Goal: Task Accomplishment & Management: Manage account settings

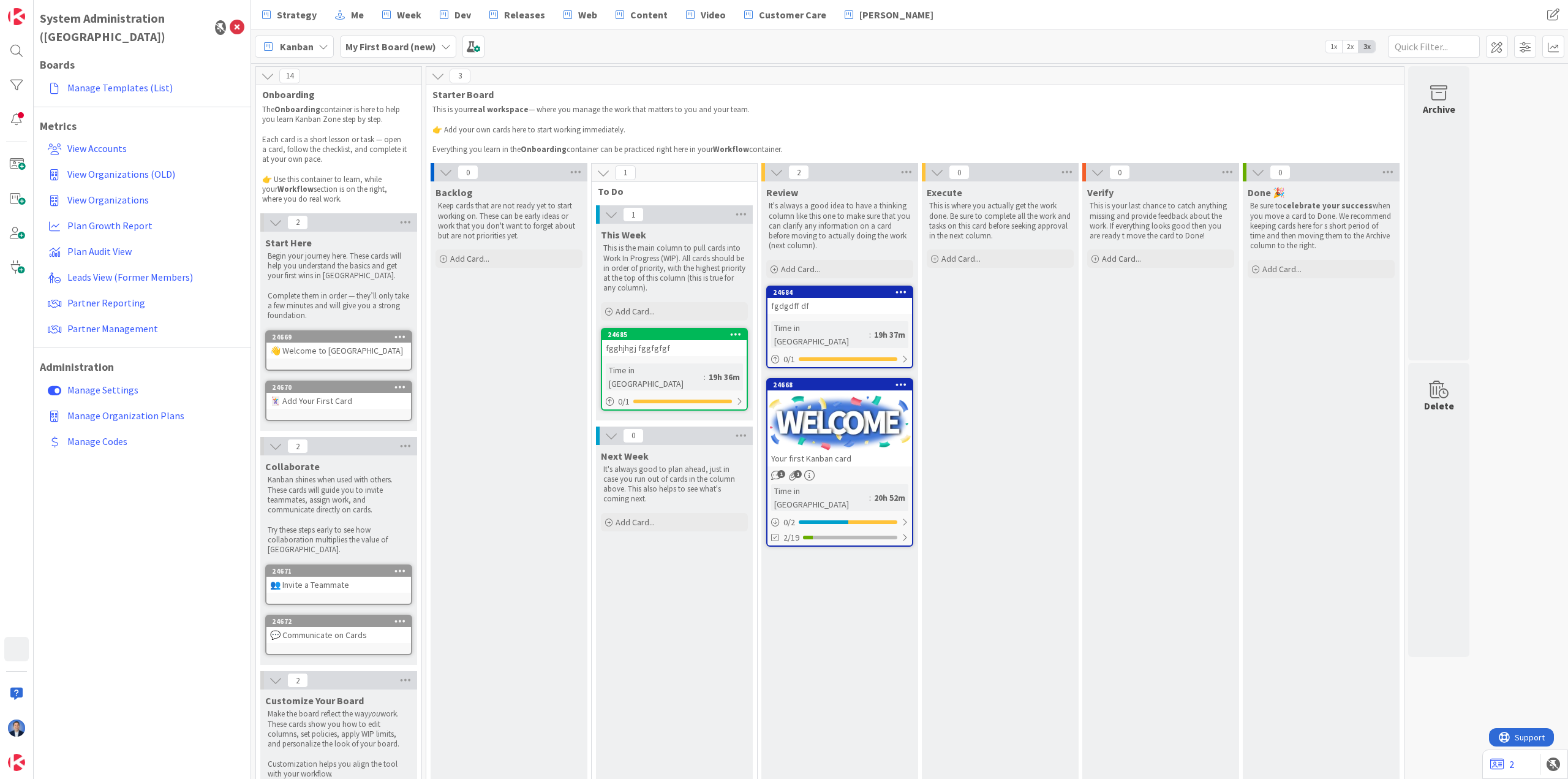
click at [316, 349] on div "fgghjhgj fggfgfgf" at bounding box center [674, 348] width 144 height 16
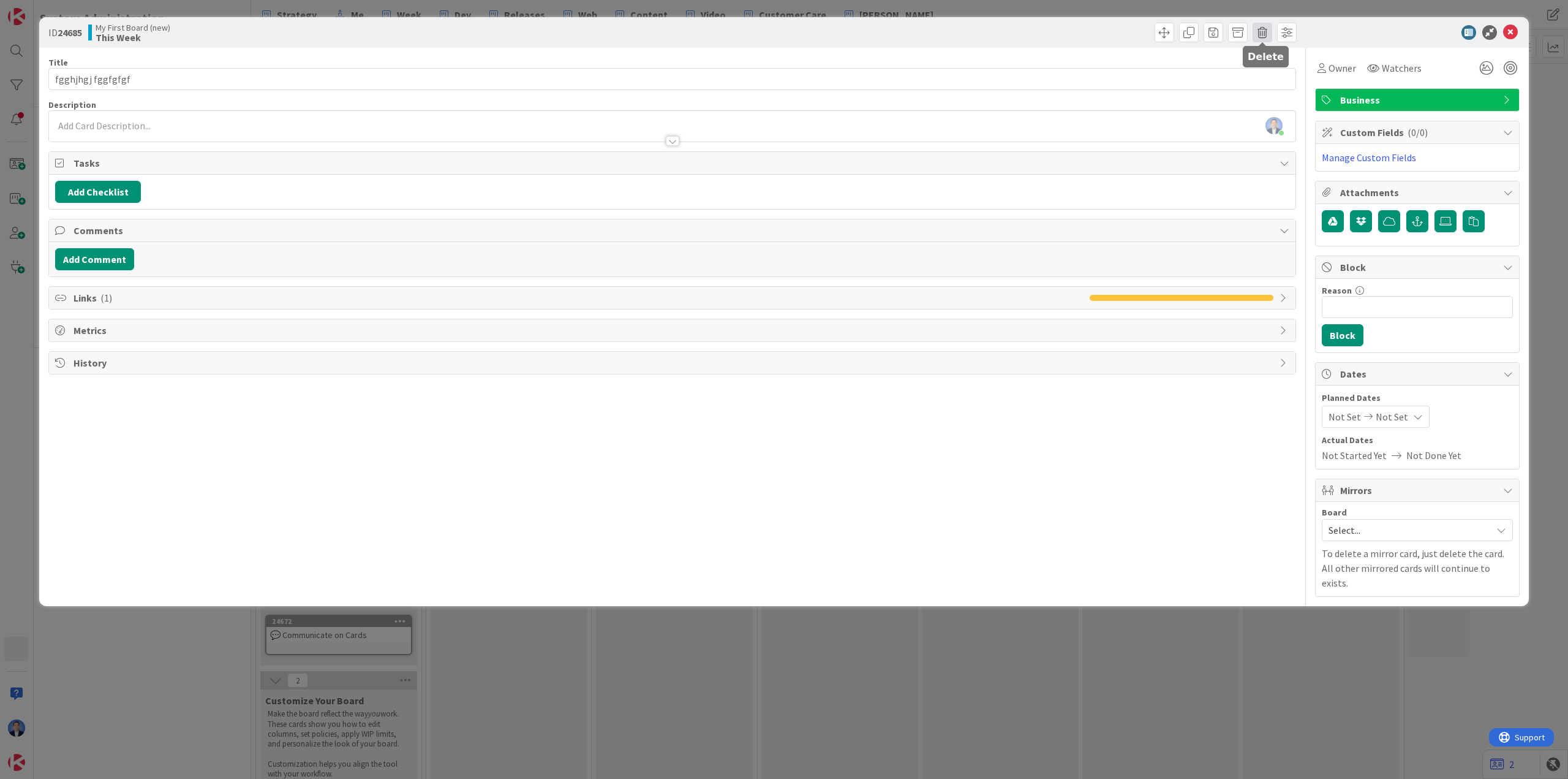
click at [316, 32] on span at bounding box center [1262, 32] width 20 height 20
click at [316, 92] on button "Delete" at bounding box center [1281, 89] width 46 height 22
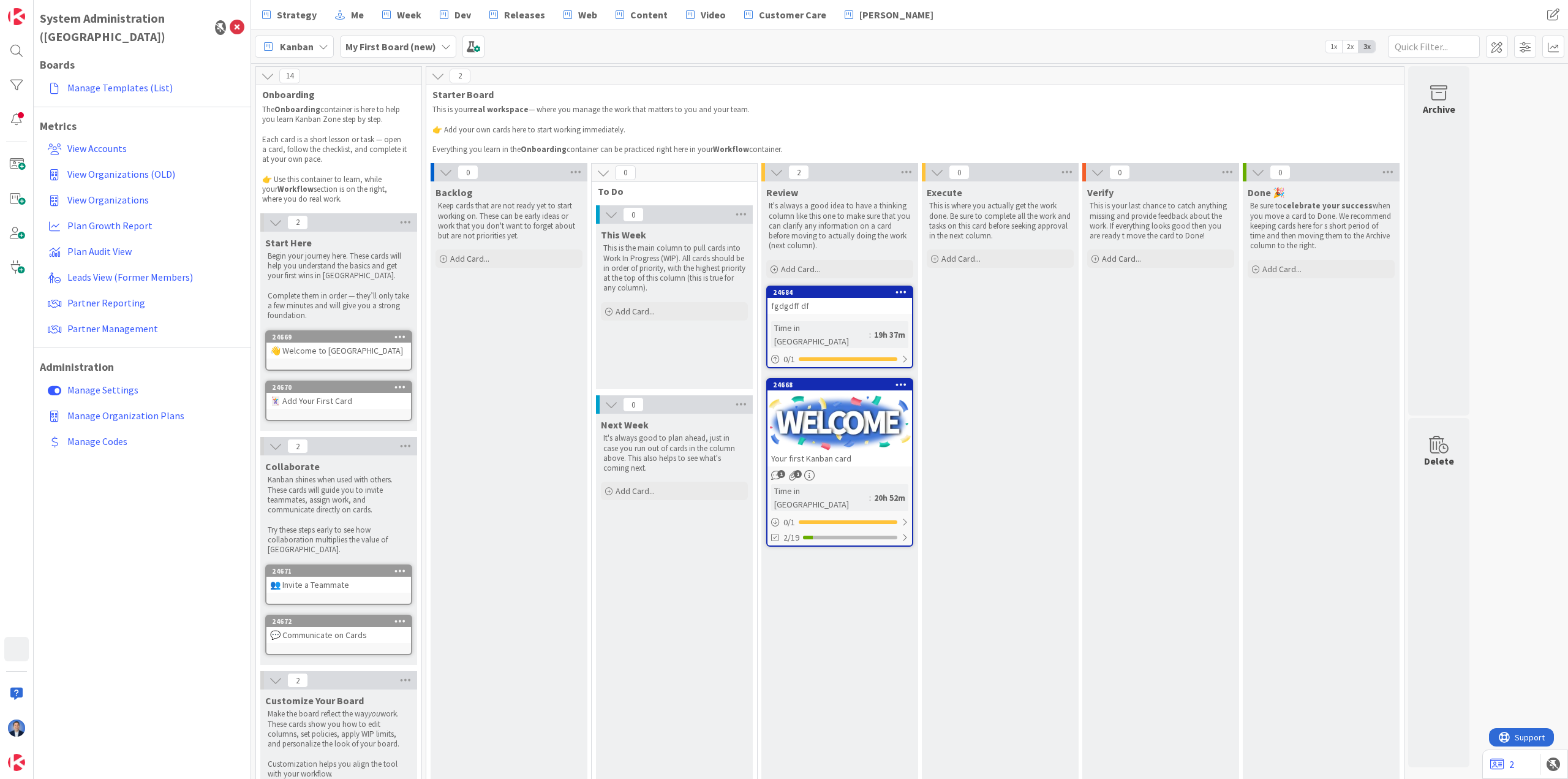
click at [316, 306] on div "fgdgdff df" at bounding box center [839, 305] width 144 height 16
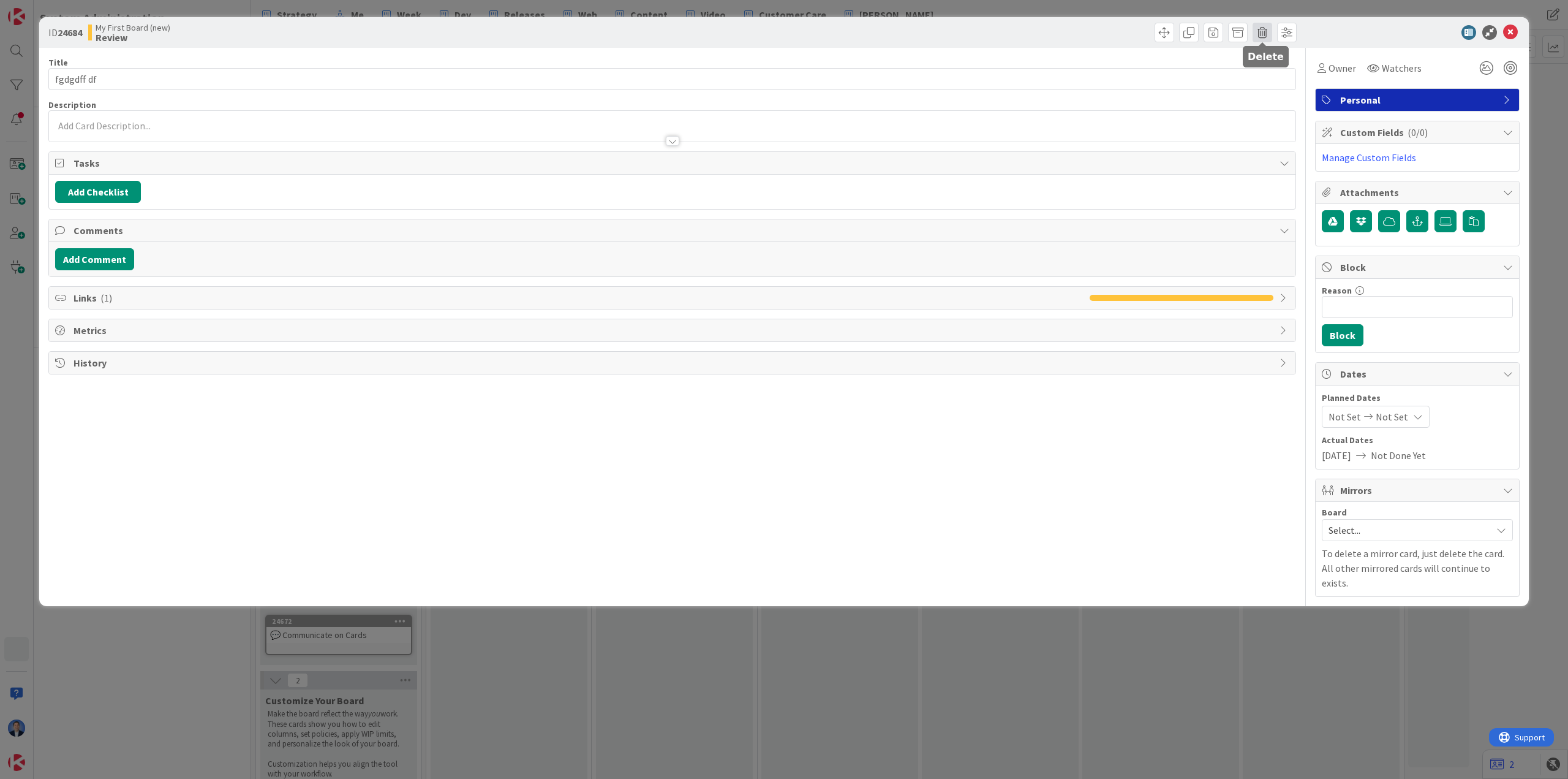
click at [316, 32] on span at bounding box center [1262, 32] width 20 height 20
click at [316, 90] on button "Delete" at bounding box center [1281, 89] width 46 height 22
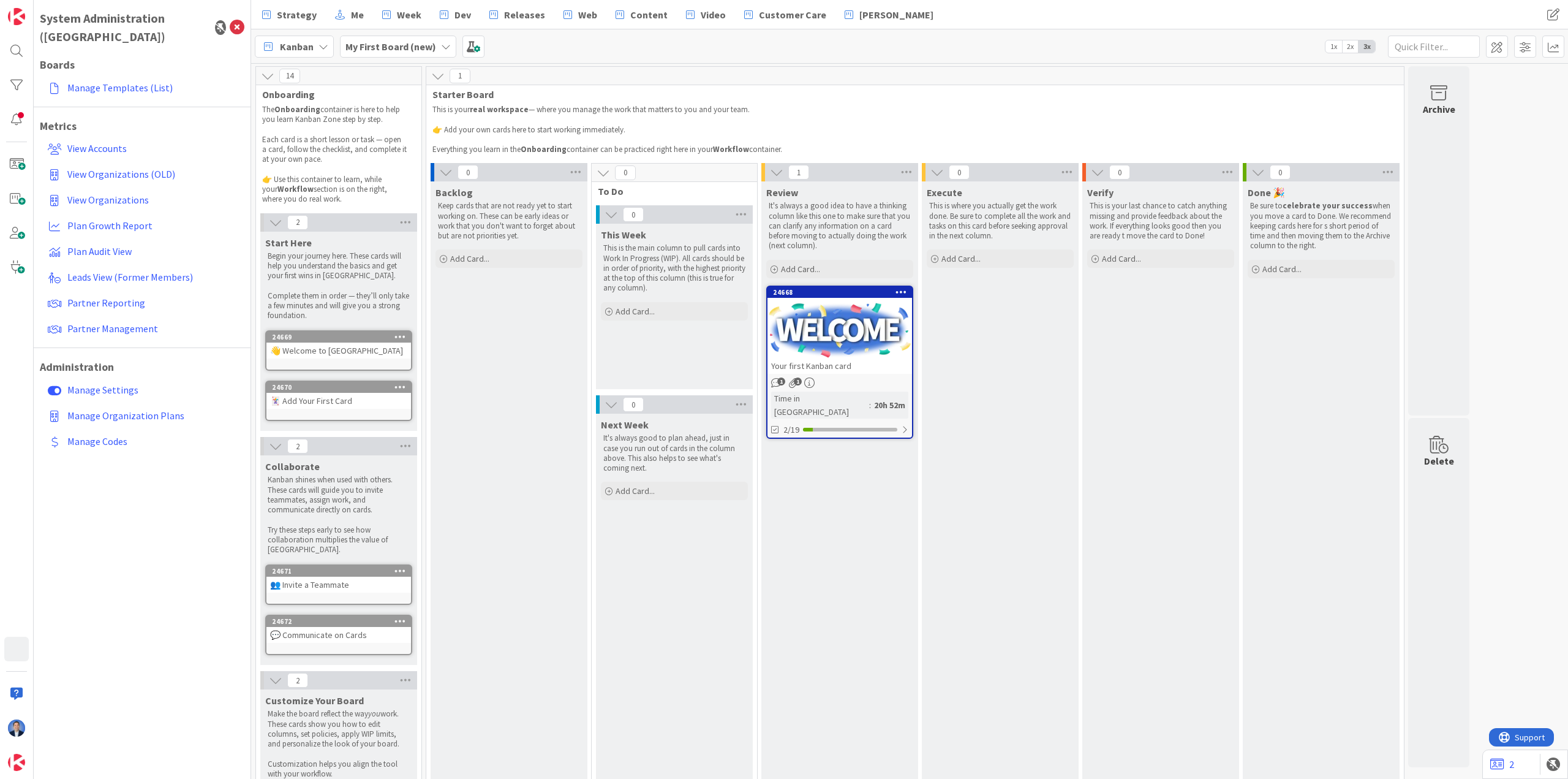
click at [316, 362] on div "Your first Kanban card" at bounding box center [839, 366] width 144 height 16
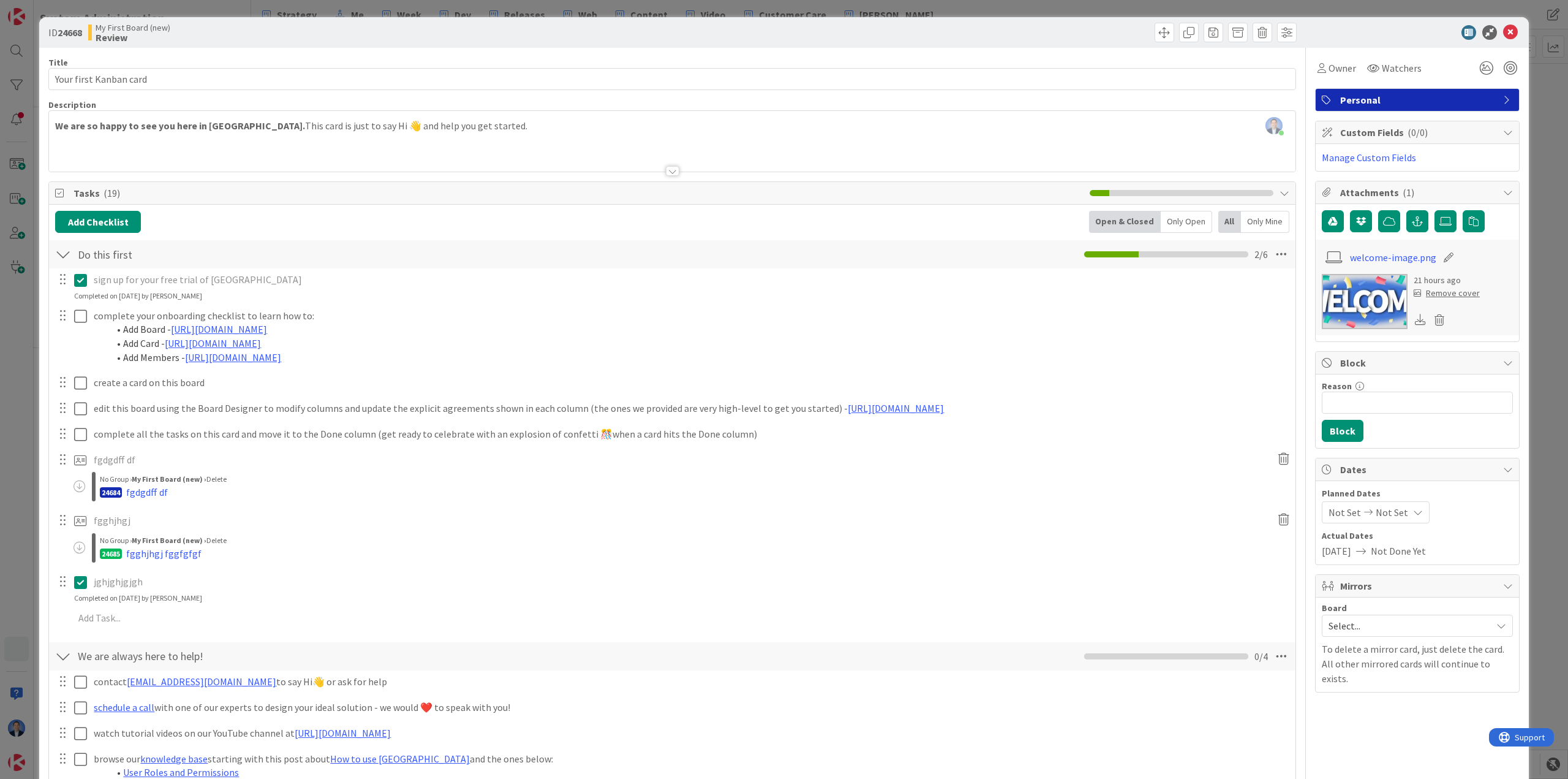
click at [316, 459] on icon at bounding box center [1283, 459] width 22 height 20
click at [316, 518] on div "Delete" at bounding box center [1308, 516] width 46 height 22
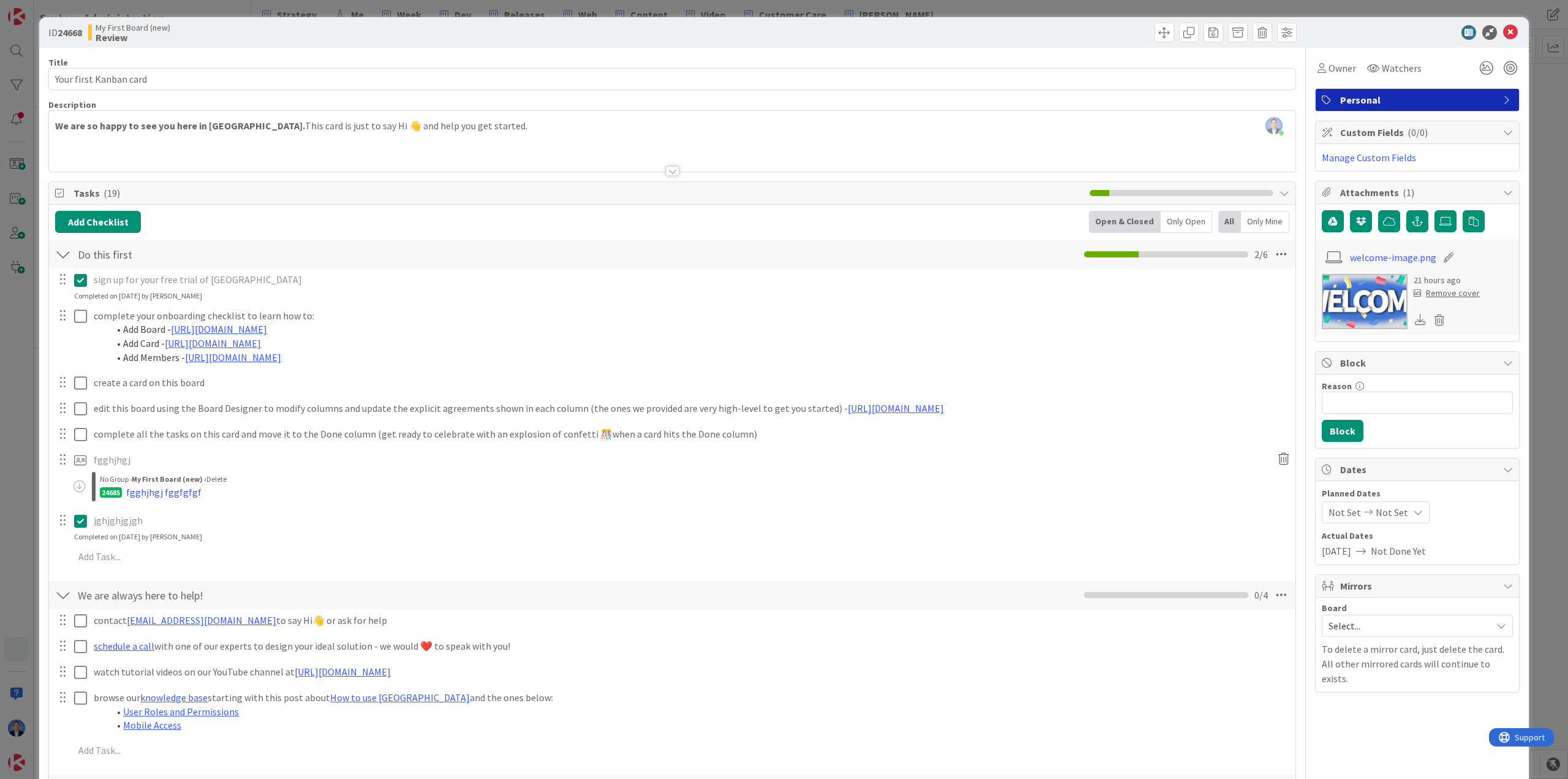
click at [316, 463] on icon at bounding box center [1283, 459] width 22 height 20
click at [316, 518] on div "Delete" at bounding box center [1308, 516] width 46 height 22
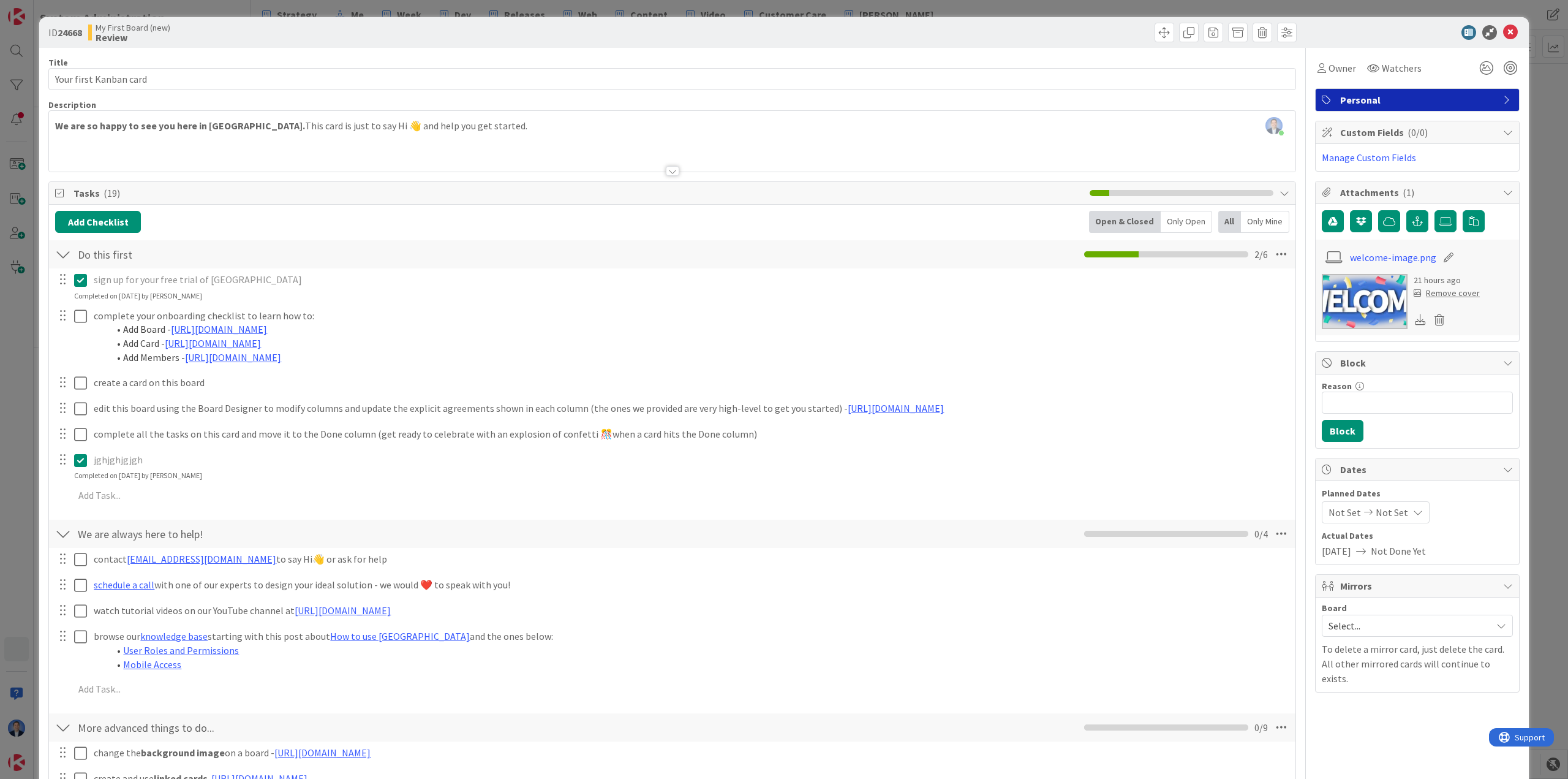
click at [166, 456] on p "jghjghjgjgh" at bounding box center [690, 459] width 1193 height 14
click at [121, 456] on p "jghjghjgjgh" at bounding box center [690, 459] width 1193 height 14
click at [110, 467] on div "jghjghjgjgh" at bounding box center [690, 460] width 1203 height 21
click at [83, 461] on icon at bounding box center [81, 459] width 13 height 14
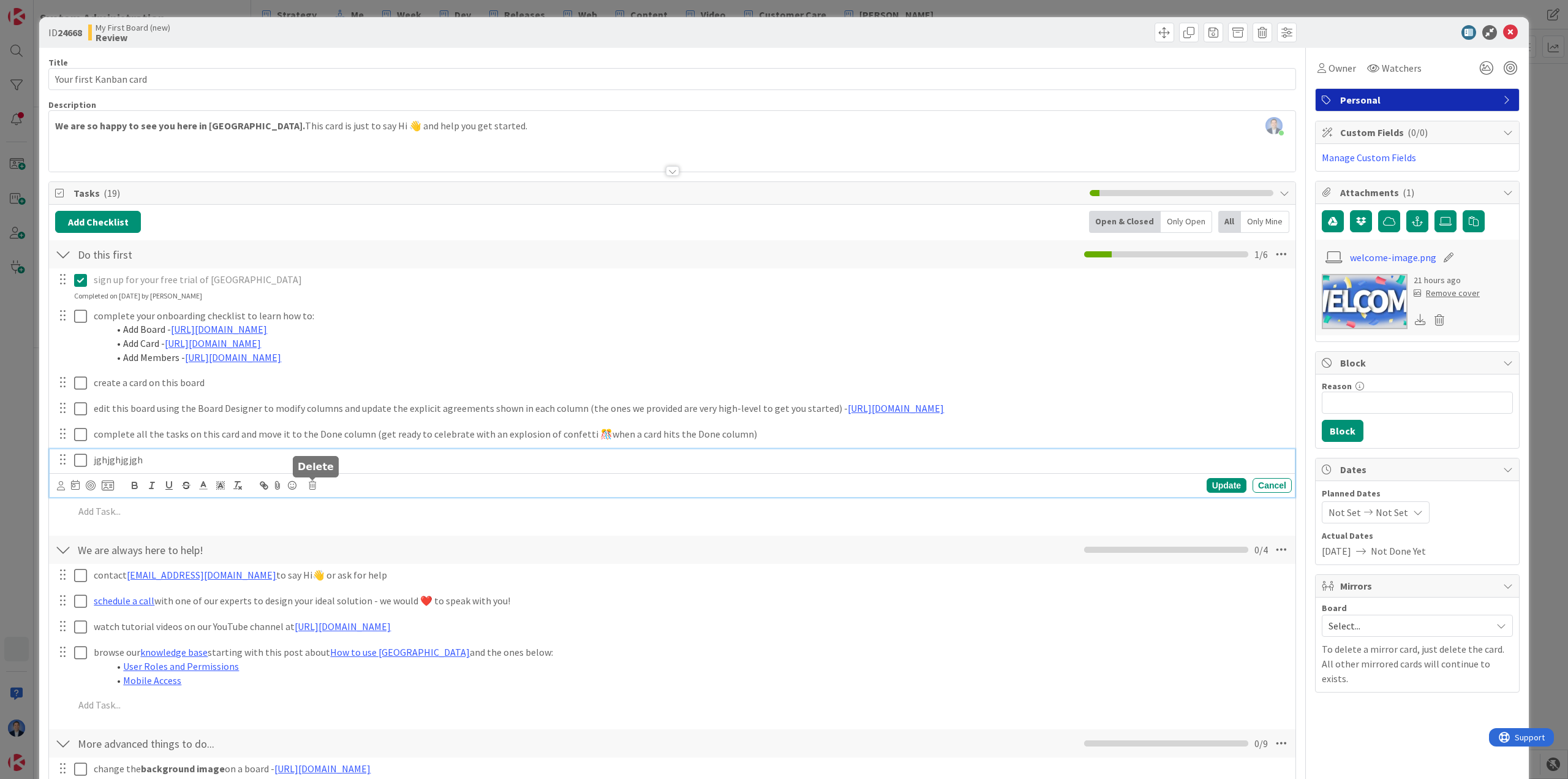
click at [311, 484] on icon at bounding box center [312, 485] width 8 height 9
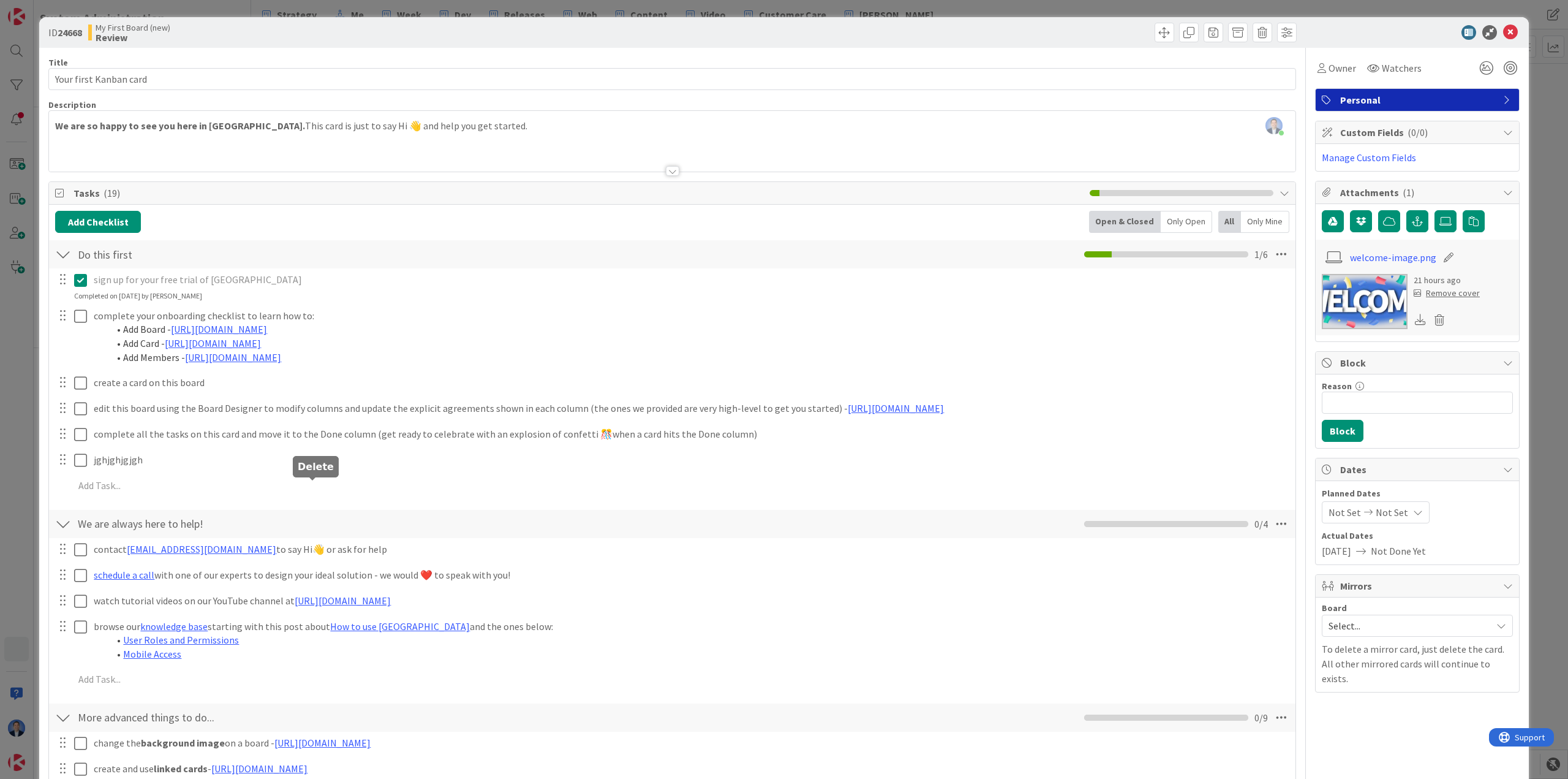
click at [316, 536] on div "Add Checklist Open & Closed Only Open All Only Mine Do this first Checklist Nam…" at bounding box center [672, 601] width 1234 height 781
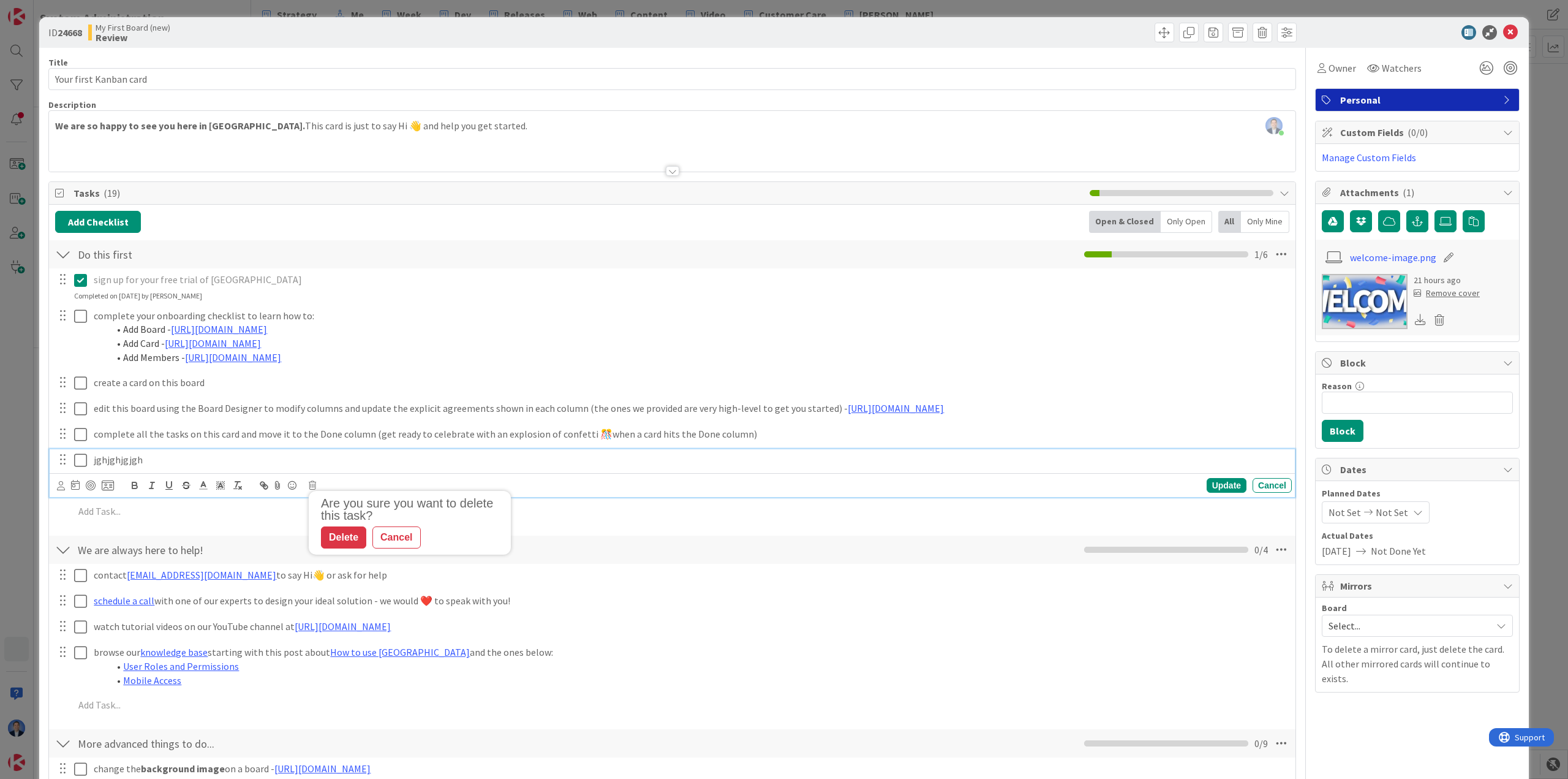
click at [119, 463] on p "jghjghjgjgh" at bounding box center [690, 459] width 1193 height 14
click at [315, 482] on icon at bounding box center [312, 485] width 8 height 9
click at [316, 537] on div "Delete" at bounding box center [343, 537] width 45 height 22
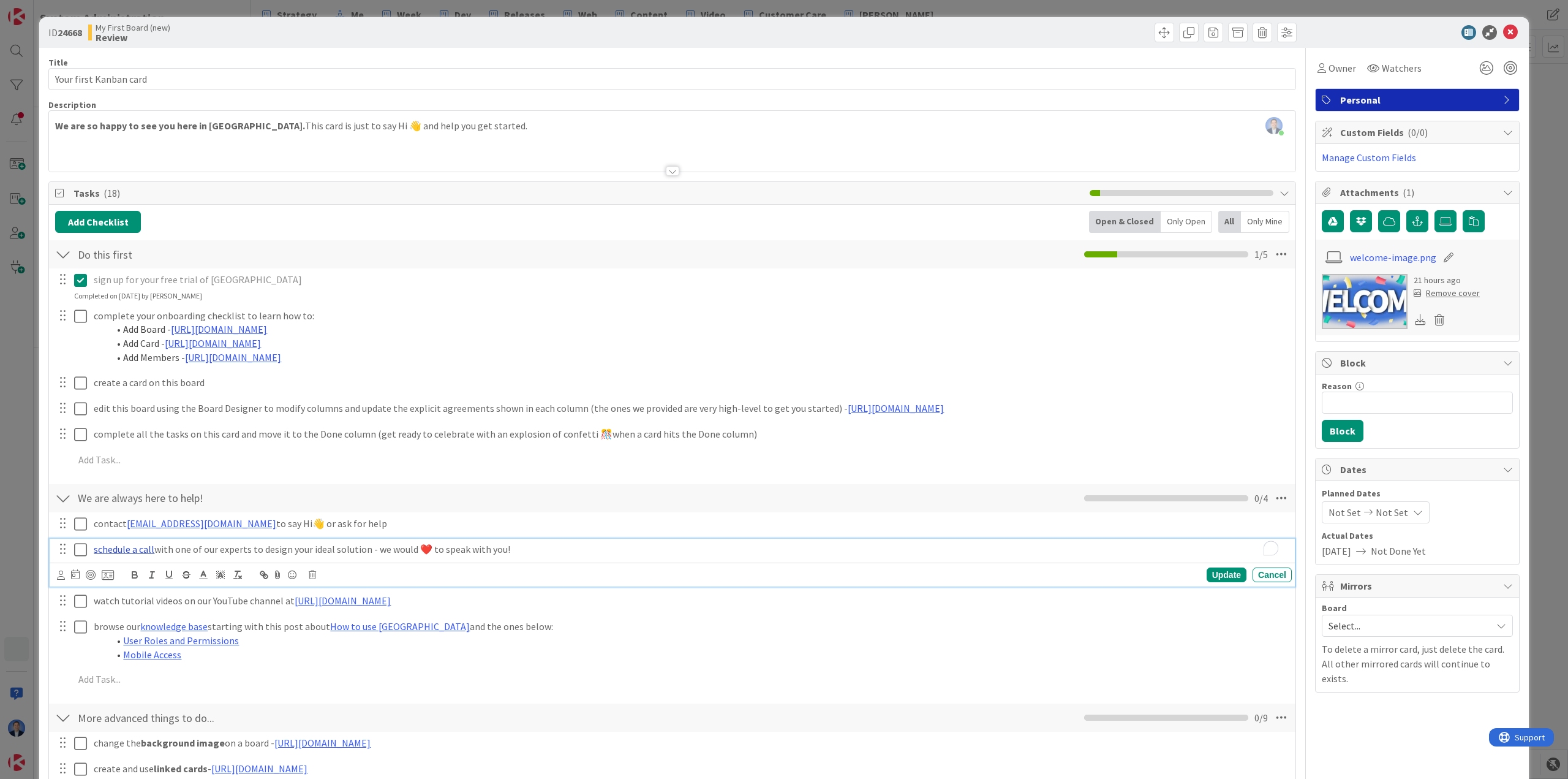
click at [132, 548] on link "schedule a call" at bounding box center [124, 548] width 60 height 12
click at [142, 574] on link "https://kanbanzone.io/book-call" at bounding box center [99, 572] width 84 height 16
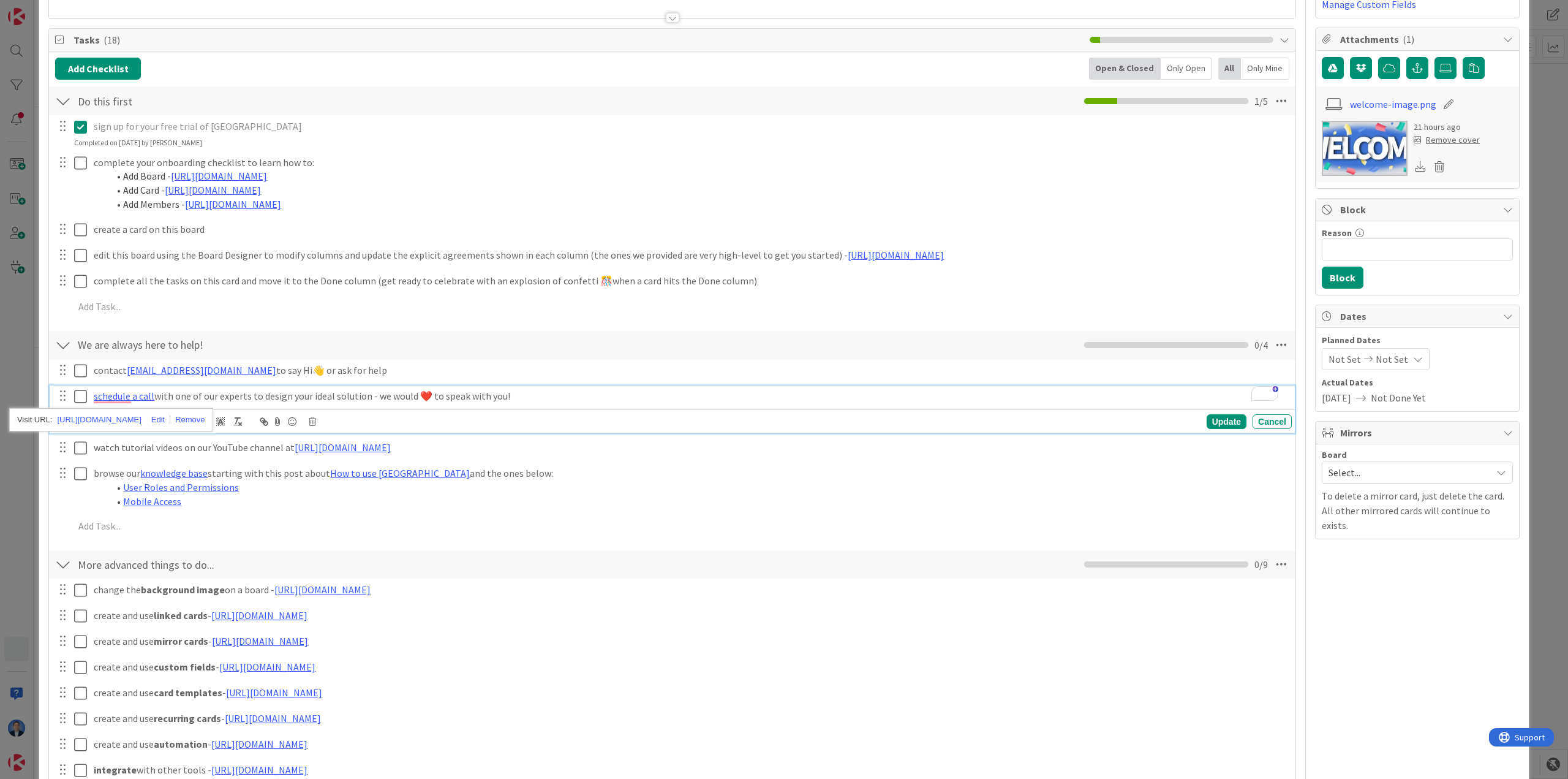
scroll to position [184, 0]
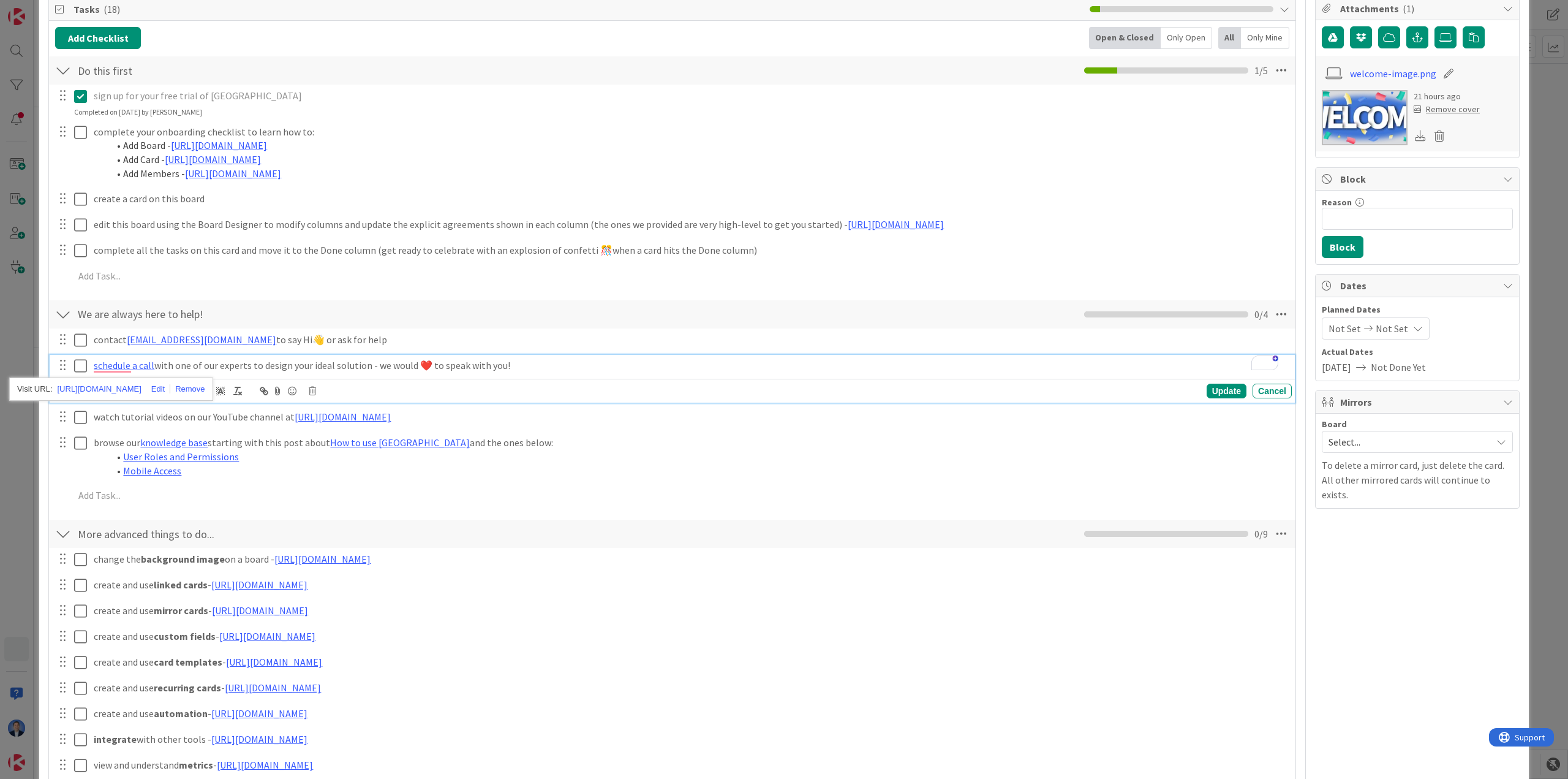
click at [316, 548] on div "change the background image on a board - https://kanbanzone.com/knowledge-base/…" at bounding box center [672, 677] width 1234 height 258
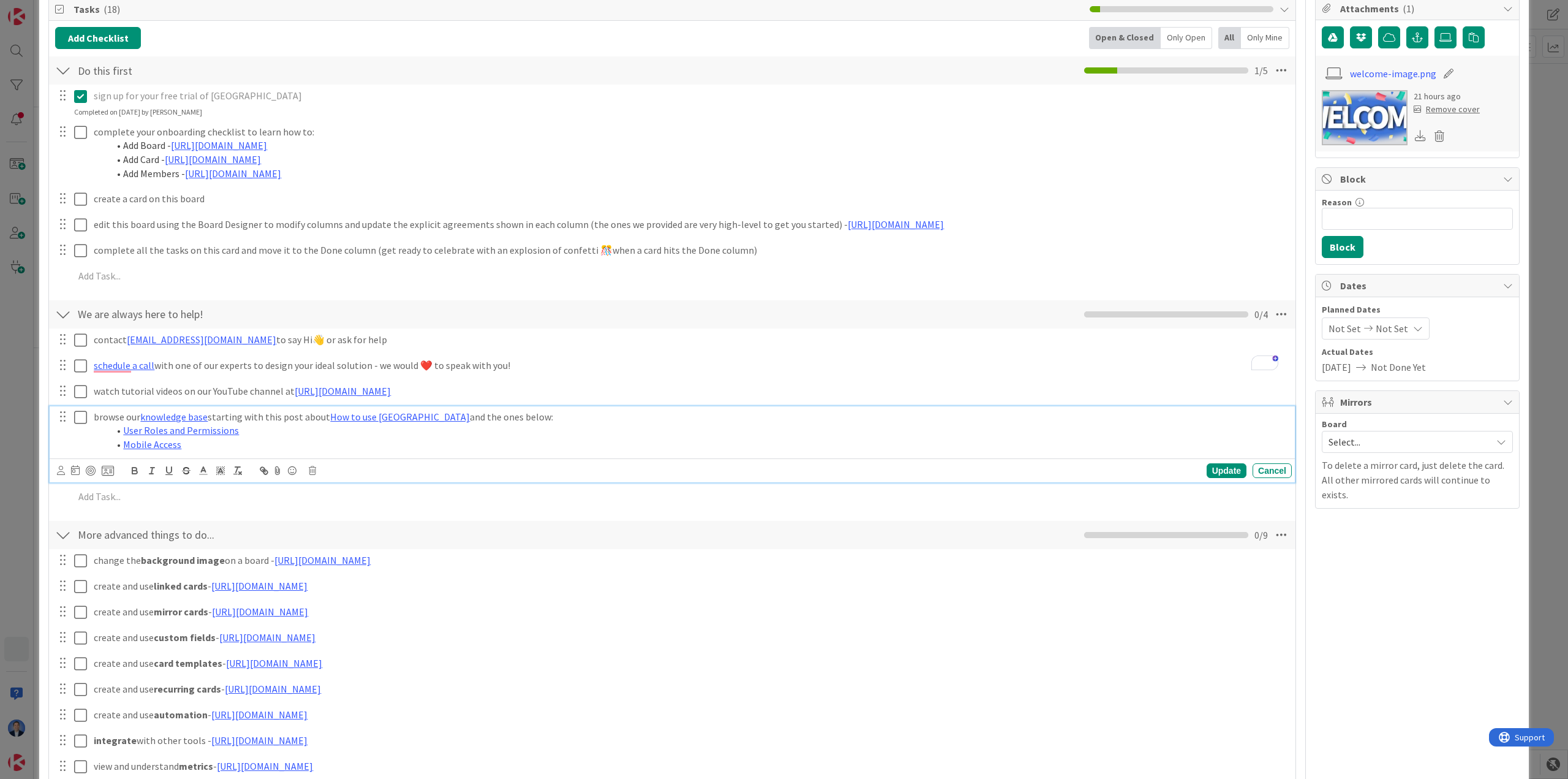
click at [214, 416] on p "browse our knowledge base starting with this post about How to use Kanban Zone …" at bounding box center [690, 417] width 1193 height 14
drag, startPoint x: 208, startPoint y: 419, endPoint x: 143, endPoint y: 422, distance: 65.1
click at [143, 422] on p "browse our knowledge base starting with this post about How to use Kanban Zone …" at bounding box center [690, 417] width 1193 height 14
click at [263, 471] on icon "button" at bounding box center [265, 472] width 4 height 4
click at [269, 470] on icon "button" at bounding box center [263, 470] width 11 height 11
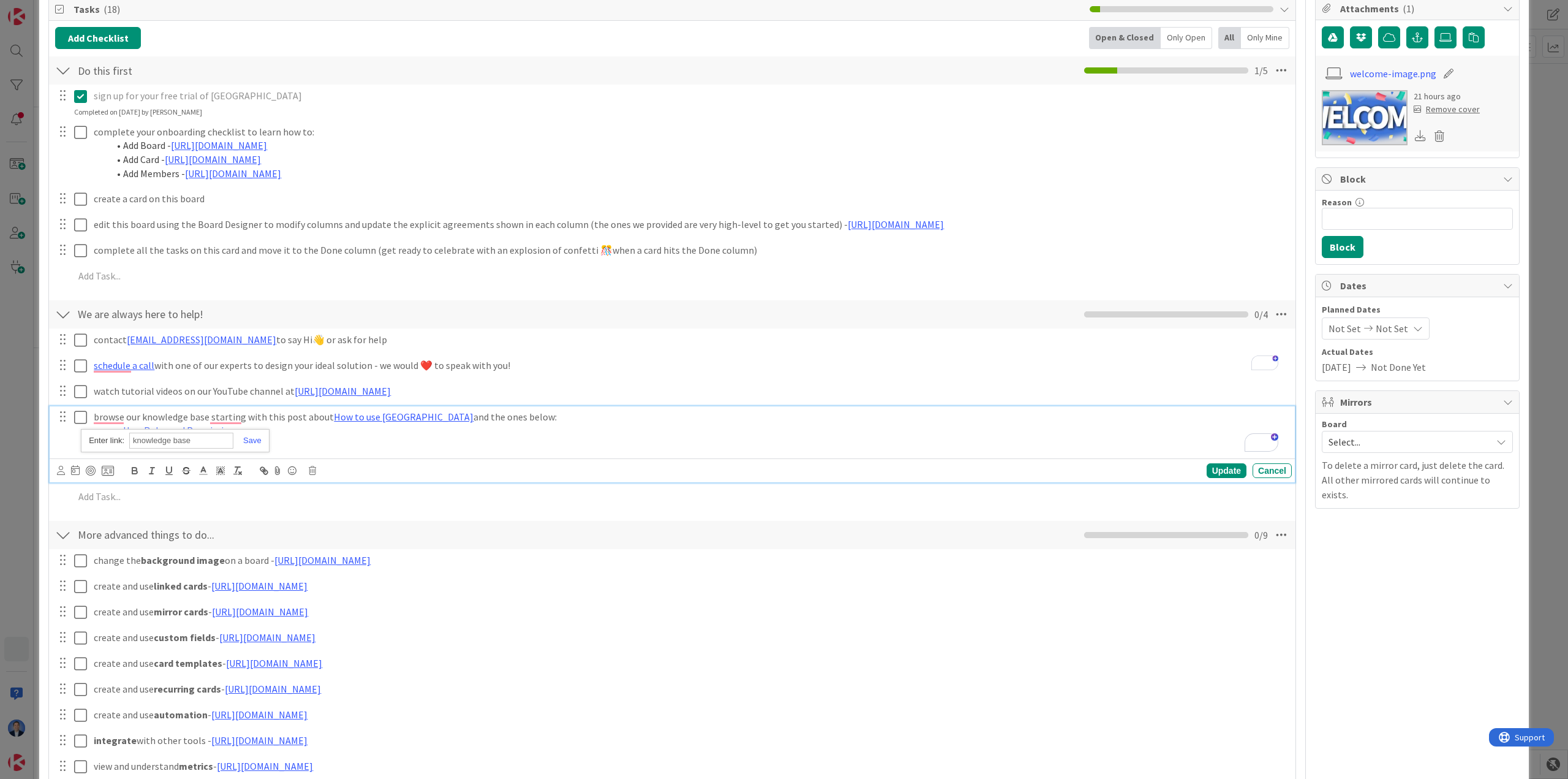
paste input "https://help.kanbanzone.com/"
type input "https://help.kanbanzone.com/"
click at [254, 436] on link at bounding box center [247, 440] width 28 height 9
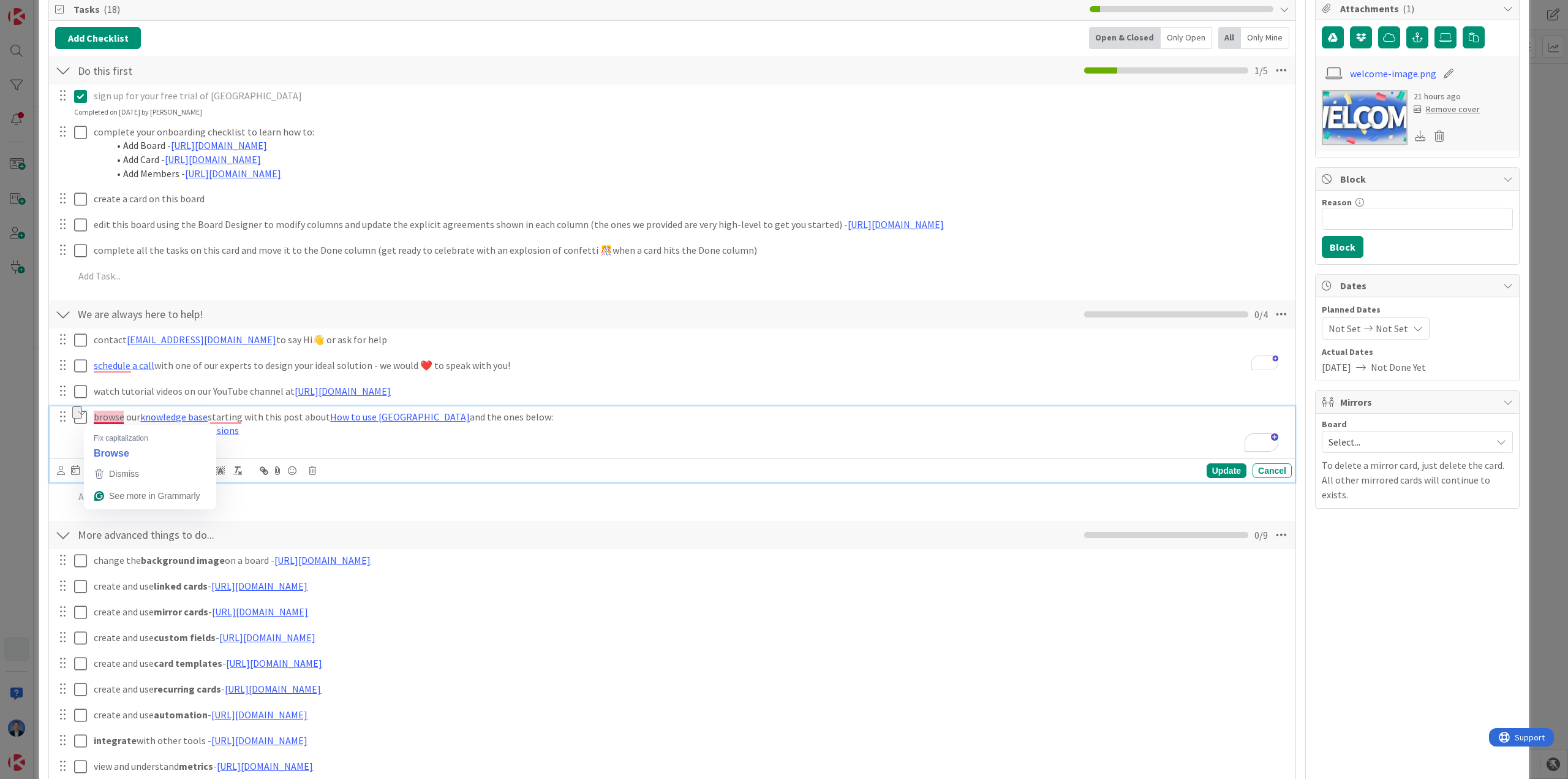
click at [109, 416] on p "browse our knowledge base starting with this post about How to use Kanban Zone …" at bounding box center [690, 417] width 1193 height 14
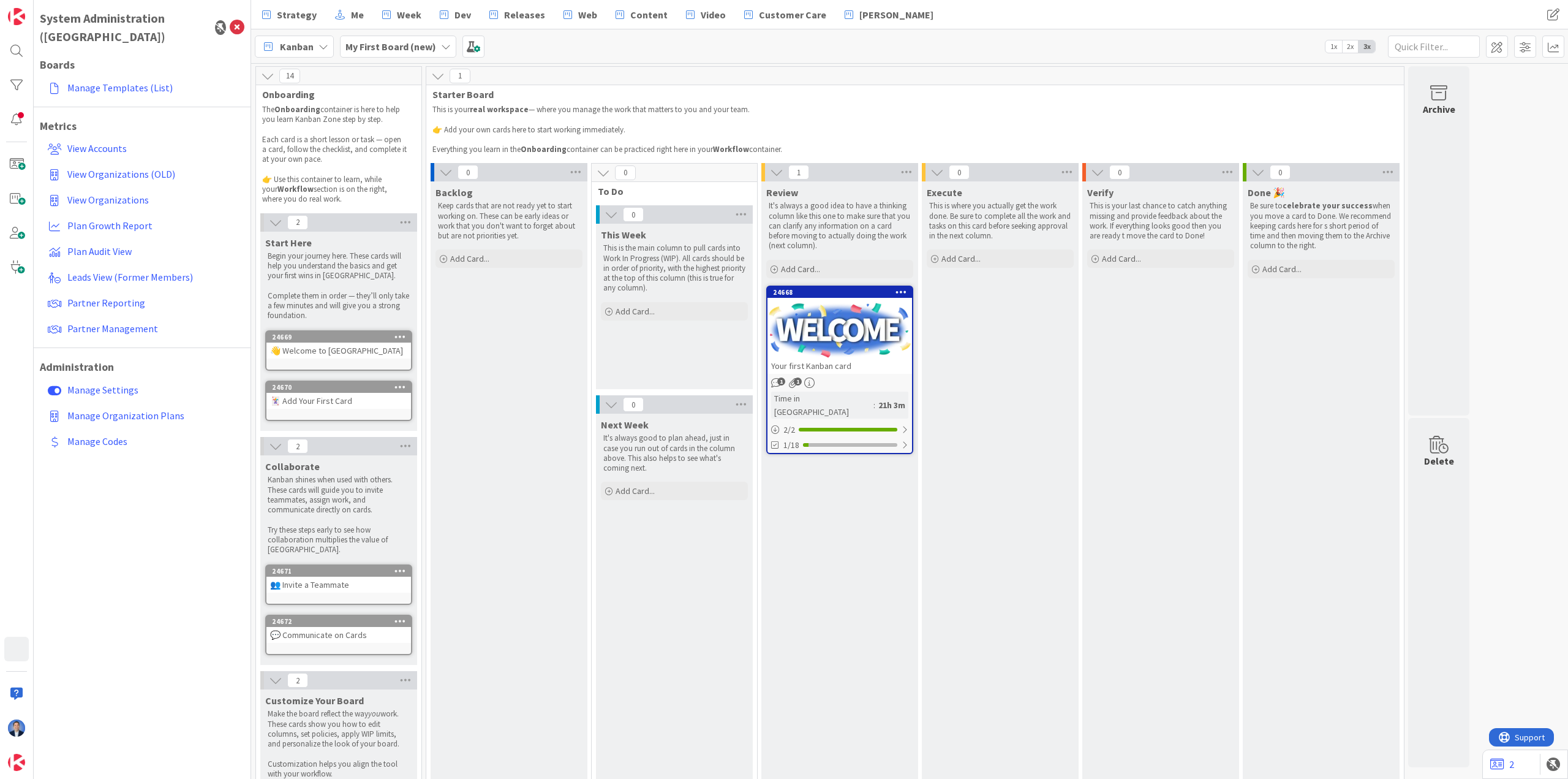
click at [411, 49] on b "My First Board (new)" at bounding box center [391, 46] width 91 height 12
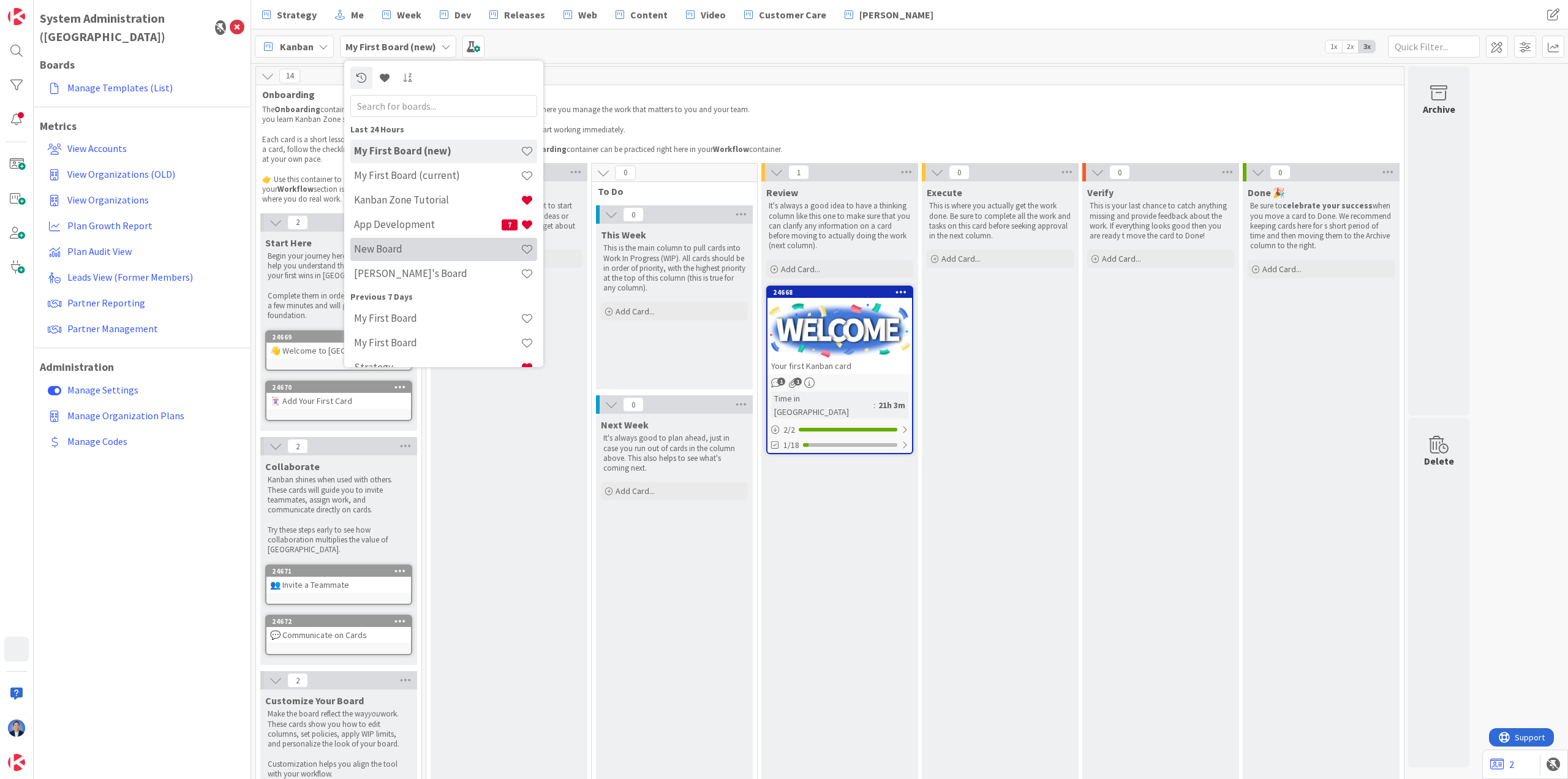
click at [451, 248] on h4 "New Board" at bounding box center [437, 248] width 166 height 12
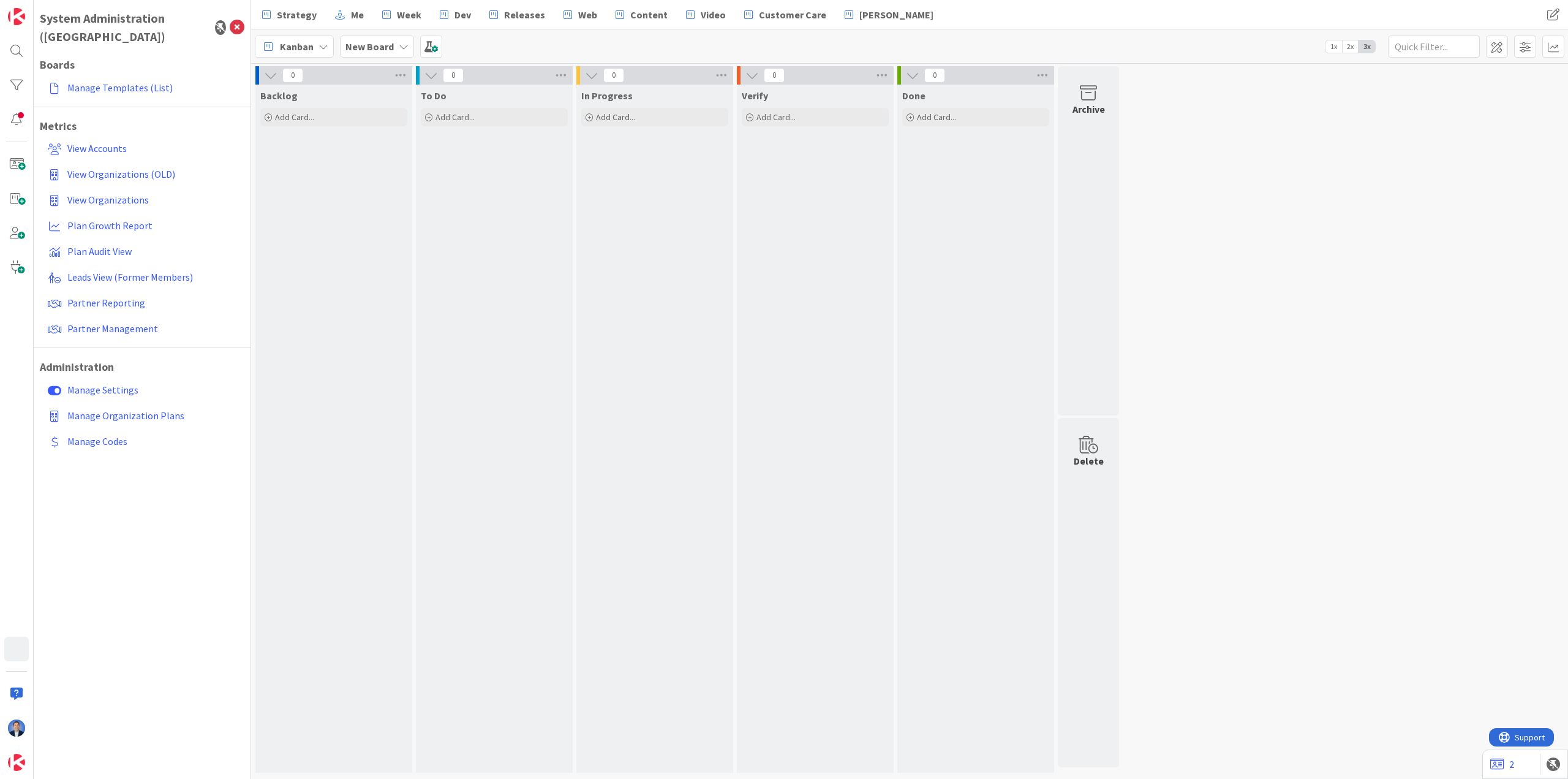
click at [376, 52] on b "New Board" at bounding box center [369, 46] width 49 height 12
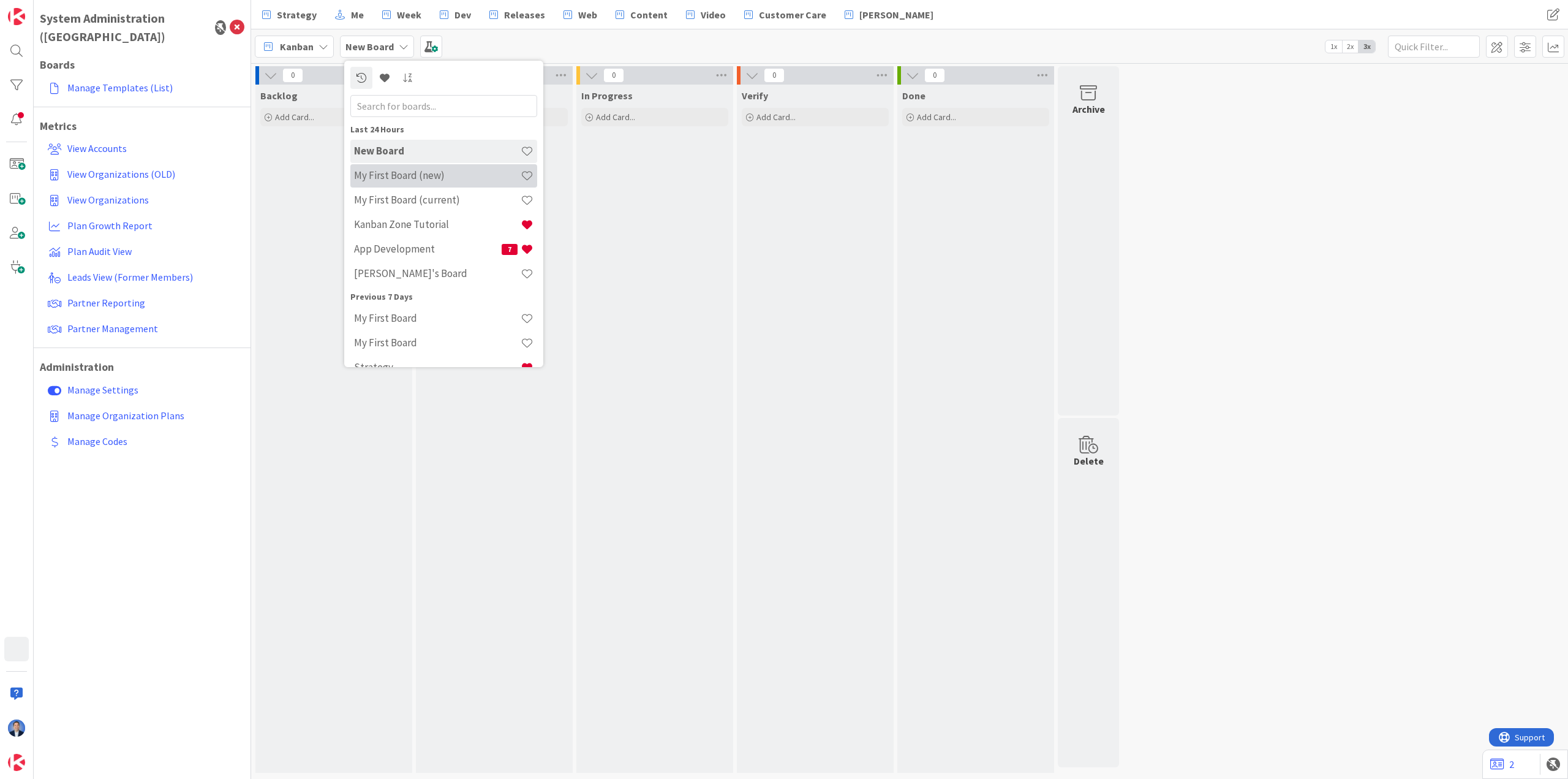
click at [428, 176] on h4 "My First Board (new)" at bounding box center [437, 175] width 166 height 12
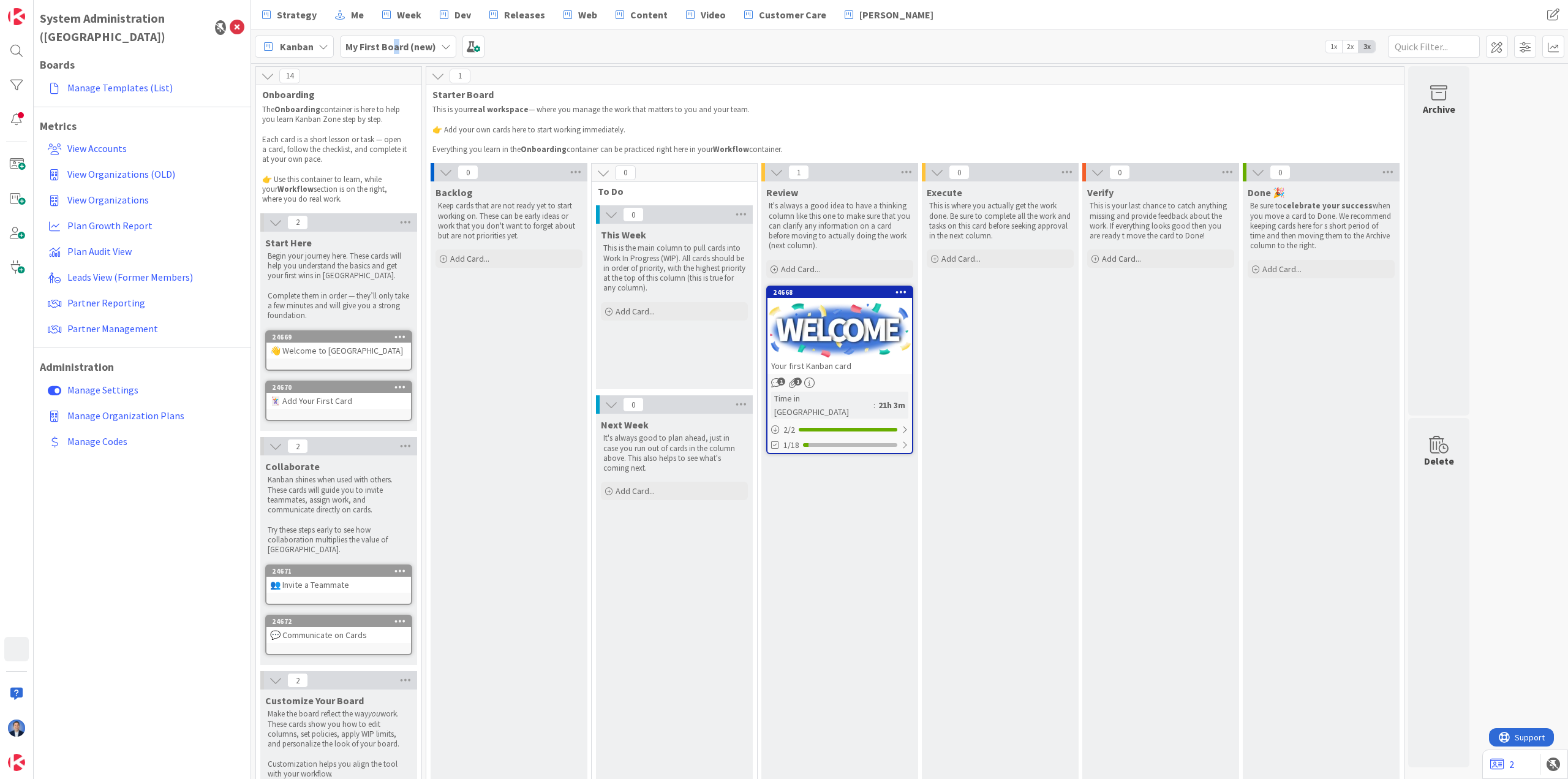
click at [395, 48] on b "My First Board (new)" at bounding box center [391, 46] width 91 height 12
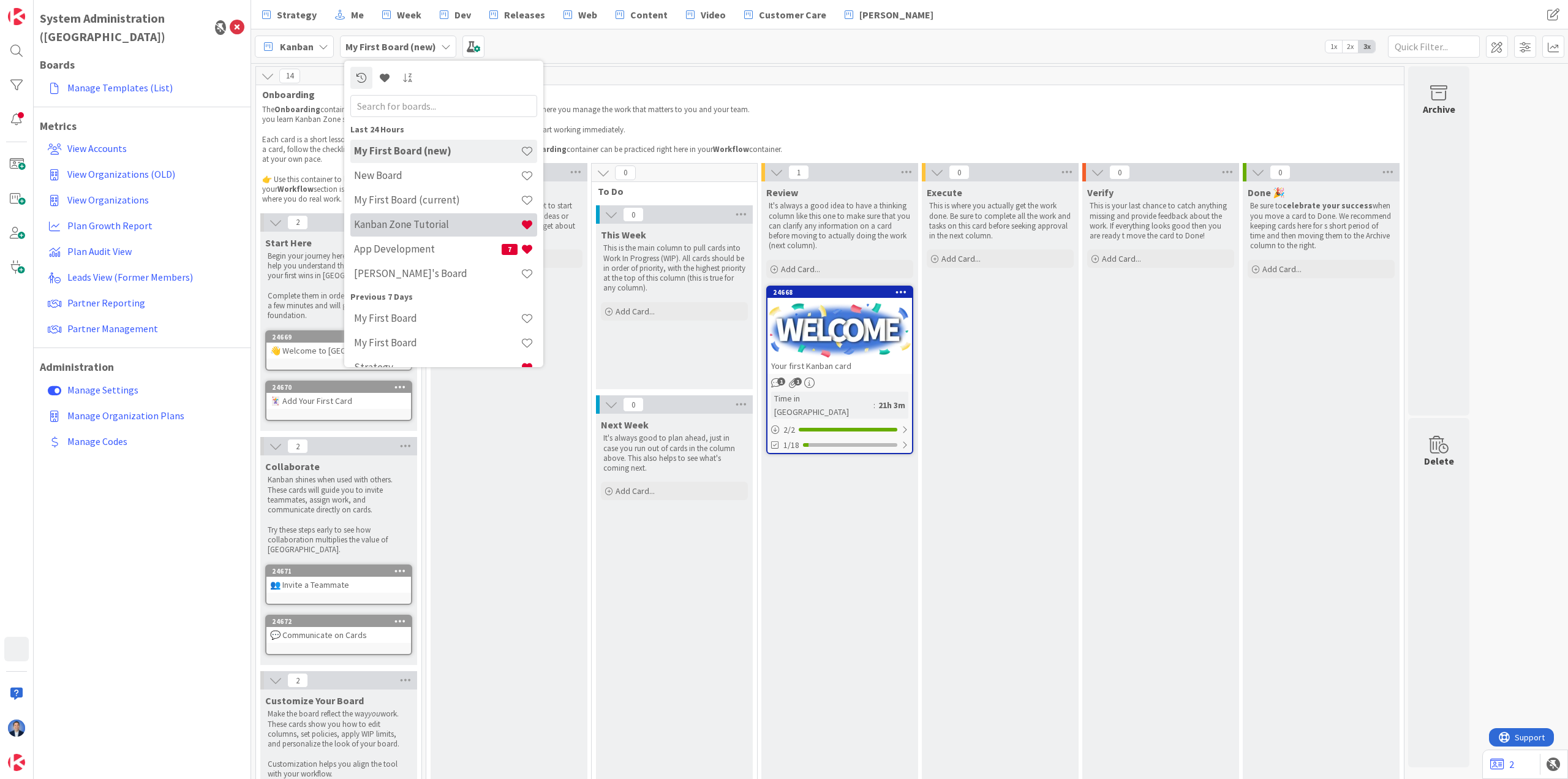
click at [417, 224] on h4 "Kanban Zone Tutorial" at bounding box center [437, 224] width 166 height 12
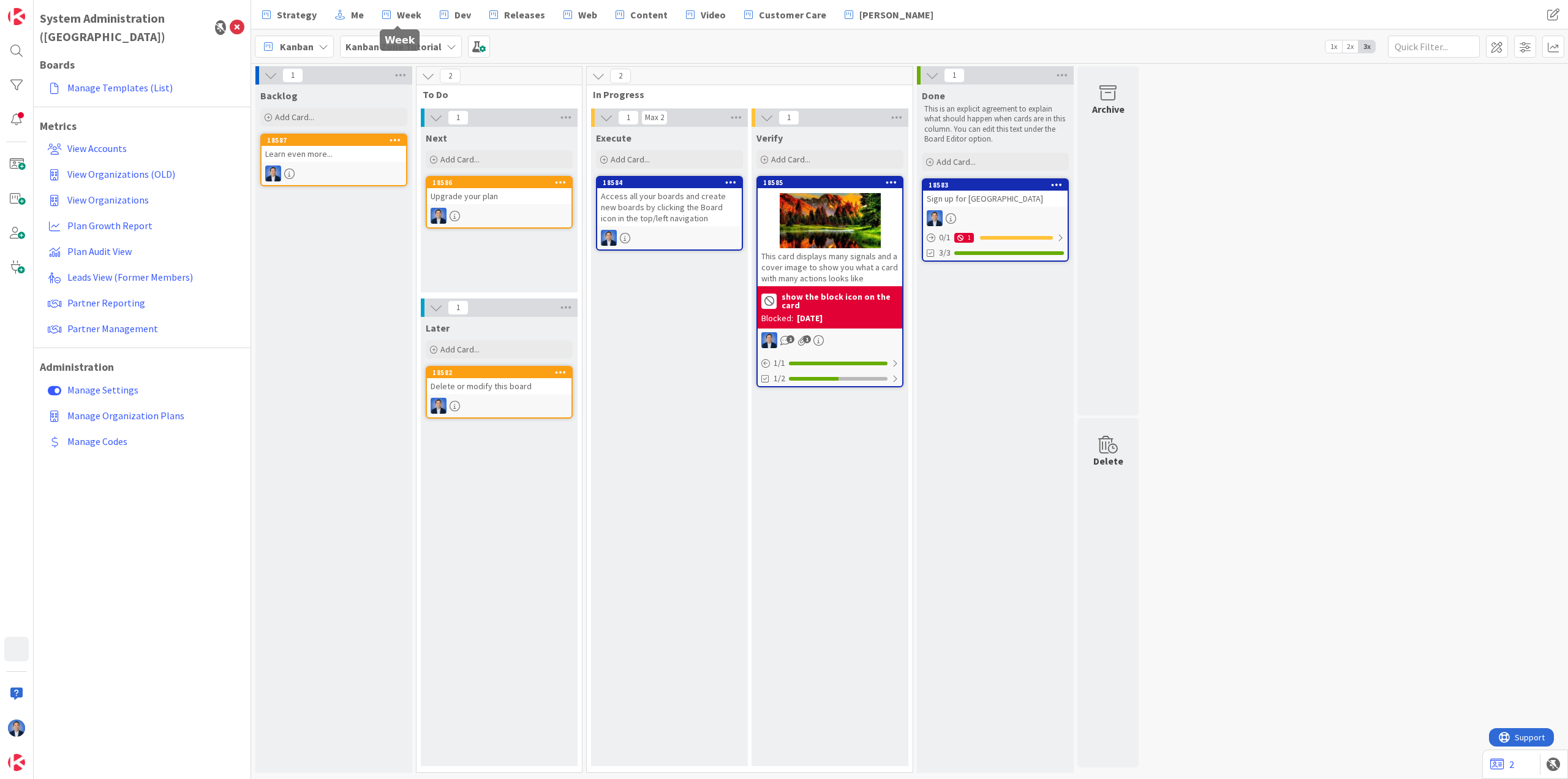
click at [391, 35] on div "Kanban Zone Tutorial" at bounding box center [401, 46] width 122 height 22
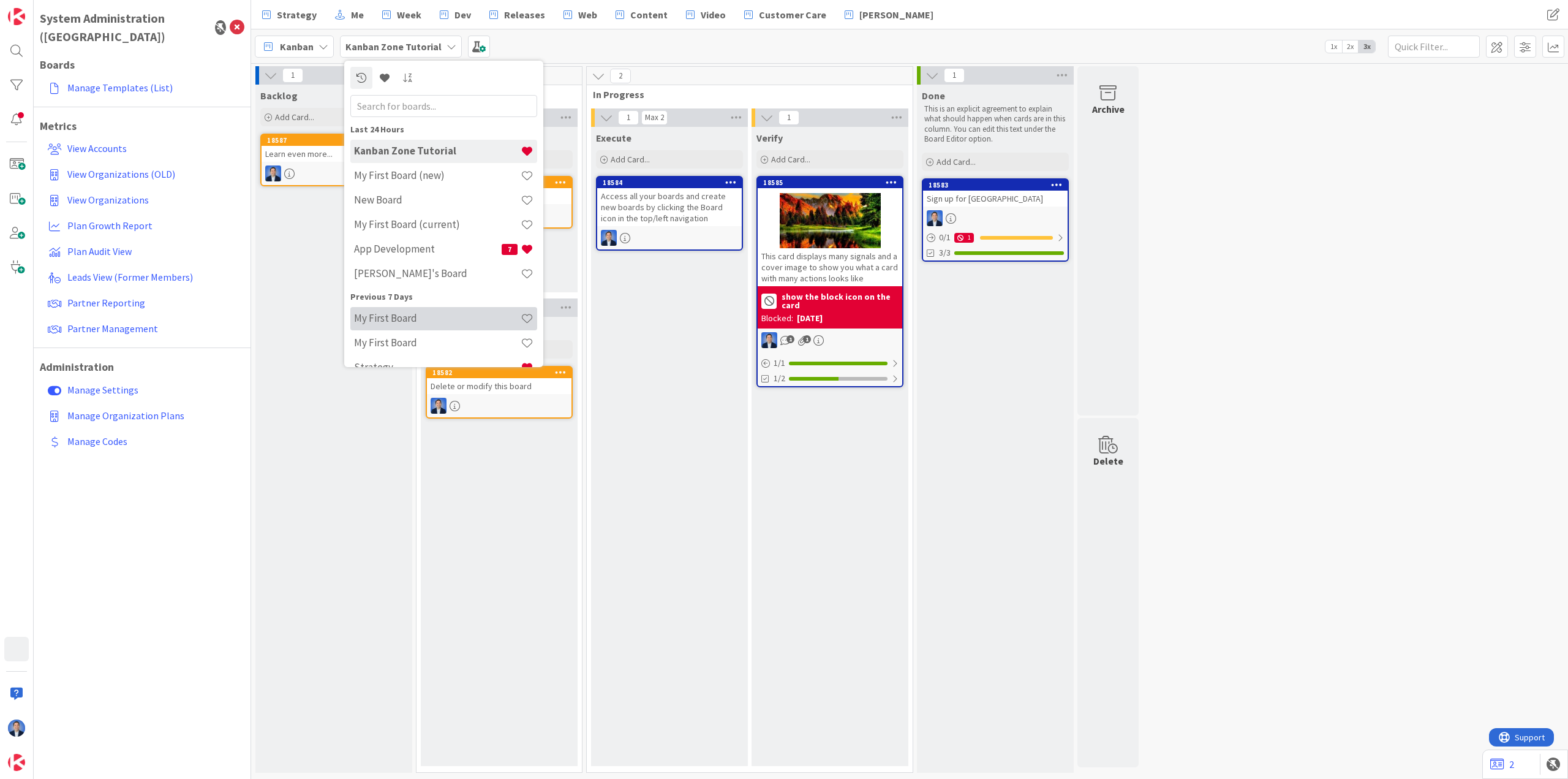
click at [406, 323] on h4 "My First Board" at bounding box center [437, 318] width 166 height 12
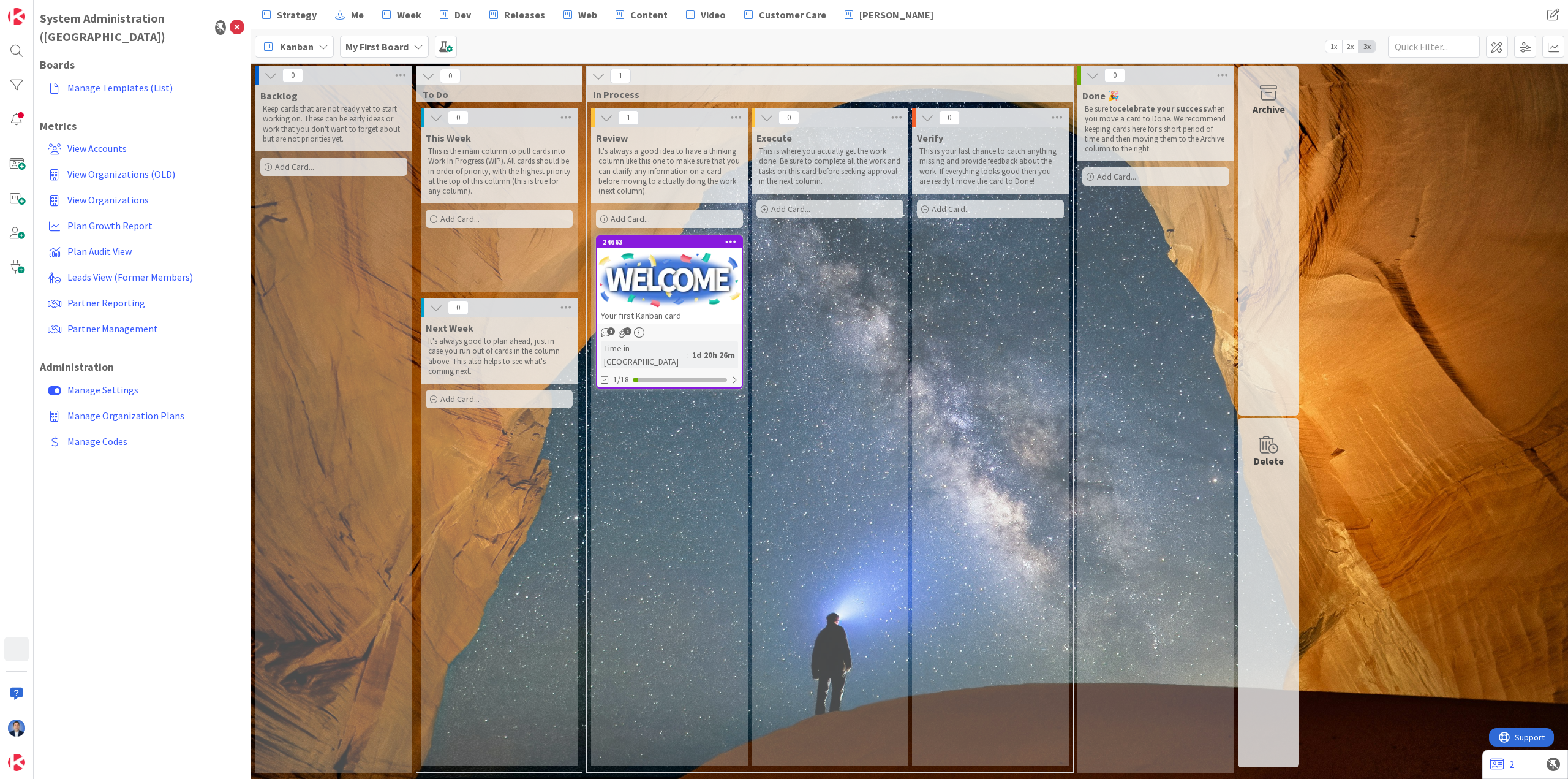
click at [391, 42] on b "My First Board" at bounding box center [377, 46] width 63 height 12
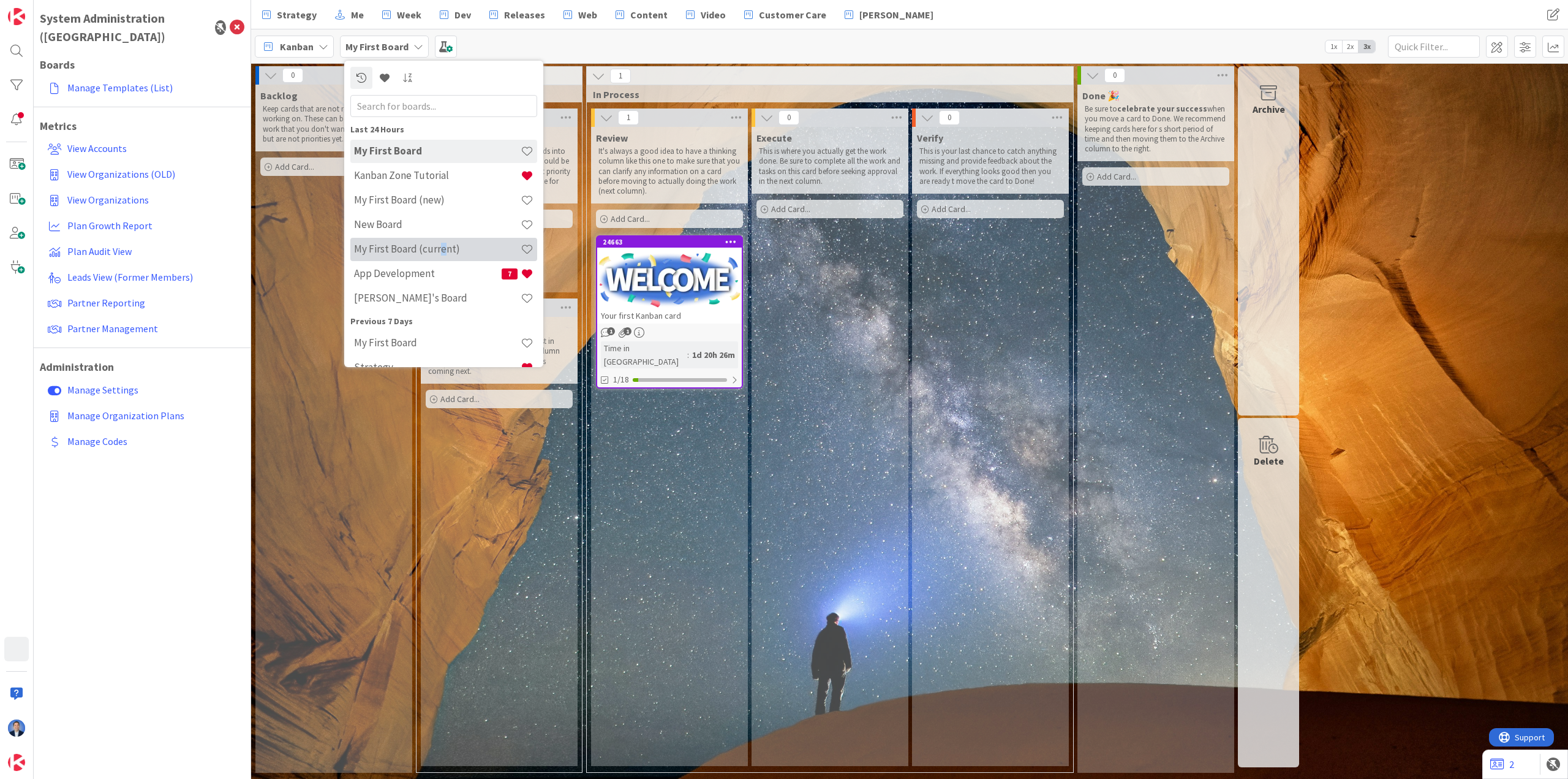
click at [441, 248] on h4 "My First Board (current)" at bounding box center [437, 248] width 166 height 12
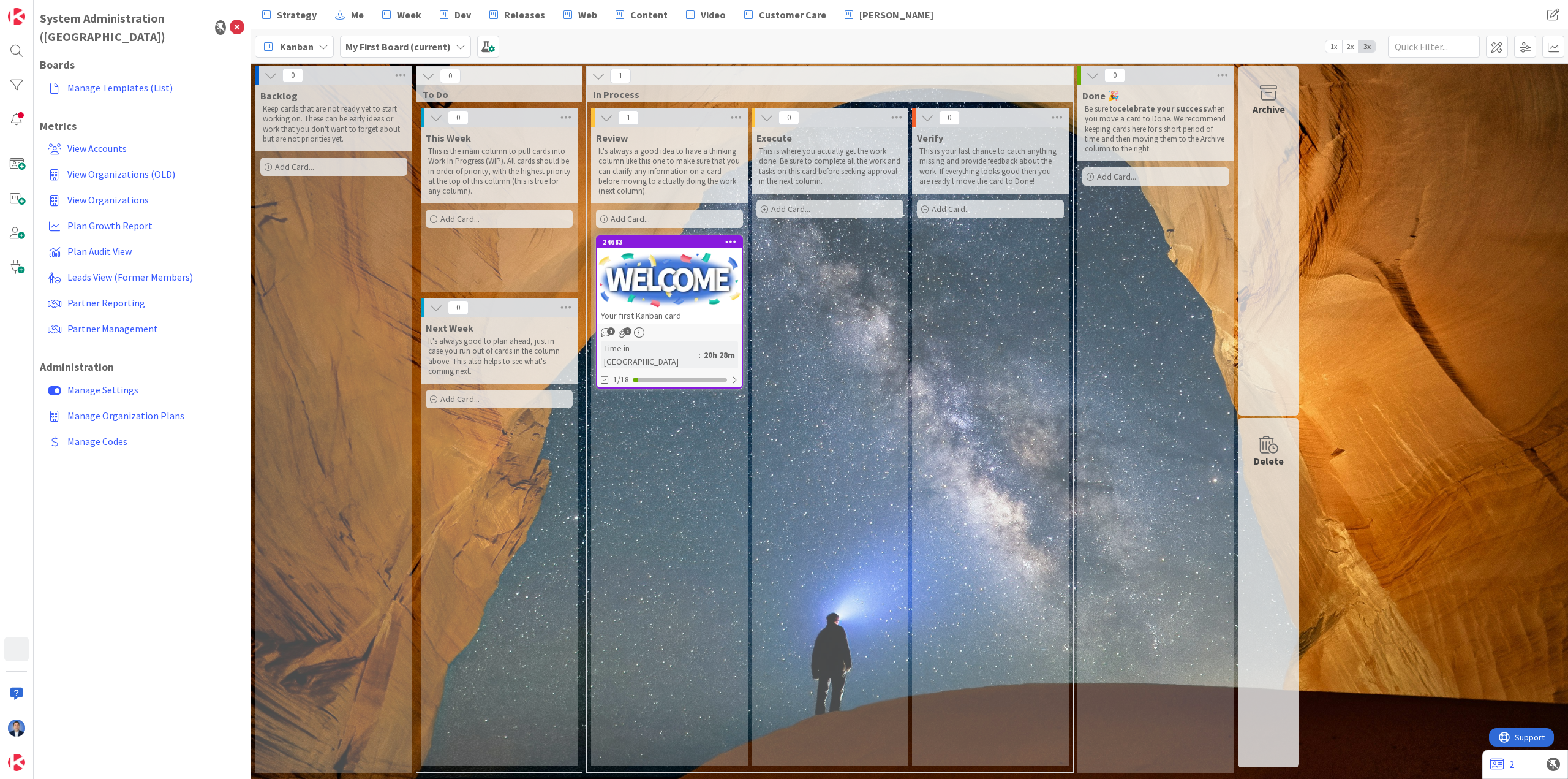
click at [408, 49] on b "My First Board (current)" at bounding box center [398, 46] width 105 height 12
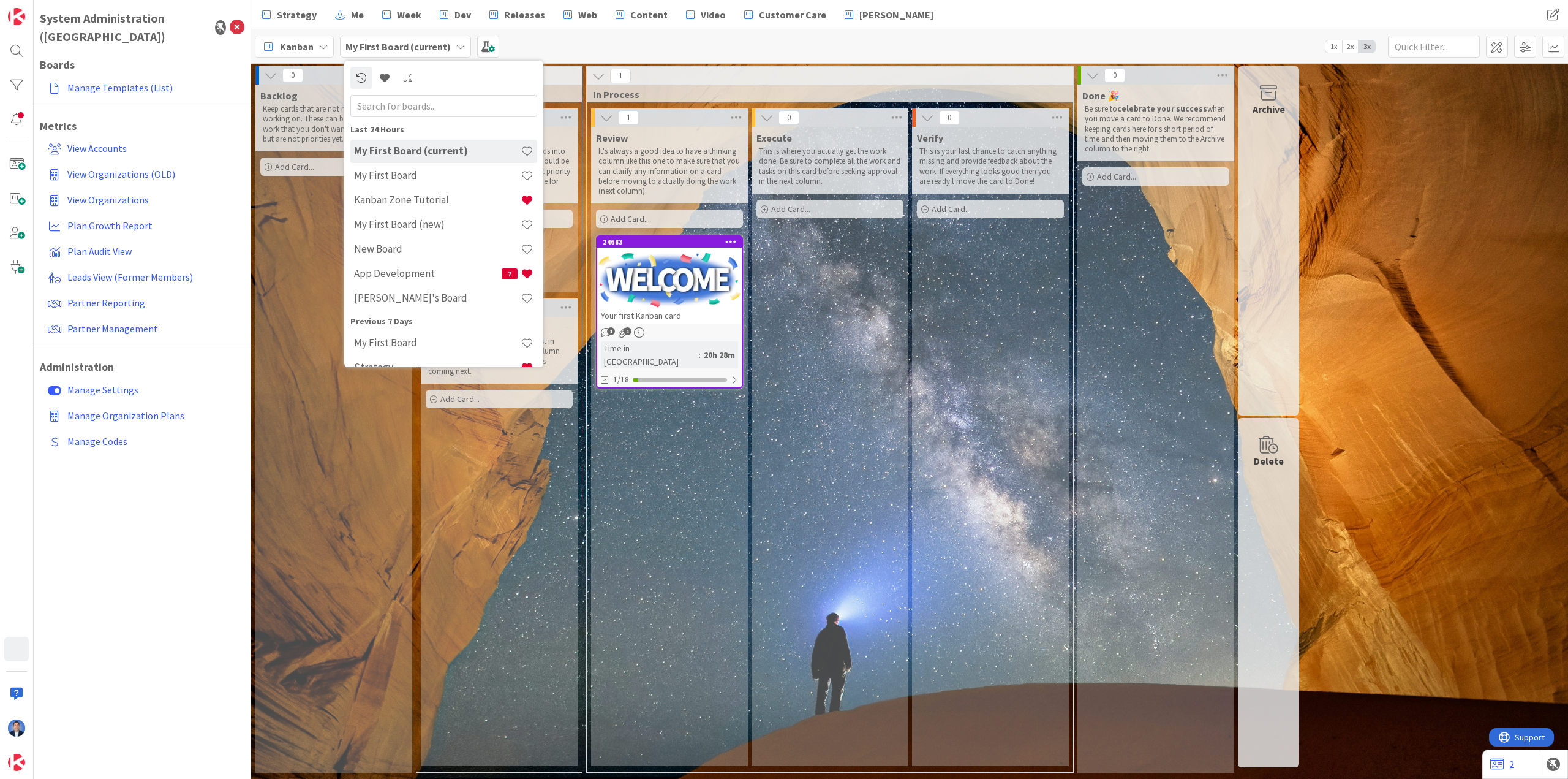
click at [287, 265] on div "Backlog Keep cards that are not ready yet to start working on. These can be ear…" at bounding box center [333, 429] width 157 height 688
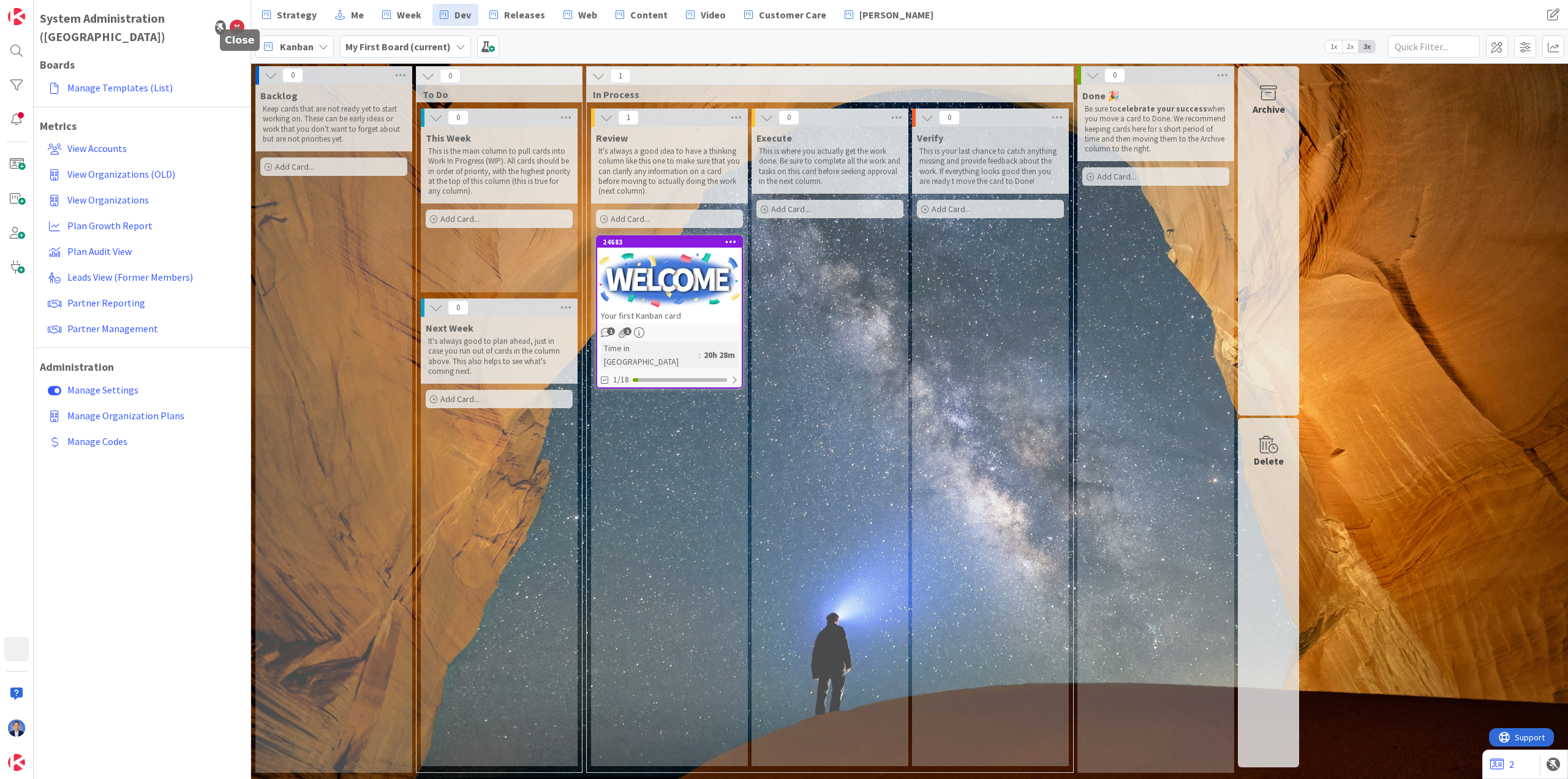
click at [233, 20] on icon at bounding box center [237, 27] width 14 height 14
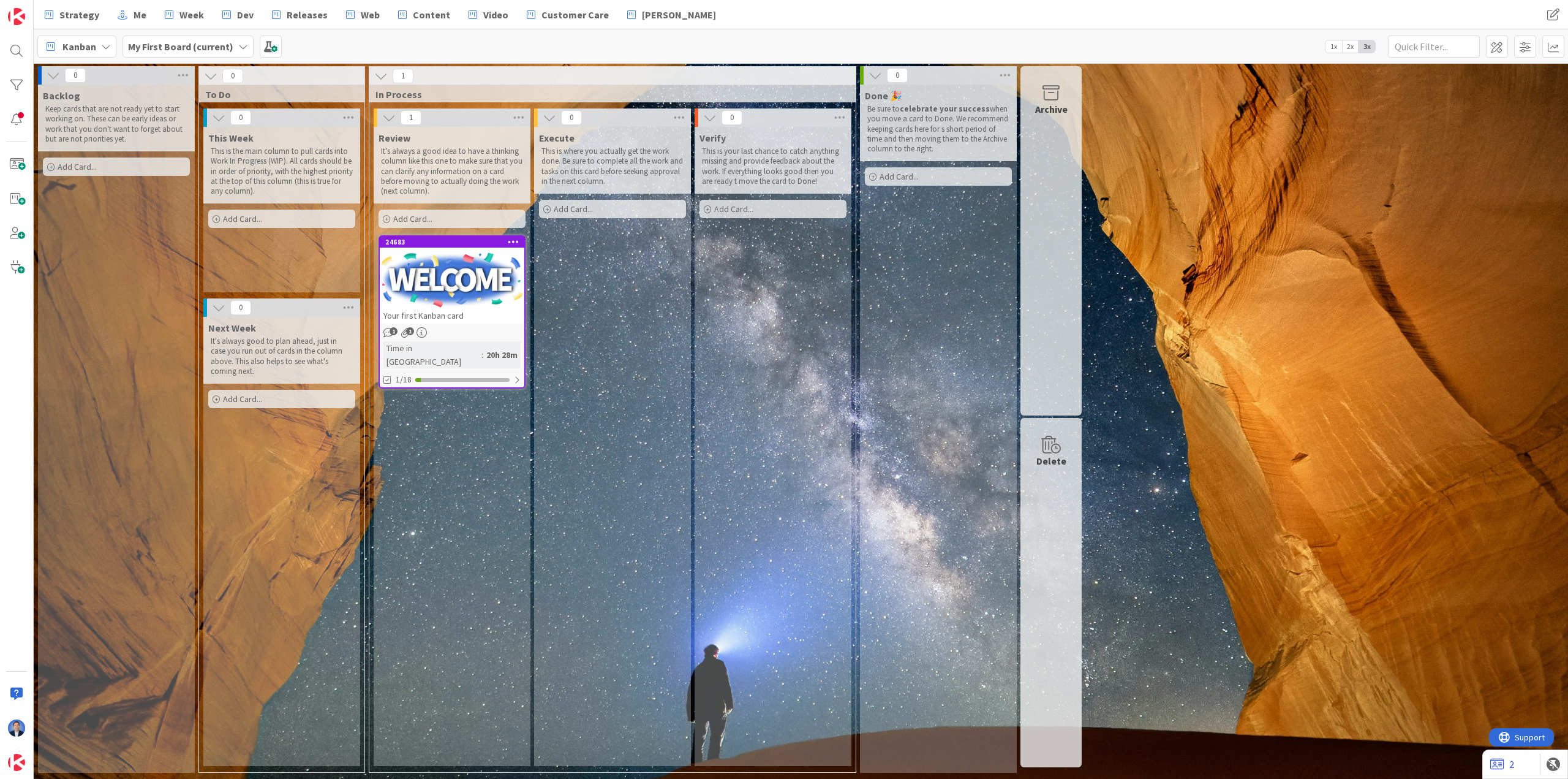
click at [204, 40] on b "My First Board (current)" at bounding box center [180, 46] width 105 height 12
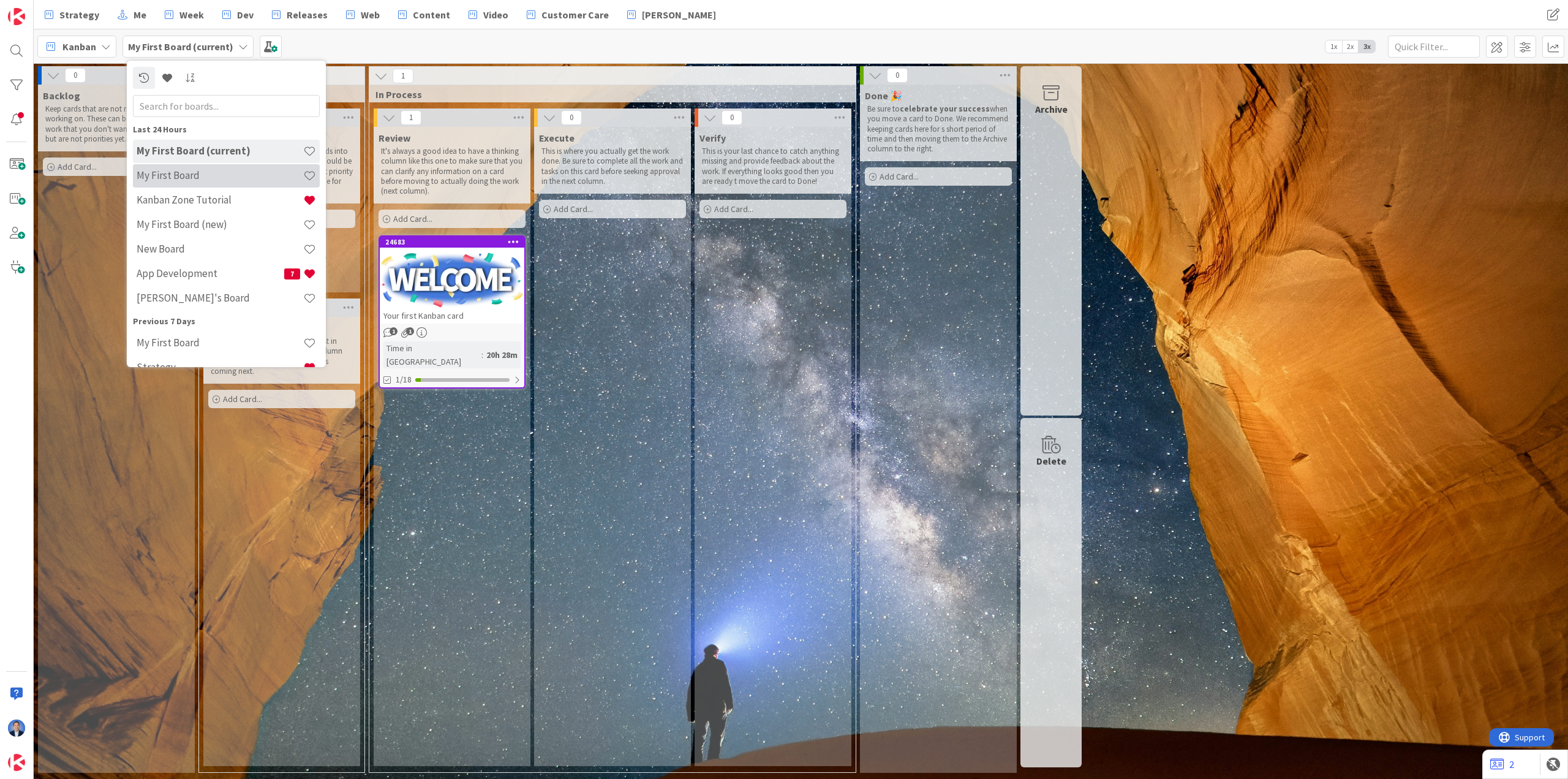
click at [232, 170] on h4 "My First Board" at bounding box center [220, 175] width 166 height 12
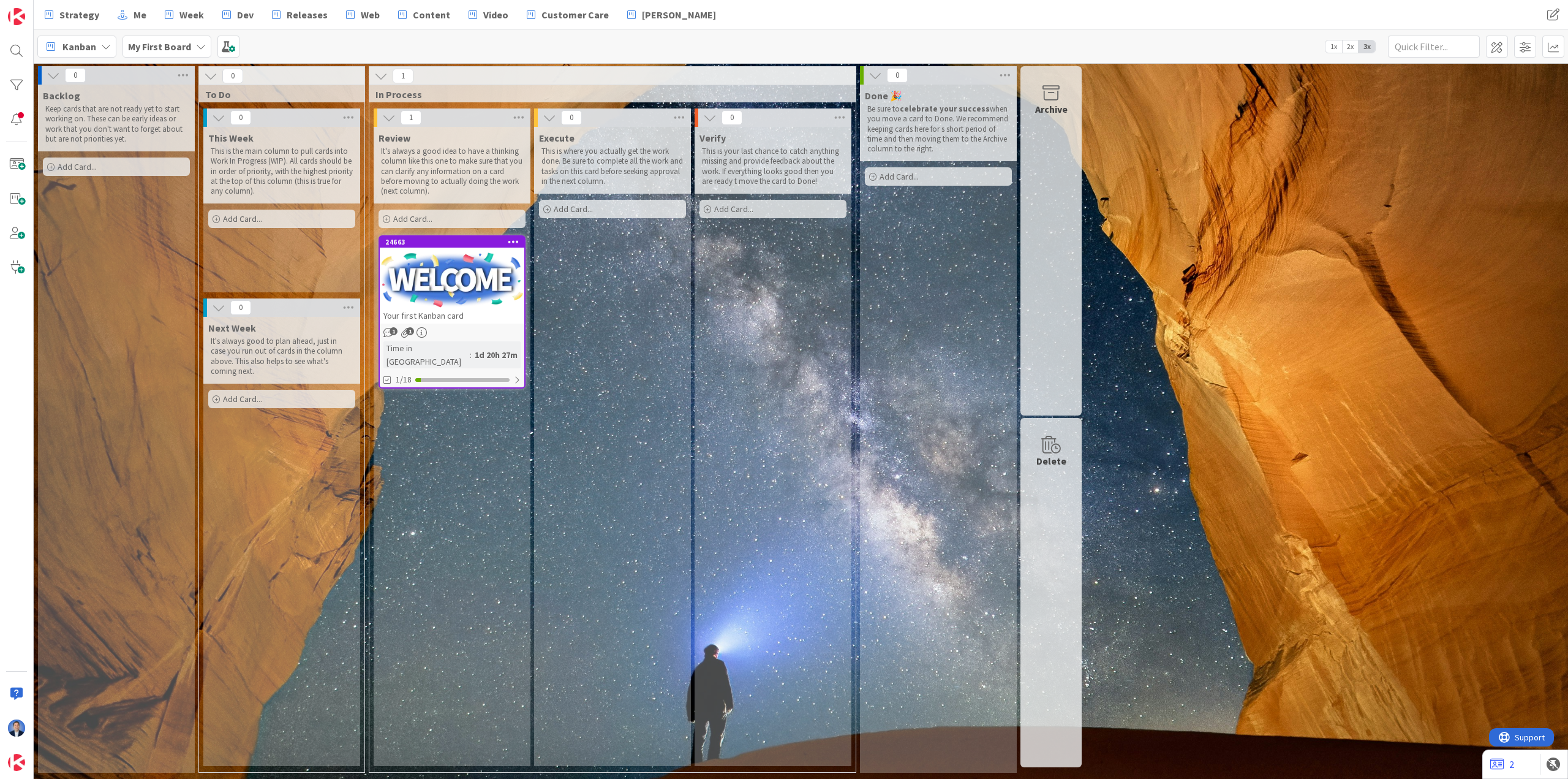
click at [172, 45] on b "My First Board" at bounding box center [159, 46] width 63 height 12
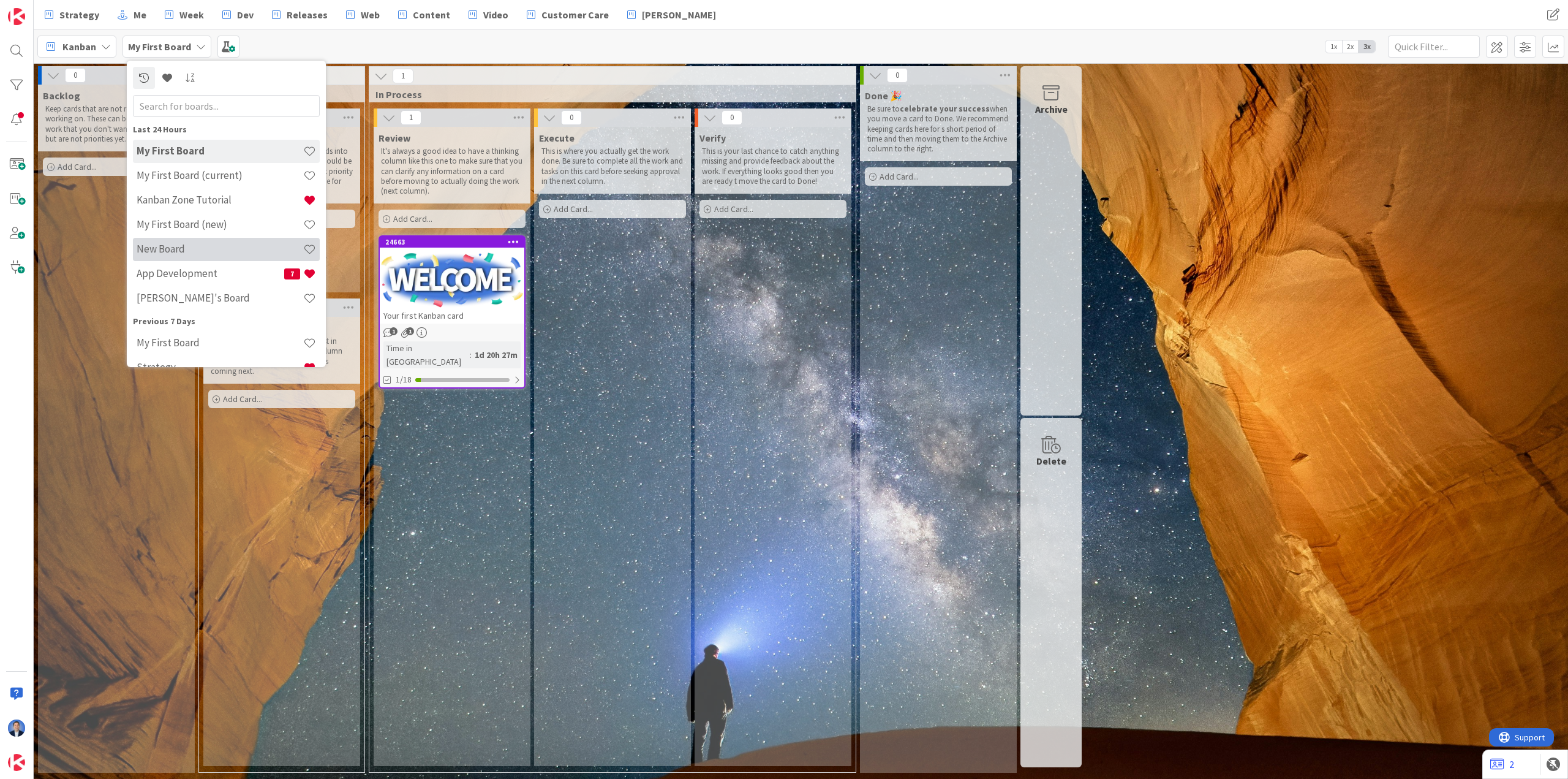
click at [171, 245] on h4 "New Board" at bounding box center [220, 248] width 166 height 12
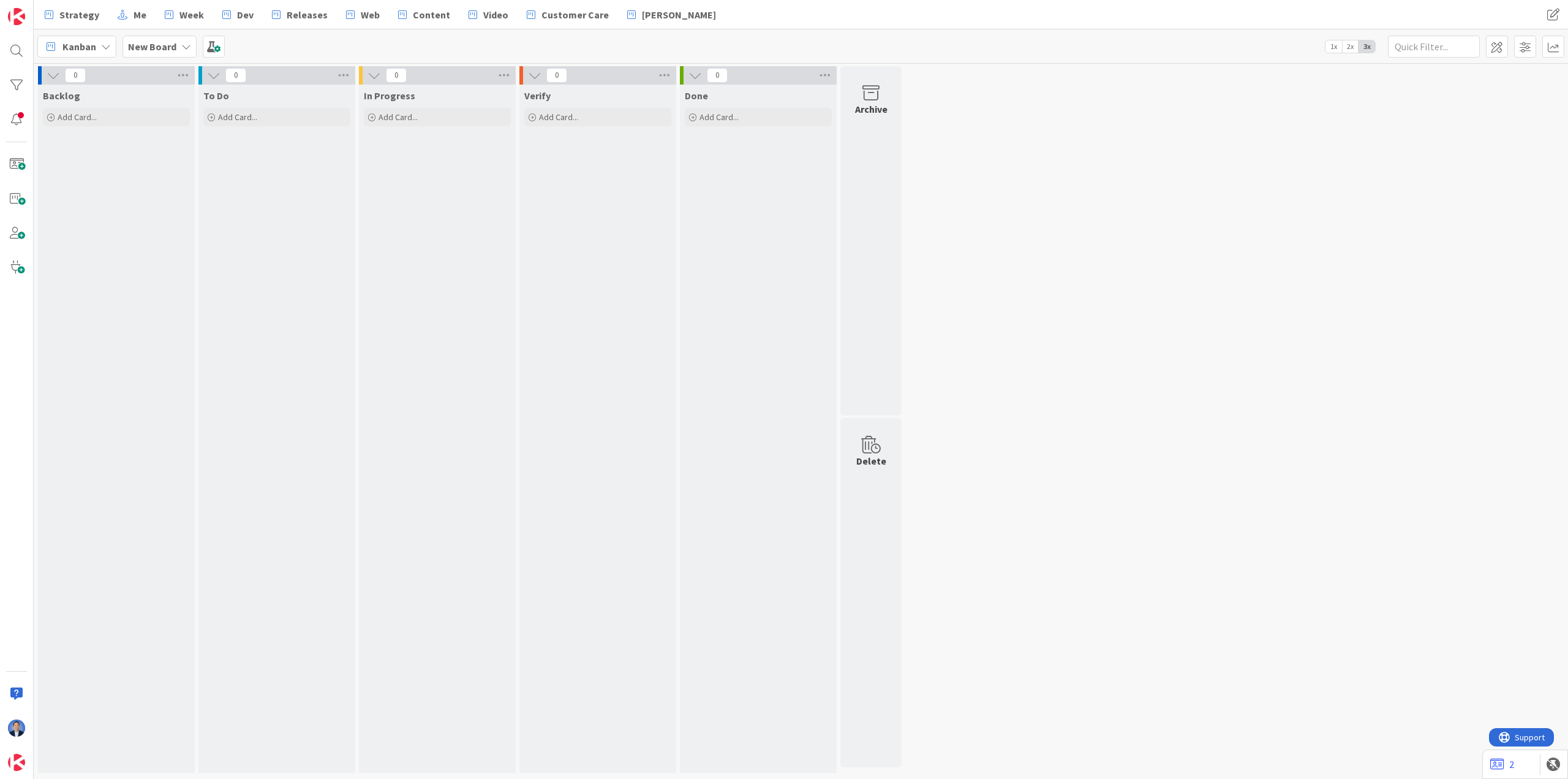
click at [157, 40] on b "New Board" at bounding box center [152, 46] width 49 height 12
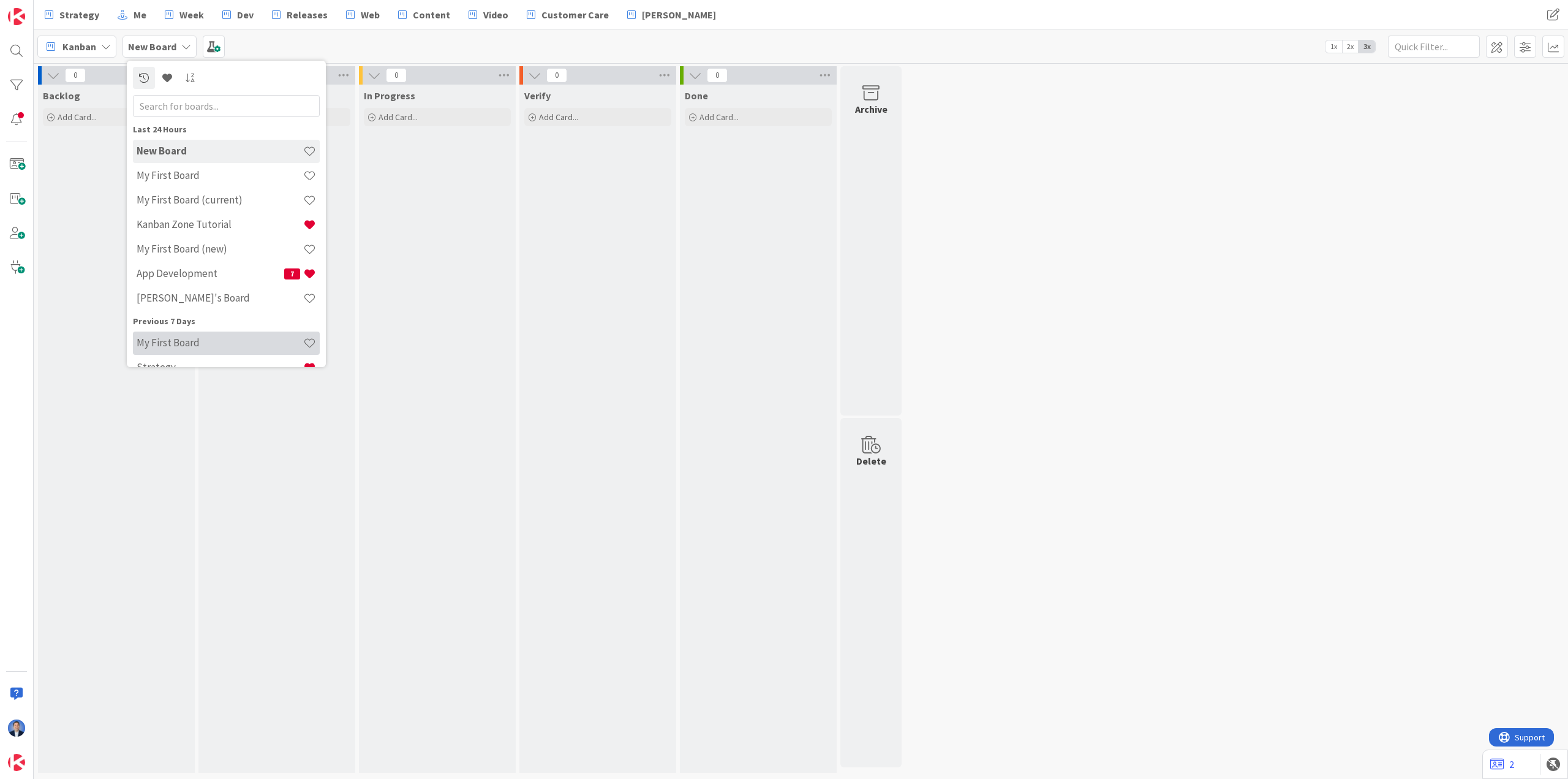
click at [232, 342] on h4 "My First Board" at bounding box center [220, 342] width 166 height 12
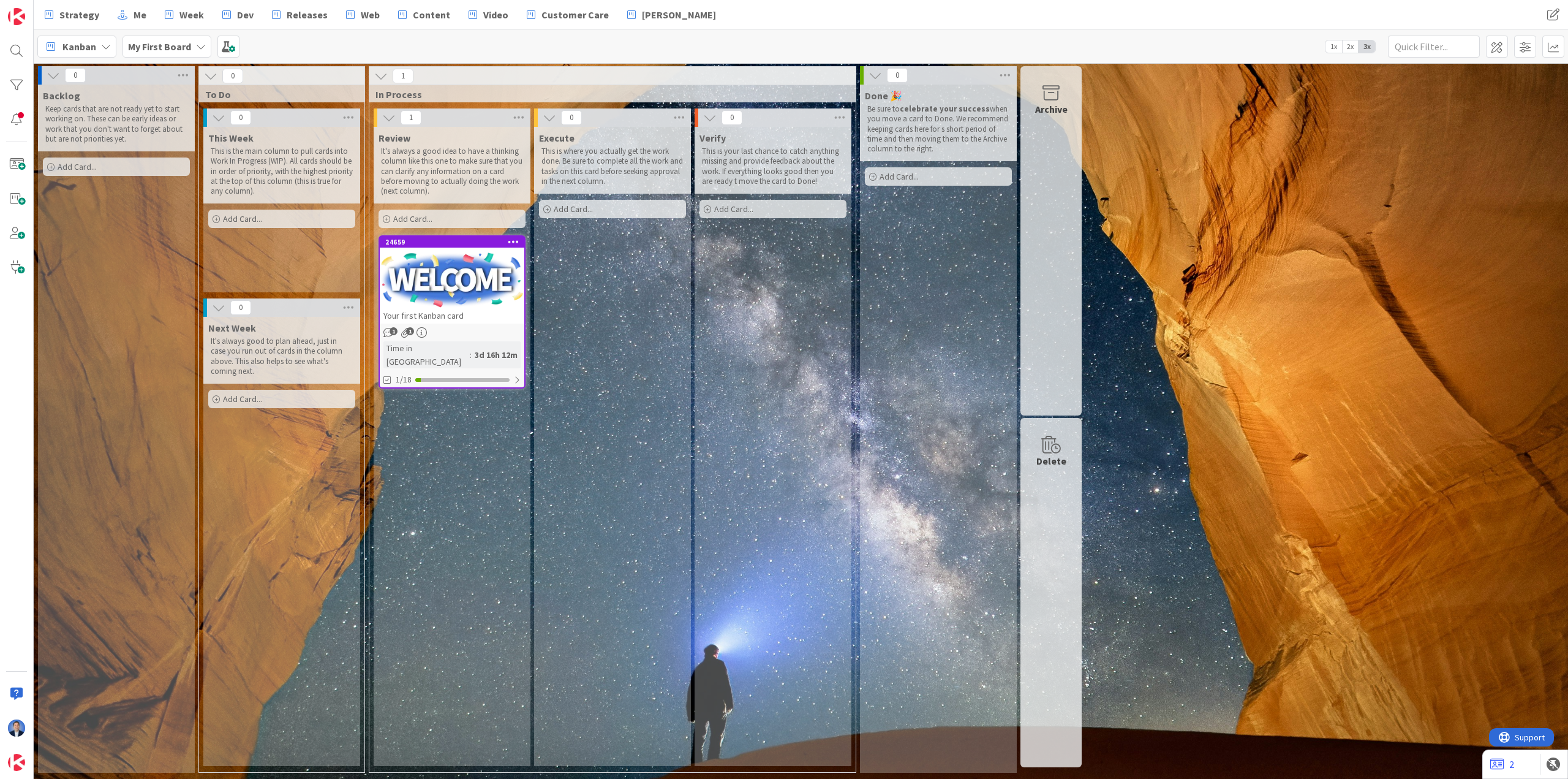
click at [180, 45] on b "My First Board" at bounding box center [159, 46] width 63 height 12
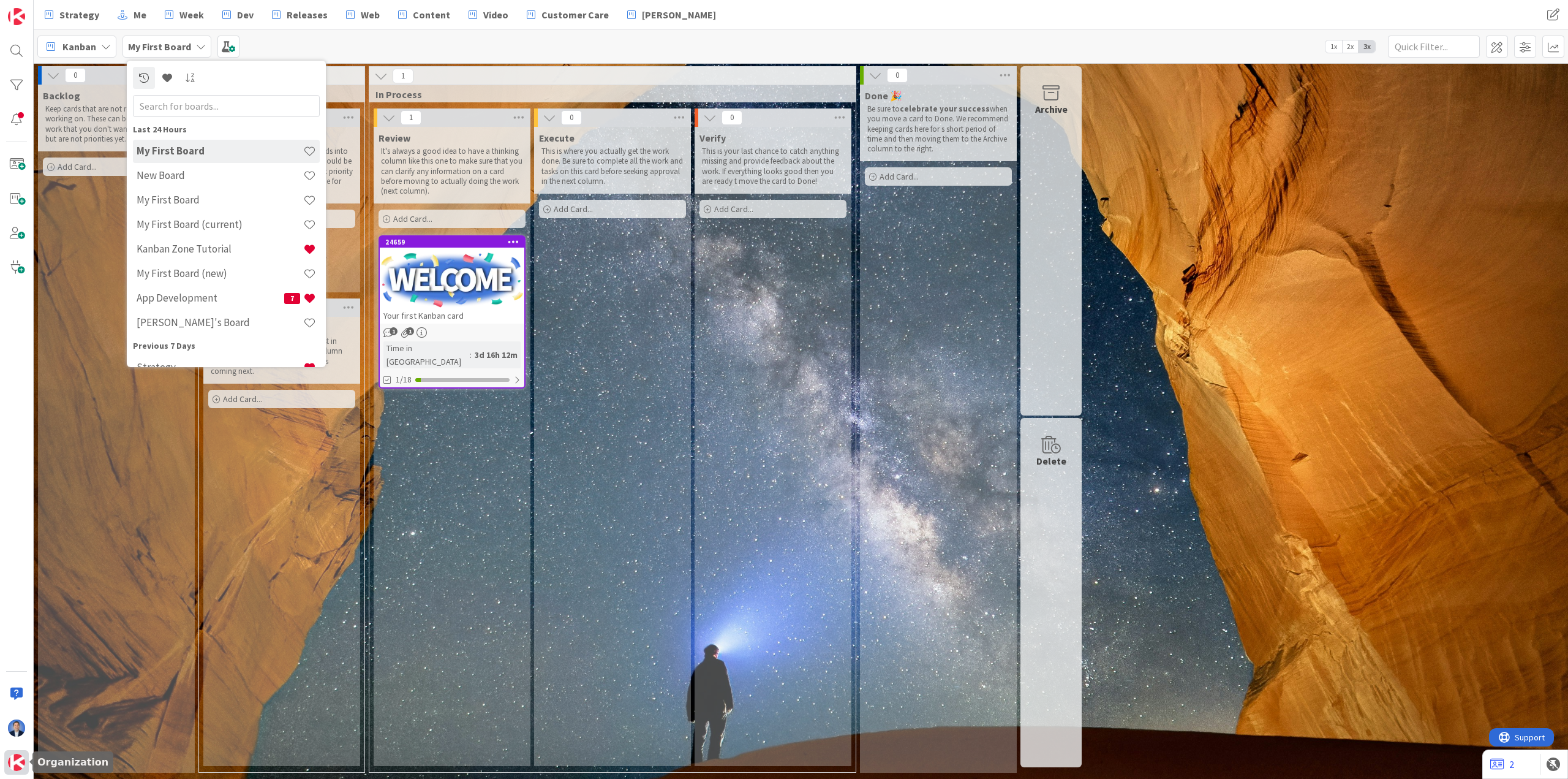
click at [12, 763] on img at bounding box center [16, 762] width 17 height 17
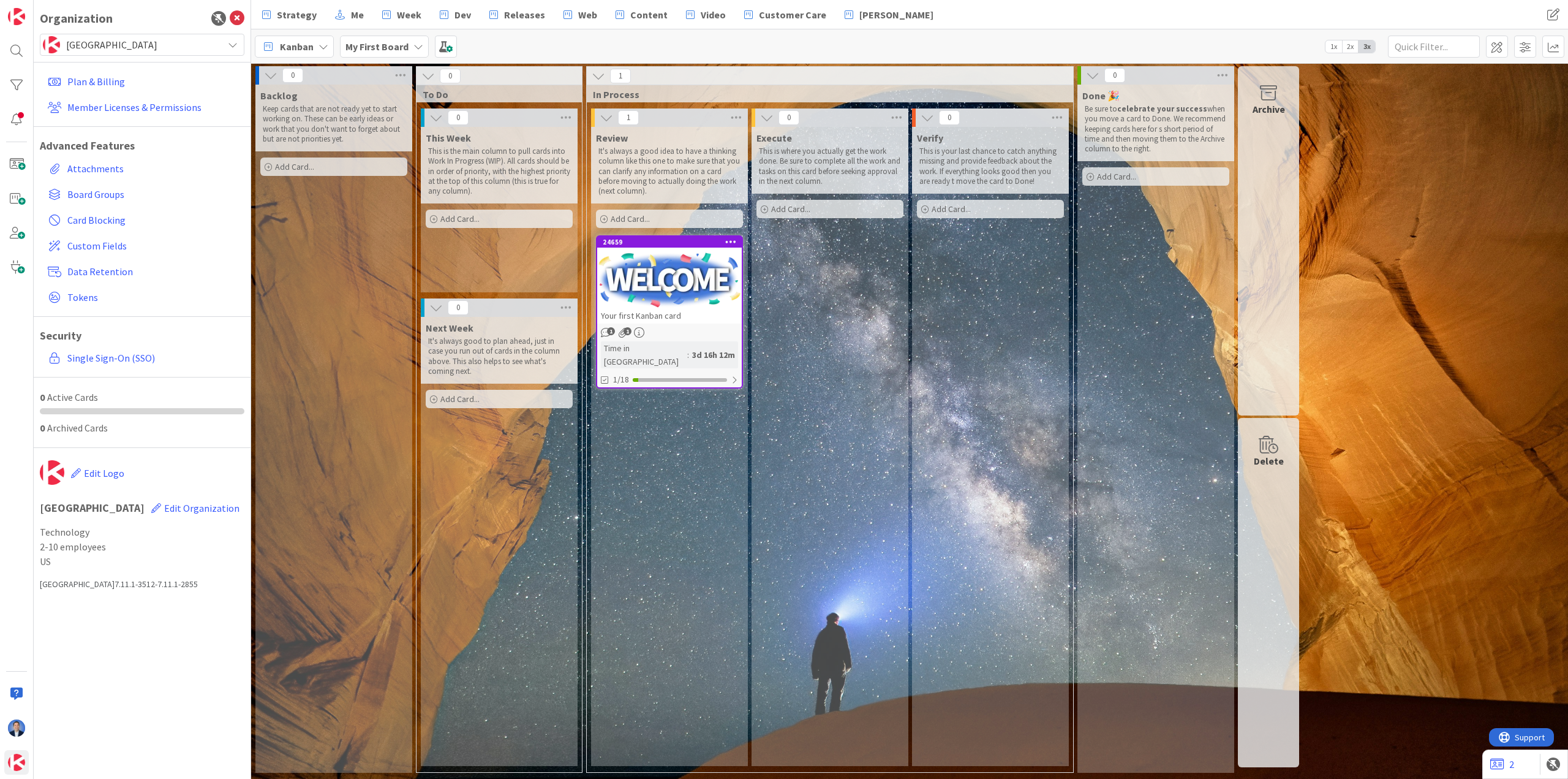
click at [129, 38] on span "[GEOGRAPHIC_DATA]" at bounding box center [141, 44] width 151 height 17
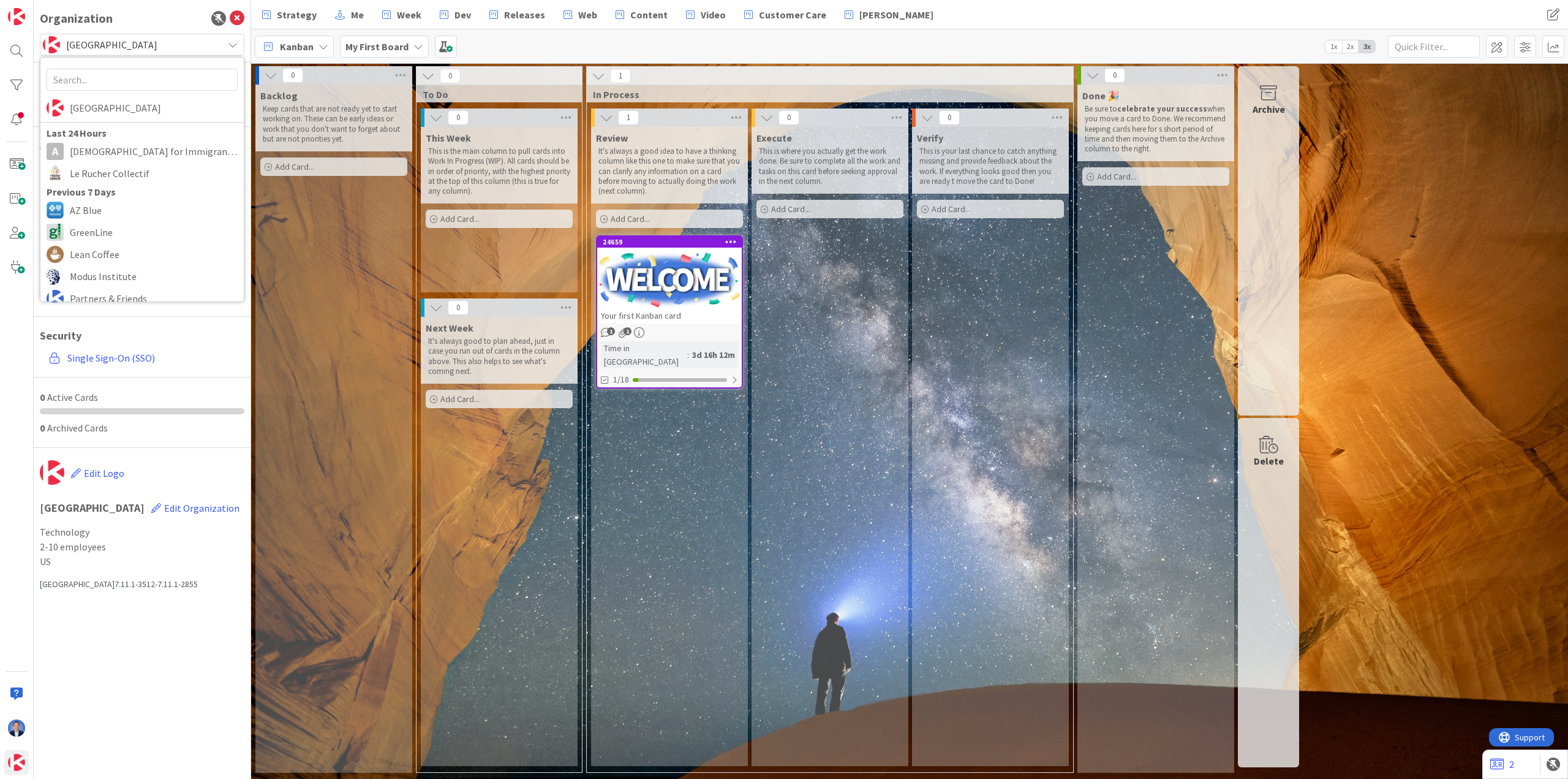
click at [127, 137] on div "Last 24 Hours" at bounding box center [142, 132] width 203 height 14
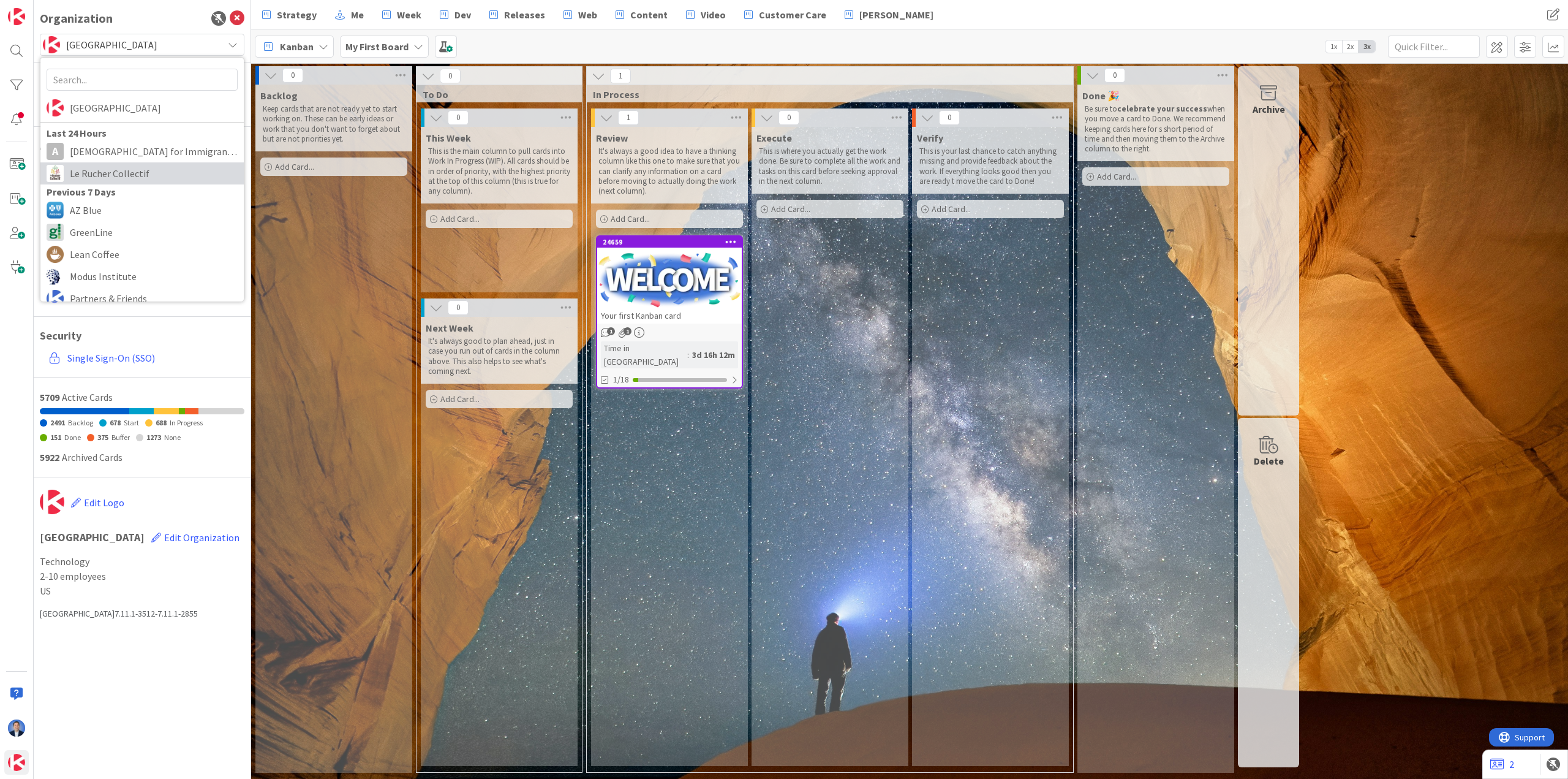
click at [130, 165] on span "Le Rucher Collectif" at bounding box center [154, 173] width 168 height 18
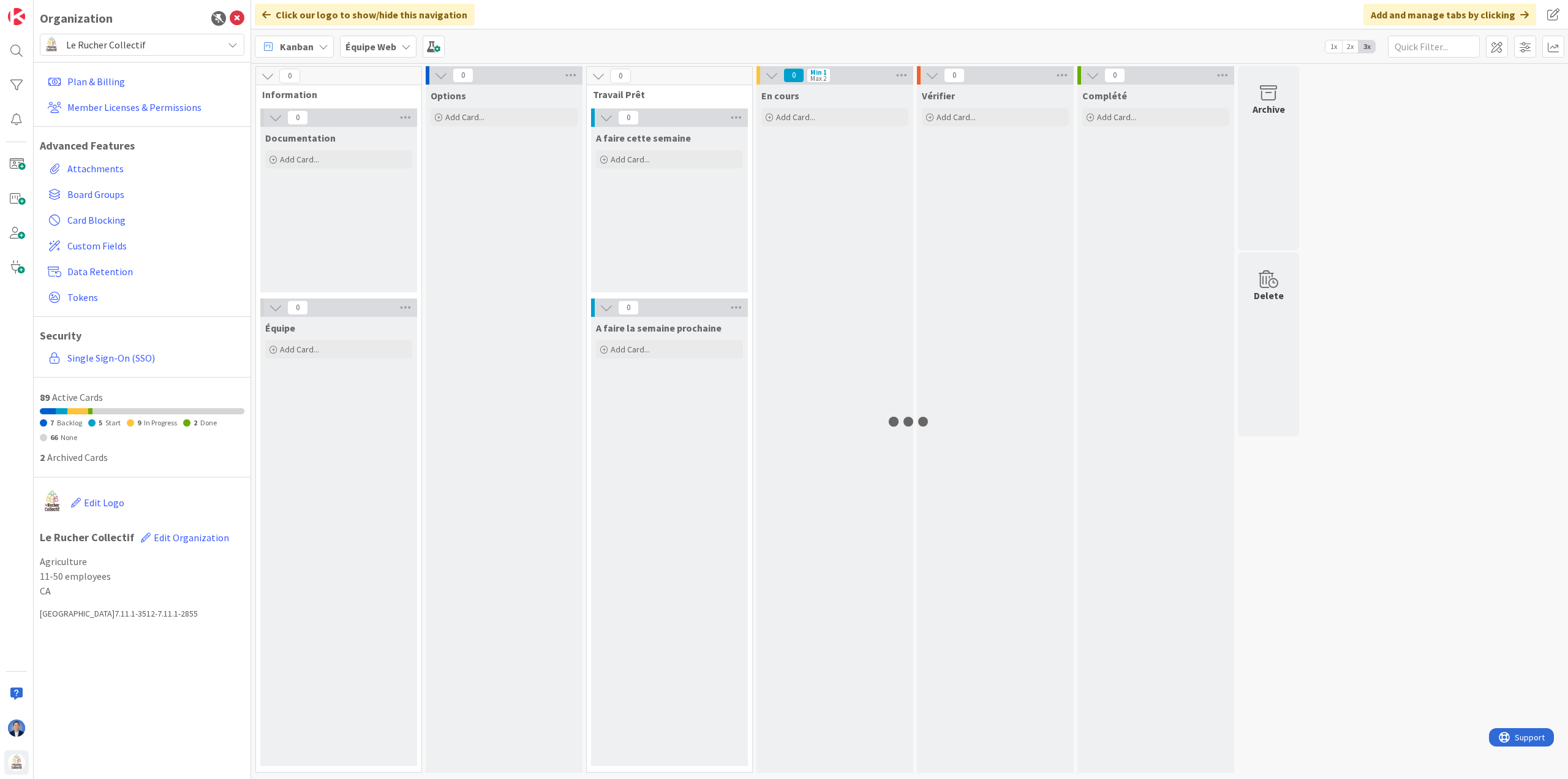
click at [127, 42] on span "Le Rucher Collectif" at bounding box center [141, 44] width 151 height 17
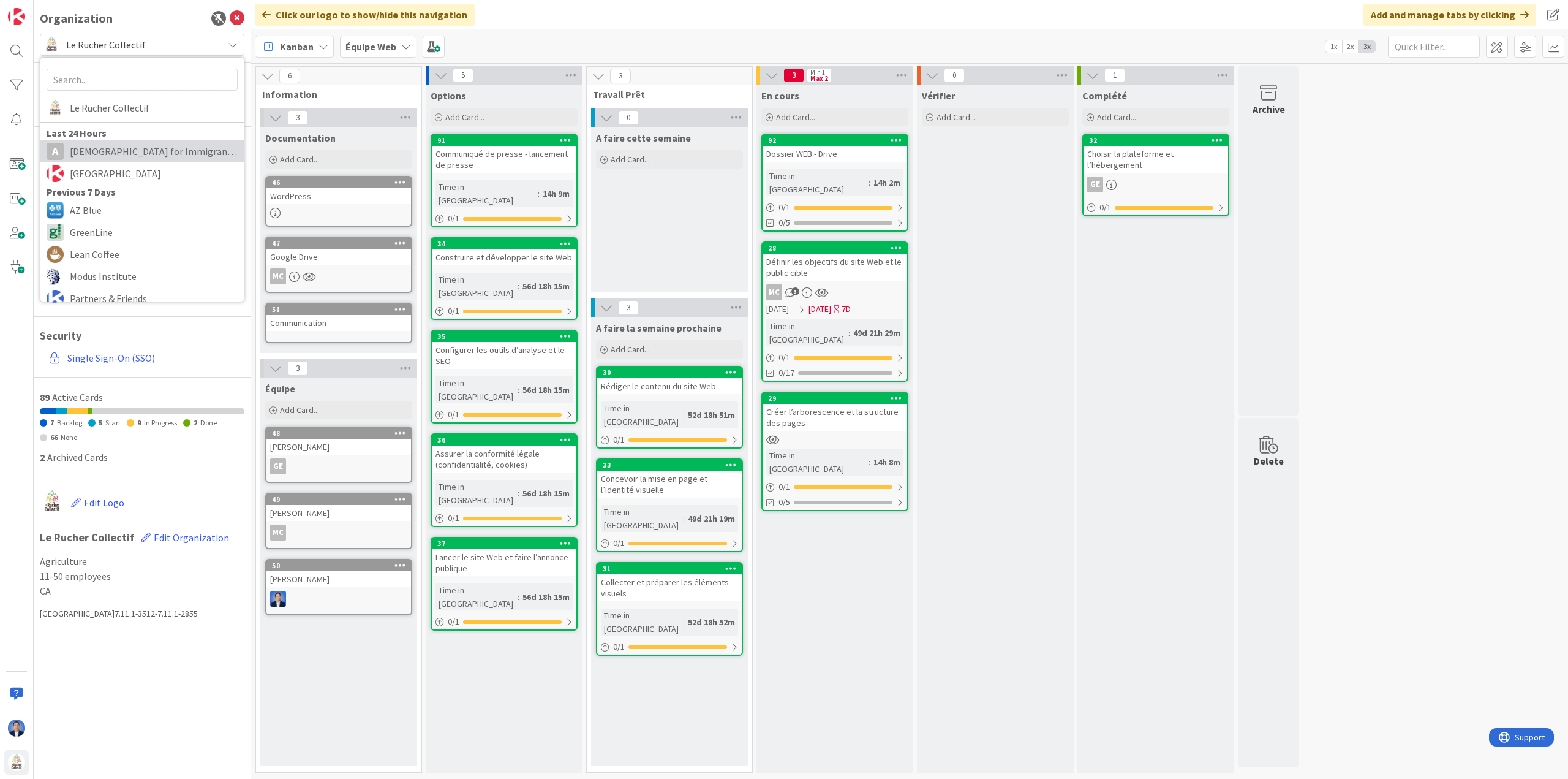
click at [127, 155] on span "[DEMOGRAPHIC_DATA] for Immigrant Justice" at bounding box center [154, 151] width 168 height 18
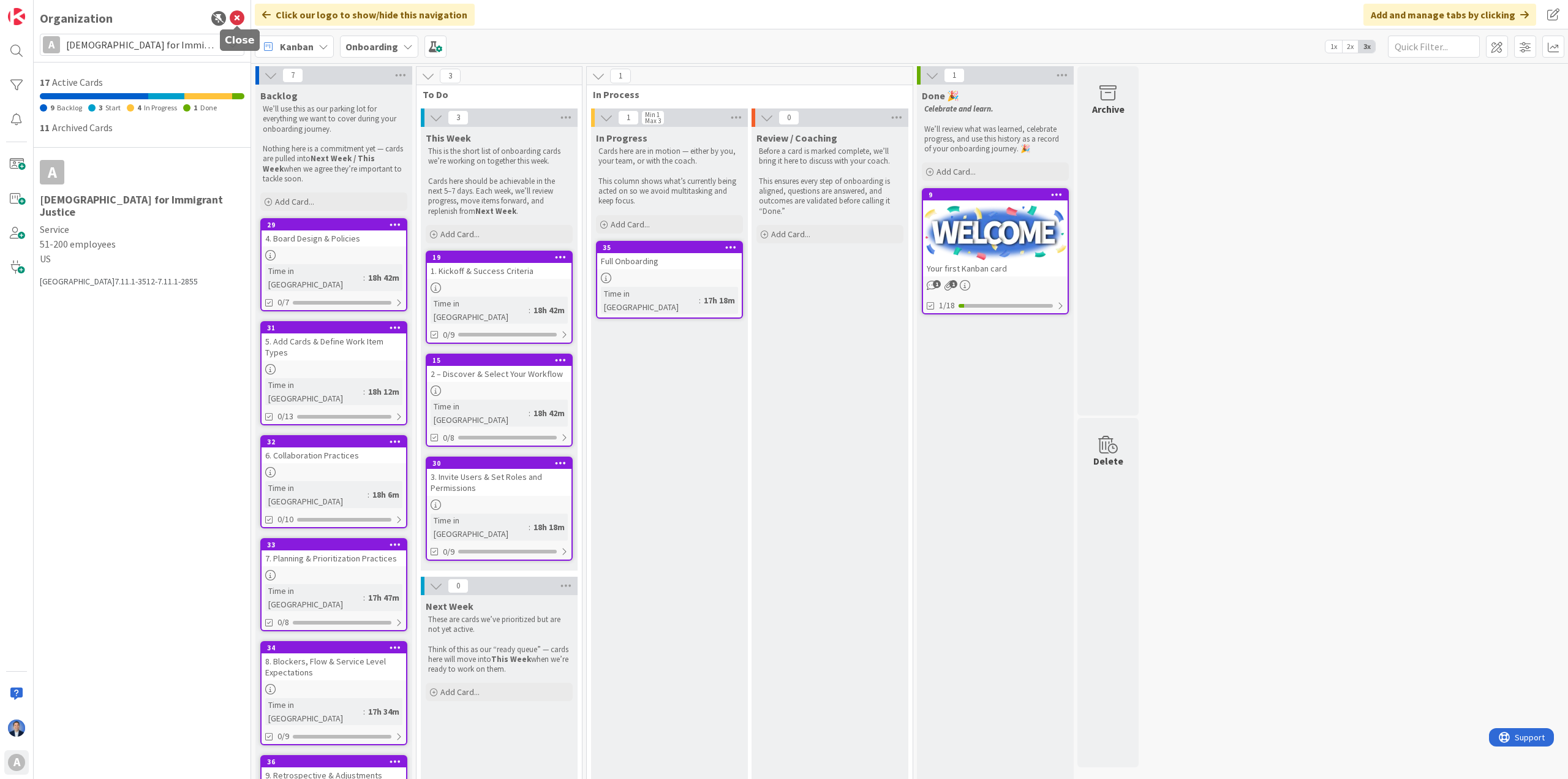
click at [236, 21] on icon at bounding box center [237, 18] width 14 height 14
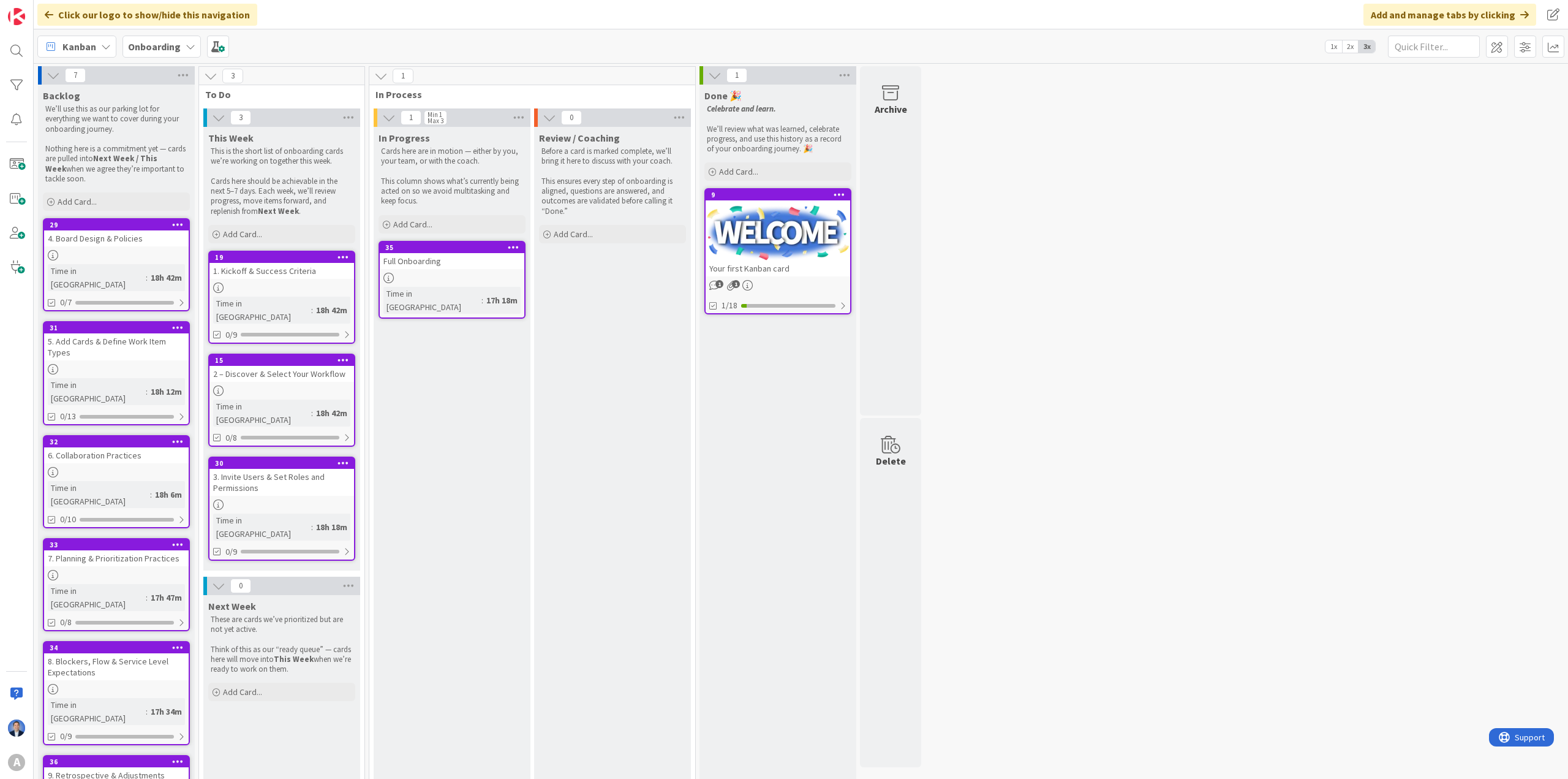
click at [161, 46] on b "Onboarding" at bounding box center [154, 46] width 53 height 12
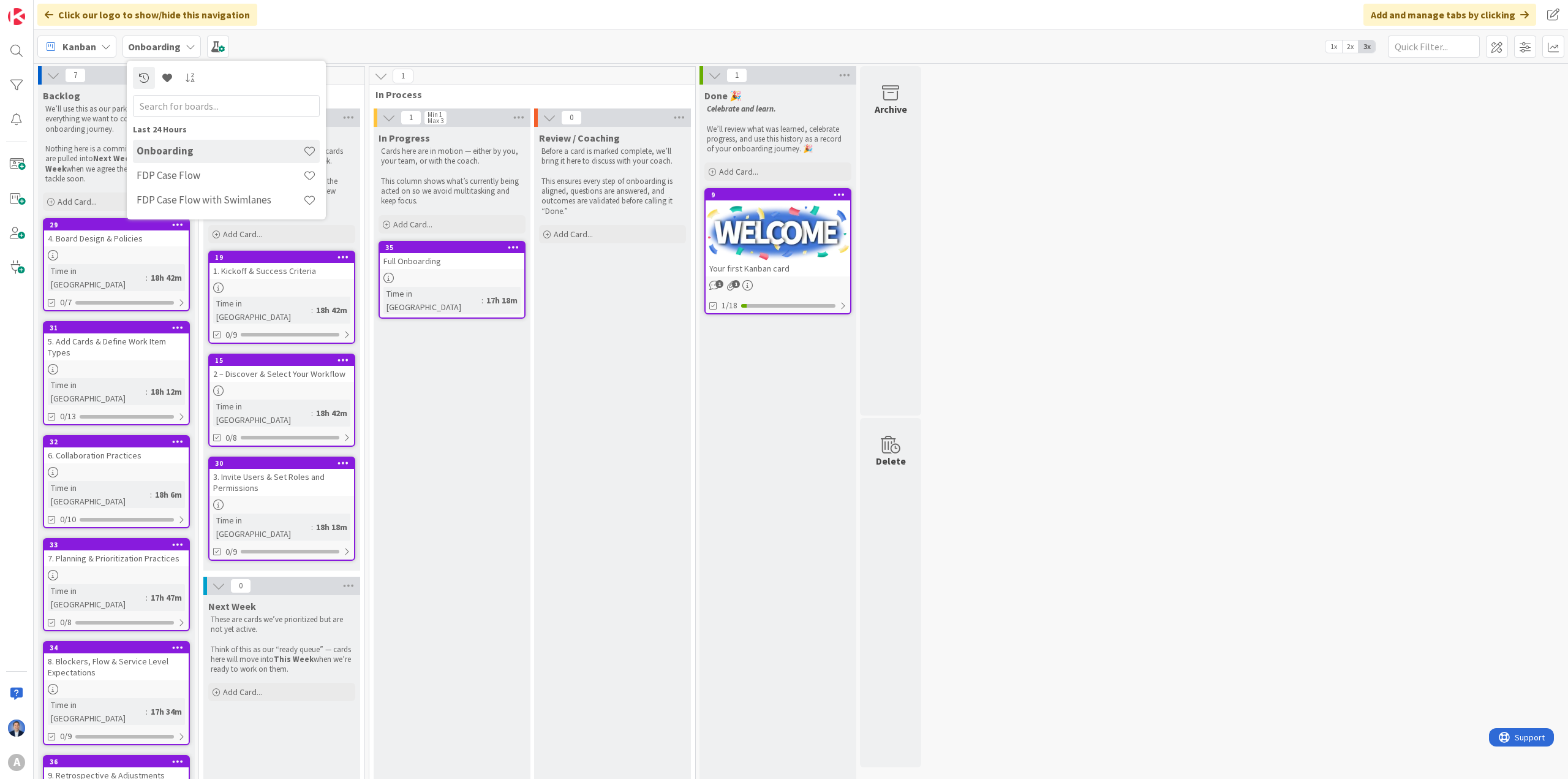
click at [1444, 123] on div "7 Backlog We’ll use this as our parking lot for everything we want to cover dur…" at bounding box center [801, 528] width 1530 height 923
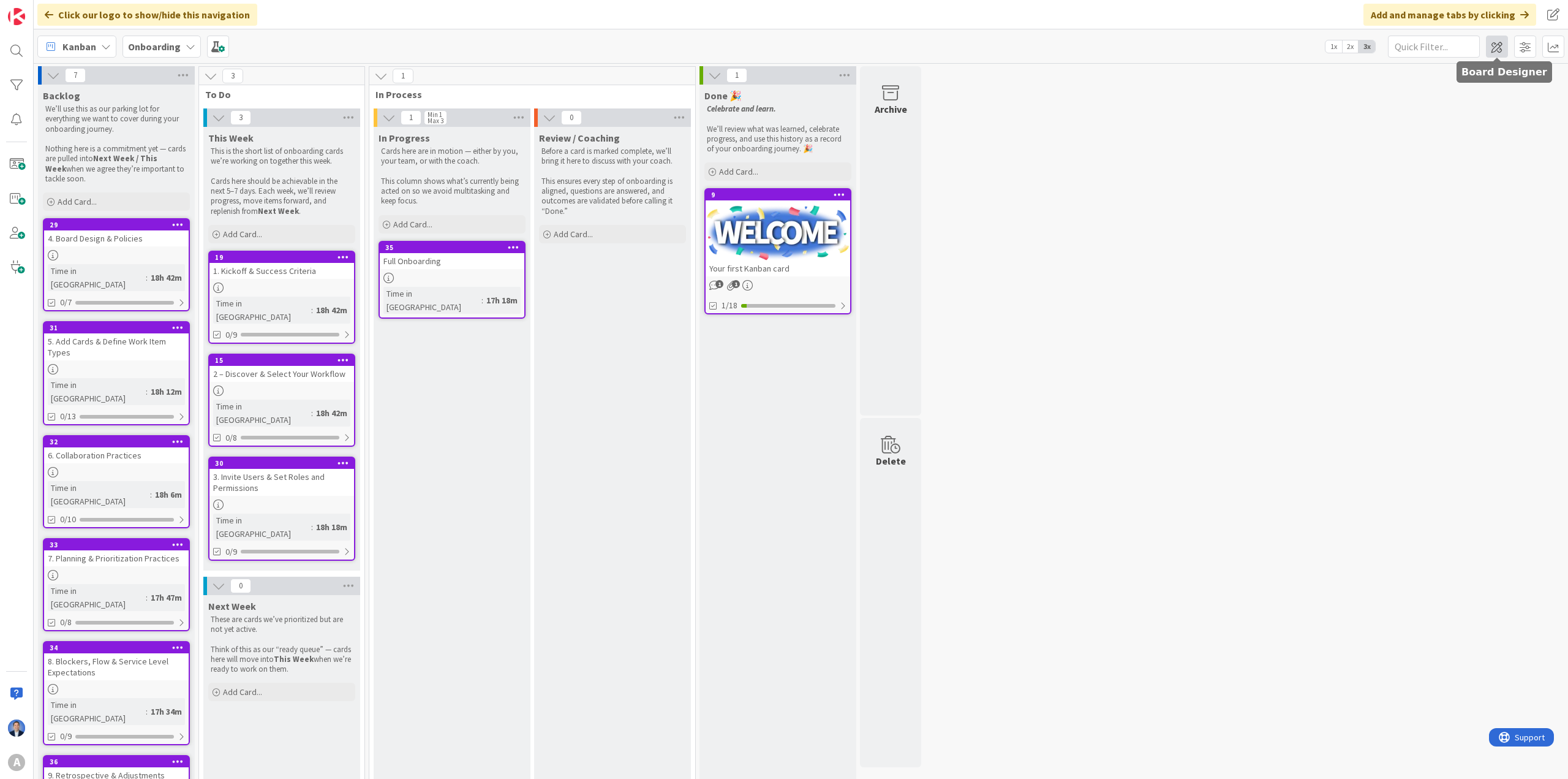
click at [1497, 46] on span at bounding box center [1497, 46] width 22 height 22
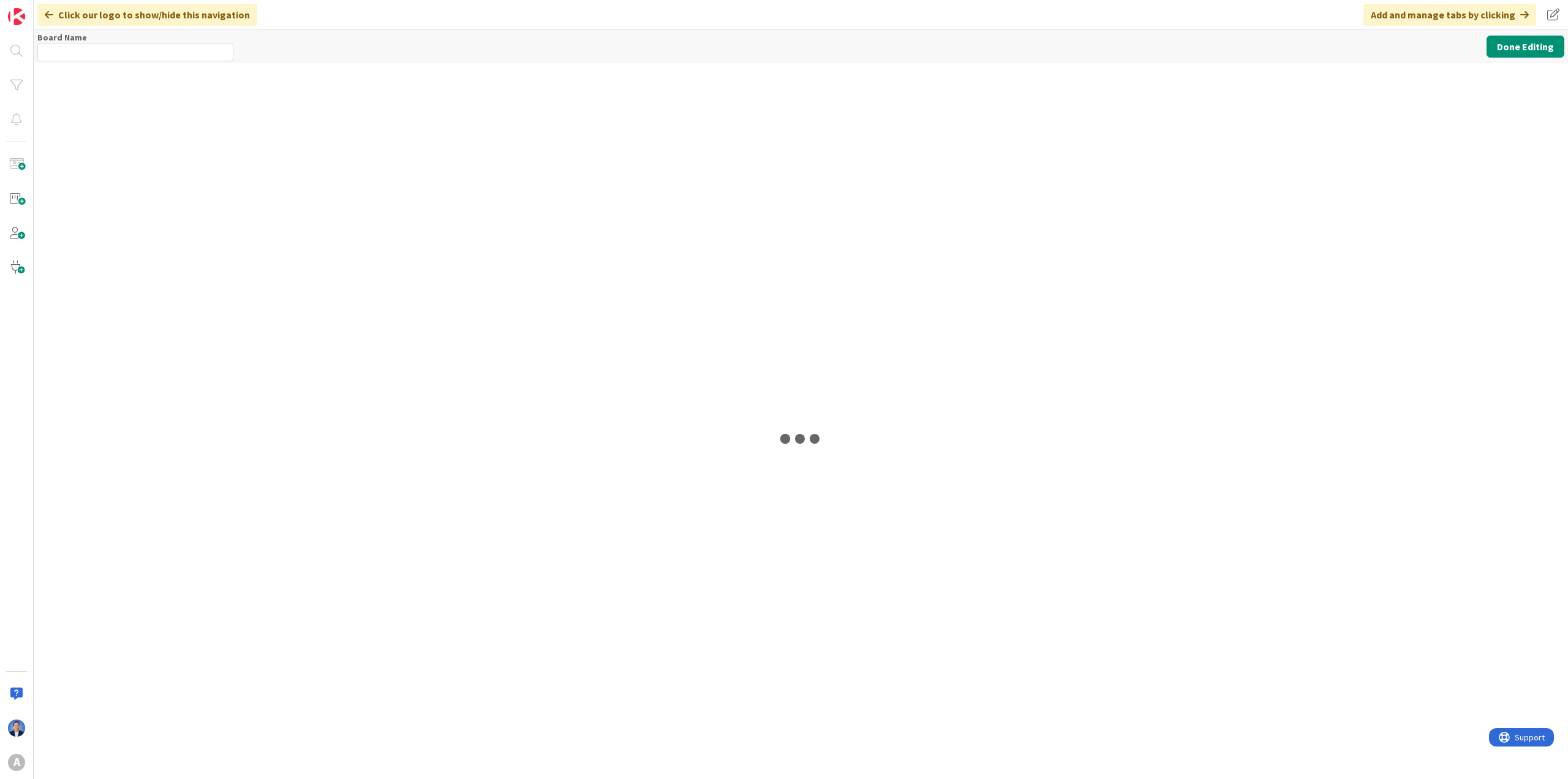
type input "Onboarding"
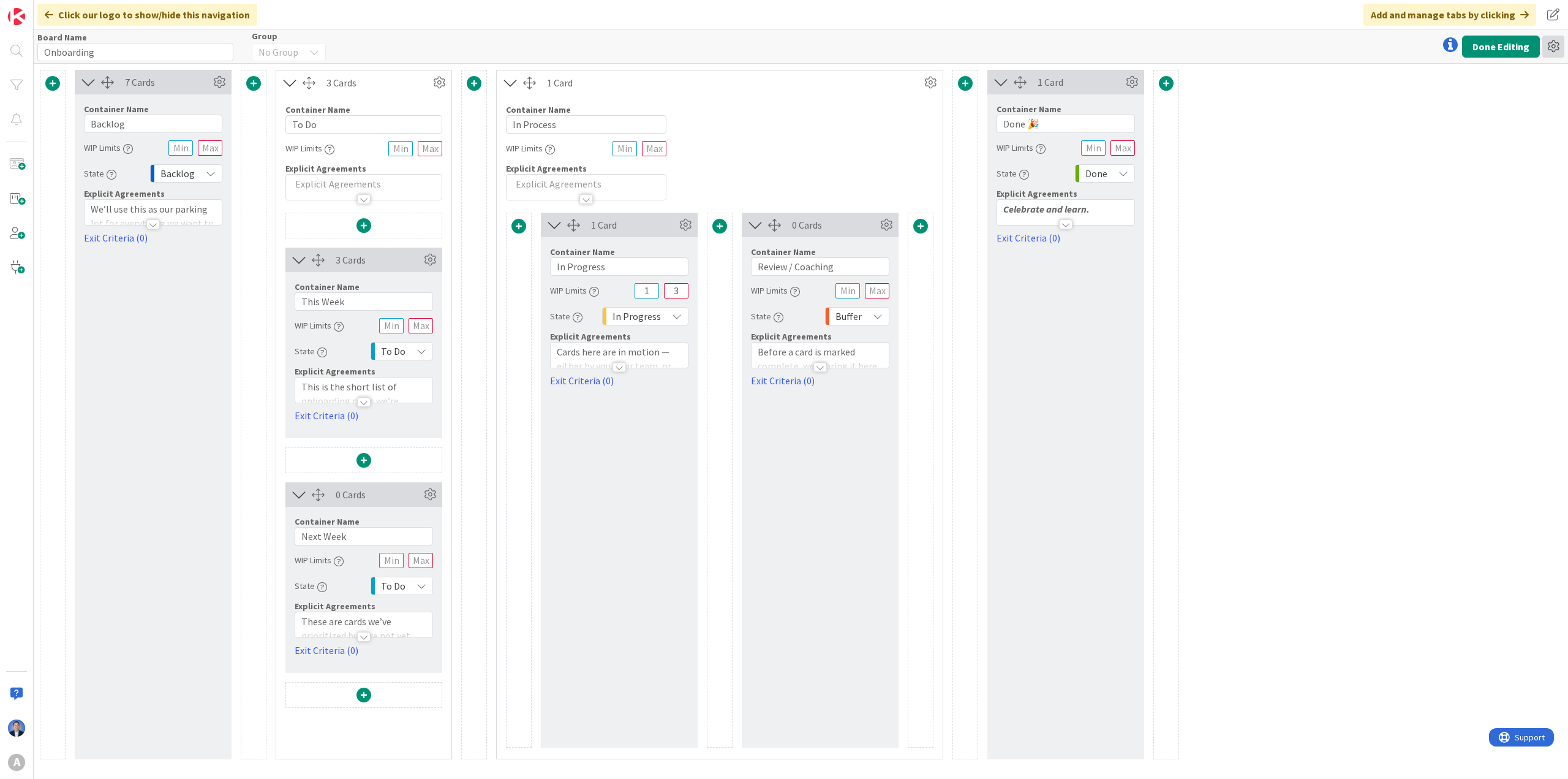
click at [1562, 49] on icon at bounding box center [1553, 46] width 22 height 22
click at [1520, 97] on link "Copy Board" at bounding box center [1487, 92] width 154 height 18
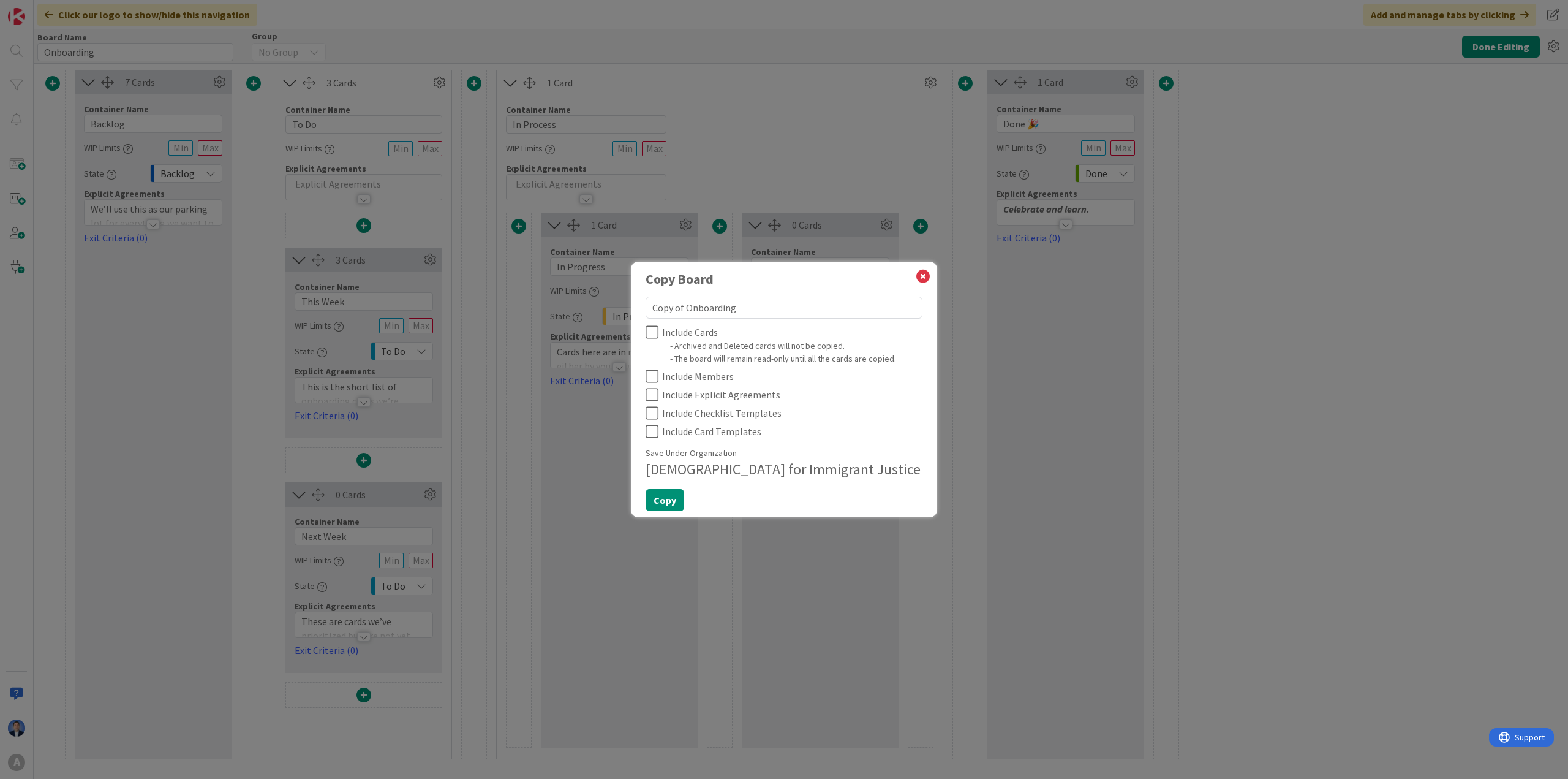
click at [654, 335] on icon at bounding box center [652, 332] width 13 height 14
click at [648, 376] on icon at bounding box center [652, 376] width 13 height 14
click at [653, 399] on icon at bounding box center [652, 394] width 13 height 14
click at [653, 417] on icon at bounding box center [652, 413] width 13 height 14
click at [653, 439] on div "Copy Board Copy of Onboarding Include Cards - Archived and Deleted cards will n…" at bounding box center [784, 391] width 277 height 240
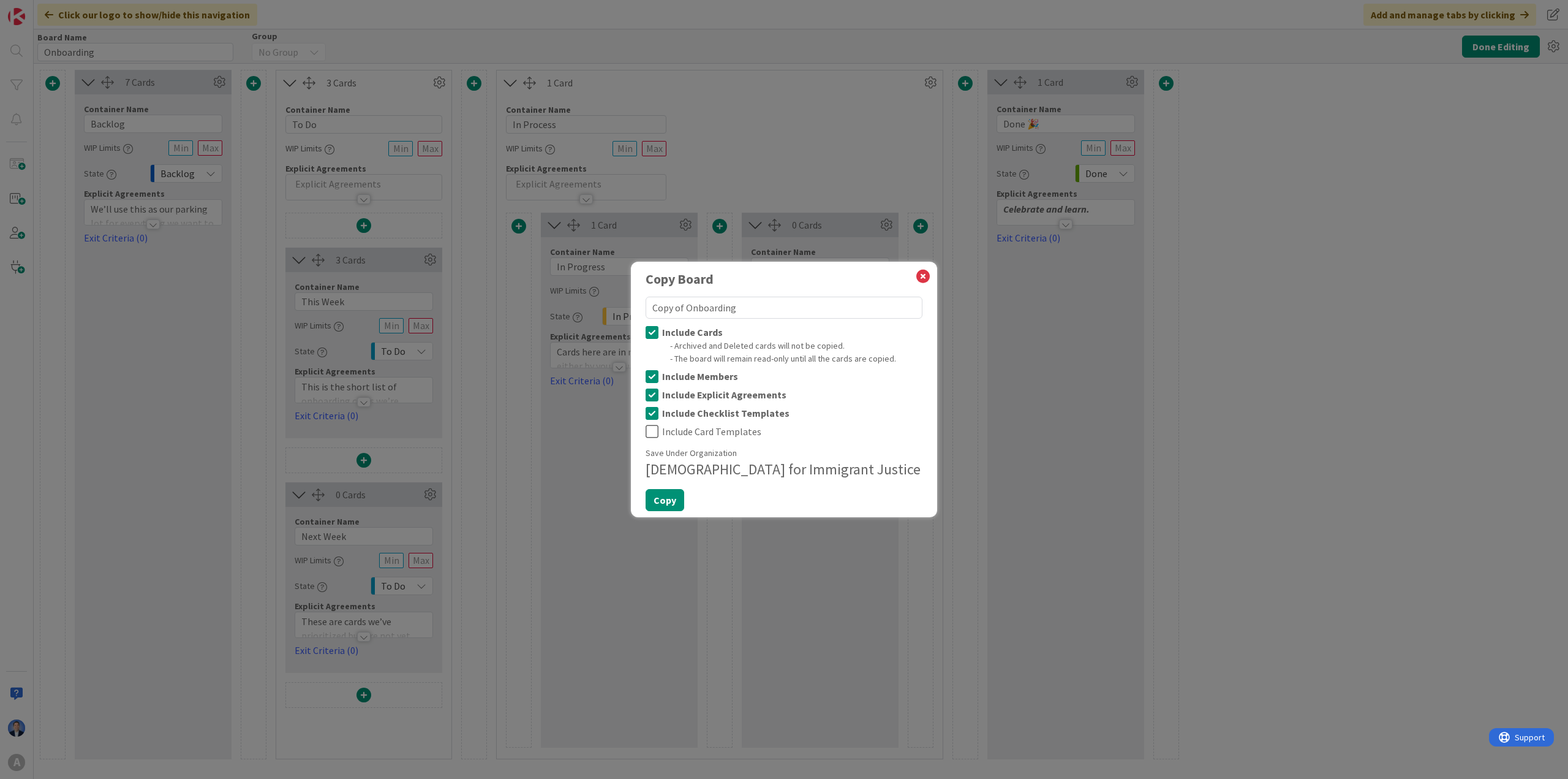
click at [654, 432] on icon at bounding box center [652, 431] width 13 height 14
click at [667, 502] on button "Copy" at bounding box center [665, 500] width 38 height 22
type textarea "x"
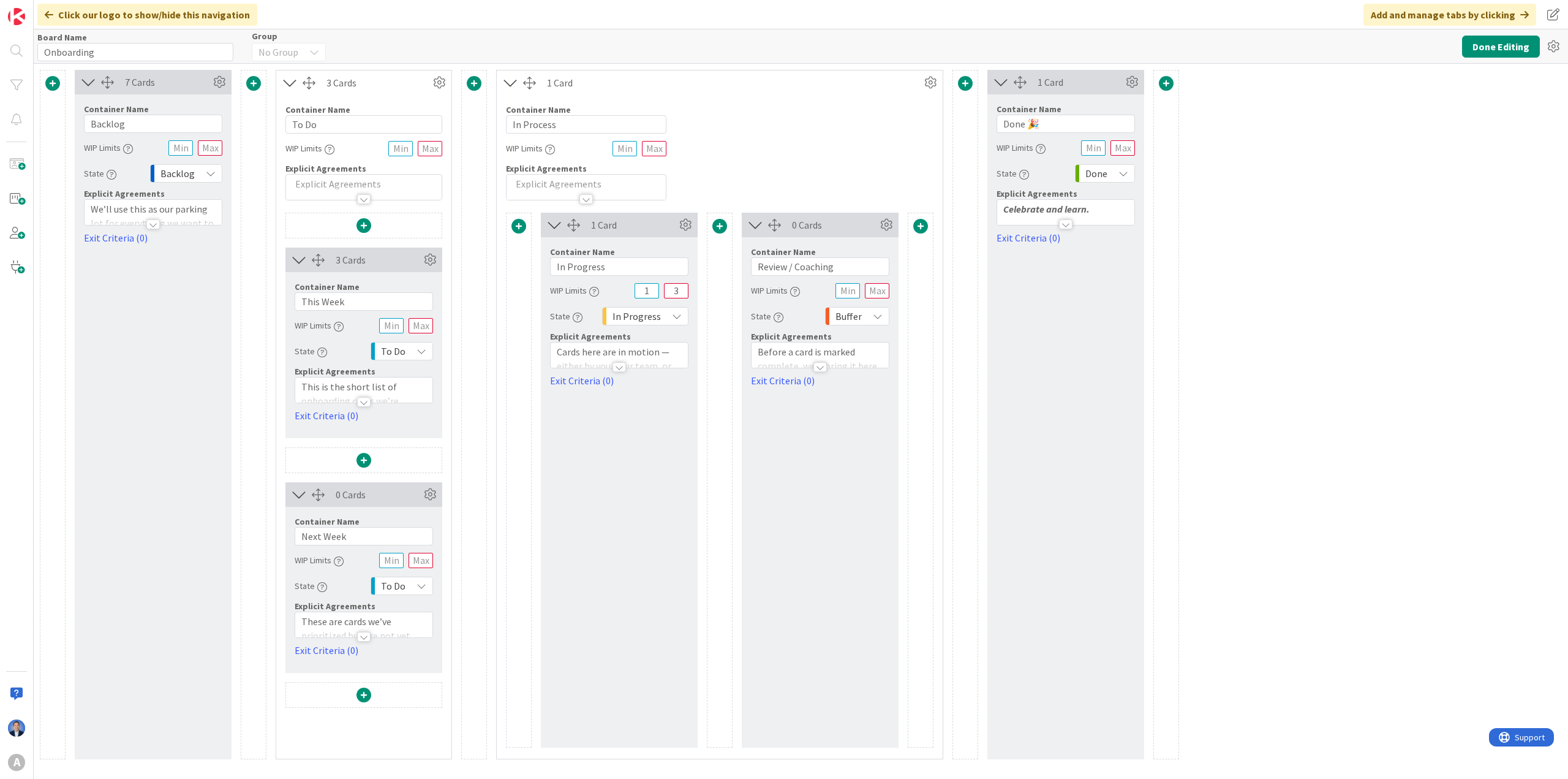
type input "Copy of Onboarding"
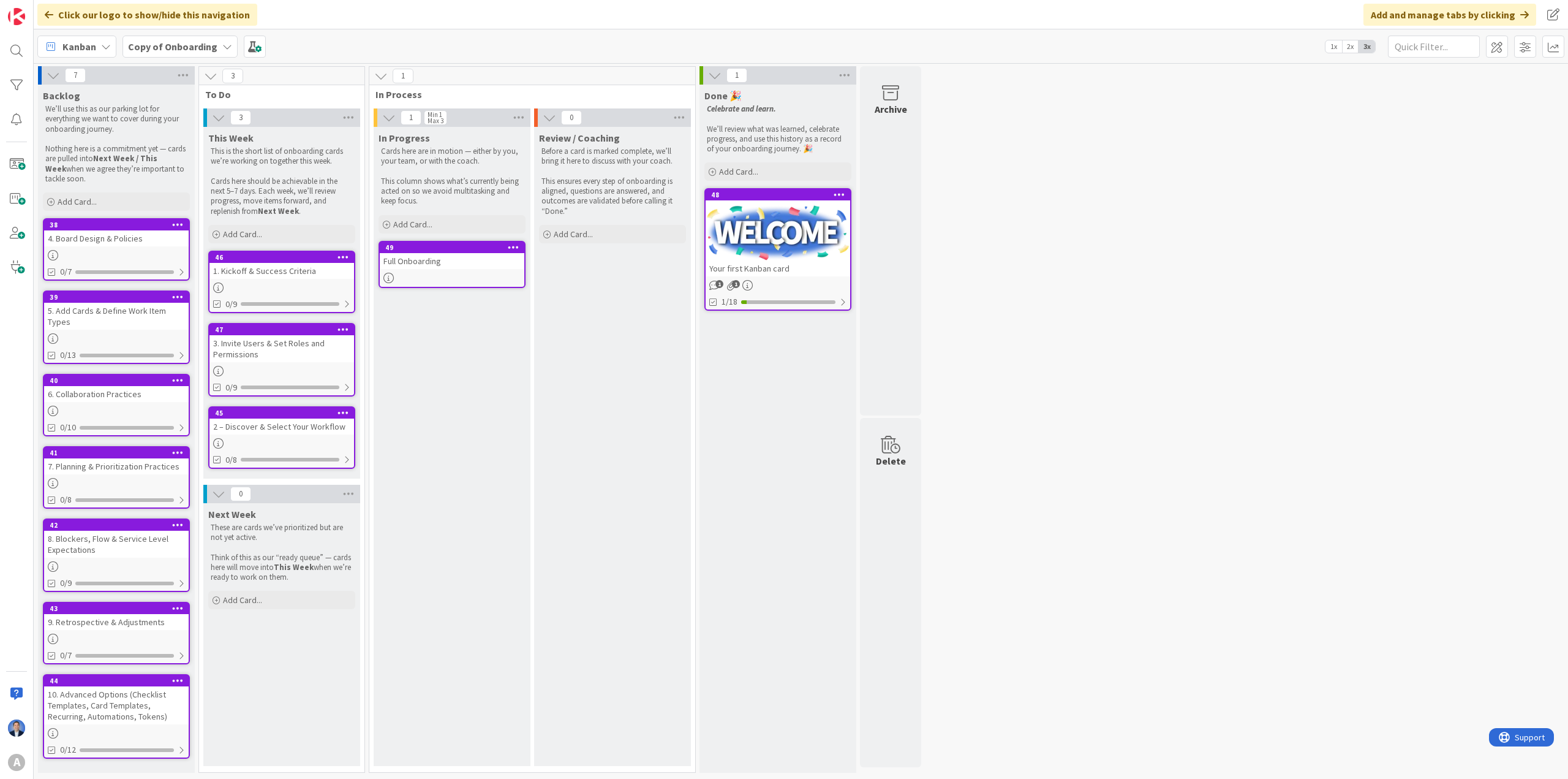
click at [169, 42] on b "Copy of Onboarding" at bounding box center [173, 46] width 89 height 12
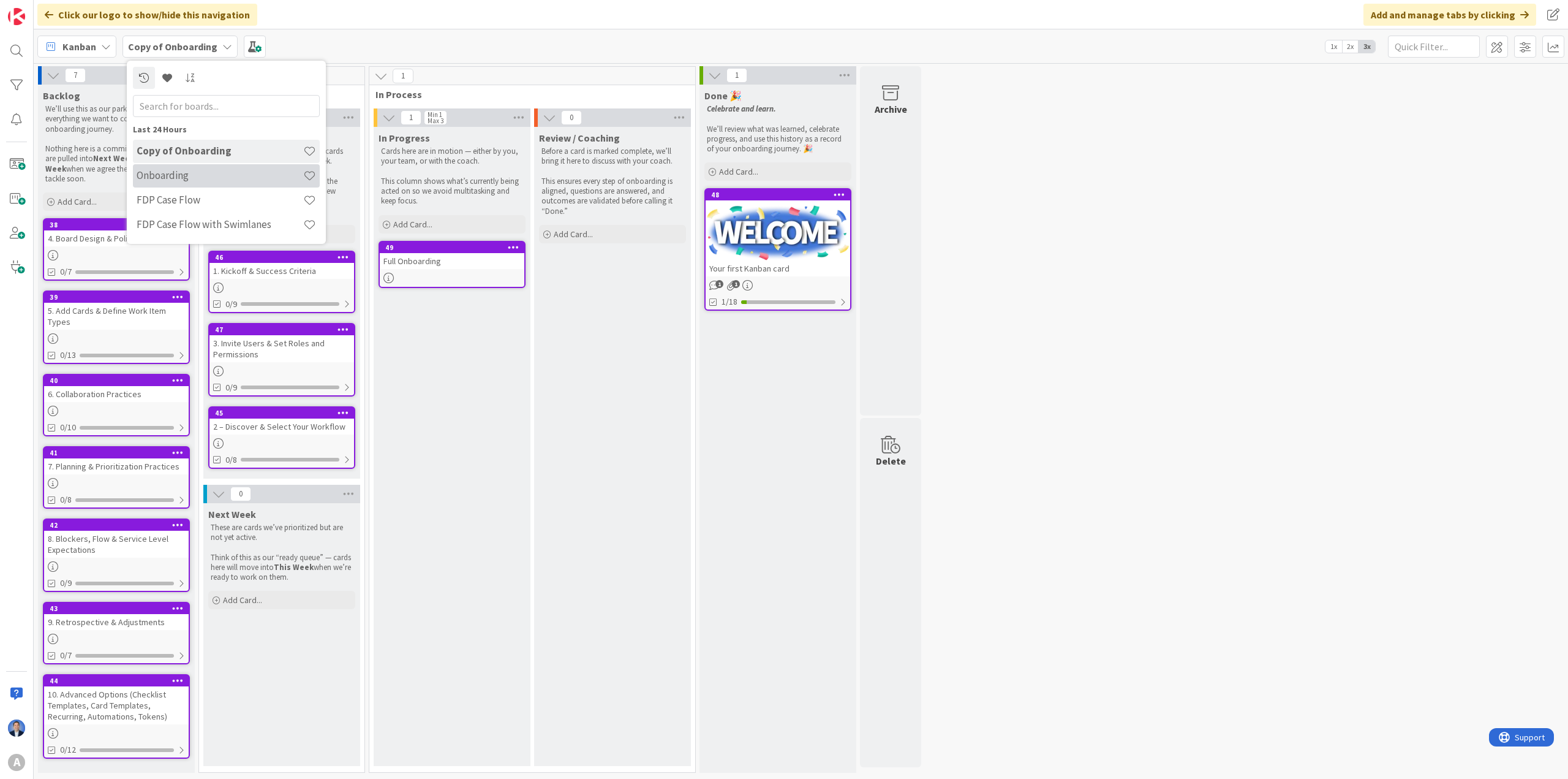
click at [187, 175] on h4 "Onboarding" at bounding box center [220, 175] width 166 height 12
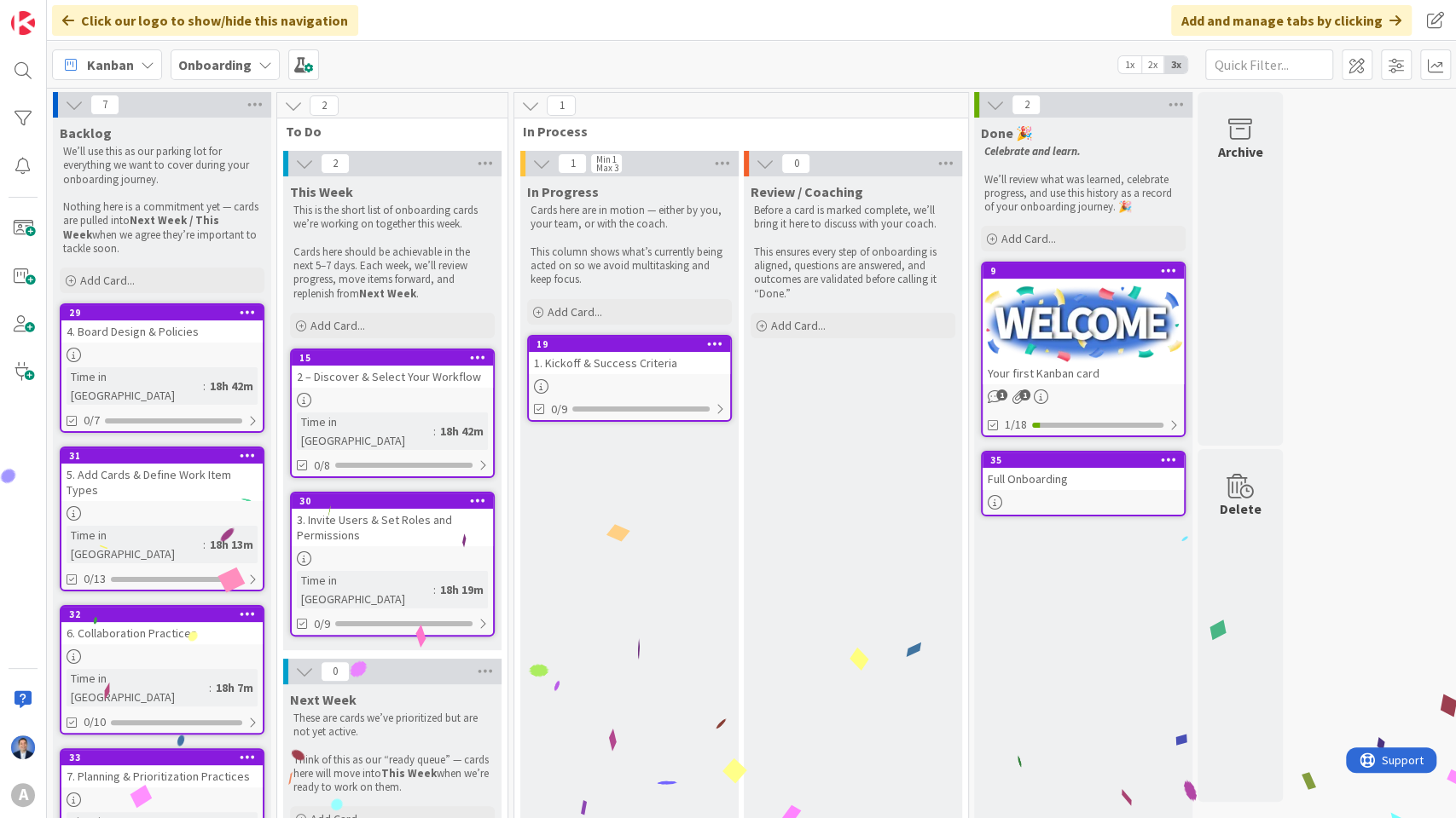
click at [619, 361] on div "1. Kickoff & Success Criteria" at bounding box center [629, 363] width 201 height 22
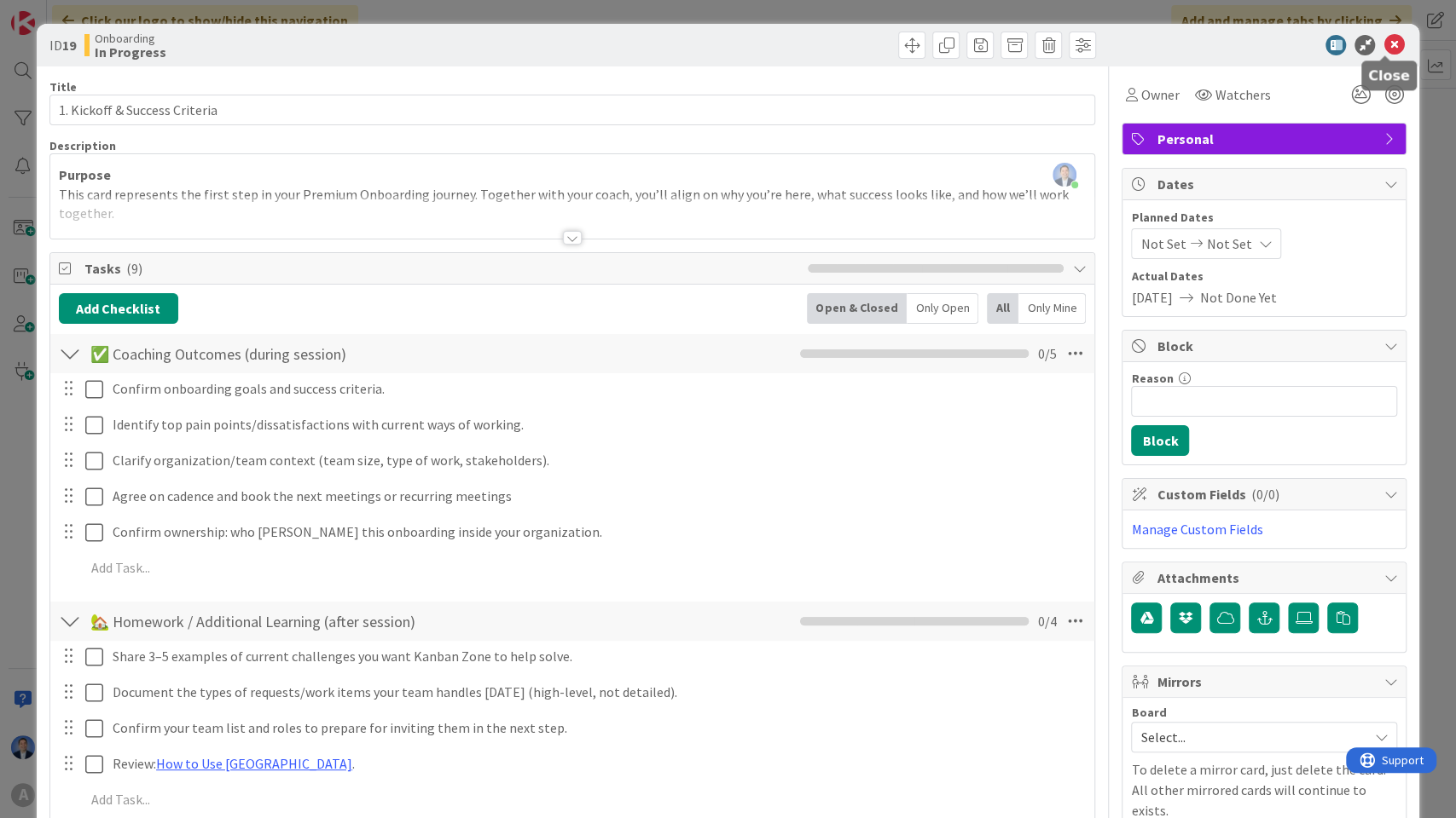
click at [1390, 45] on icon at bounding box center [1393, 45] width 20 height 20
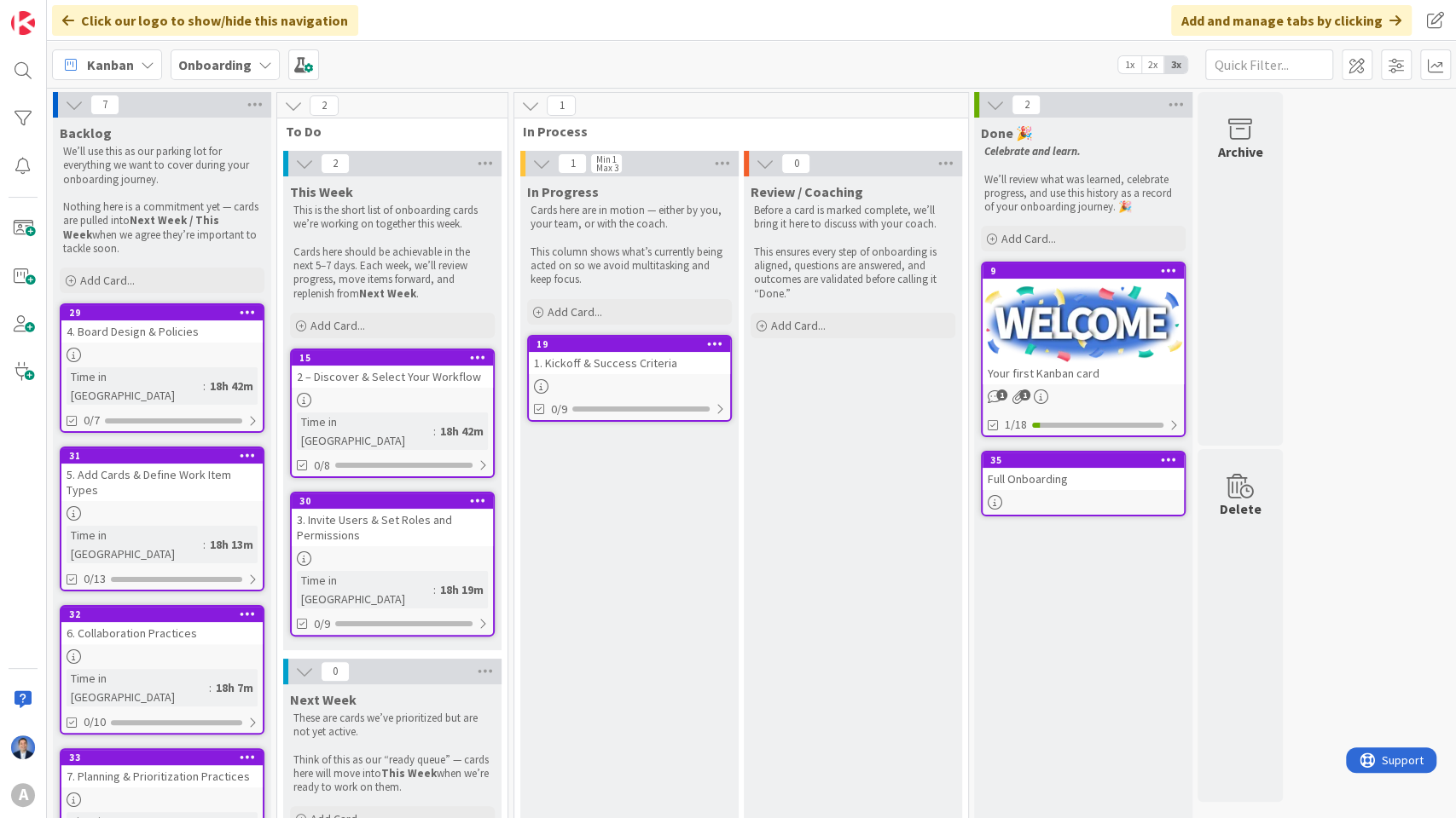
click at [403, 375] on div "2 – Discover & Select Your Workflow" at bounding box center [391, 376] width 201 height 22
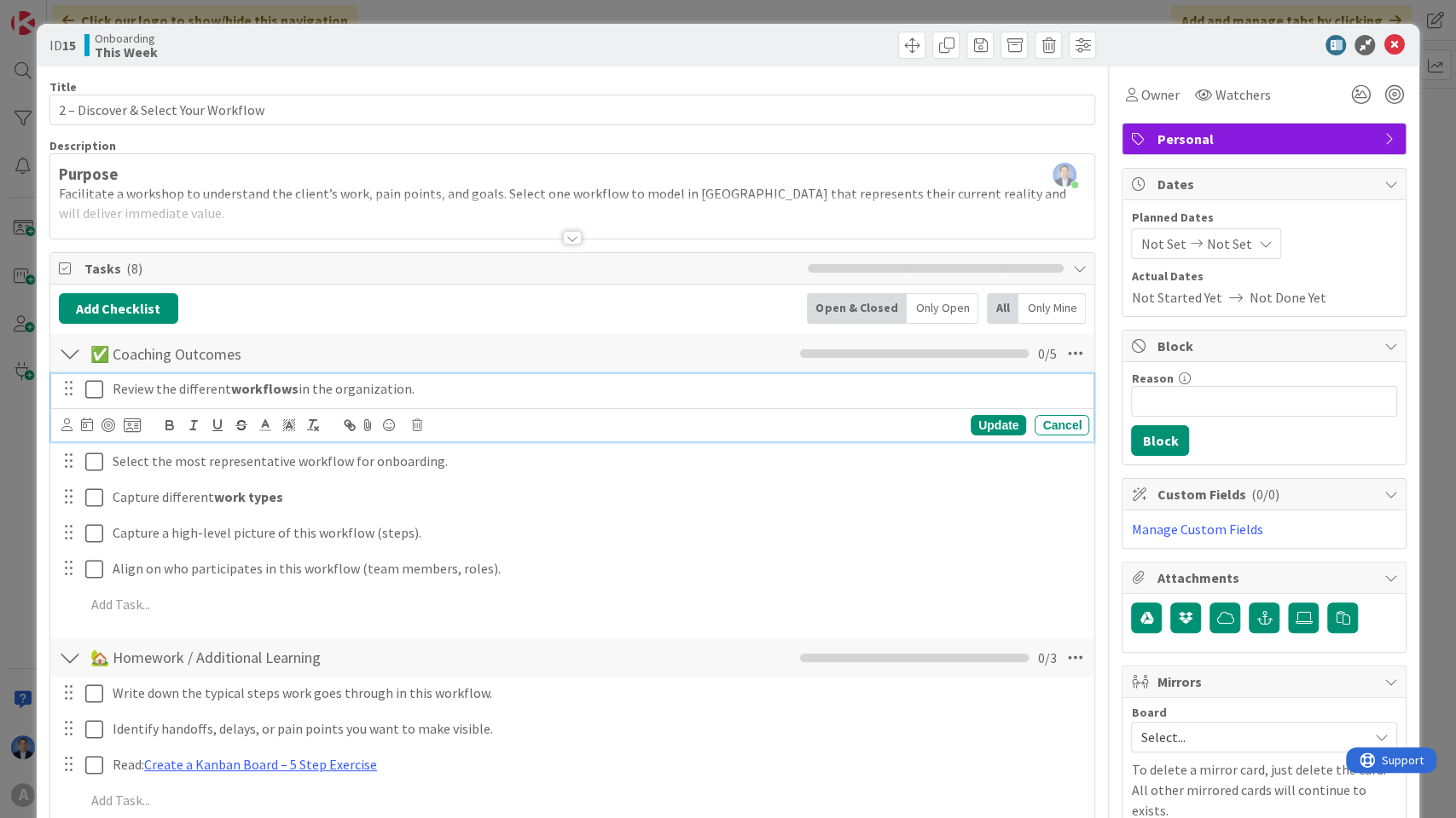
click at [90, 387] on icon at bounding box center [94, 389] width 18 height 20
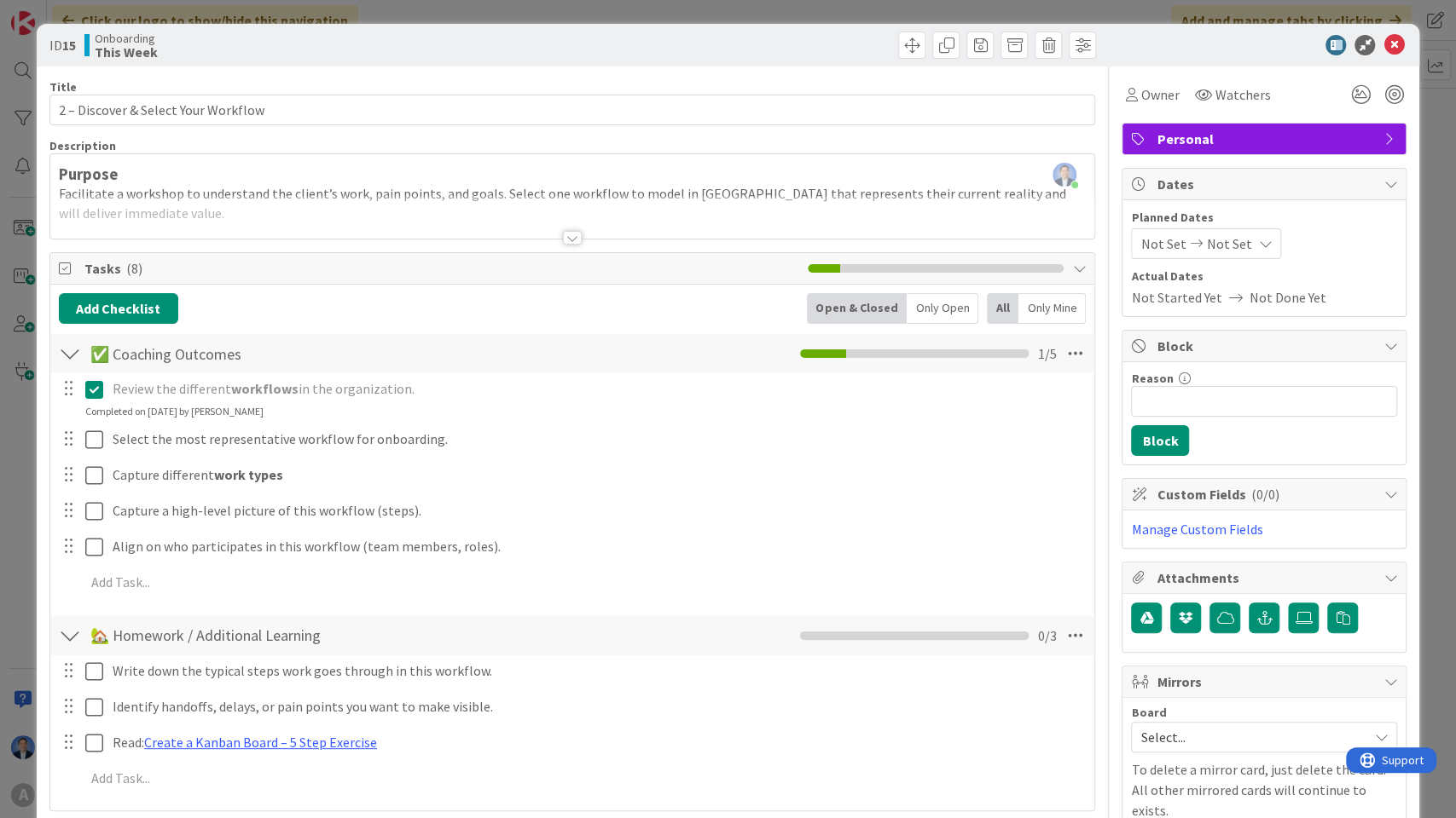
click at [90, 387] on icon at bounding box center [94, 389] width 18 height 20
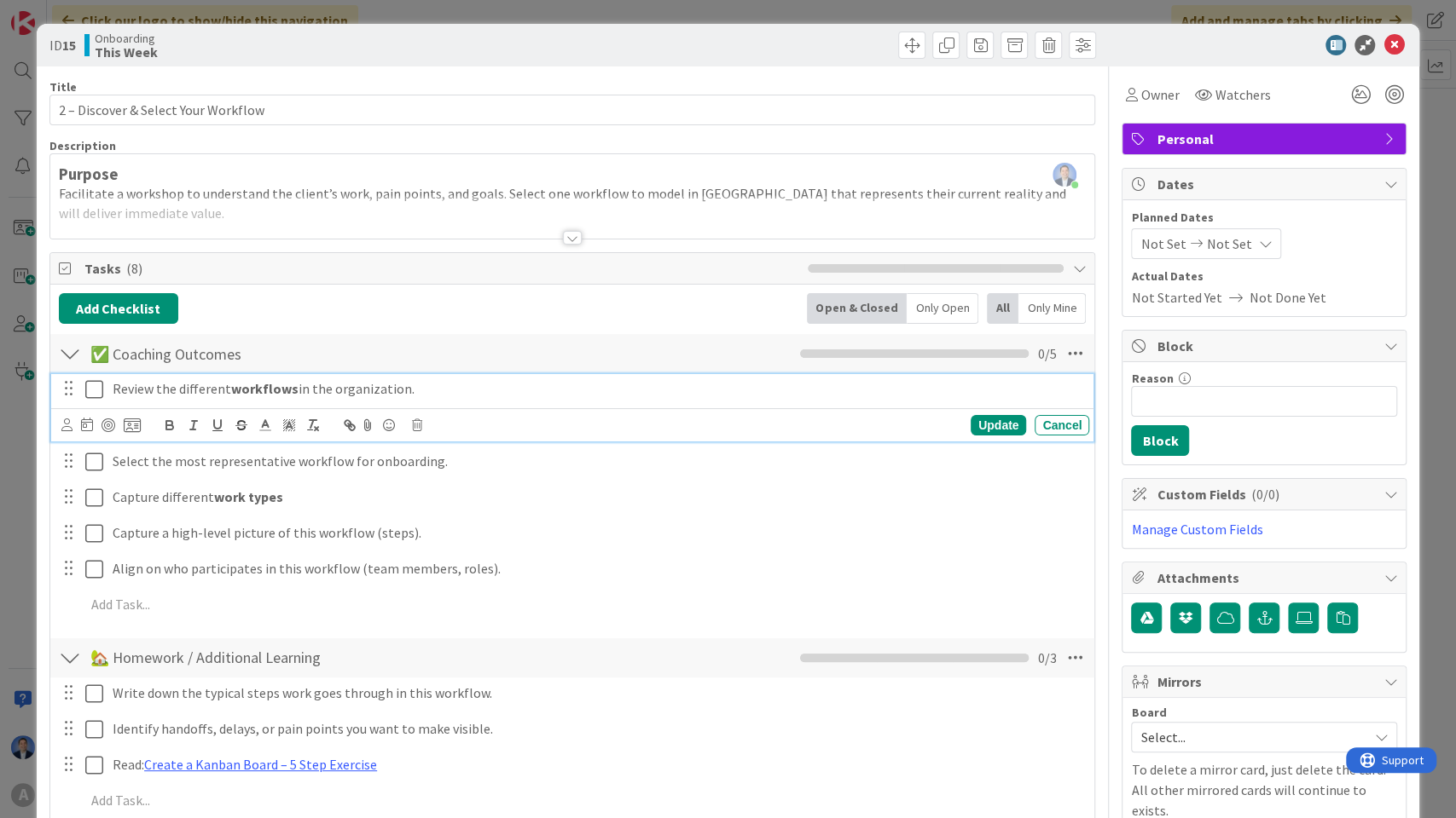
click at [96, 388] on icon at bounding box center [94, 389] width 18 height 20
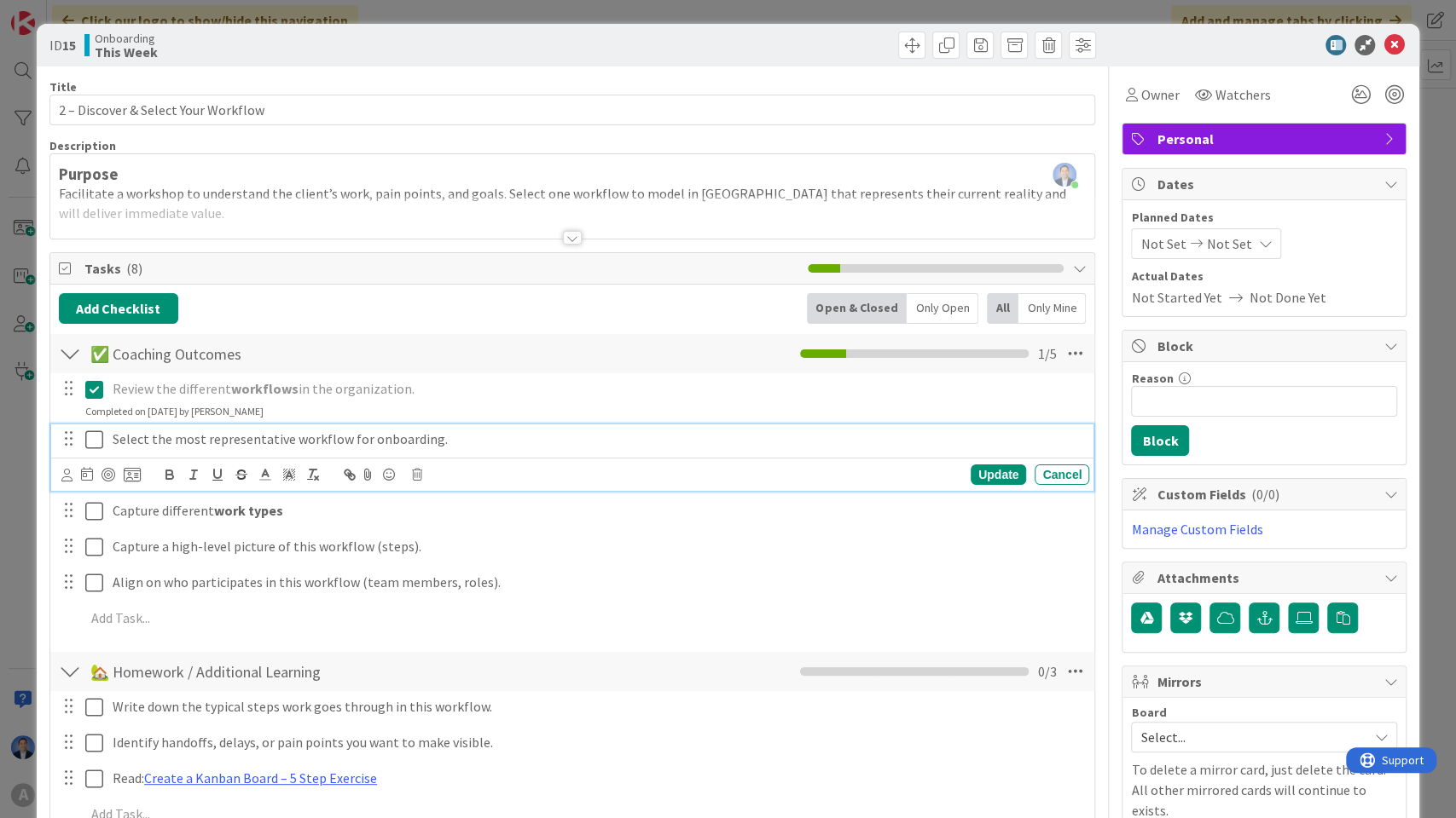
click at [92, 442] on icon at bounding box center [94, 439] width 18 height 20
click at [95, 441] on icon at bounding box center [94, 439] width 18 height 20
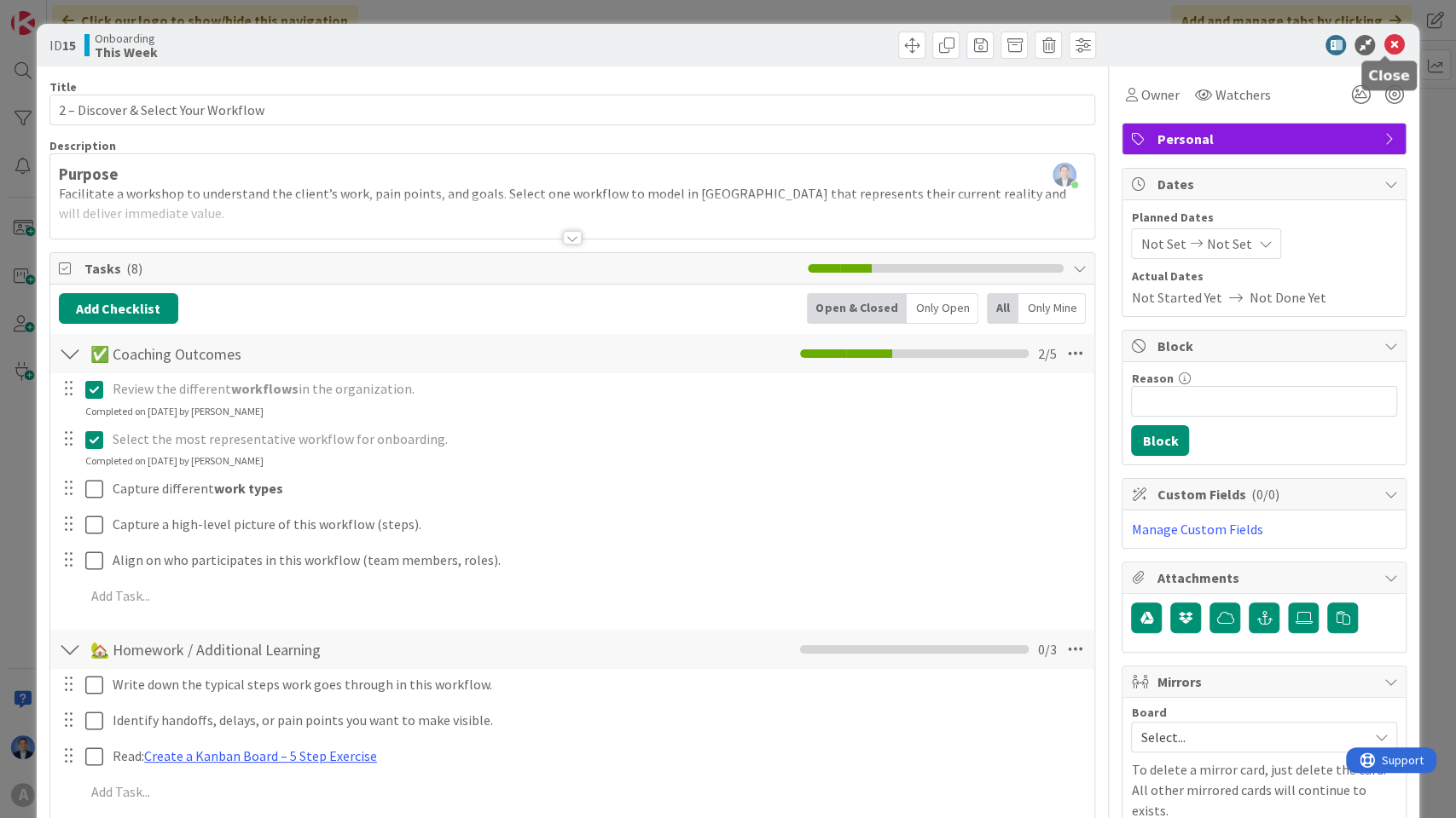
click at [1385, 46] on icon at bounding box center [1393, 45] width 20 height 20
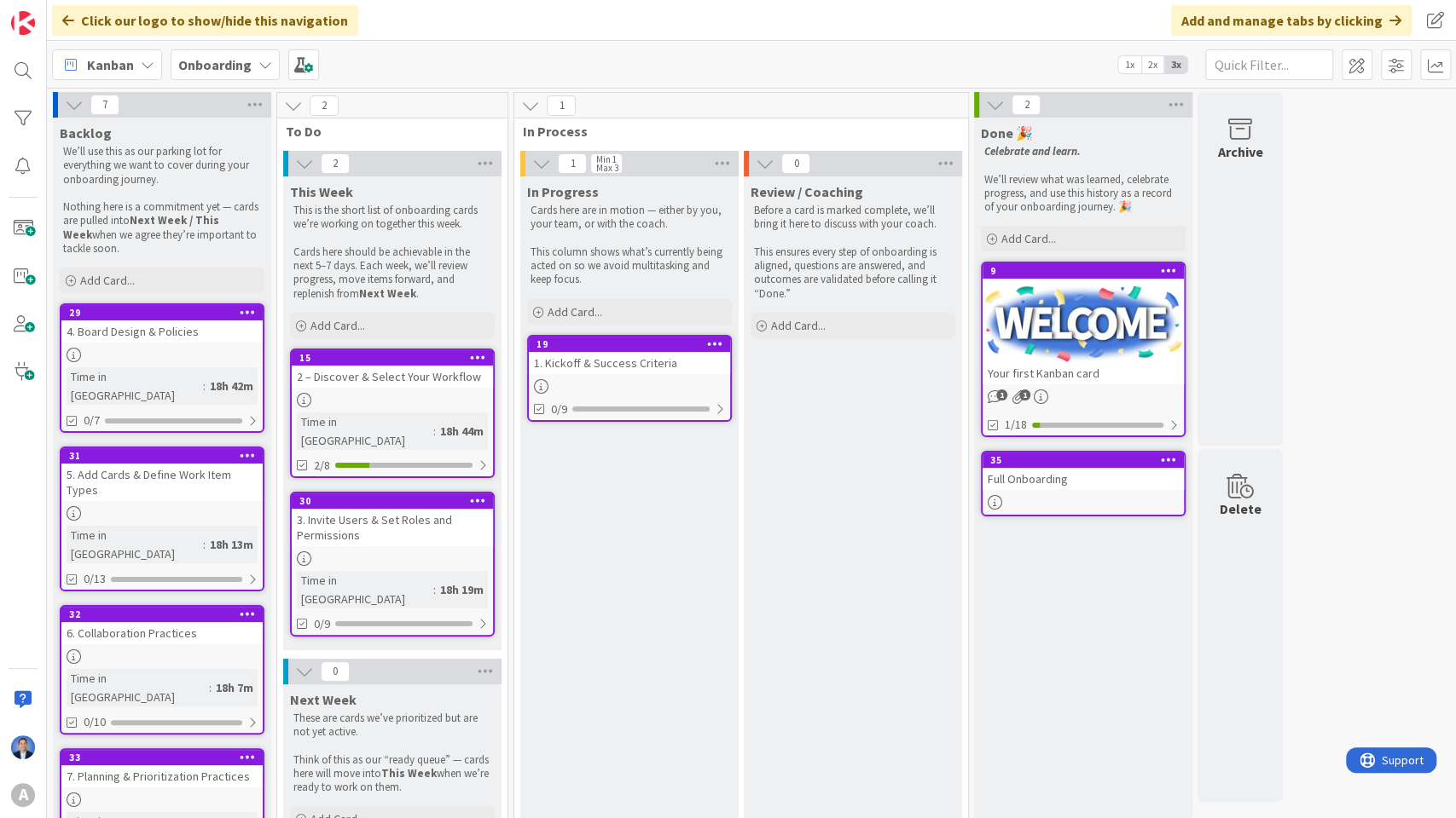
click at [205, 54] on span "Onboarding" at bounding box center [215, 64] width 74 height 20
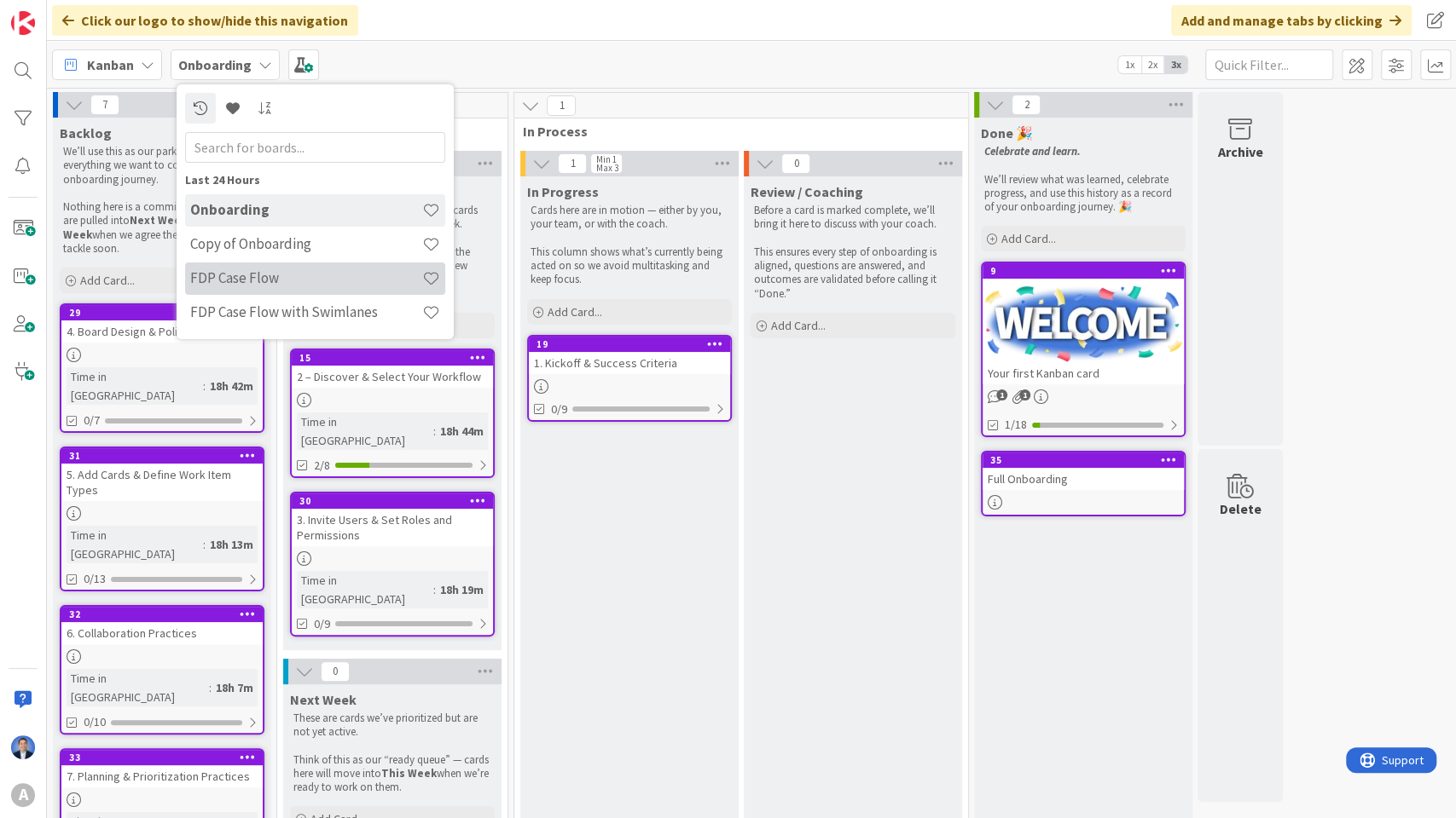
click at [240, 278] on h4 "FDP Case Flow" at bounding box center [306, 277] width 232 height 17
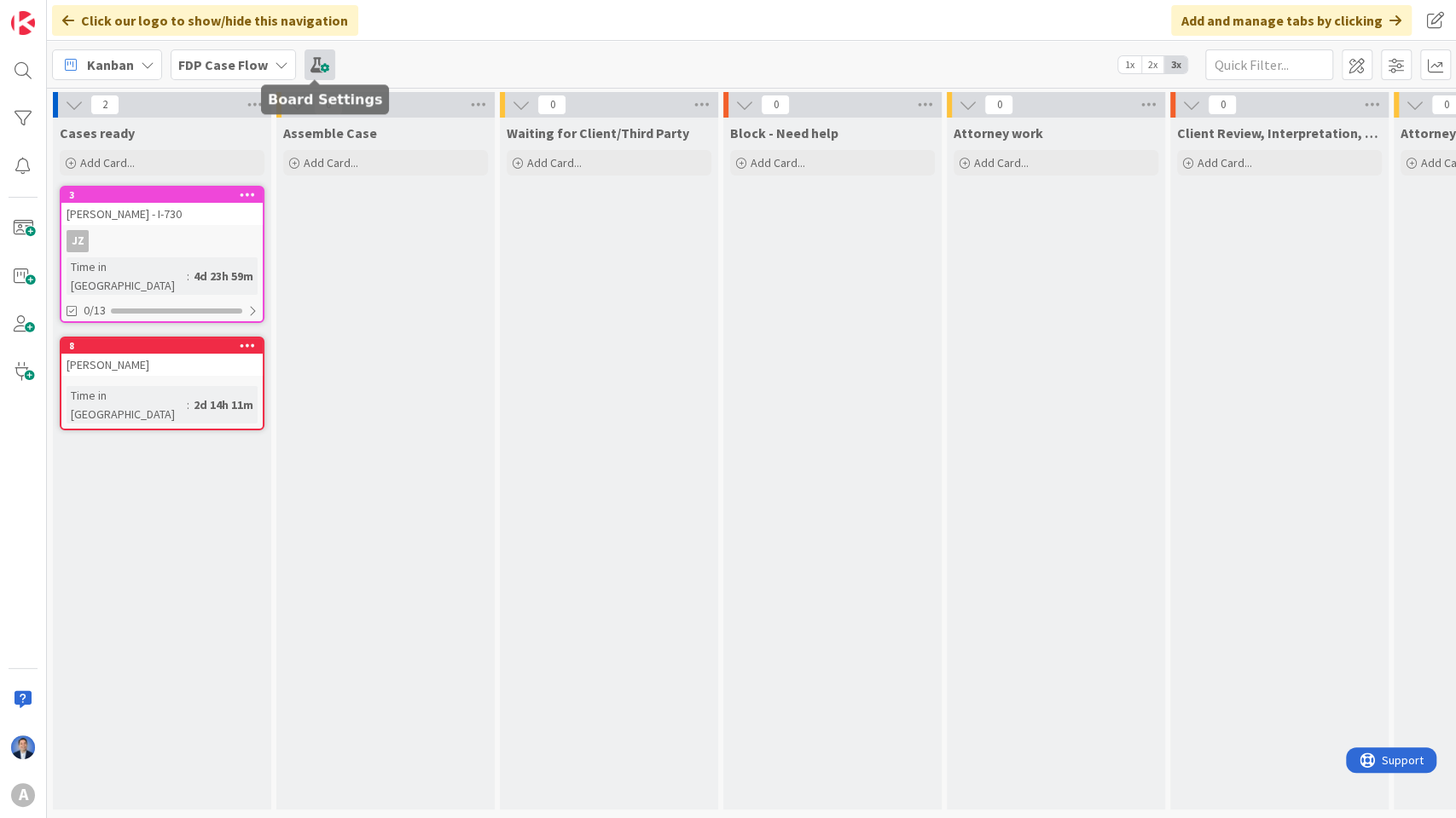
click at [310, 71] on span at bounding box center [319, 64] width 31 height 31
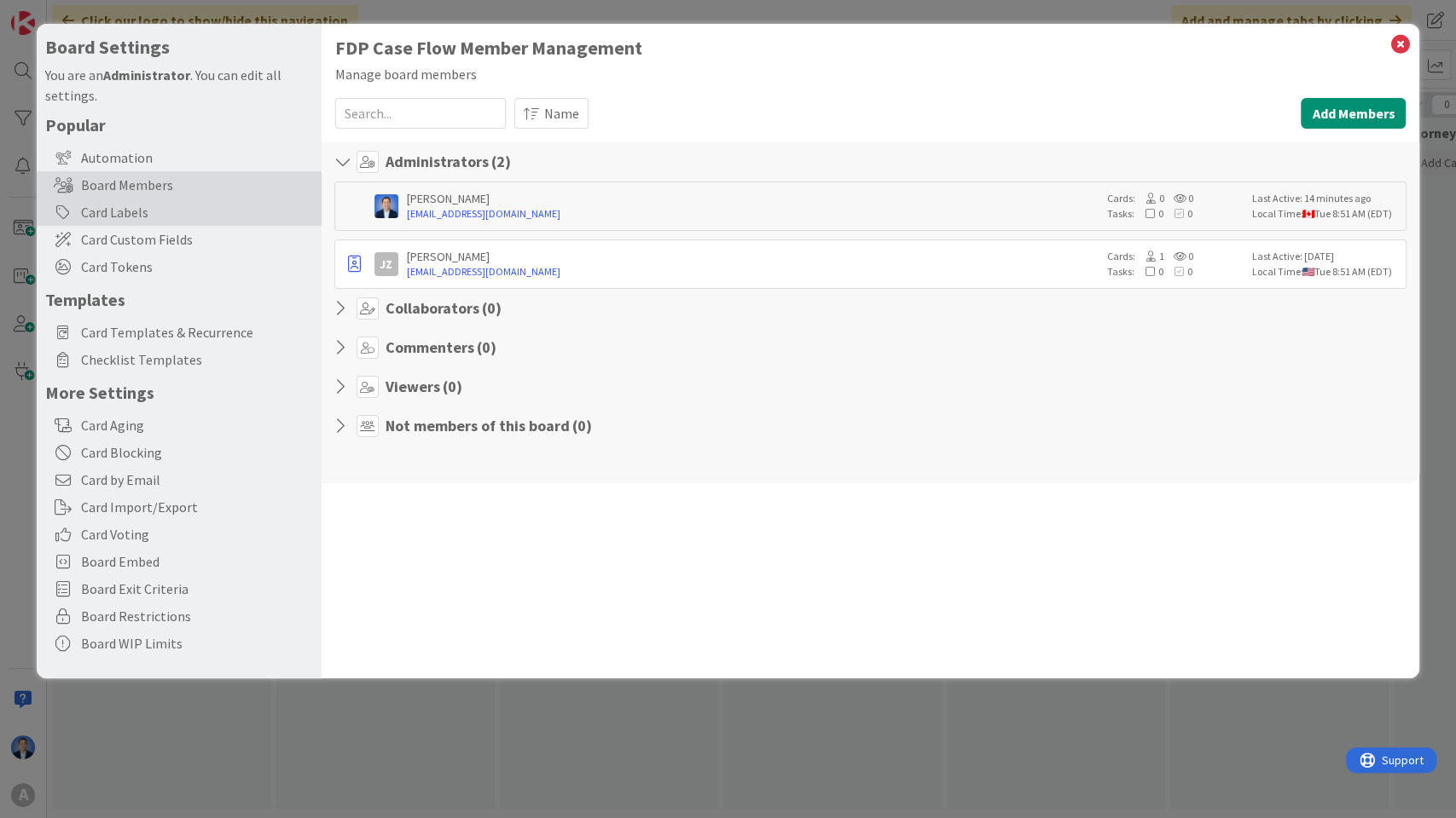
click at [183, 213] on div "Card Labels" at bounding box center [179, 212] width 285 height 27
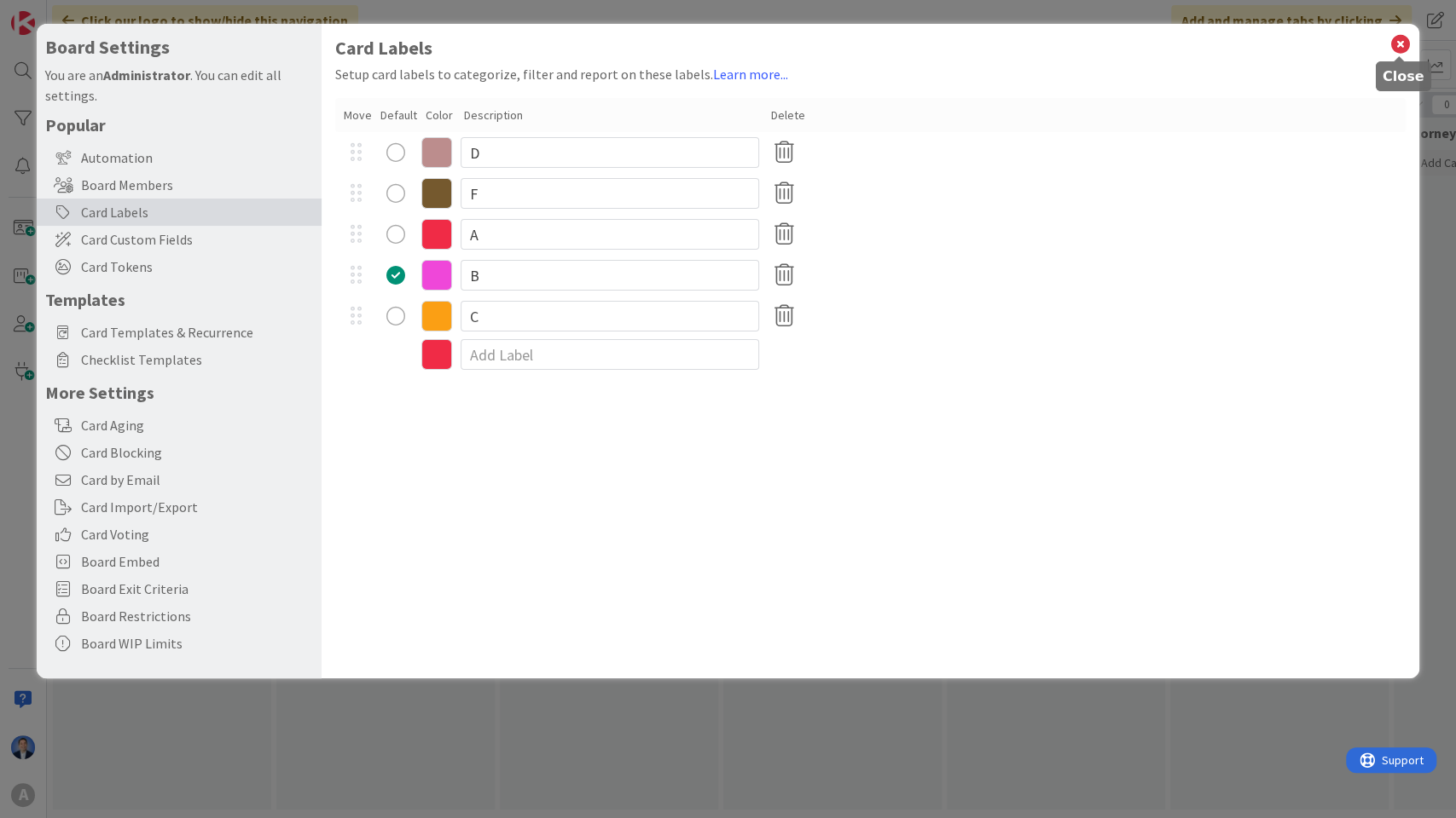
click at [1396, 43] on icon at bounding box center [1399, 44] width 22 height 24
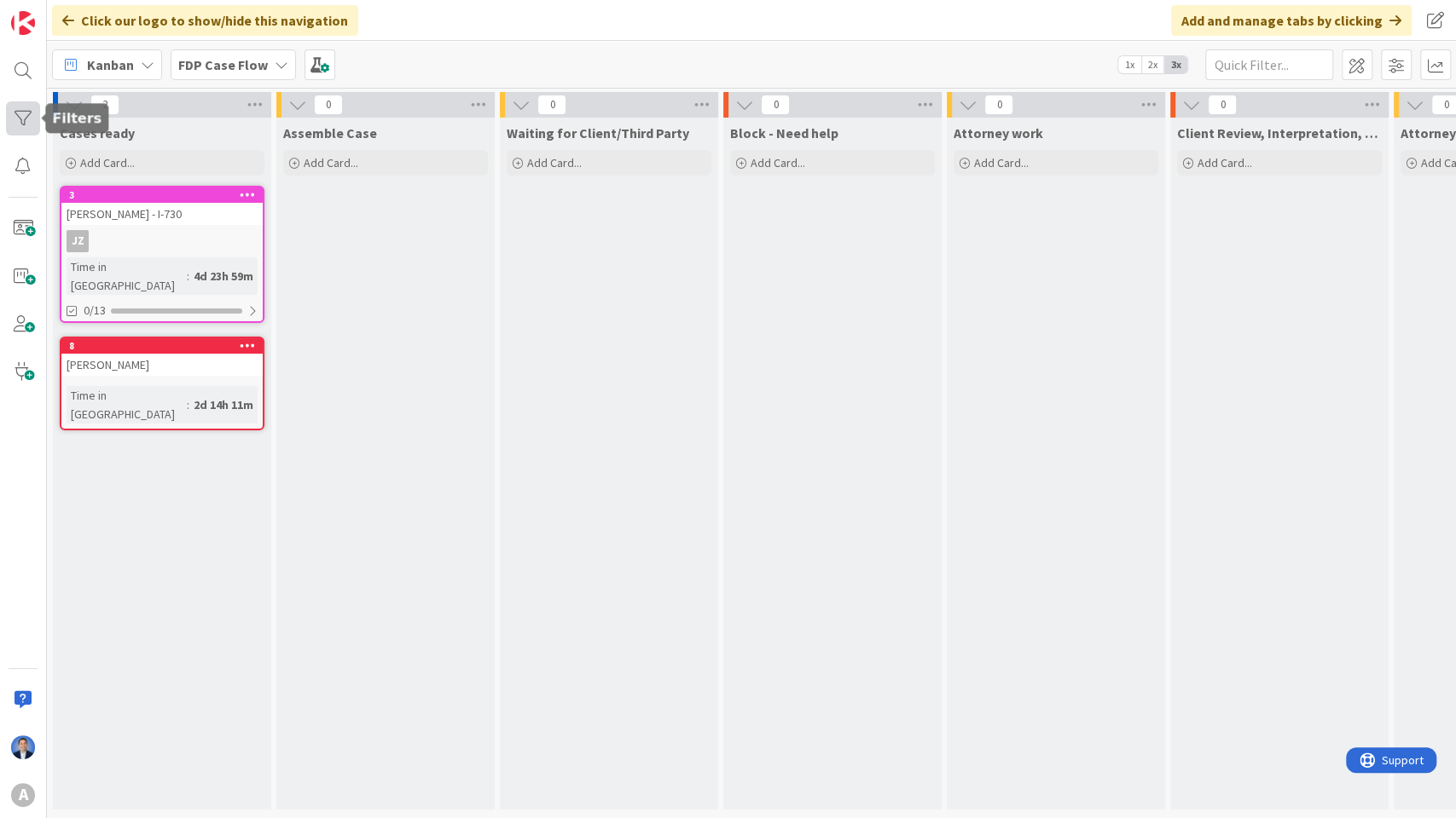
click at [26, 119] on div at bounding box center [23, 118] width 34 height 34
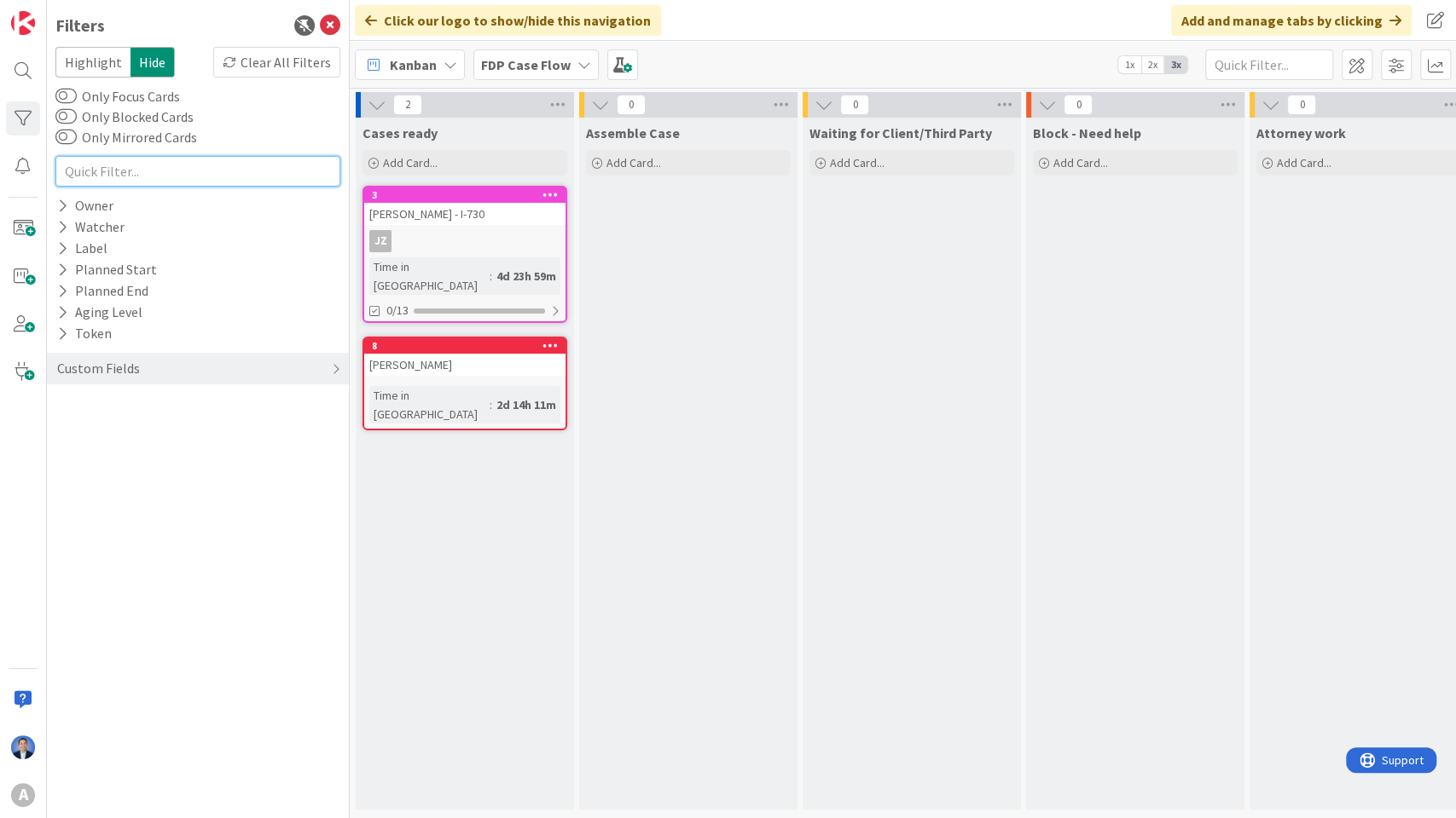
click at [128, 157] on input "text" at bounding box center [197, 171] width 285 height 31
type input "730"
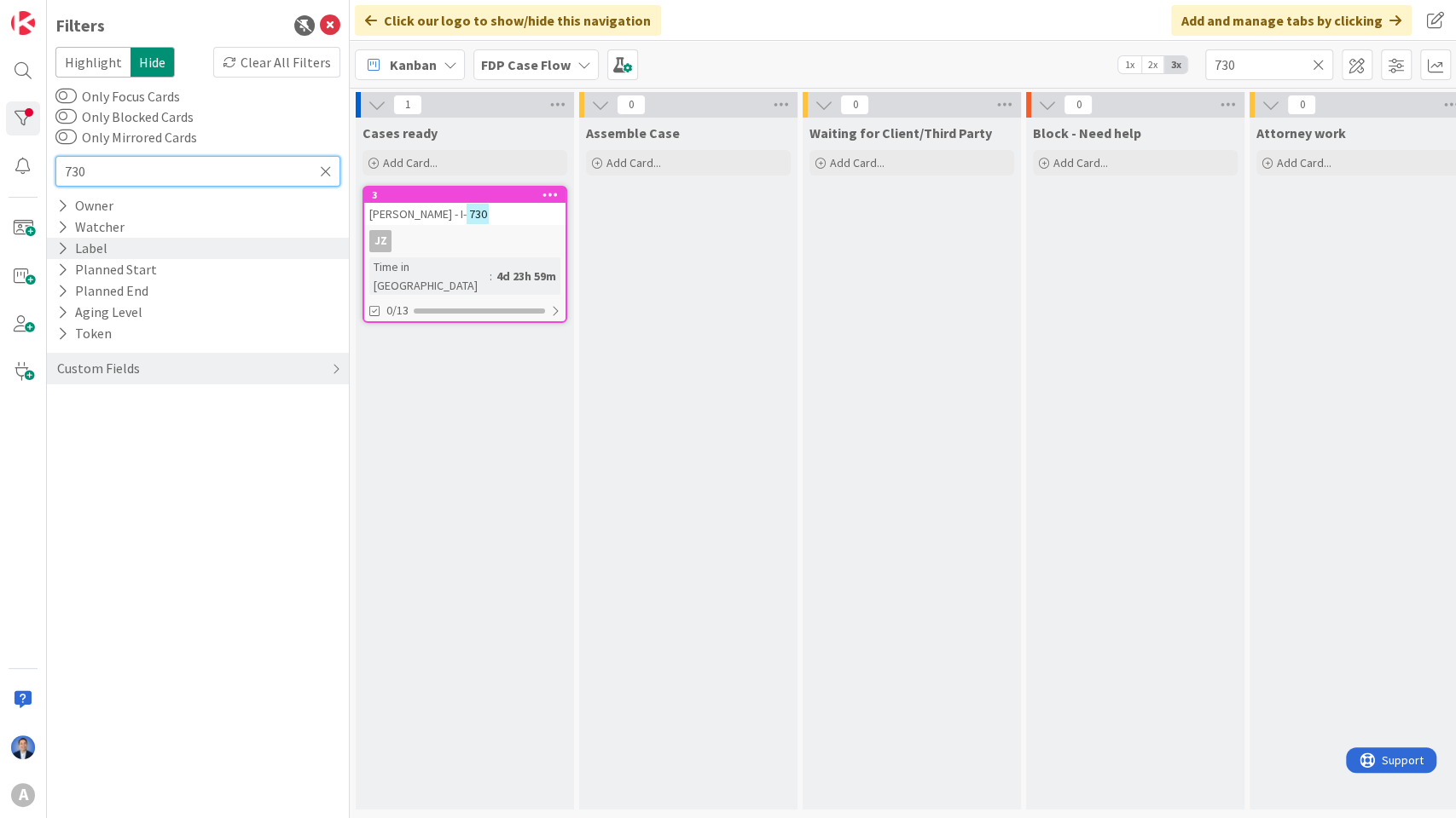
type input "730"
click at [62, 250] on icon at bounding box center [62, 248] width 11 height 15
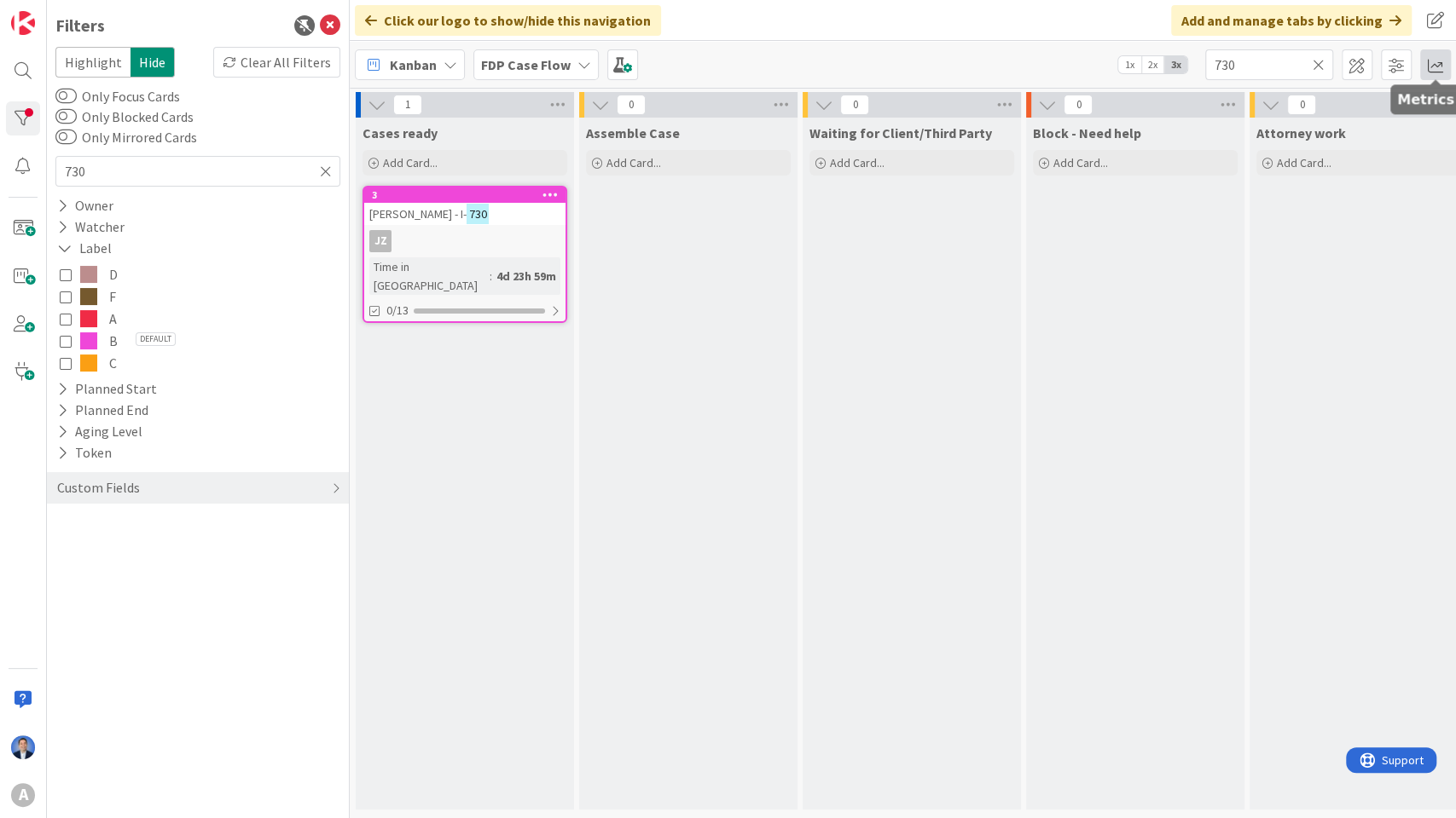
click at [1431, 66] on span at bounding box center [1435, 64] width 31 height 31
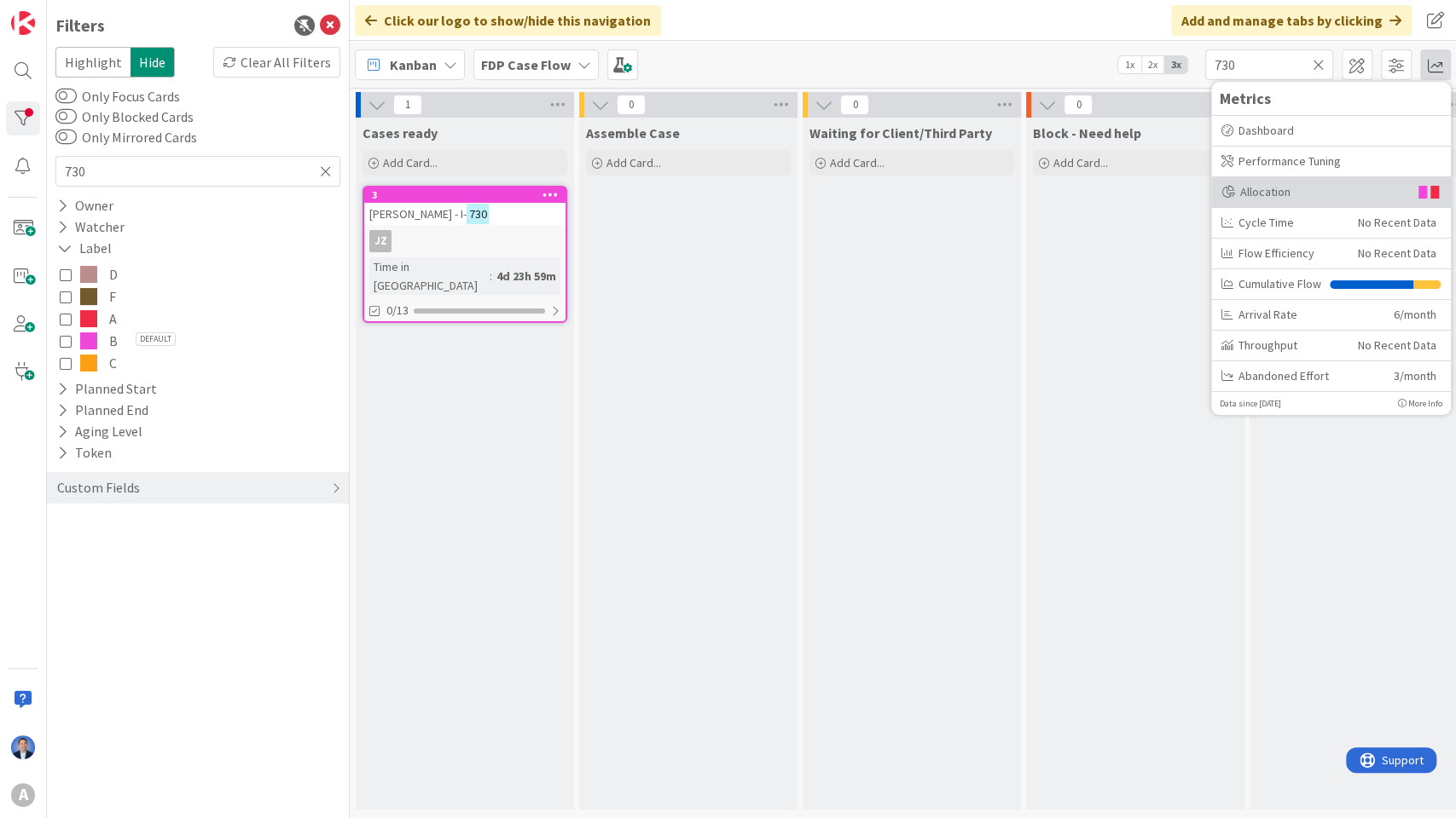
click at [1335, 186] on div "Allocation" at bounding box center [1314, 192] width 187 height 18
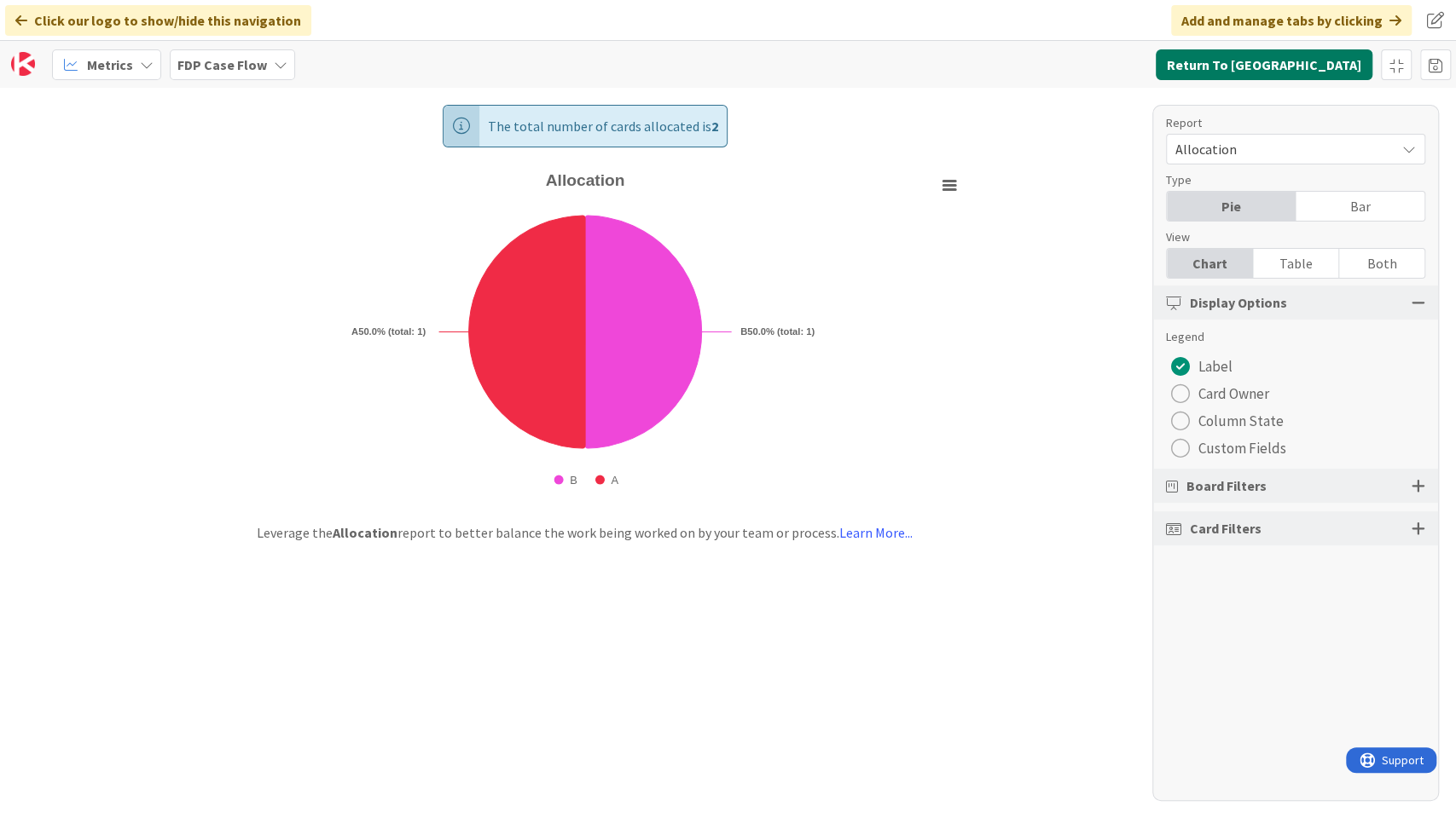
click at [1307, 60] on button "Return To Kanban" at bounding box center [1263, 64] width 217 height 31
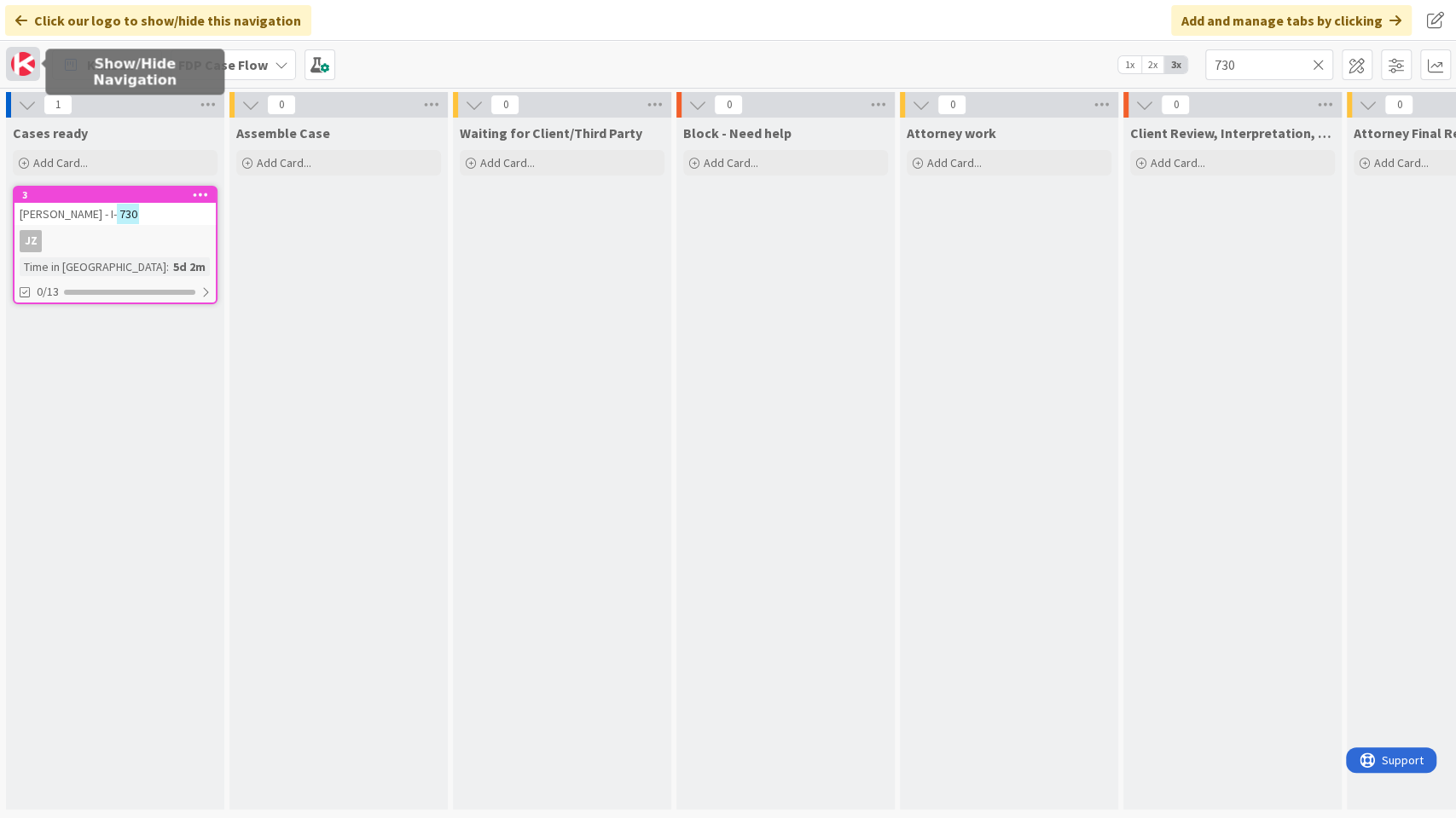
click at [12, 61] on img at bounding box center [23, 63] width 24 height 24
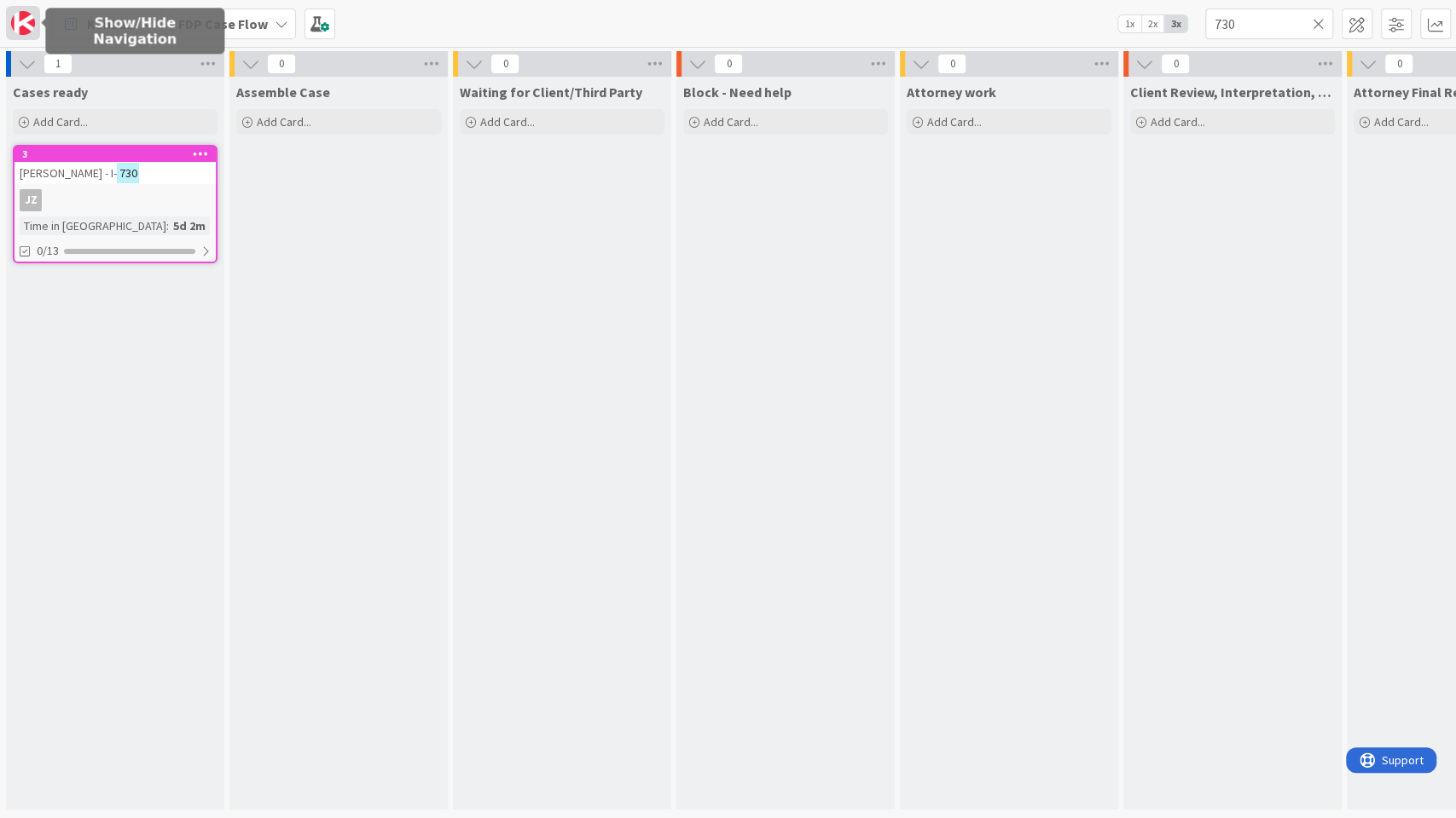
click at [13, 26] on img at bounding box center [23, 23] width 24 height 24
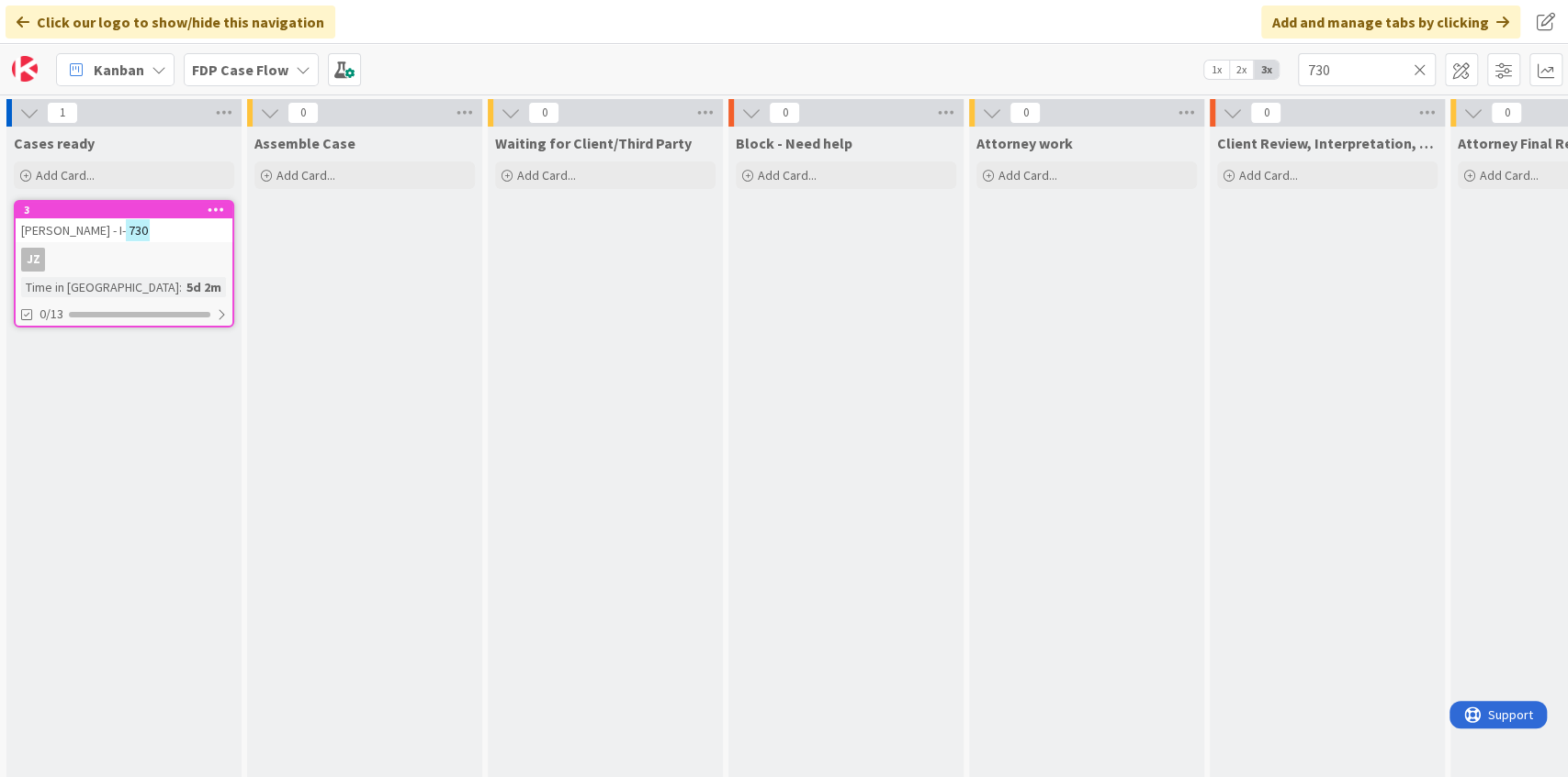
click at [45, 14] on div "Click our logo to show/hide this navigation" at bounding box center [170, 22] width 330 height 33
click at [16, 18] on icon at bounding box center [23, 23] width 13 height 15
click at [369, 293] on div "Assemble Case Add Card..." at bounding box center [365, 495] width 235 height 737
click at [23, 64] on img at bounding box center [25, 68] width 26 height 25
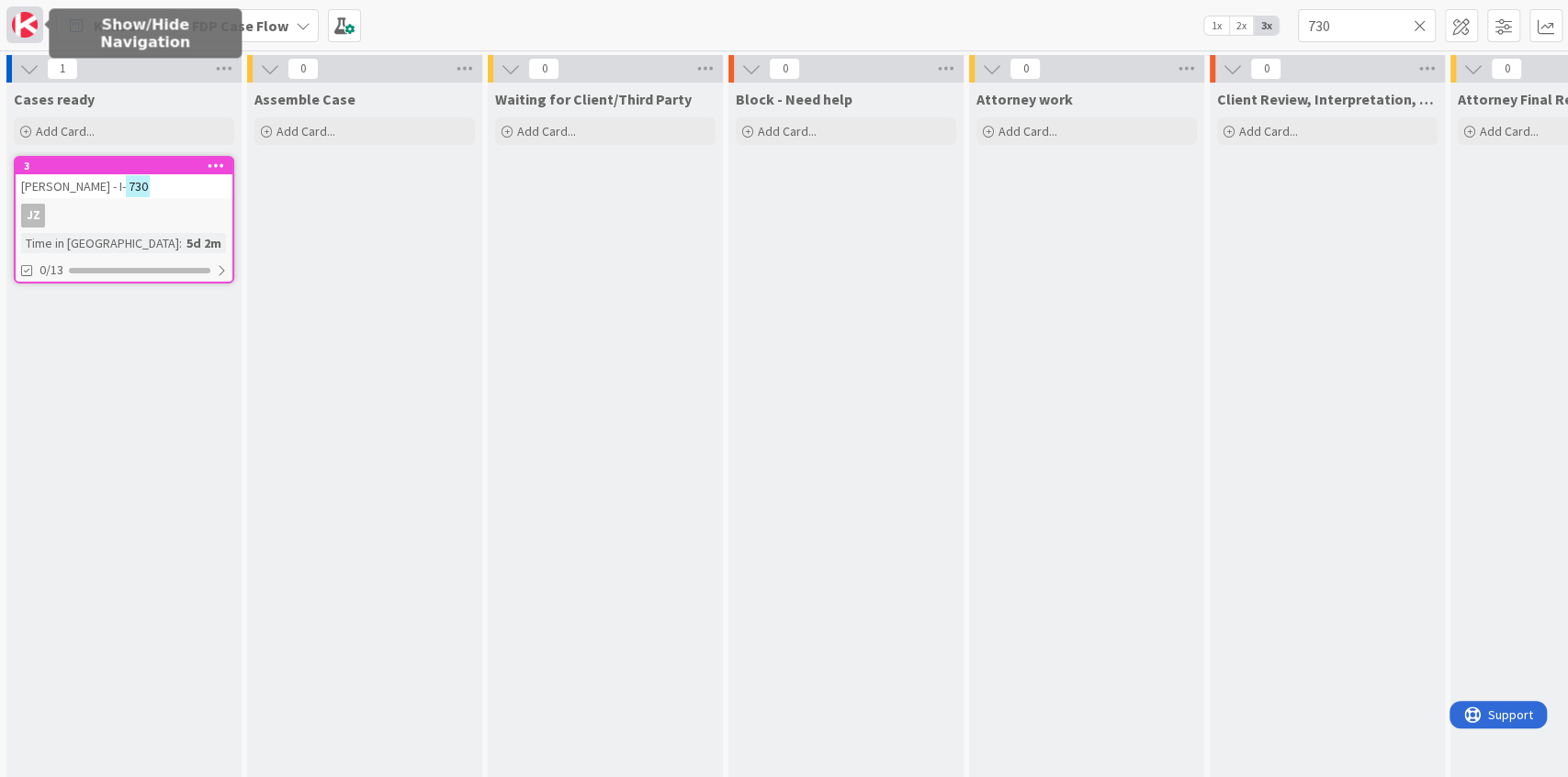
click at [20, 28] on img at bounding box center [25, 25] width 26 height 25
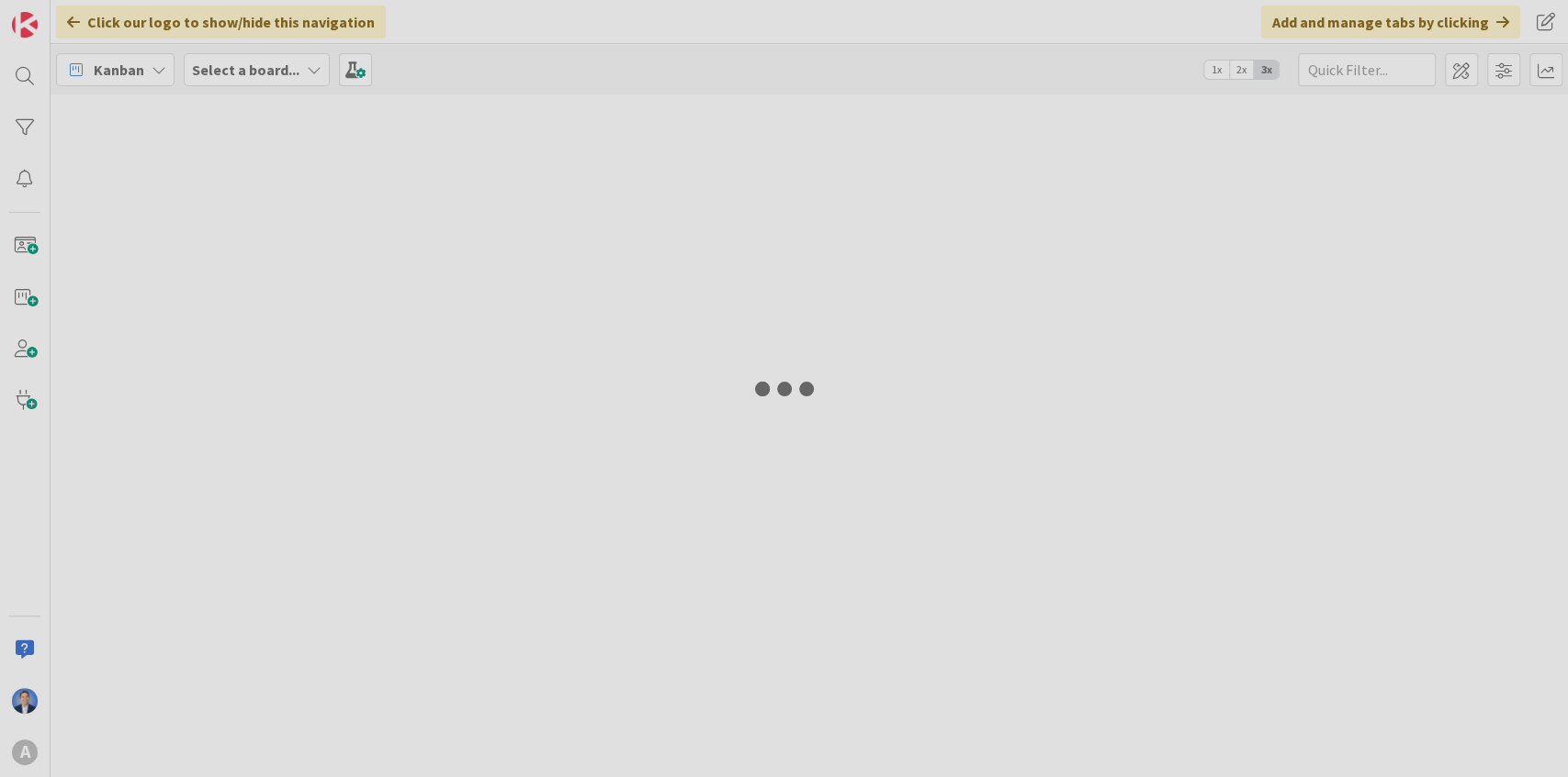
type input "730"
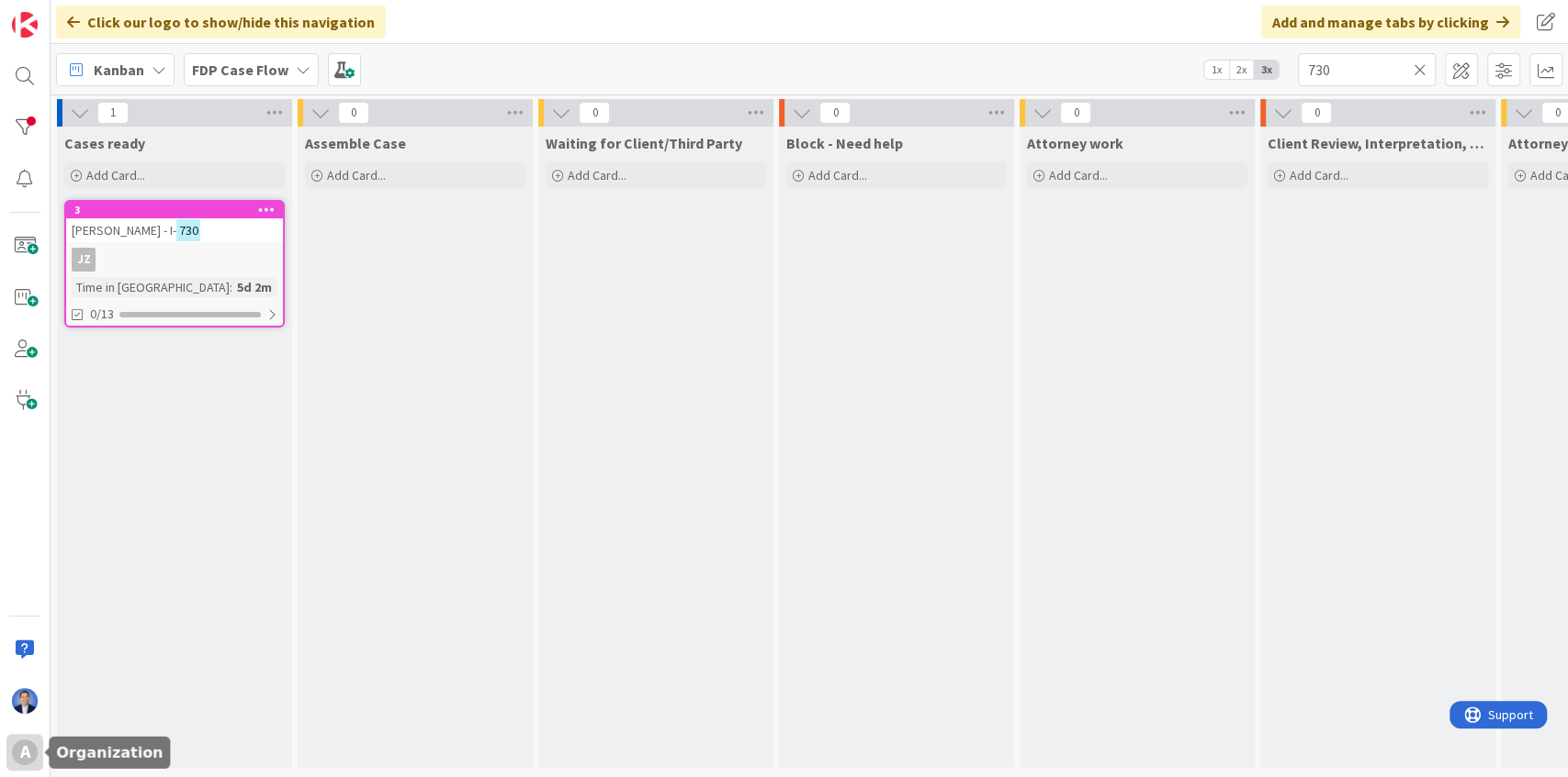
click at [33, 749] on div "A" at bounding box center [25, 752] width 26 height 25
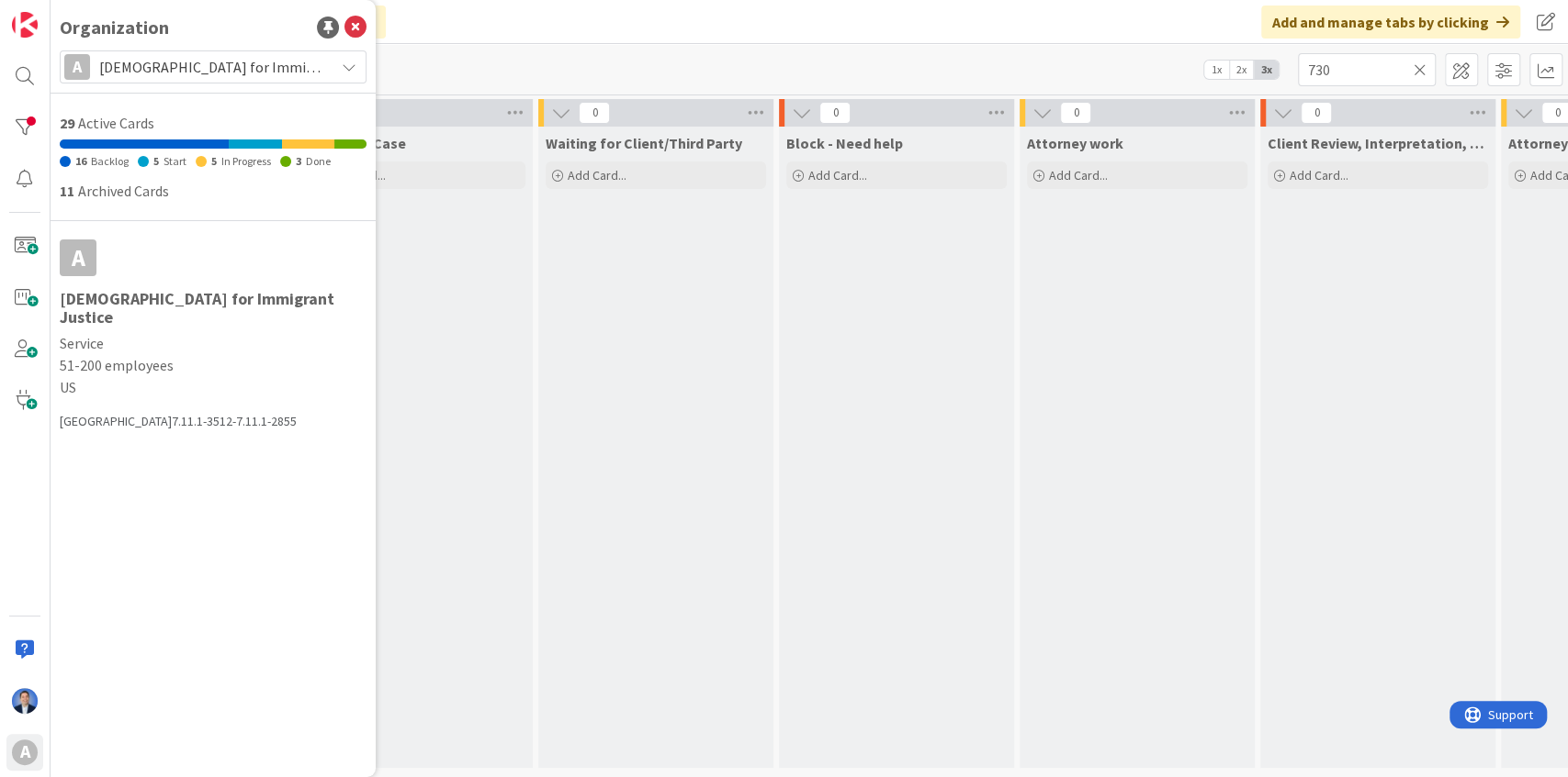
click at [195, 64] on span "[DEMOGRAPHIC_DATA] for Immigrant Justice" at bounding box center [212, 66] width 226 height 25
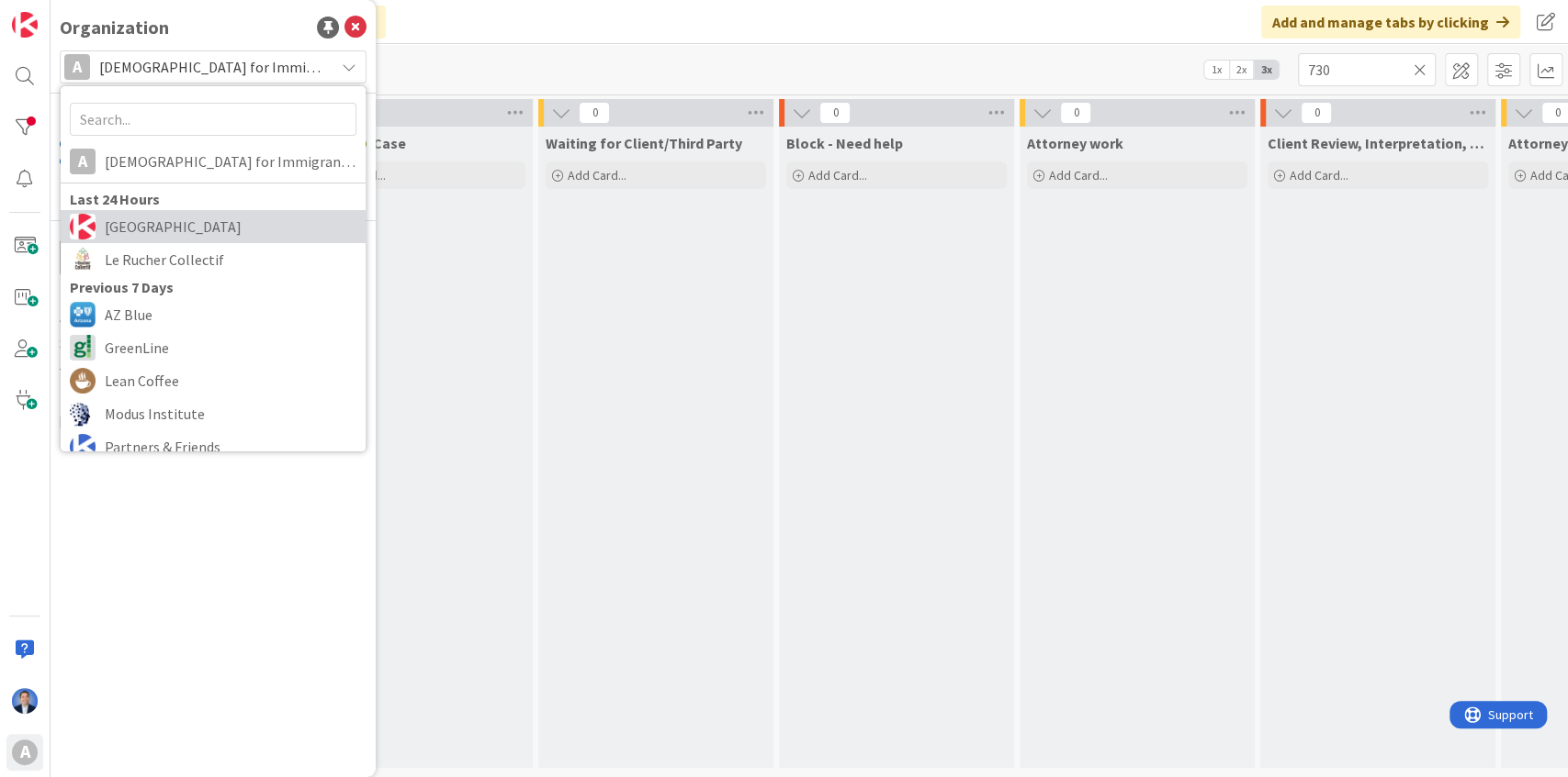
click at [193, 217] on span "[GEOGRAPHIC_DATA]" at bounding box center [230, 227] width 251 height 27
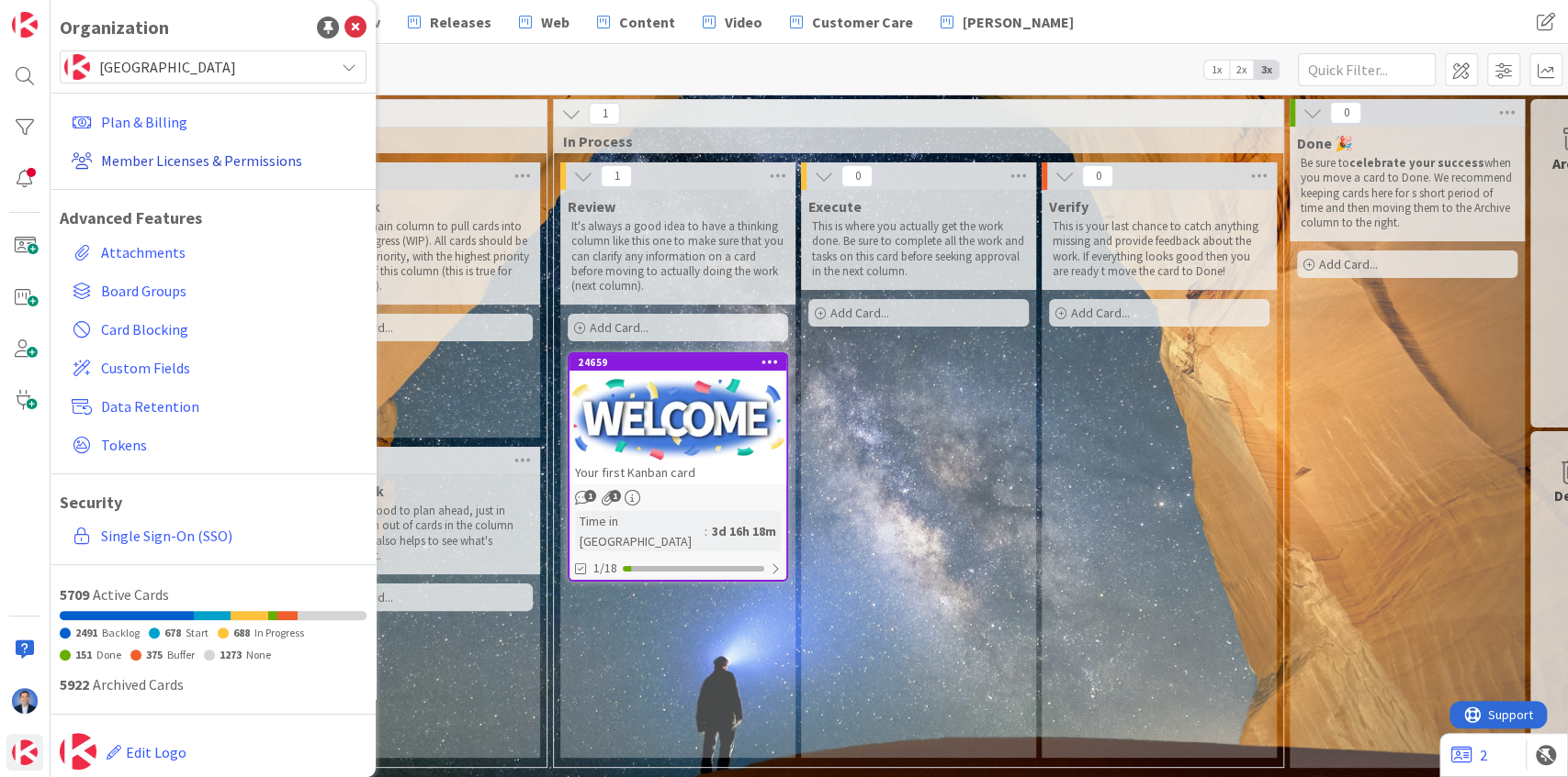
click at [213, 163] on link "Member Licenses & Permissions" at bounding box center [215, 160] width 302 height 33
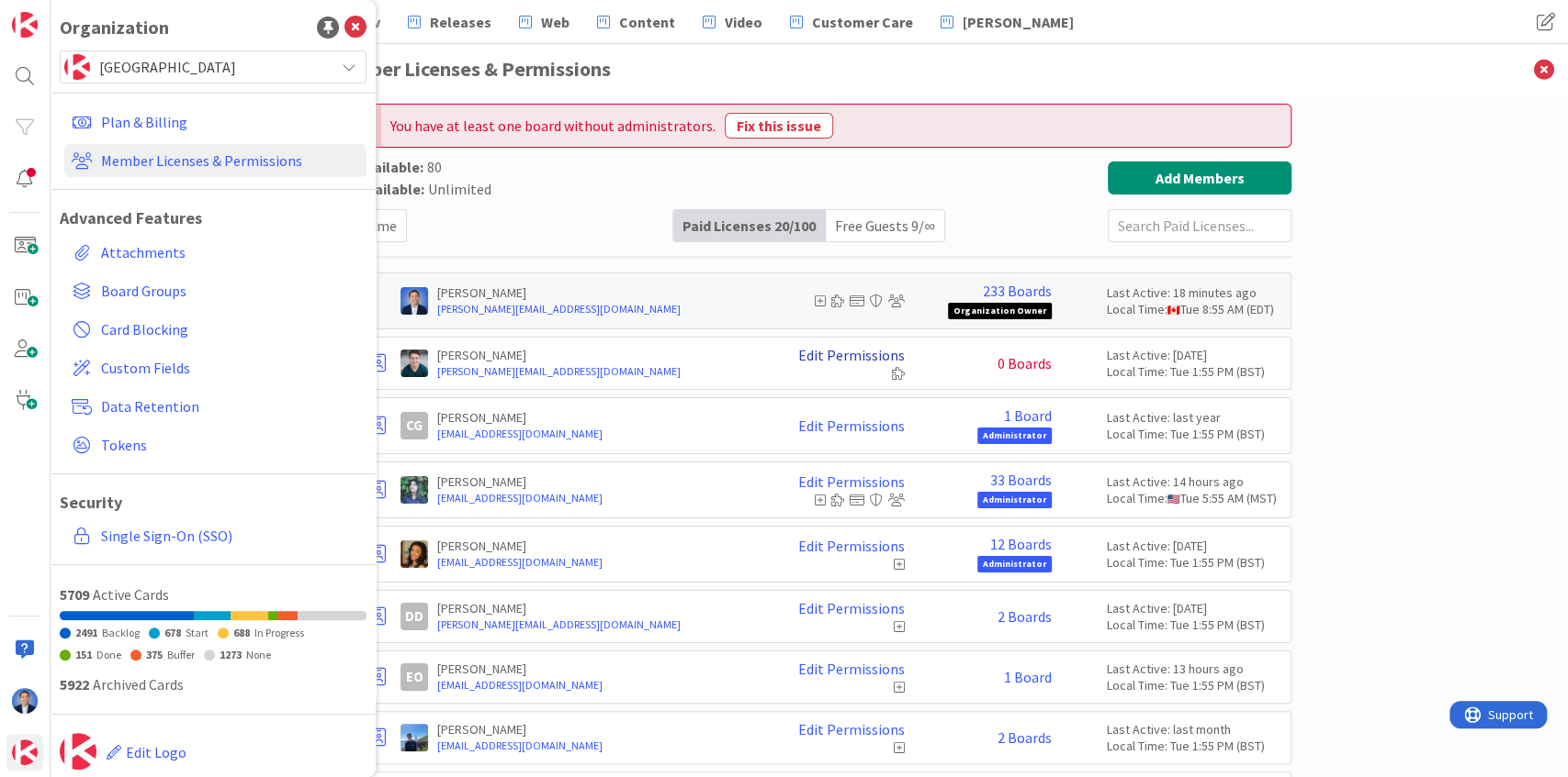
click at [830, 351] on link "Edit Permissions" at bounding box center [851, 354] width 107 height 16
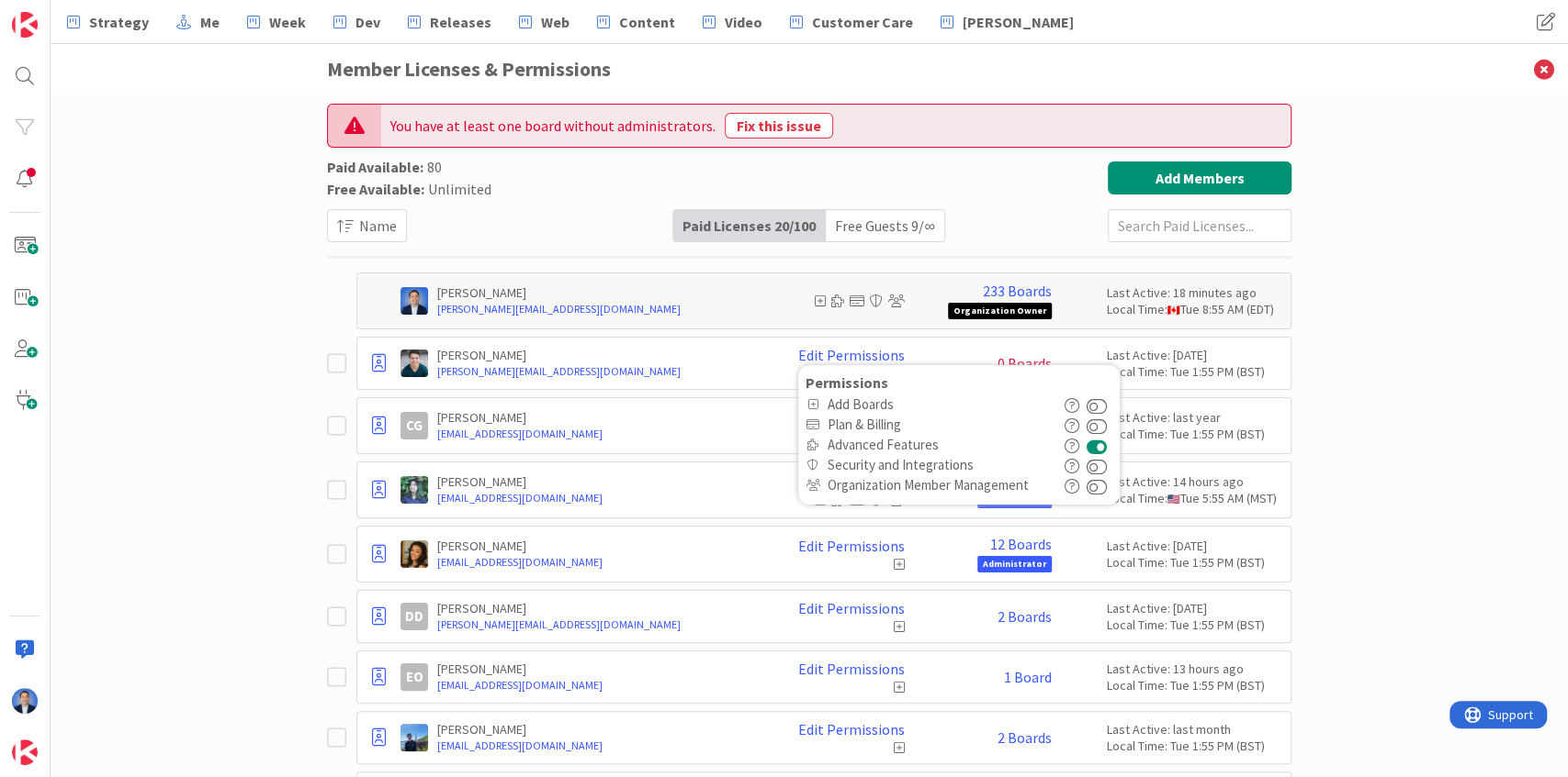
click at [274, 356] on div "You have at least one board without administrators. Fix this issue Paid Availab…" at bounding box center [809, 435] width 1517 height 683
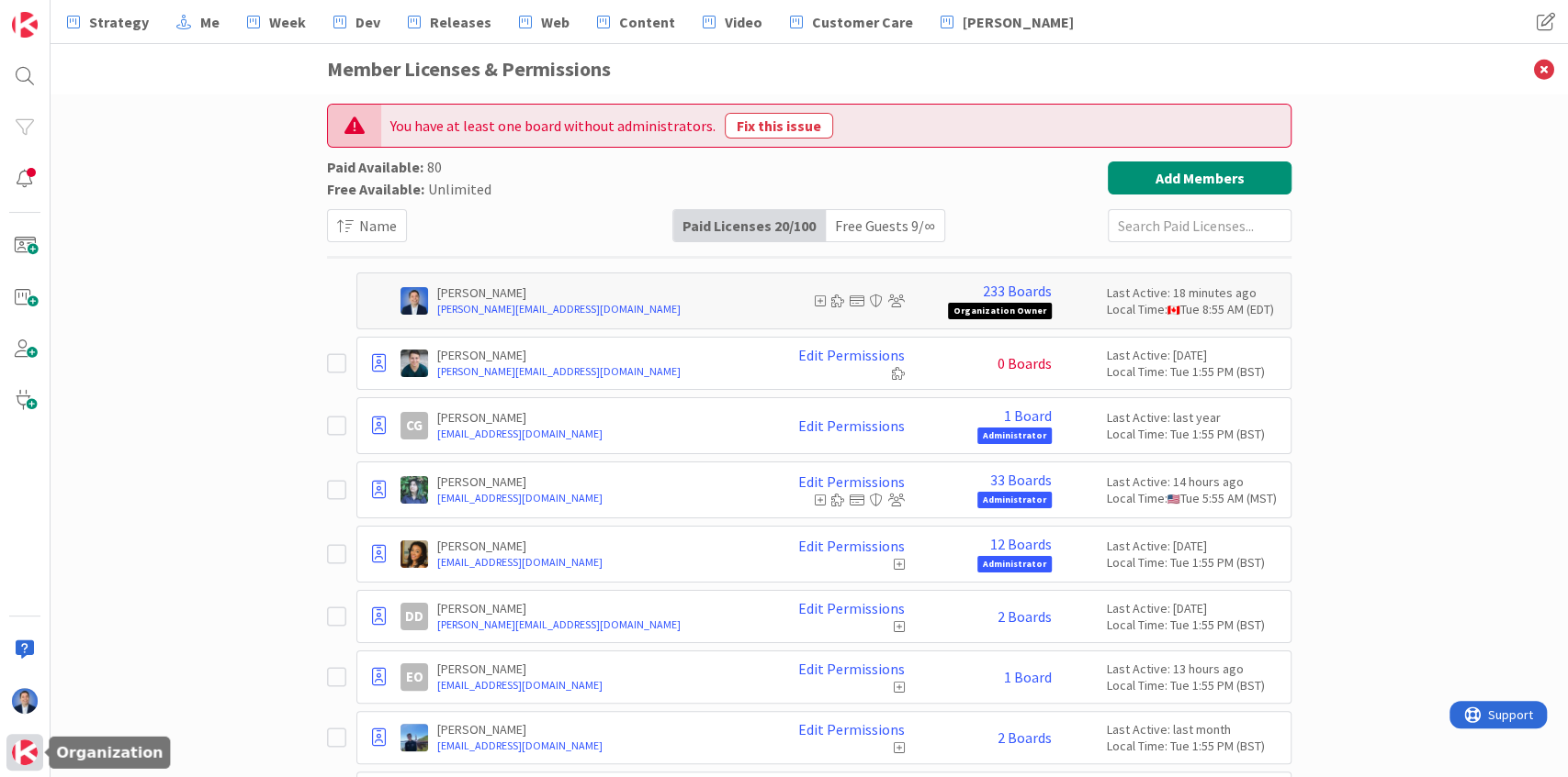
click at [32, 760] on img at bounding box center [25, 752] width 26 height 25
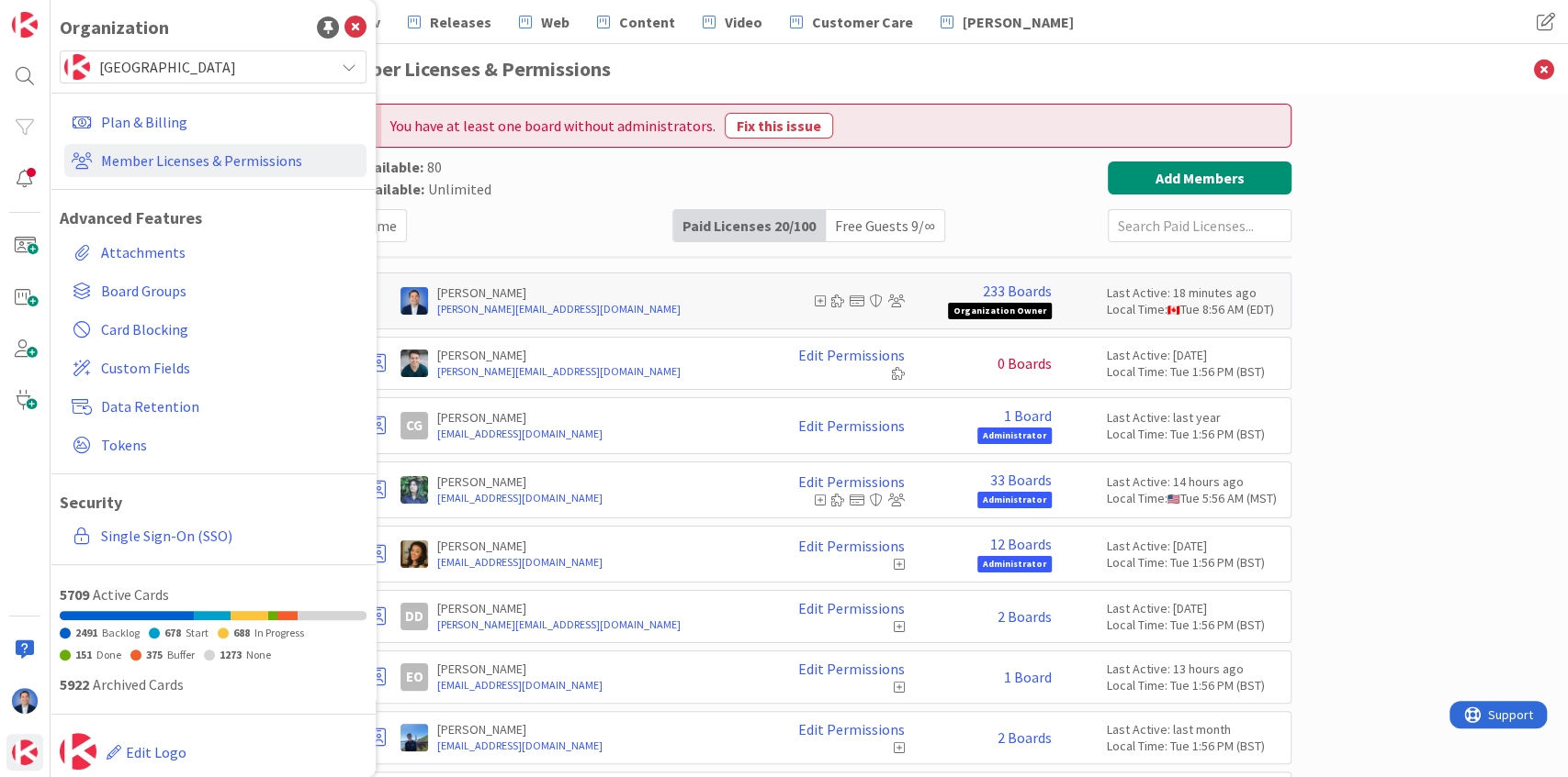
click at [656, 286] on p "[PERSON_NAME]" at bounding box center [597, 292] width 320 height 16
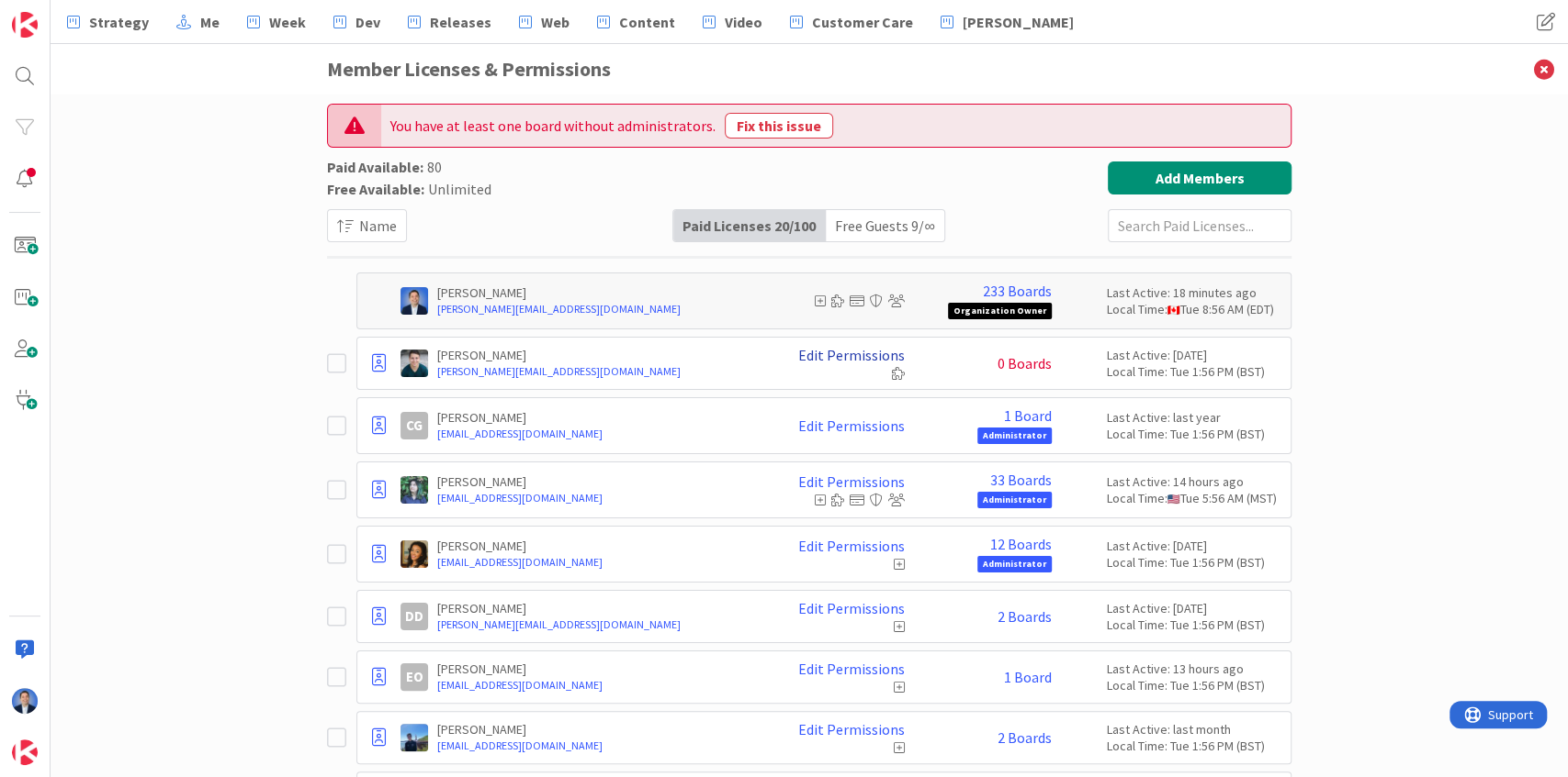
click at [861, 358] on link "Edit Permissions" at bounding box center [851, 354] width 107 height 16
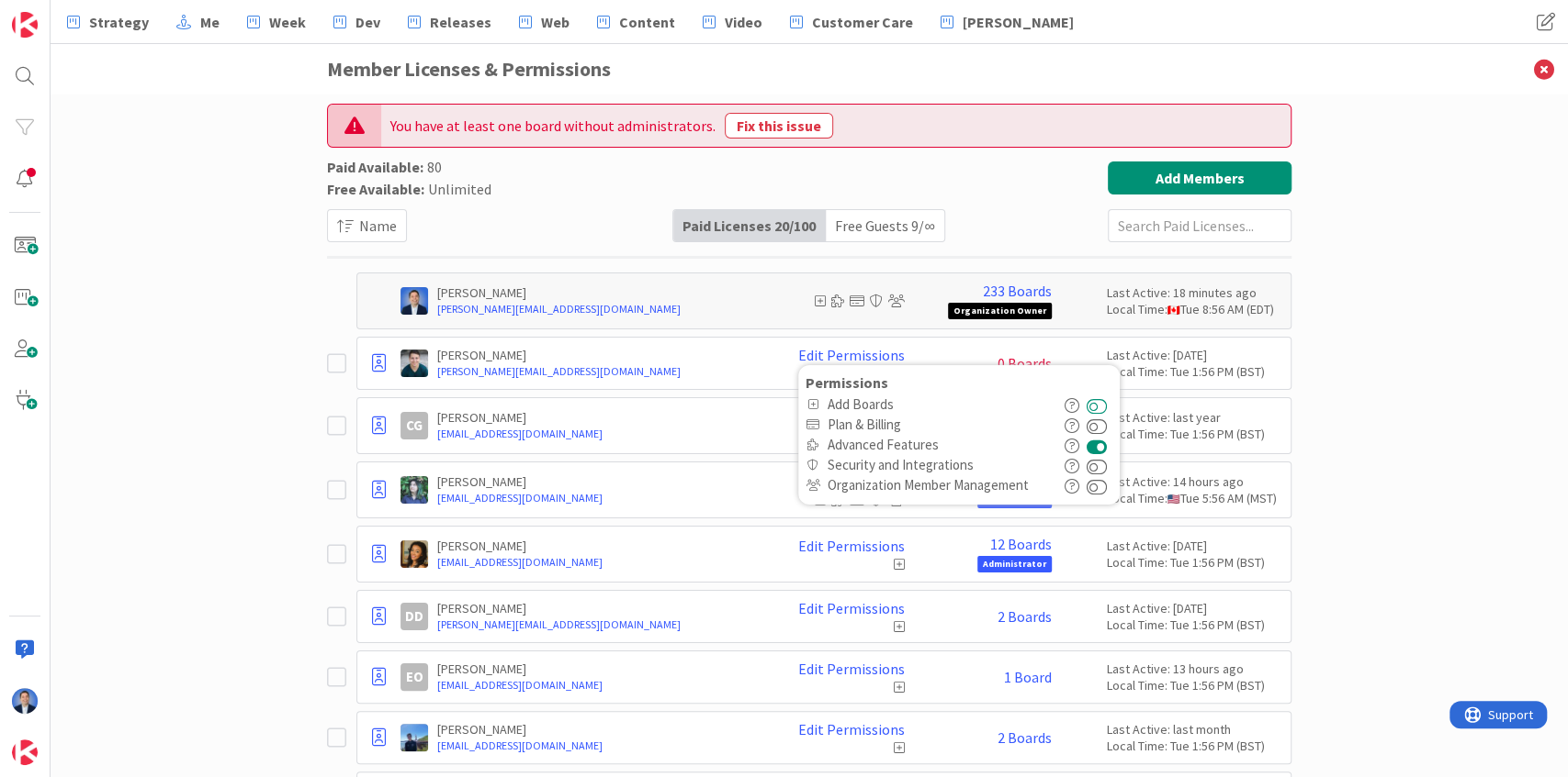
click at [1094, 403] on button at bounding box center [1097, 404] width 21 height 20
click at [31, 749] on img at bounding box center [25, 752] width 26 height 25
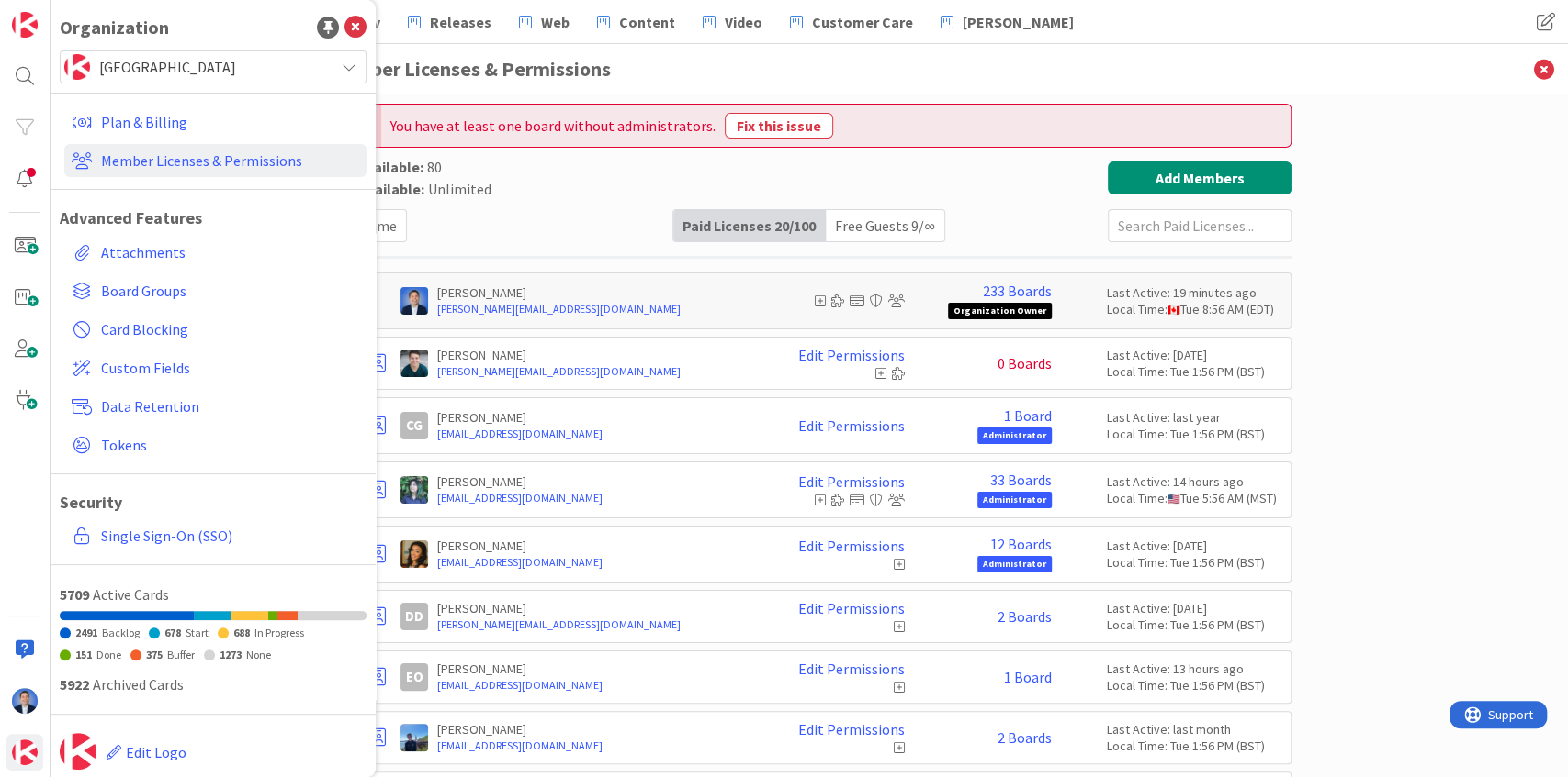
click at [191, 65] on span "[GEOGRAPHIC_DATA]" at bounding box center [212, 66] width 226 height 25
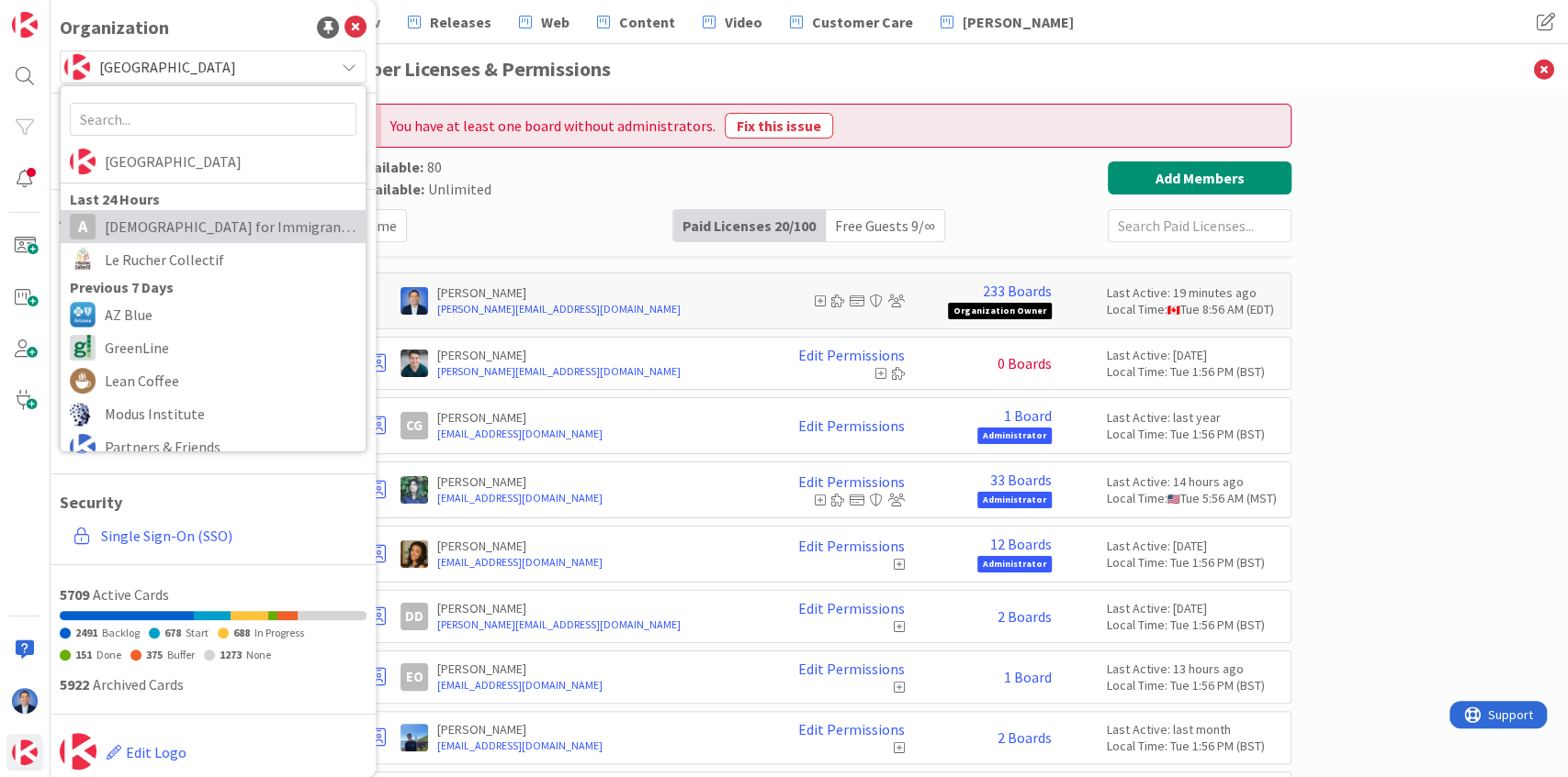
click at [178, 218] on span "[DEMOGRAPHIC_DATA] for Immigrant Justice" at bounding box center [230, 227] width 251 height 27
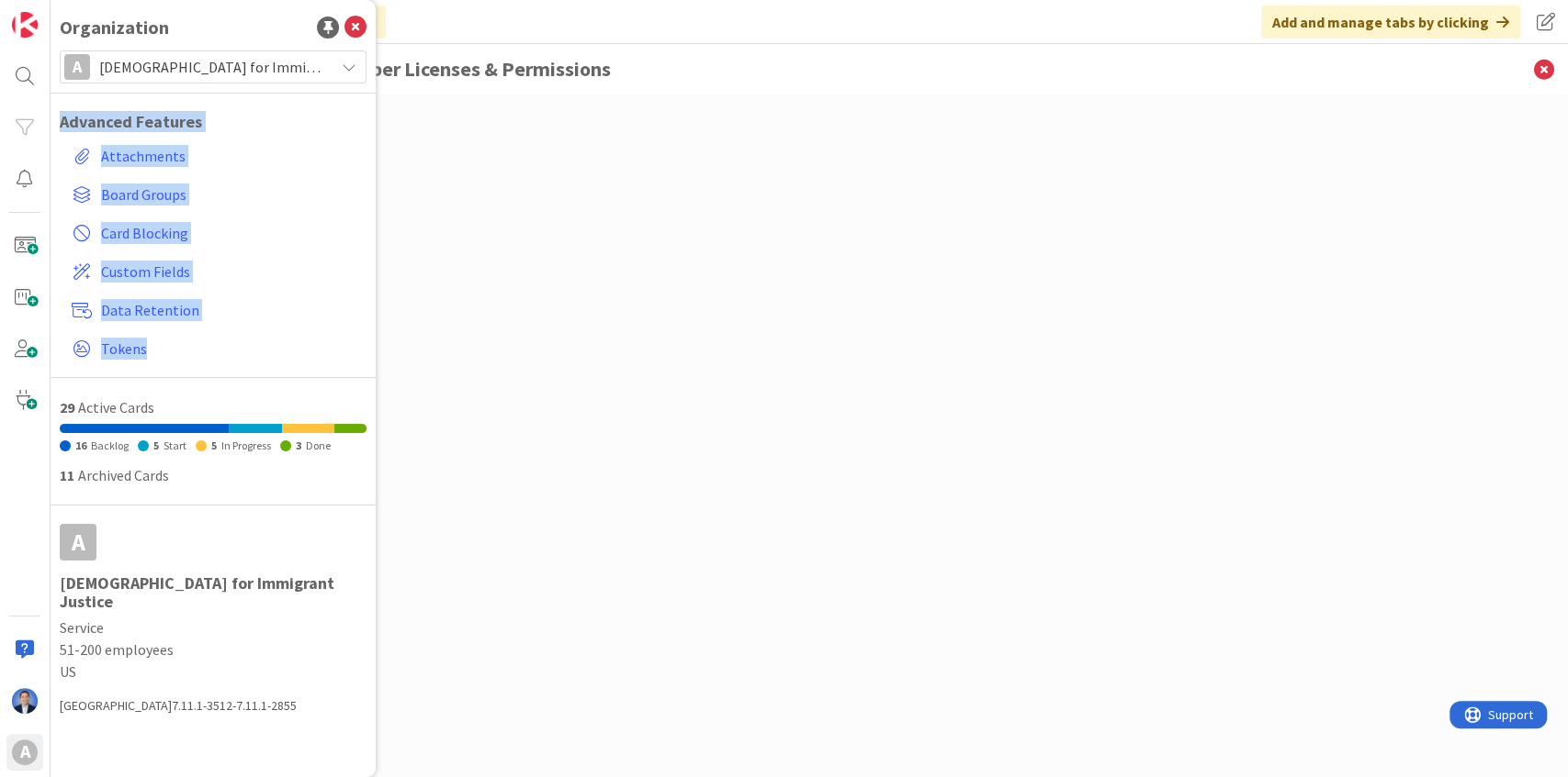
drag, startPoint x: 59, startPoint y: 117, endPoint x: 163, endPoint y: 369, distance: 272.6
click at [163, 369] on div "Organization A [DEMOGRAPHIC_DATA] for Immigrant Justice [GEOGRAPHIC_DATA] Last …" at bounding box center [213, 388] width 325 height 777
click at [259, 244] on link "Card Blocking" at bounding box center [215, 232] width 302 height 33
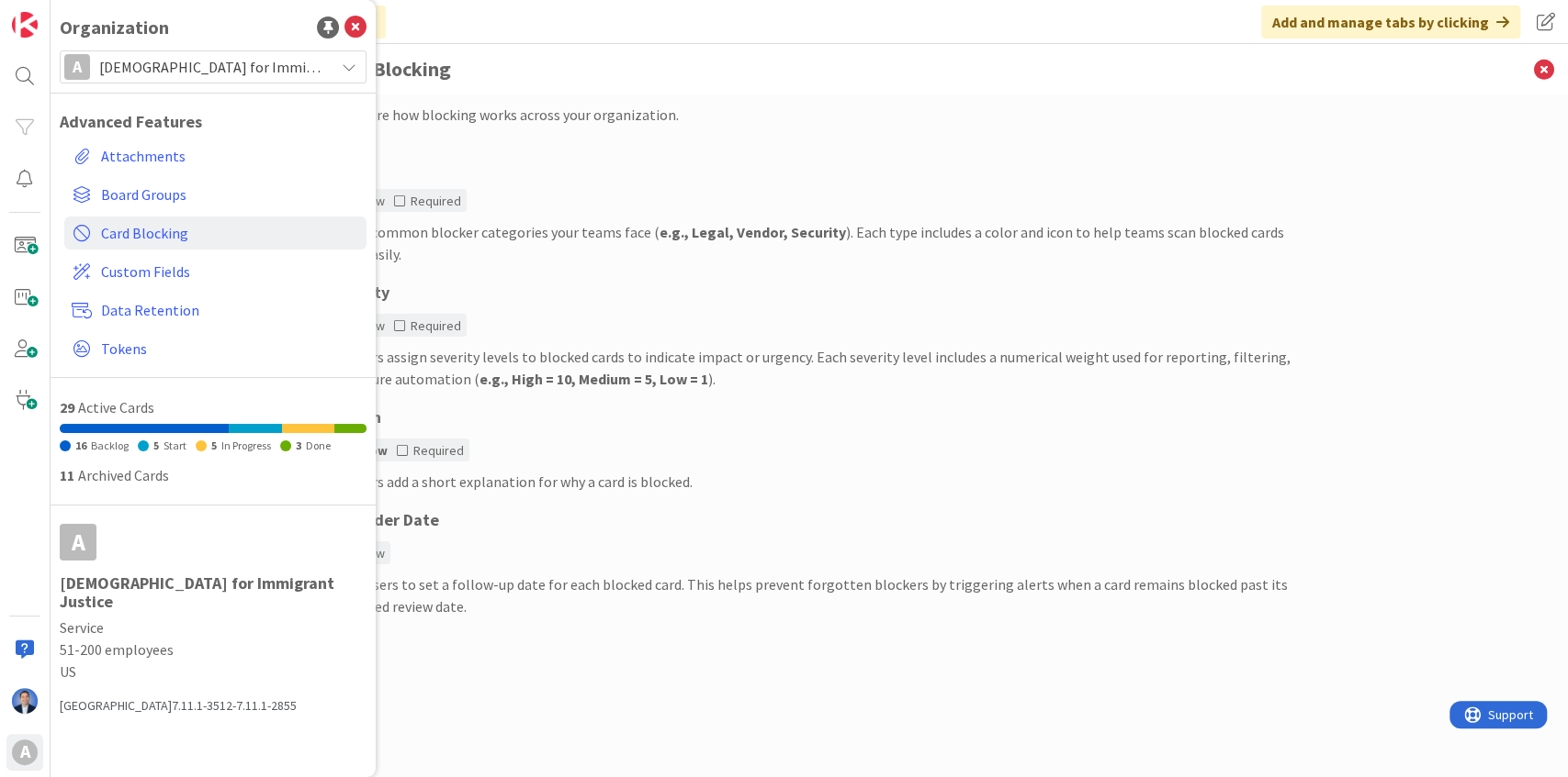
click at [665, 170] on div "Type" at bounding box center [809, 167] width 964 height 25
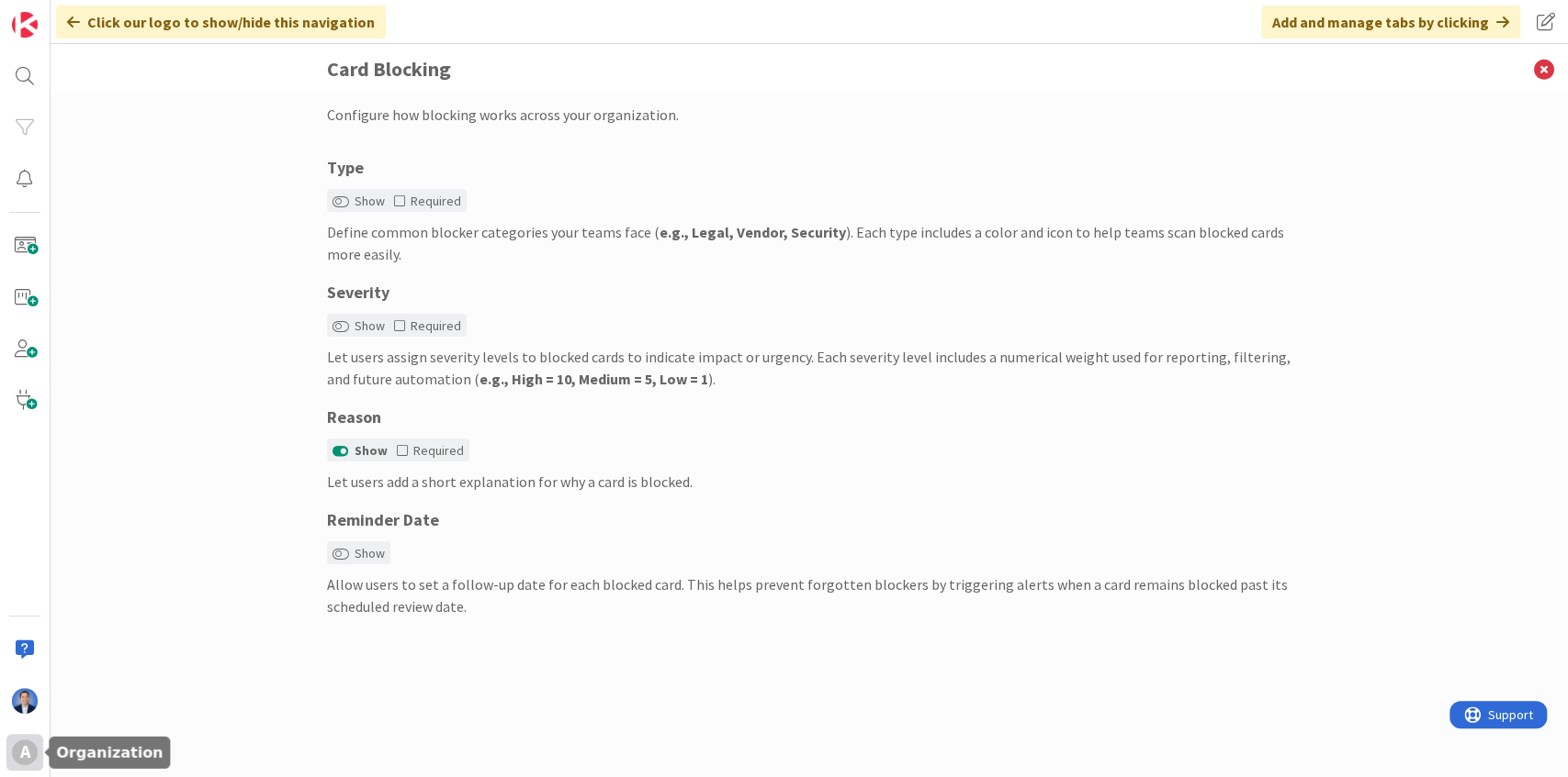
click at [12, 764] on div "A" at bounding box center [25, 752] width 37 height 37
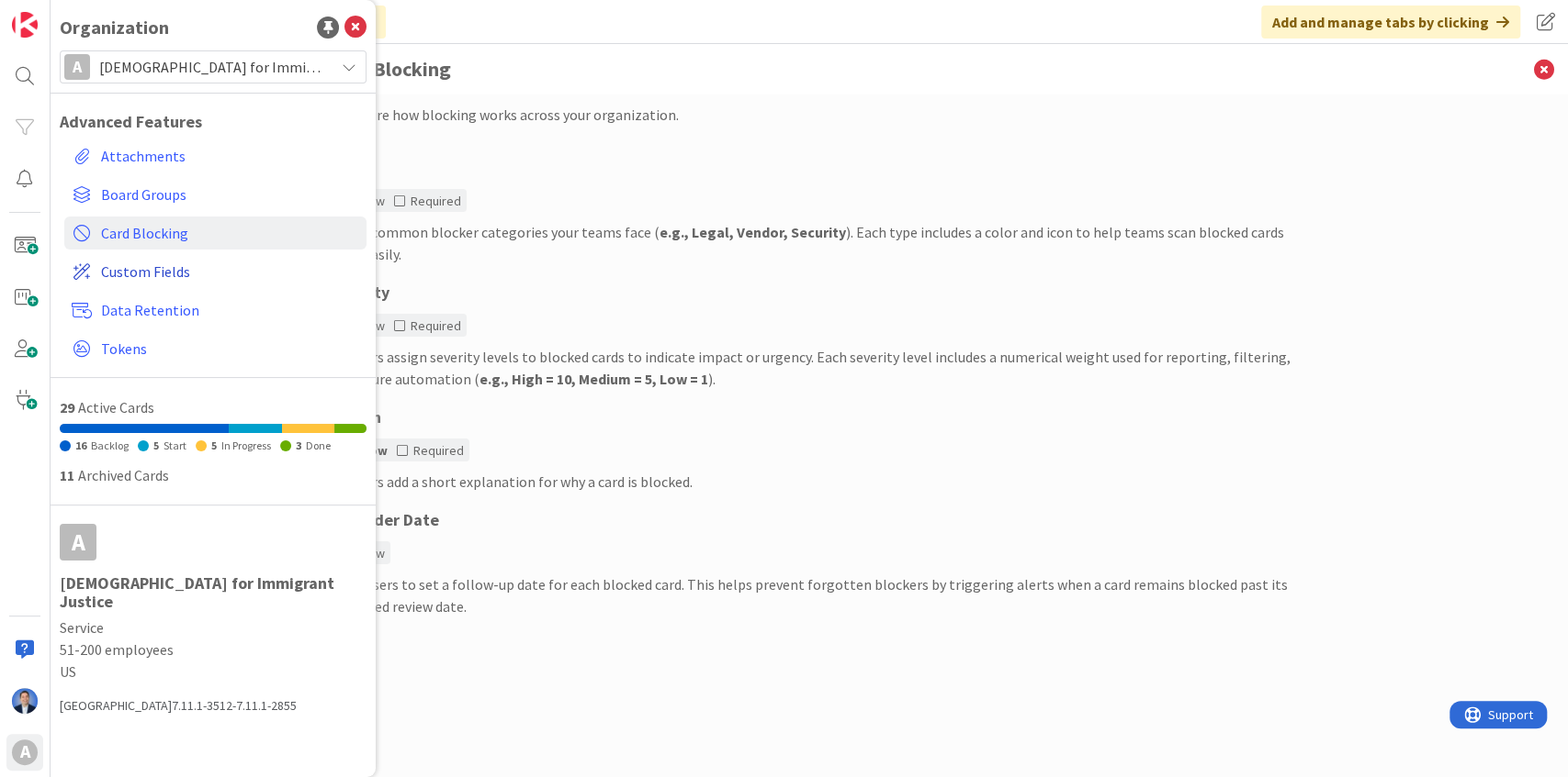
click at [145, 278] on span "Custom Fields" at bounding box center [230, 271] width 258 height 22
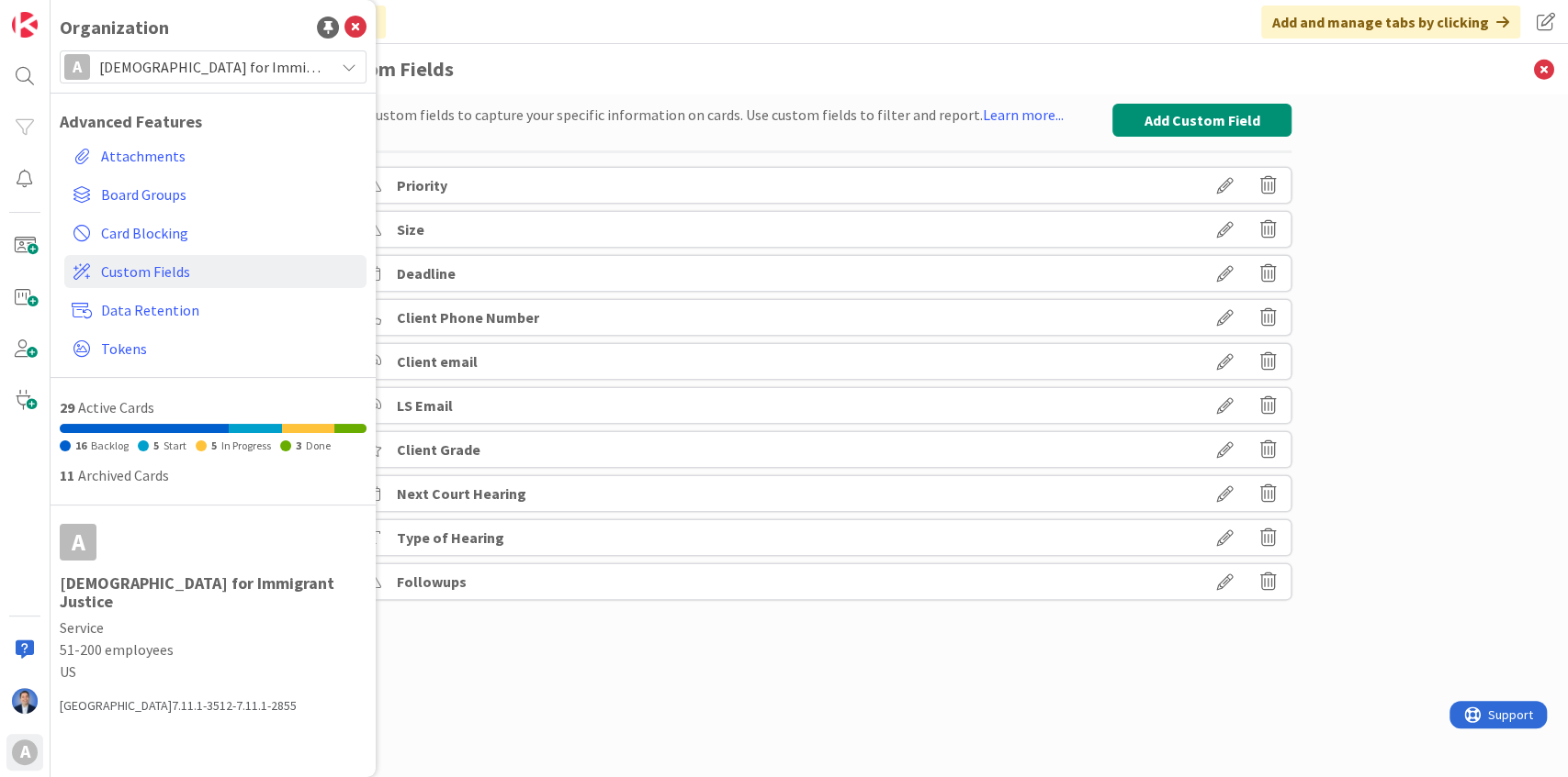
click at [508, 625] on div "Set up custom fields to capture your specific information on cards. Use custom …" at bounding box center [809, 417] width 964 height 628
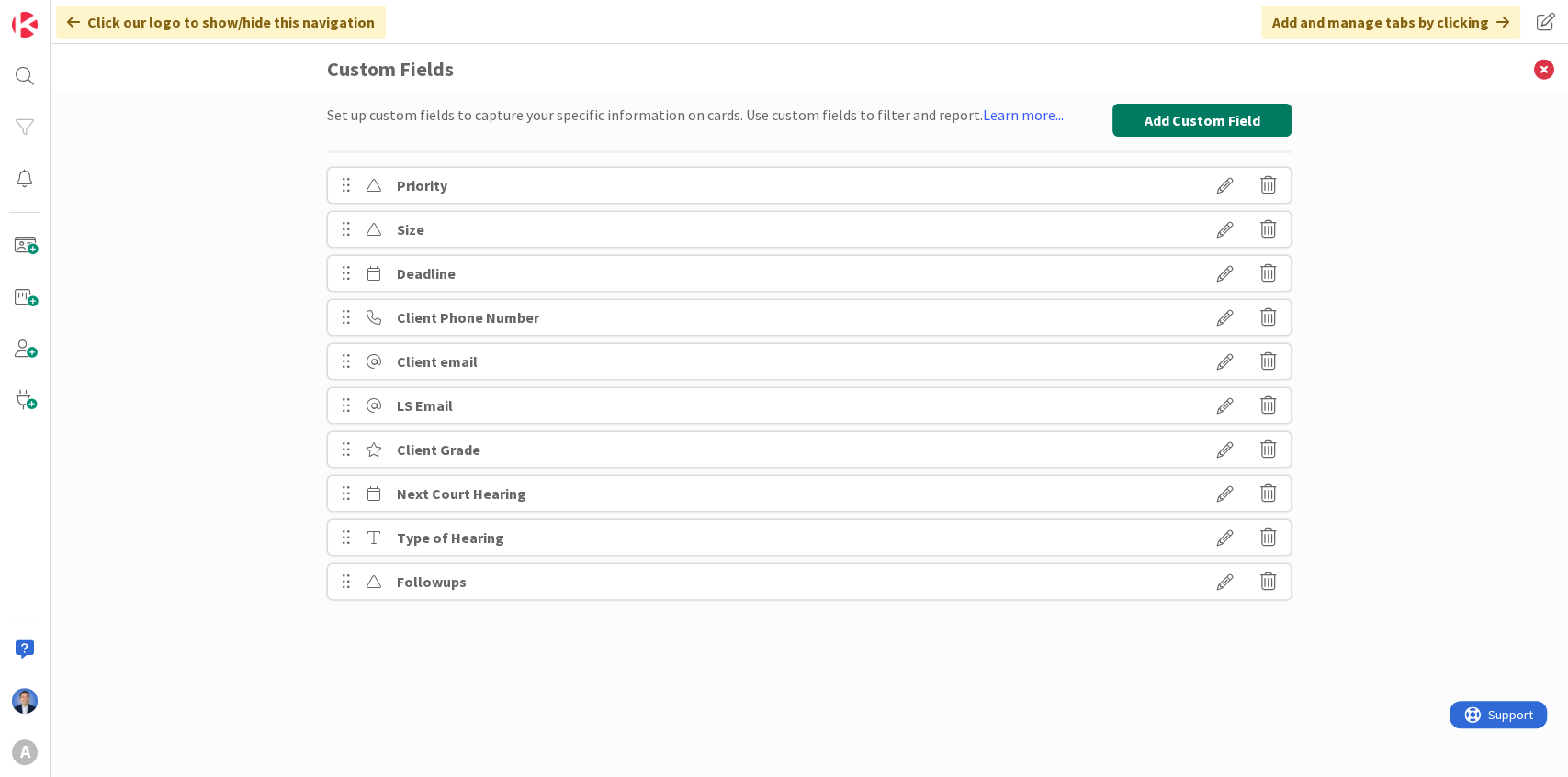
click at [1196, 132] on button "Add Custom Field" at bounding box center [1202, 120] width 179 height 33
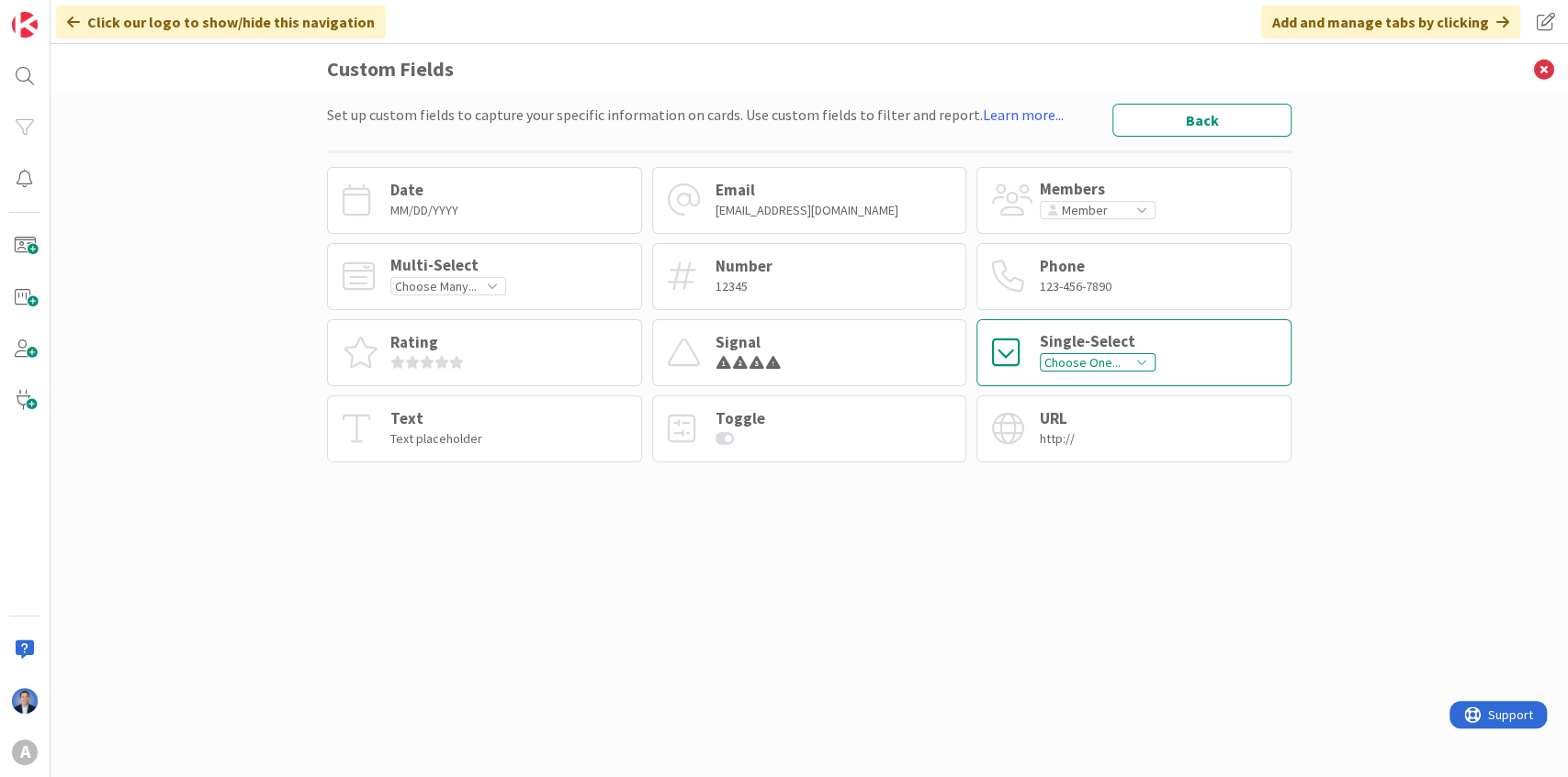
click at [1119, 358] on div "Choose One..." at bounding box center [1098, 362] width 115 height 18
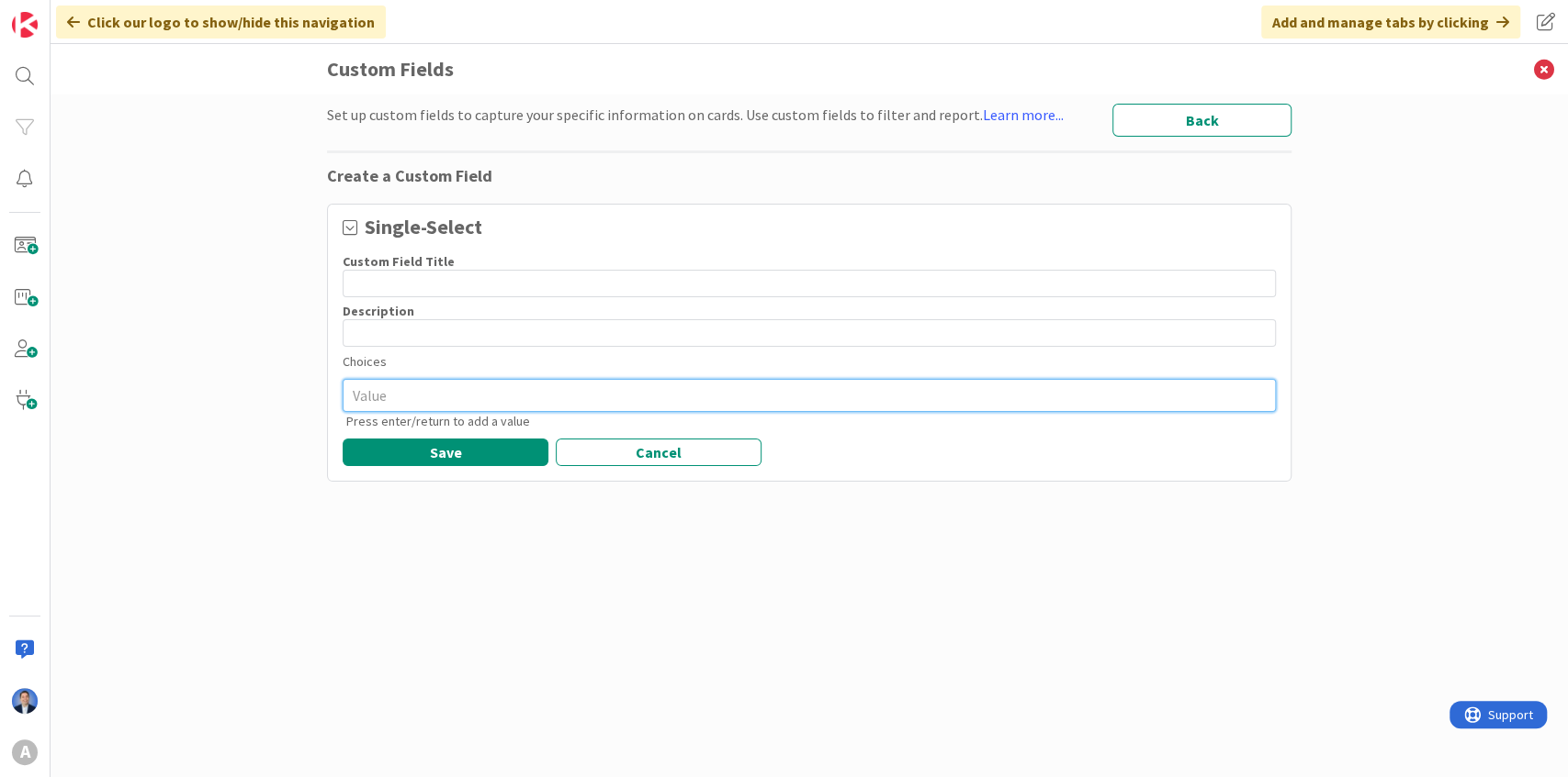
click at [359, 404] on textarea at bounding box center [810, 396] width 933 height 33
type textarea "x"
type textarea "A"
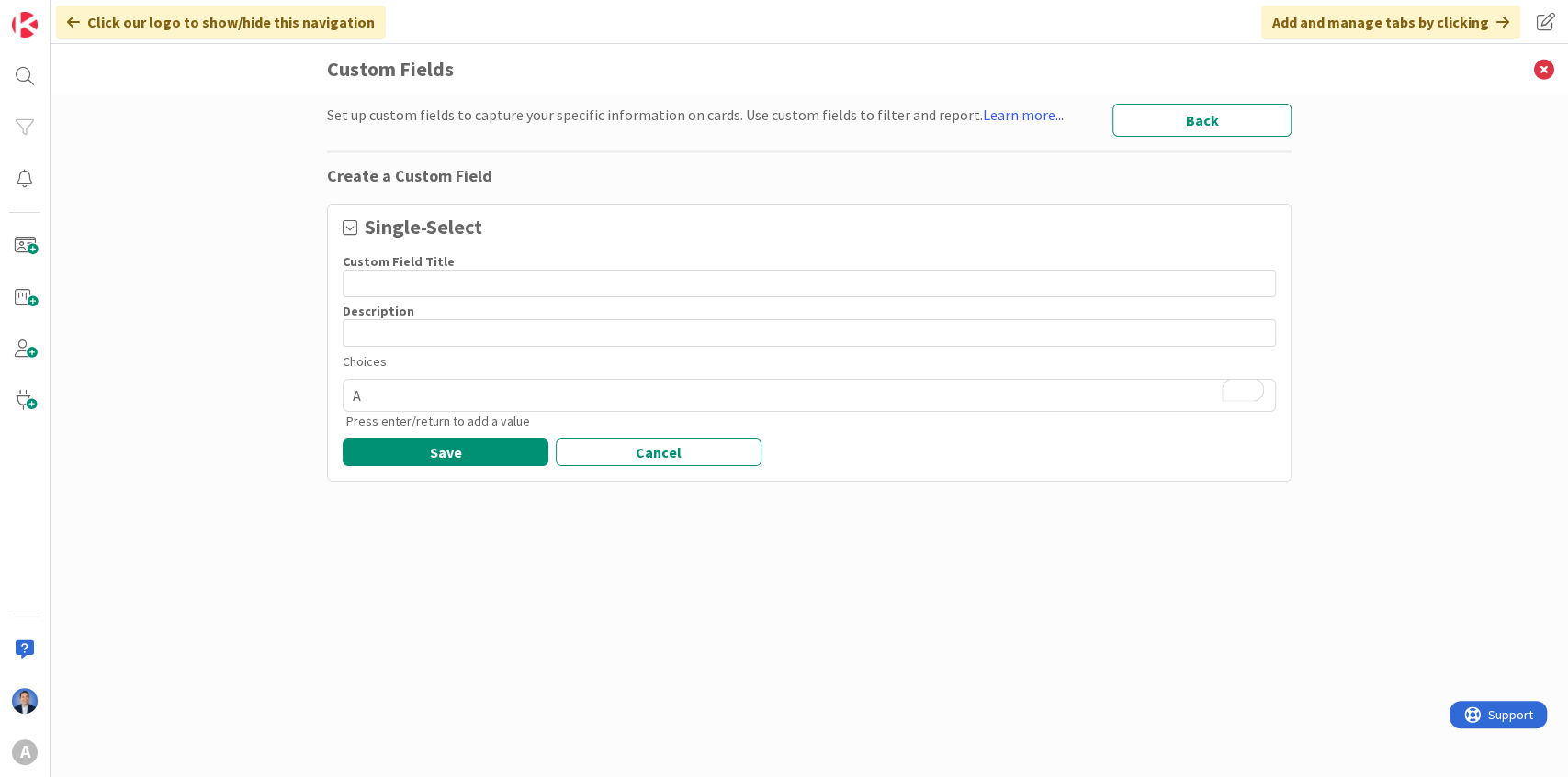
type textarea "x"
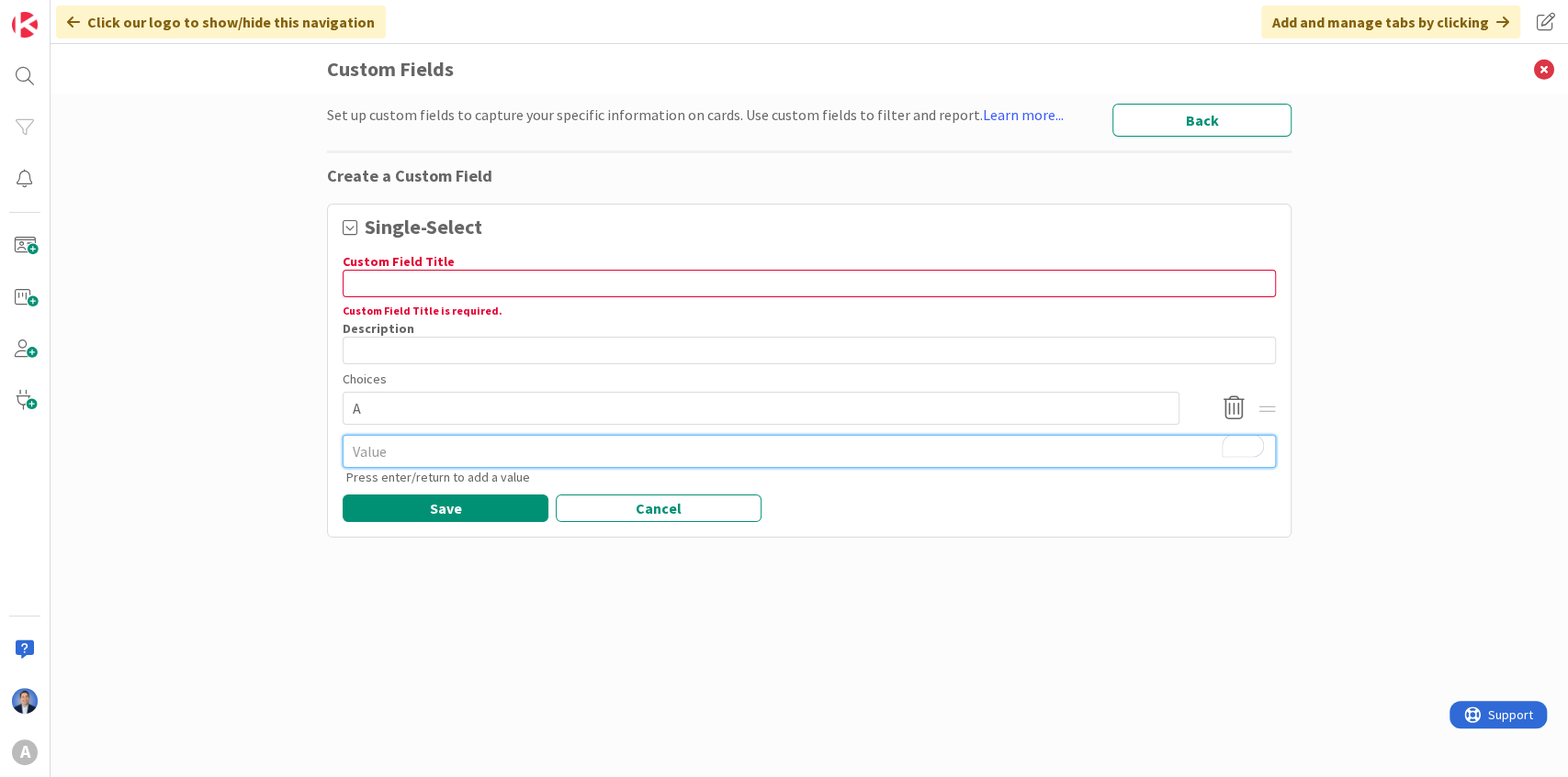
click at [373, 461] on textarea "To enrich screen reader interactions, please activate Accessibility in Grammarl…" at bounding box center [810, 451] width 933 height 33
type textarea "x"
type textarea "B"
click at [375, 290] on input at bounding box center [810, 283] width 933 height 27
type textarea "x"
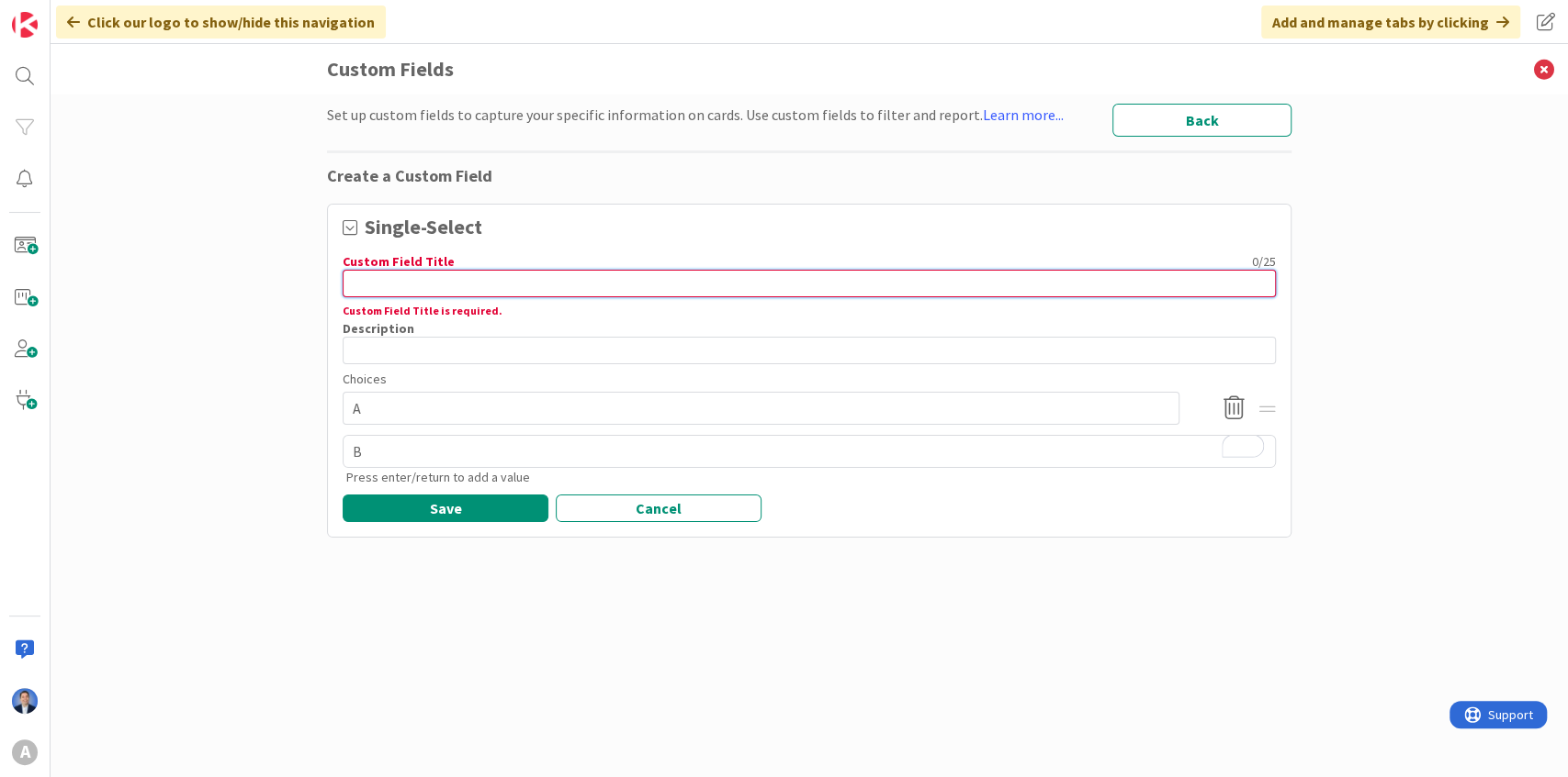
type input "C"
type textarea "x"
type input "Cl"
type textarea "x"
type input "Cli"
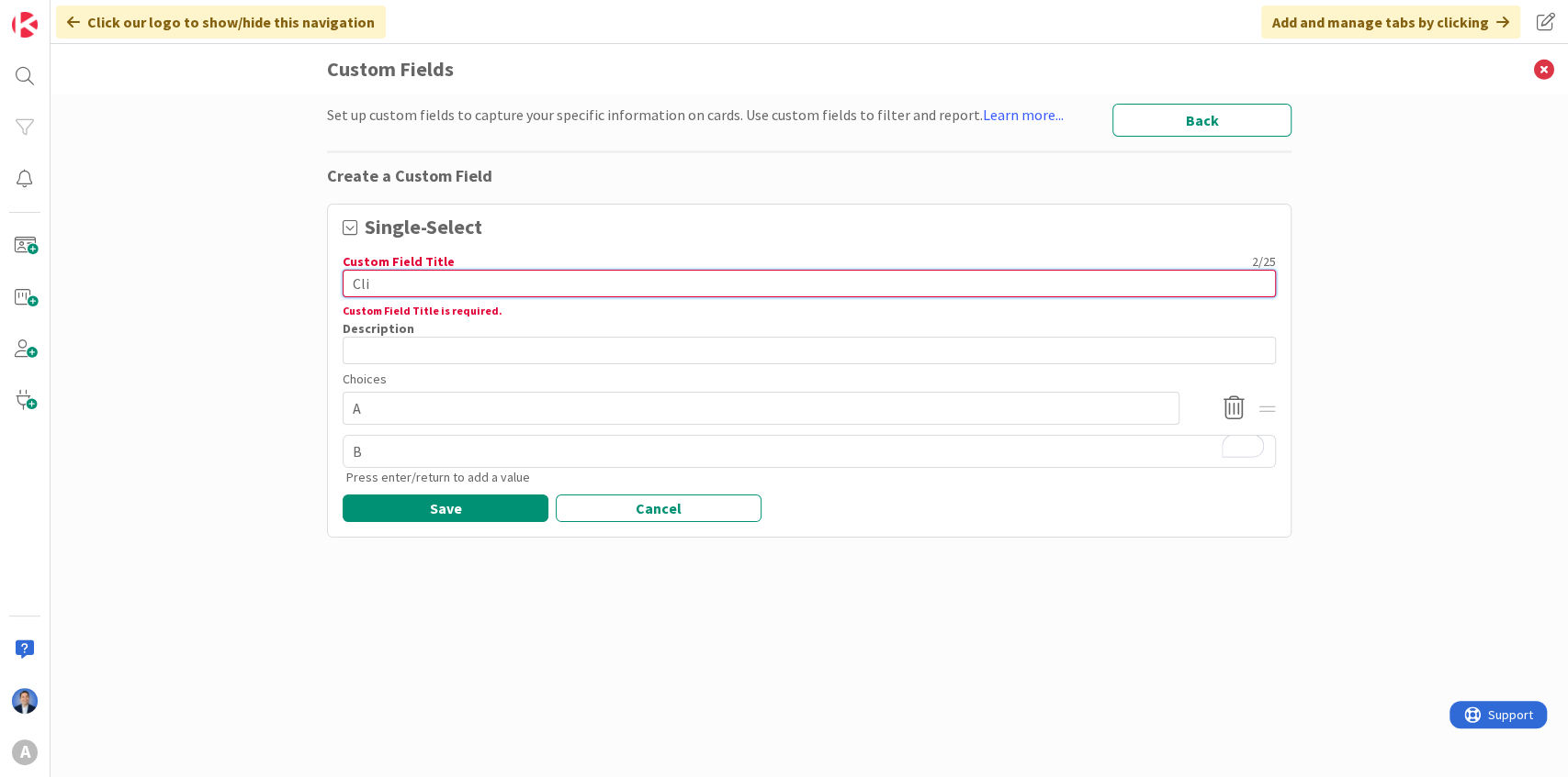
type textarea "x"
type input "Clie"
type textarea "x"
type input "Clien"
type textarea "x"
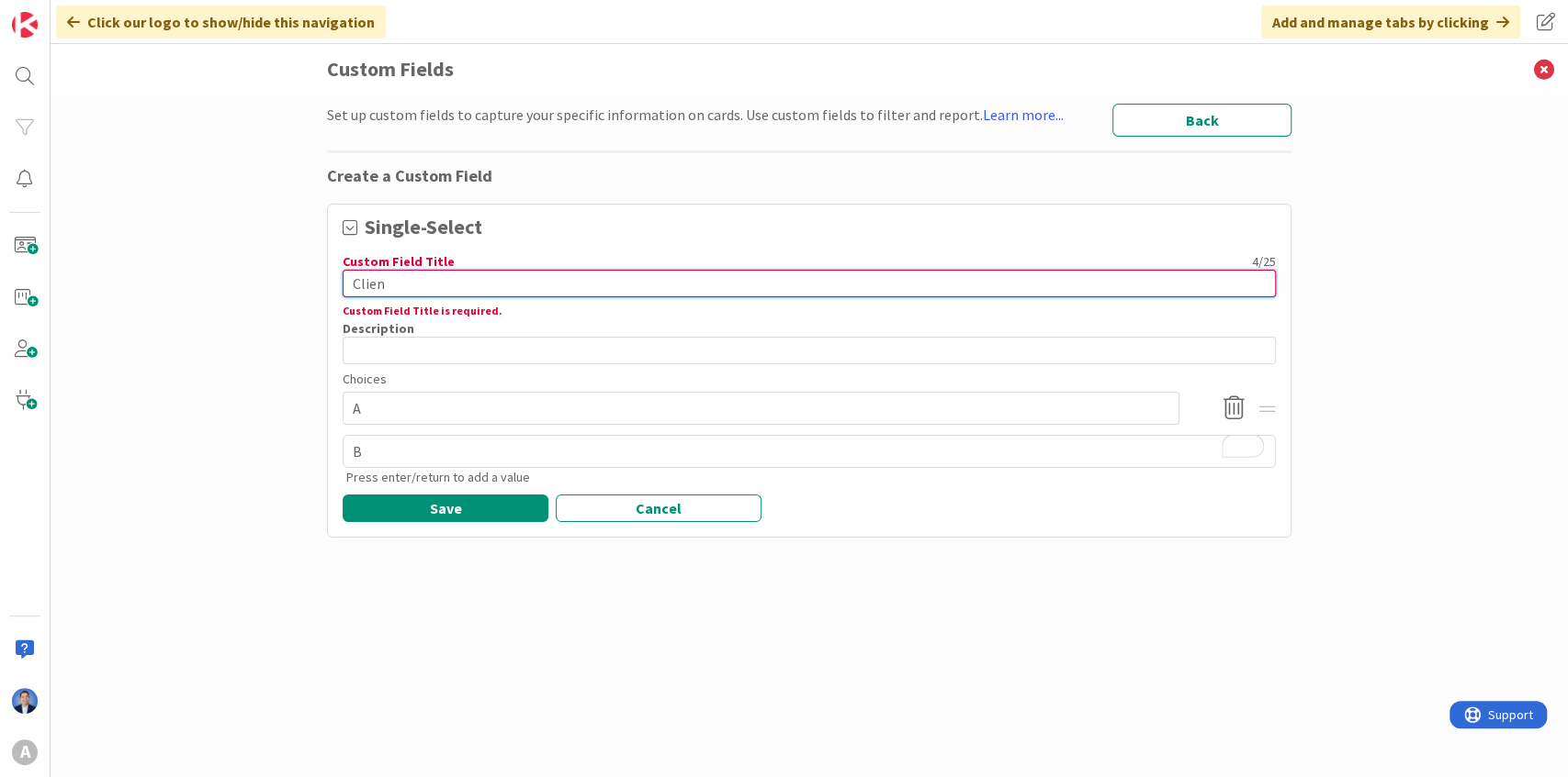
type input "Client"
type textarea "x"
type input "Client"
type textarea "x"
type input "Client P"
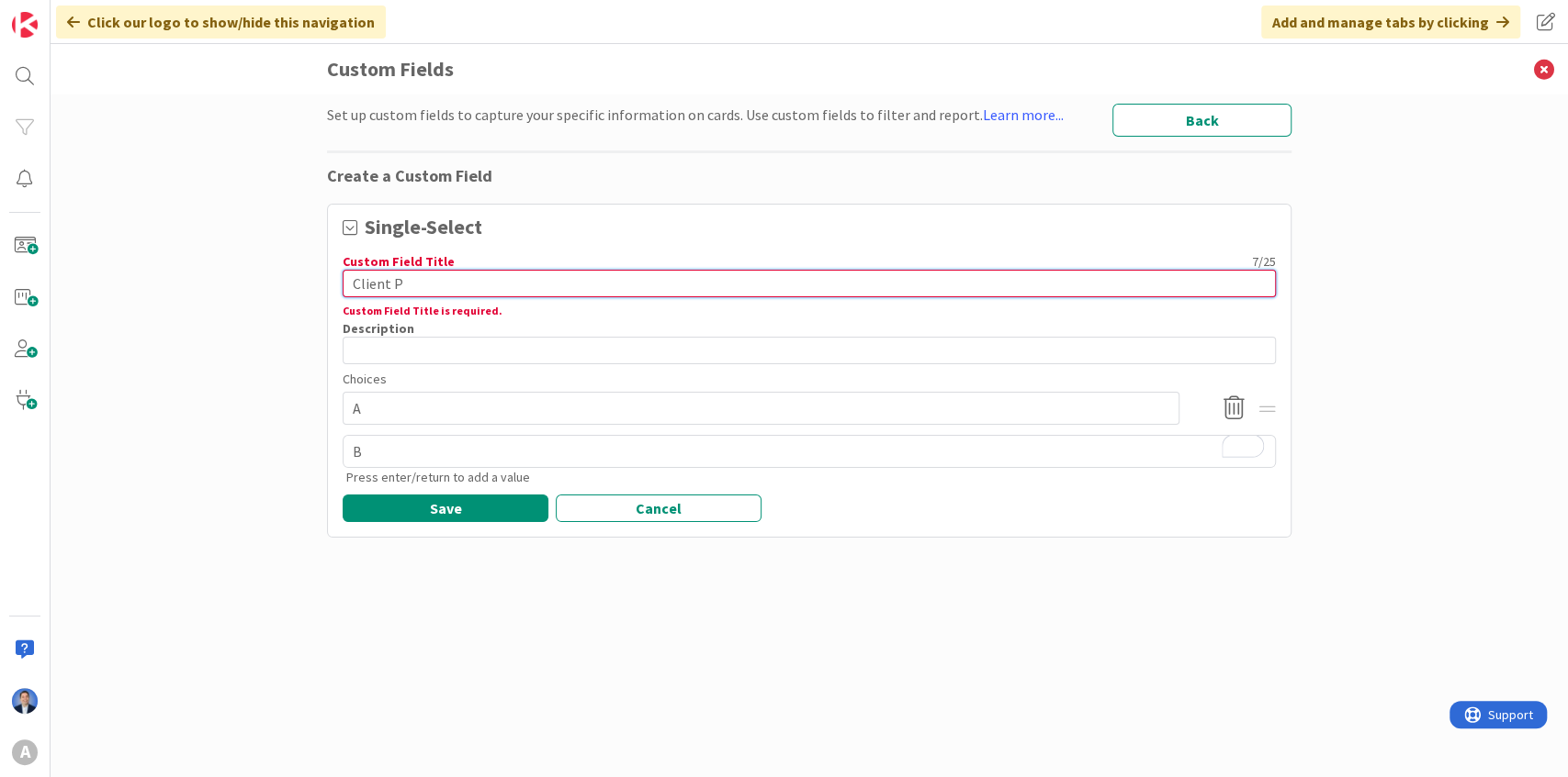
type textarea "x"
type input "Client Pr"
type textarea "x"
type input "Client Pri"
type textarea "x"
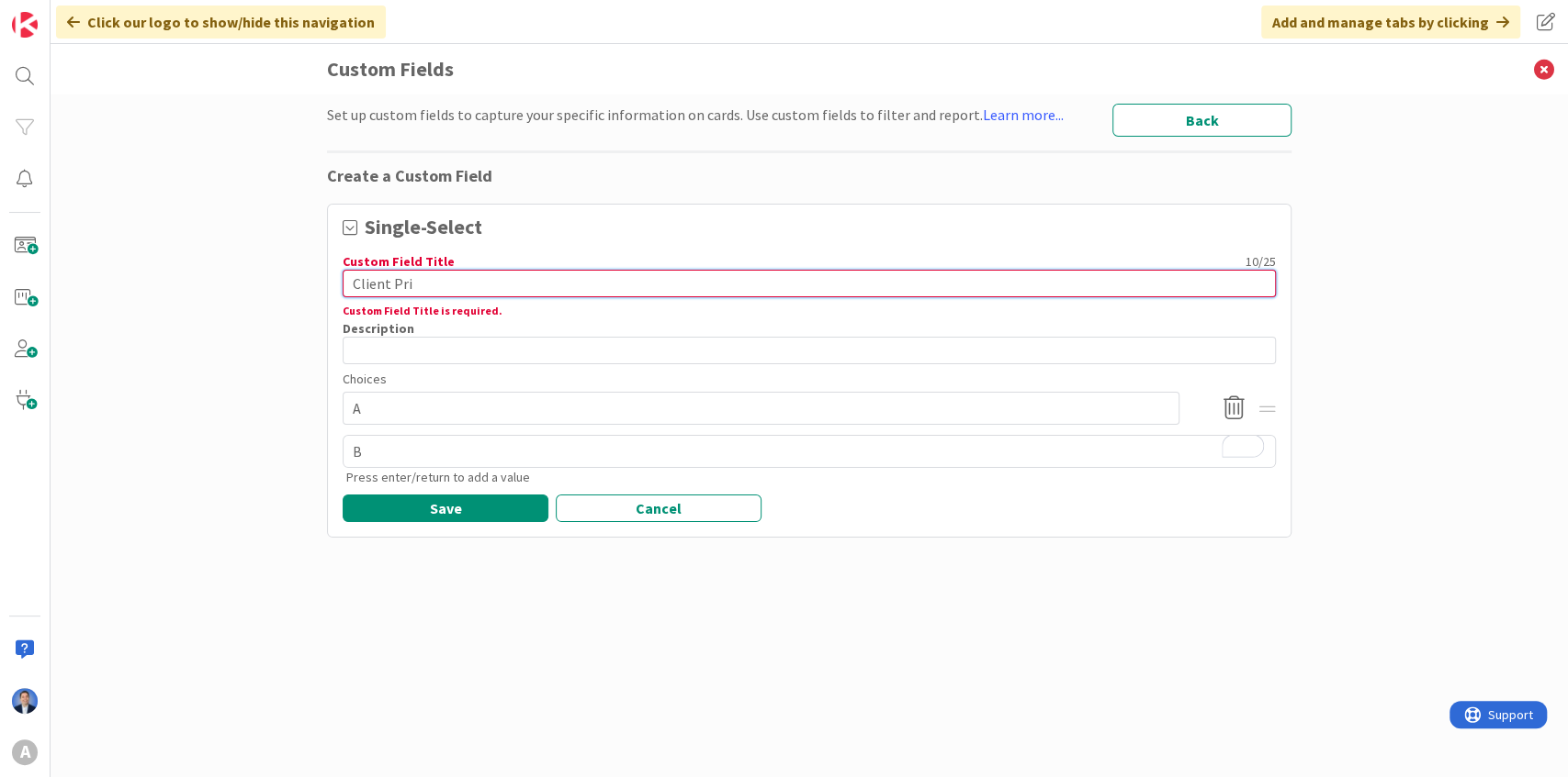
type input "Client Prio"
type textarea "x"
type input "Client Prior"
type textarea "x"
type input "Client Priori"
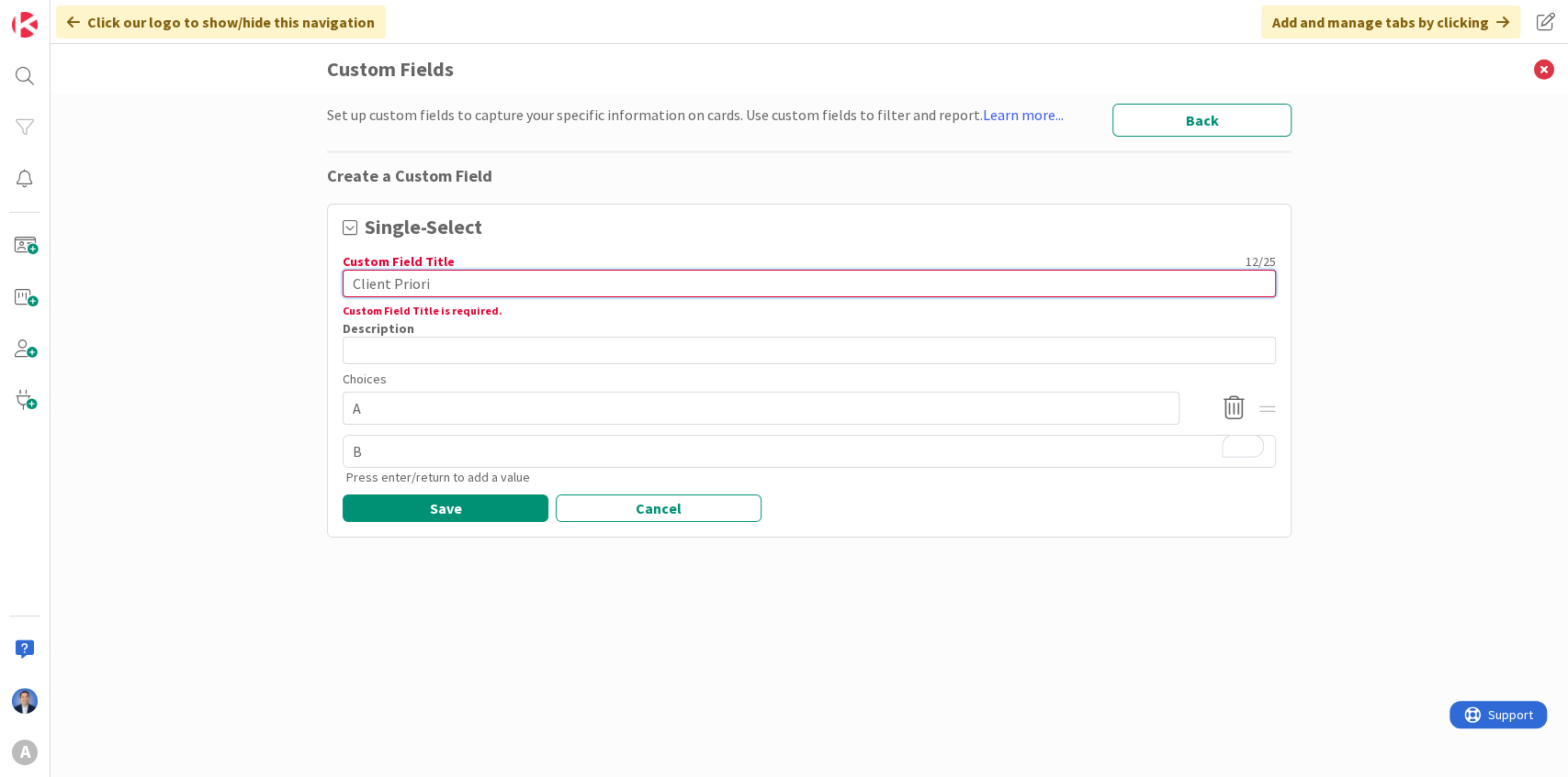
type textarea "x"
type input "Client Priorit"
type textarea "x"
type input "Client Priority"
click at [485, 458] on textarea "B" at bounding box center [810, 451] width 933 height 33
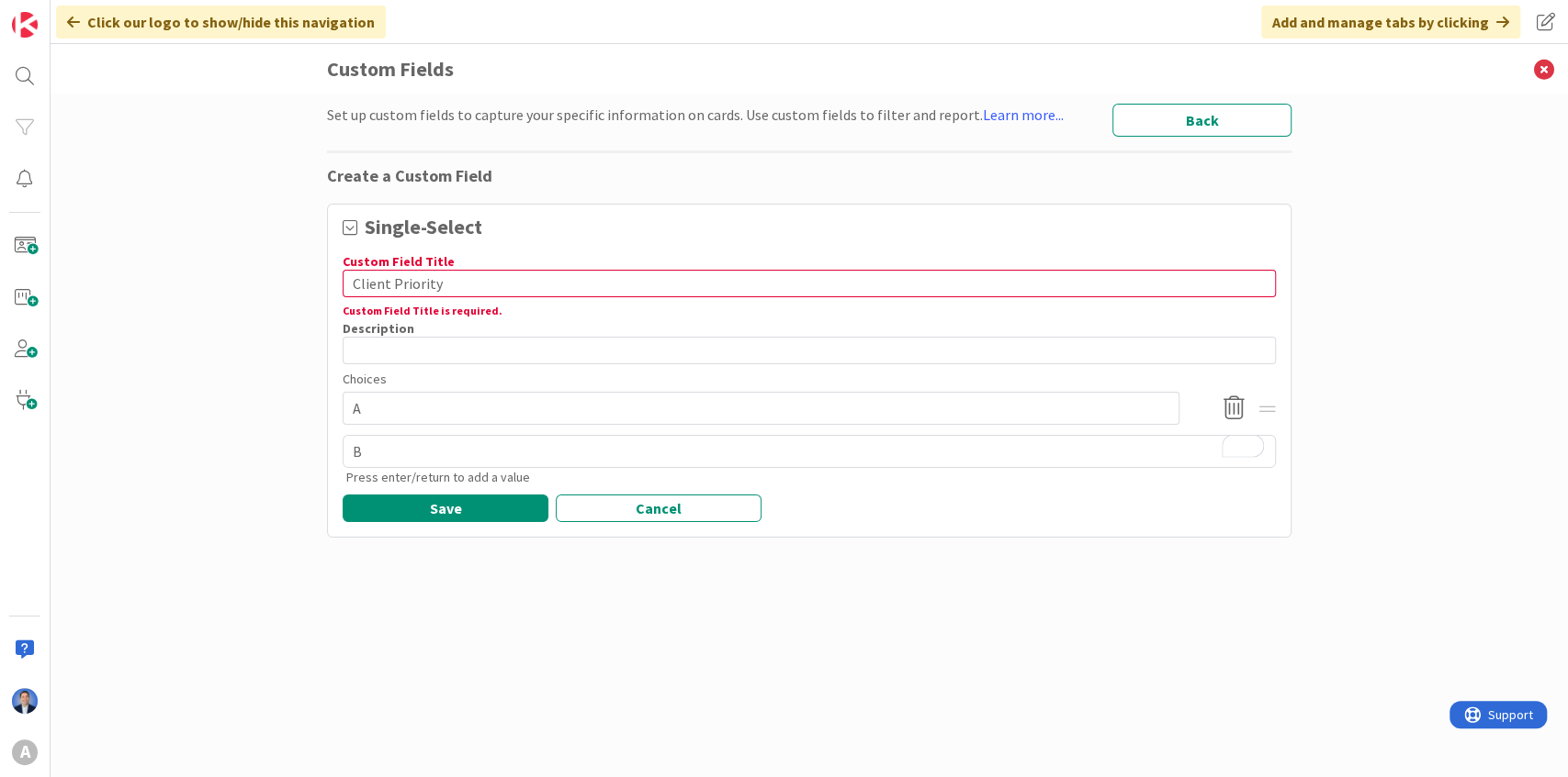
type textarea "x"
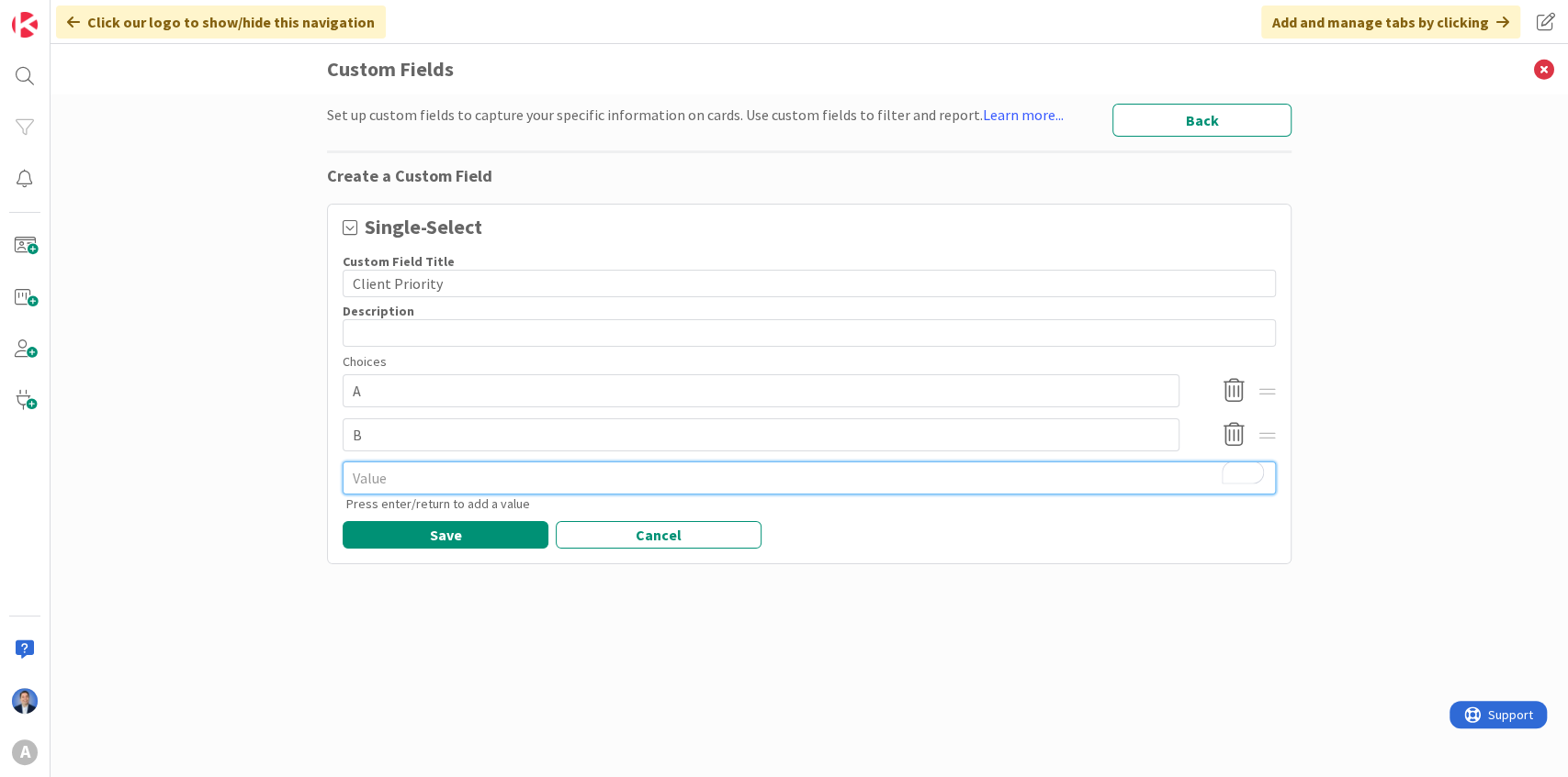
click at [478, 466] on textarea "To enrich screen reader interactions, please activate Accessibility in Grammarl…" at bounding box center [810, 478] width 933 height 33
type textarea "x"
type textarea "C"
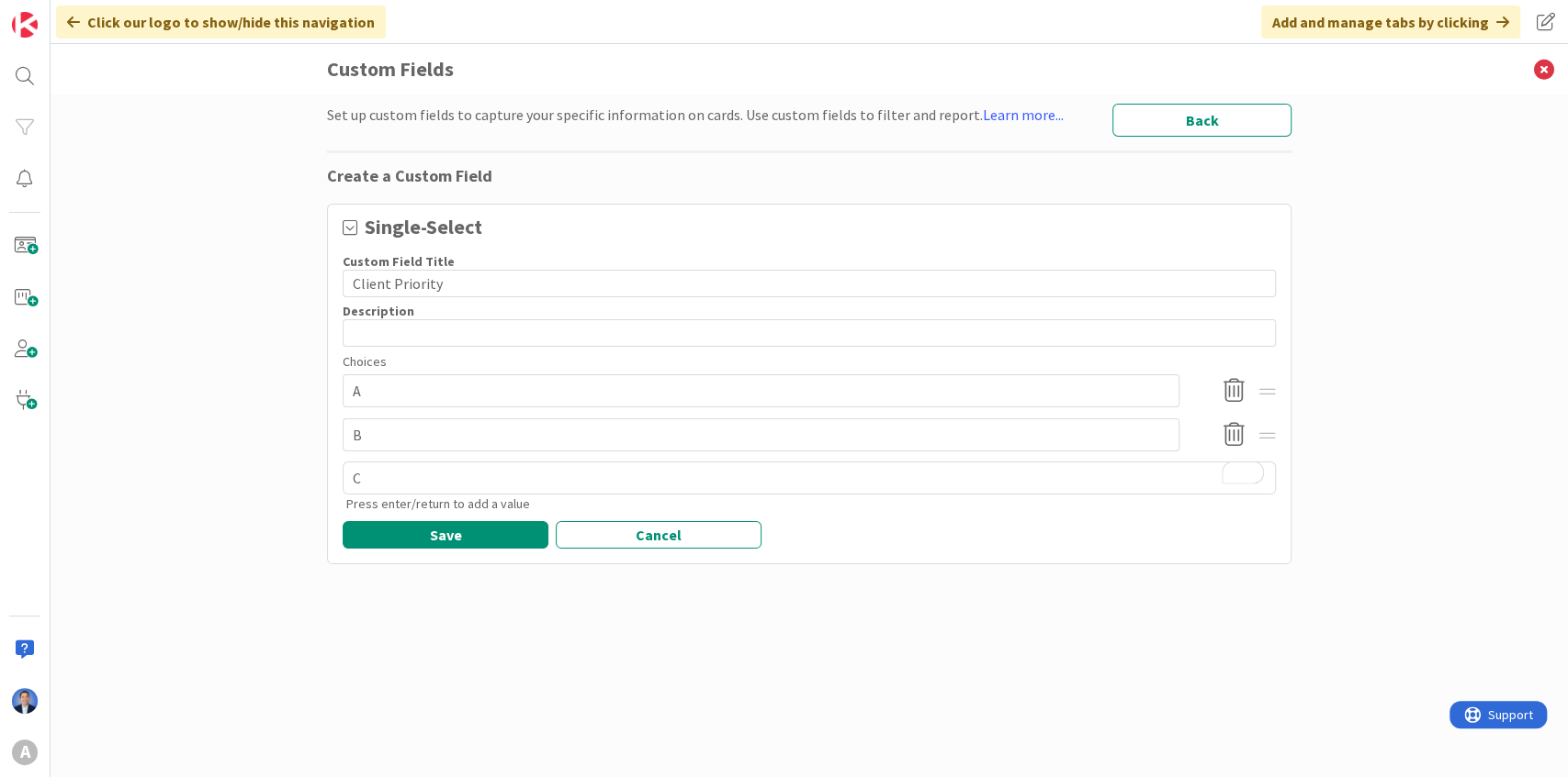
type textarea "x"
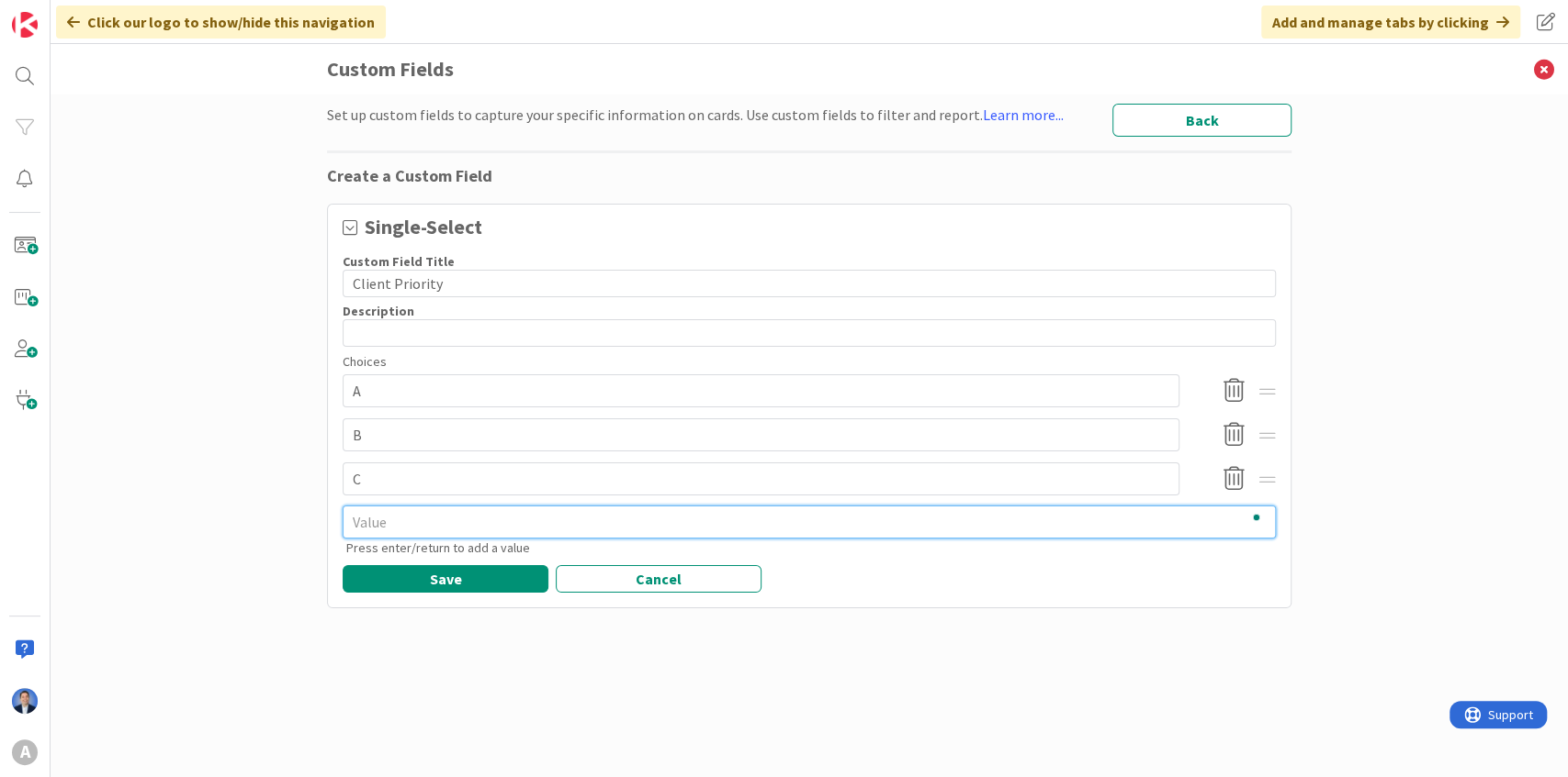
click at [436, 512] on textarea "To enrich screen reader interactions, please activate Accessibility in Grammarl…" at bounding box center [810, 522] width 933 height 33
type textarea "x"
type textarea "D"
type textarea "x"
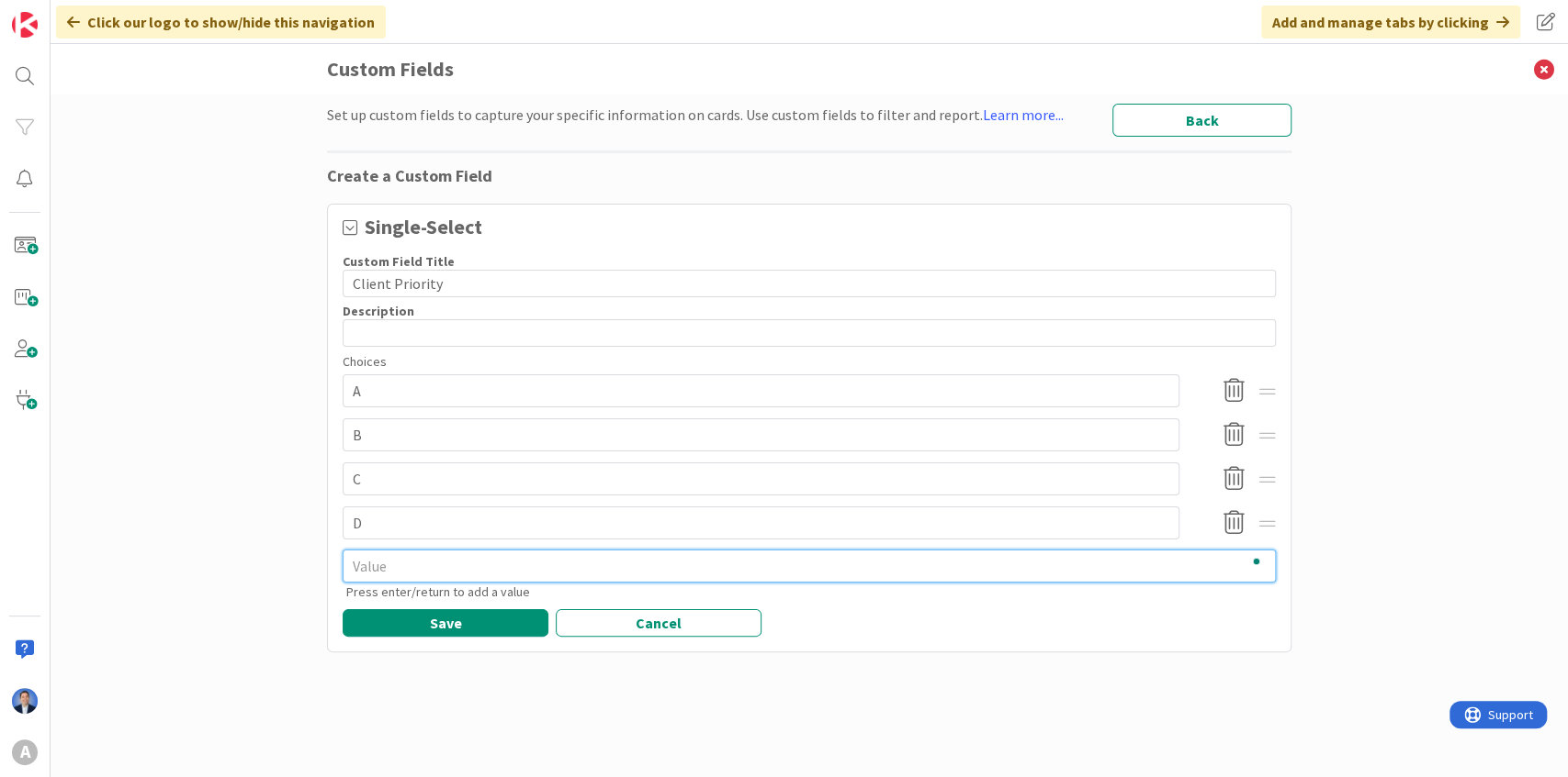
click at [411, 576] on textarea "To enrich screen reader interactions, please activate Accessibility in Grammarl…" at bounding box center [810, 566] width 933 height 33
type textarea "x"
type textarea "E"
type textarea "x"
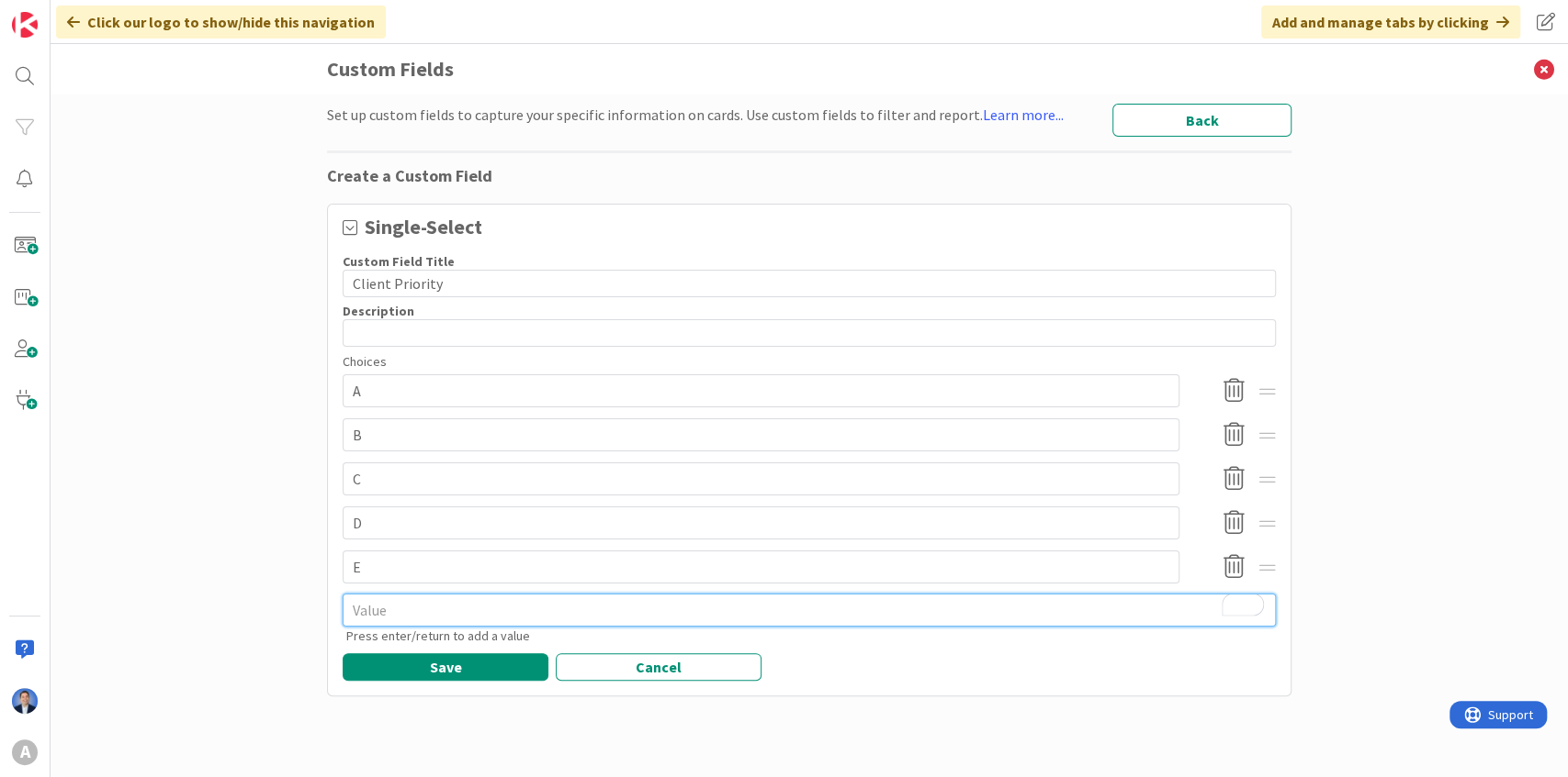
click at [362, 615] on textarea "To enrich screen reader interactions, please activate Accessibility in Grammarl…" at bounding box center [810, 610] width 933 height 33
click at [373, 559] on input "E" at bounding box center [761, 566] width 837 height 33
type textarea "x"
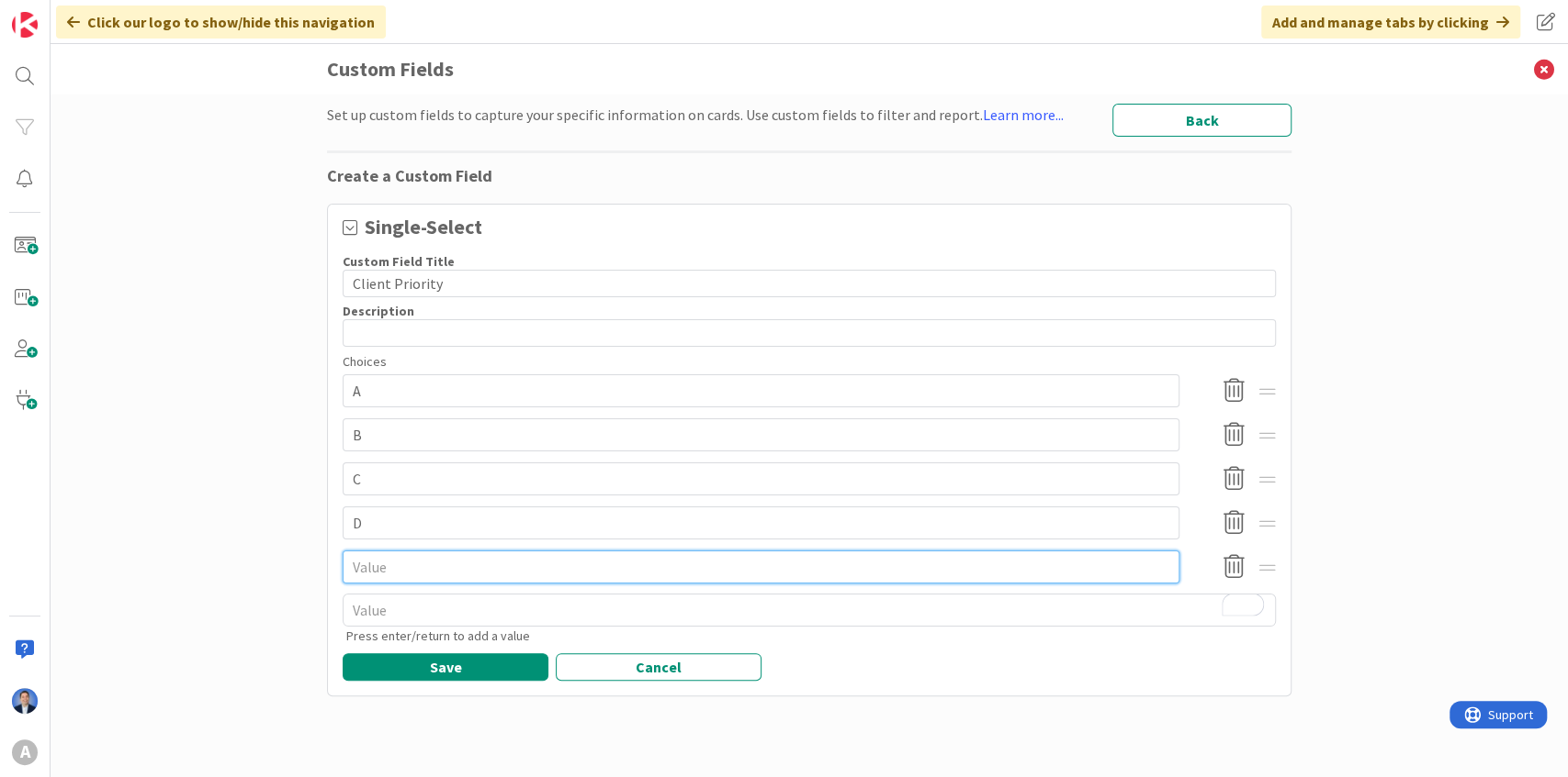
type textarea "x"
type input "F"
click at [1567, 313] on div "Set up custom fields to capture your specific information on cards. Use custom …" at bounding box center [809, 435] width 1517 height 683
click at [459, 666] on button "Save" at bounding box center [446, 667] width 206 height 27
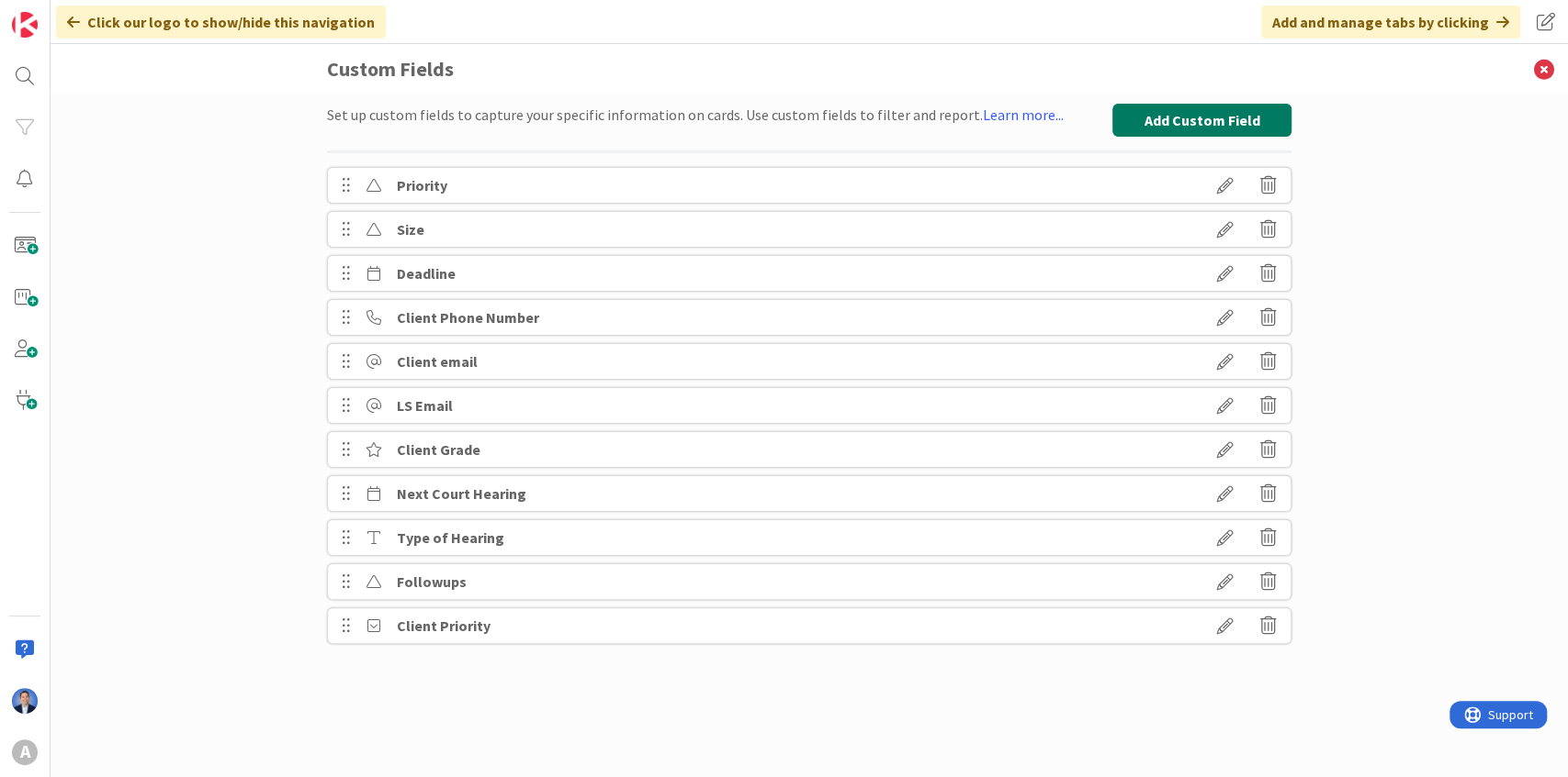
click at [1183, 113] on button "Add Custom Field" at bounding box center [1202, 120] width 179 height 33
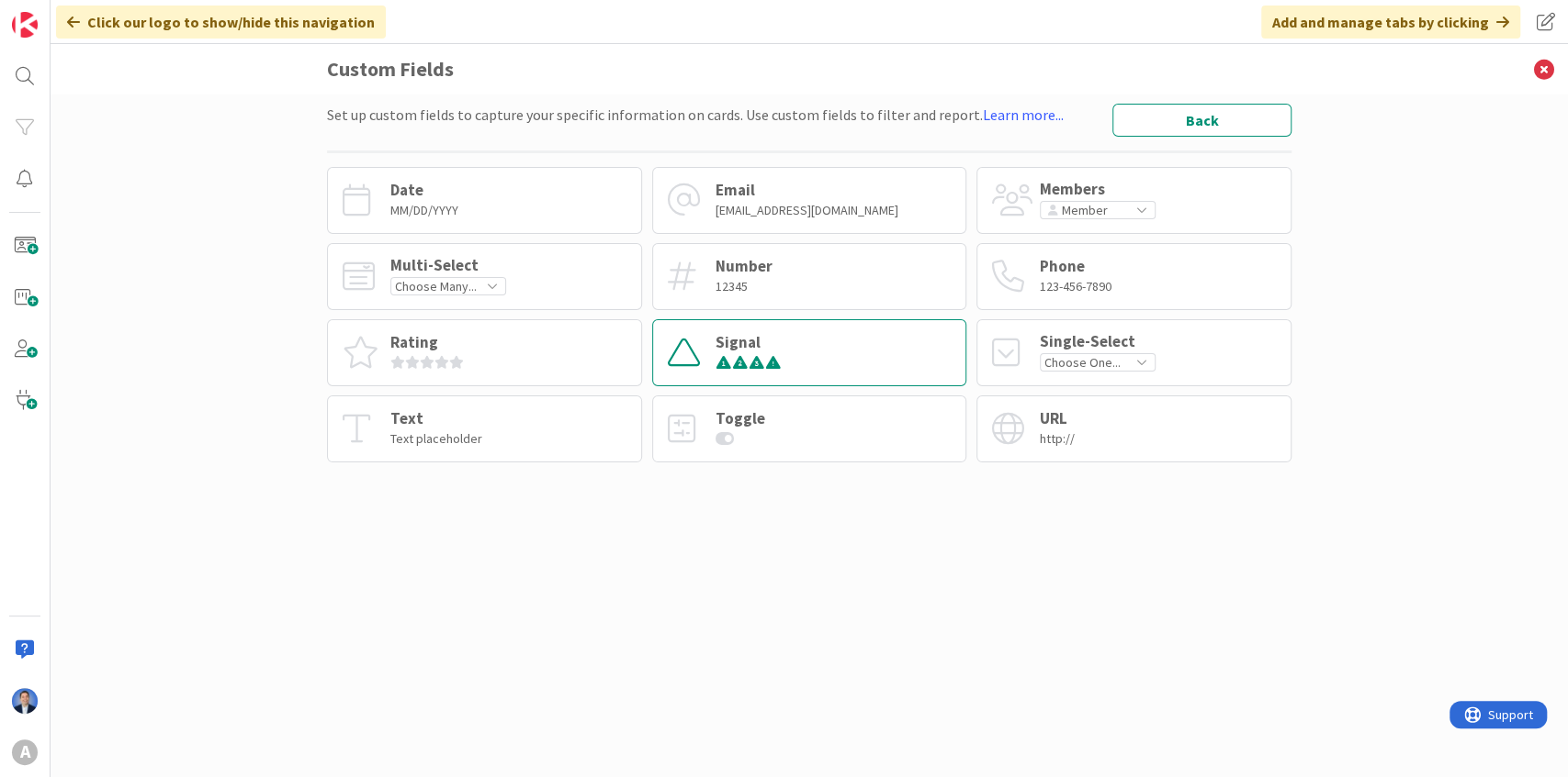
click at [758, 345] on div "Signal" at bounding box center [748, 343] width 66 height 16
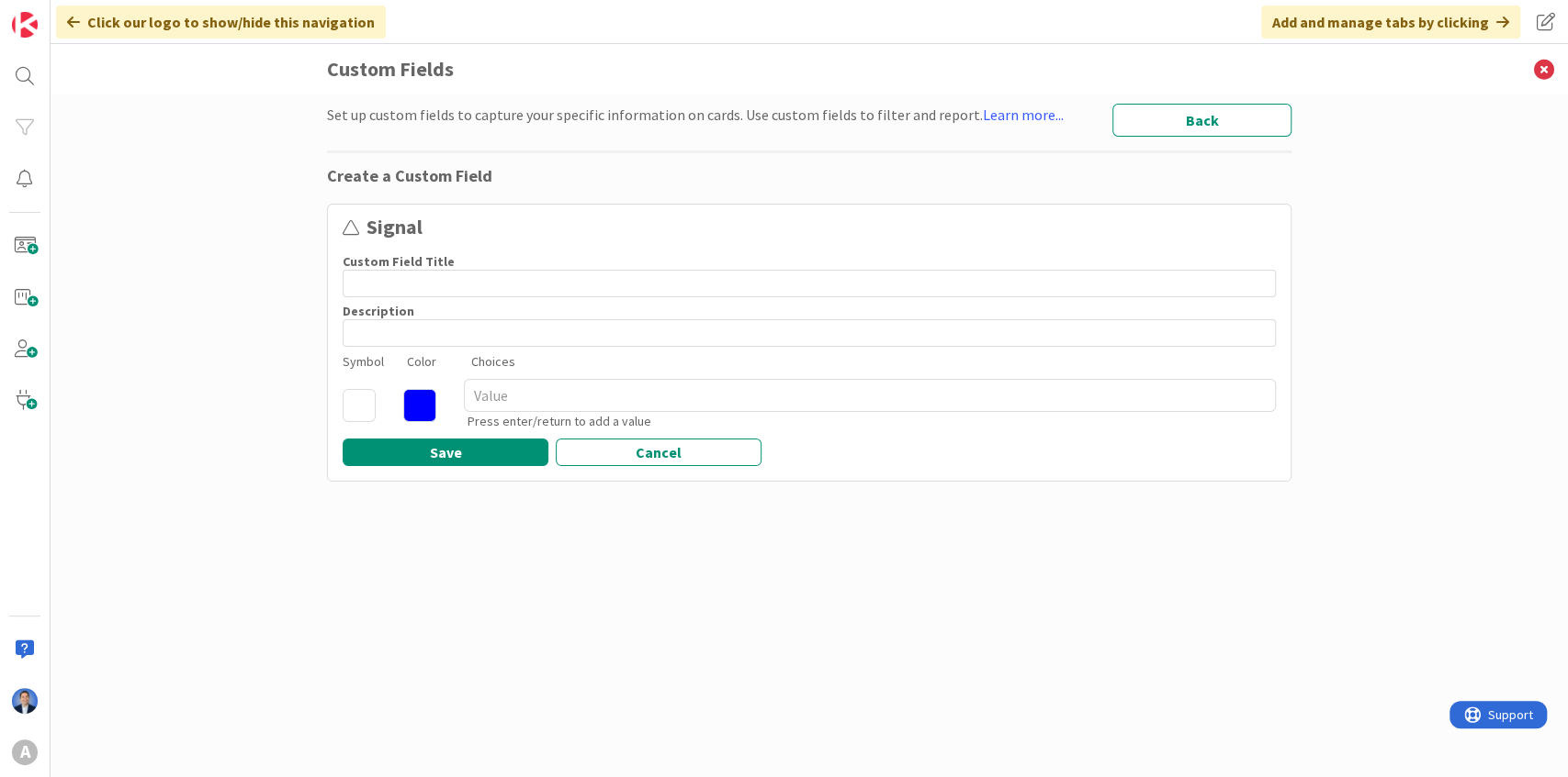
click at [370, 404] on icon at bounding box center [359, 405] width 33 height 33
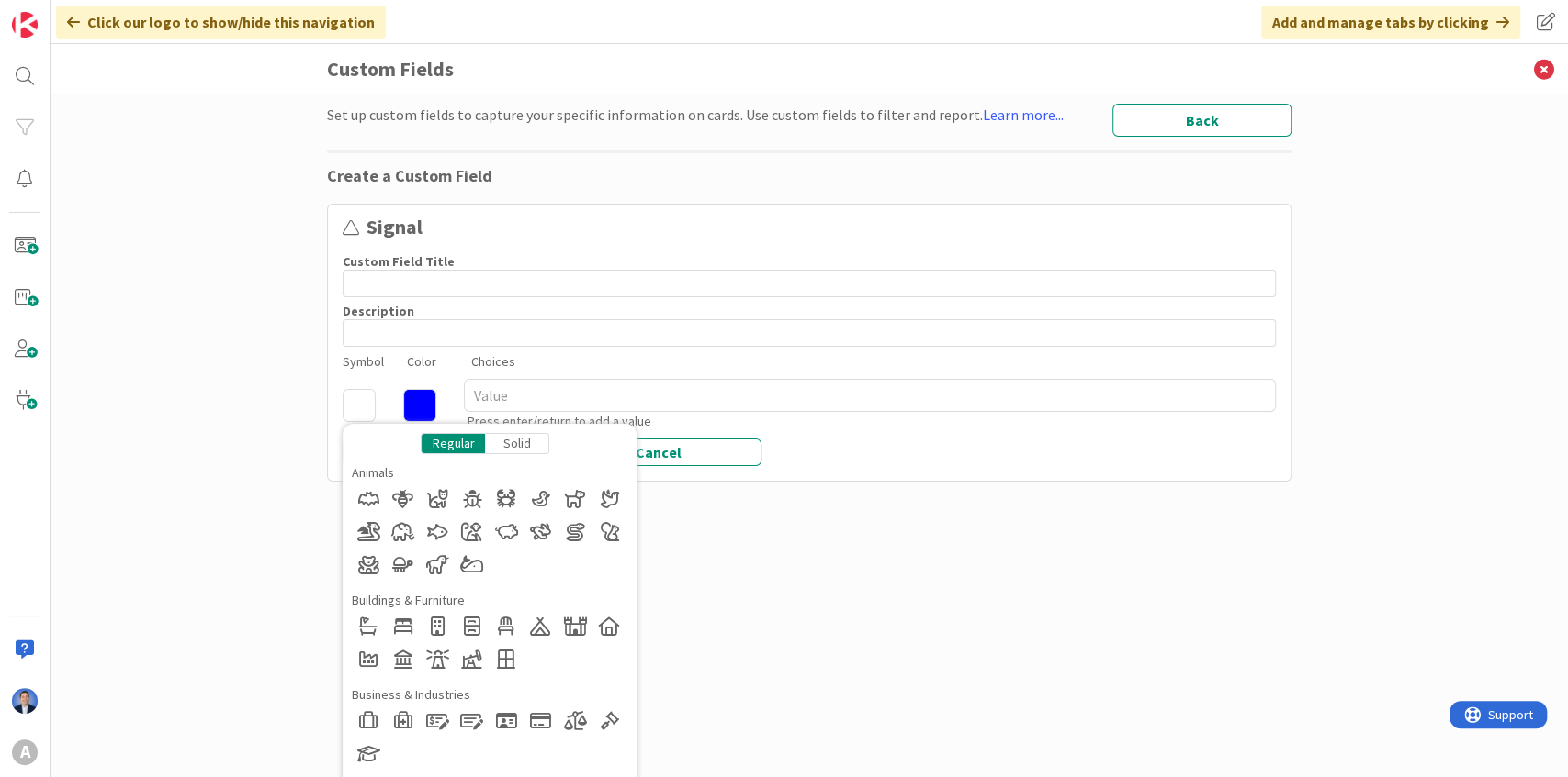
type textarea "x"
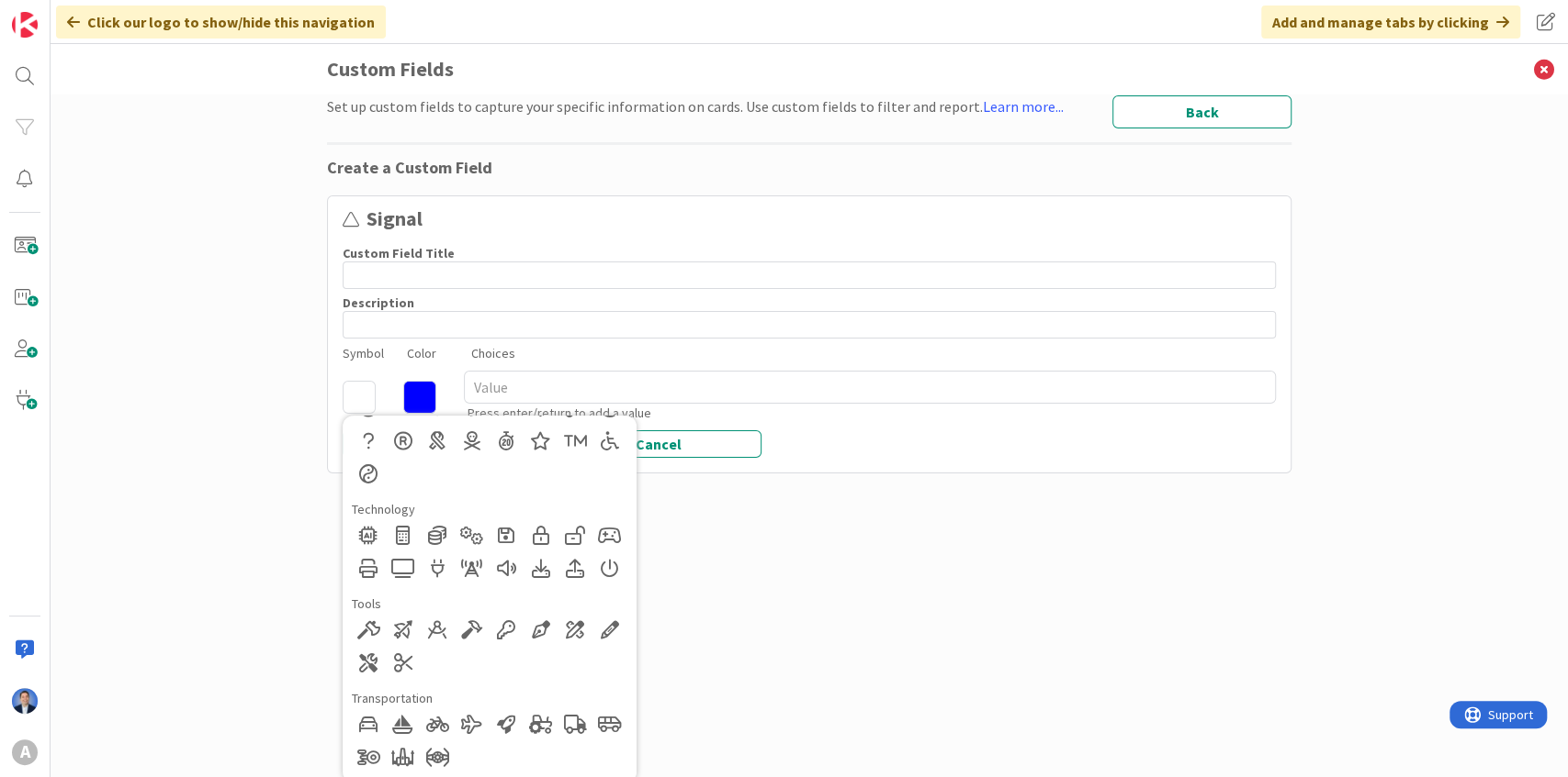
scroll to position [12, 0]
click at [1542, 76] on icon at bounding box center [1543, 69] width 48 height 50
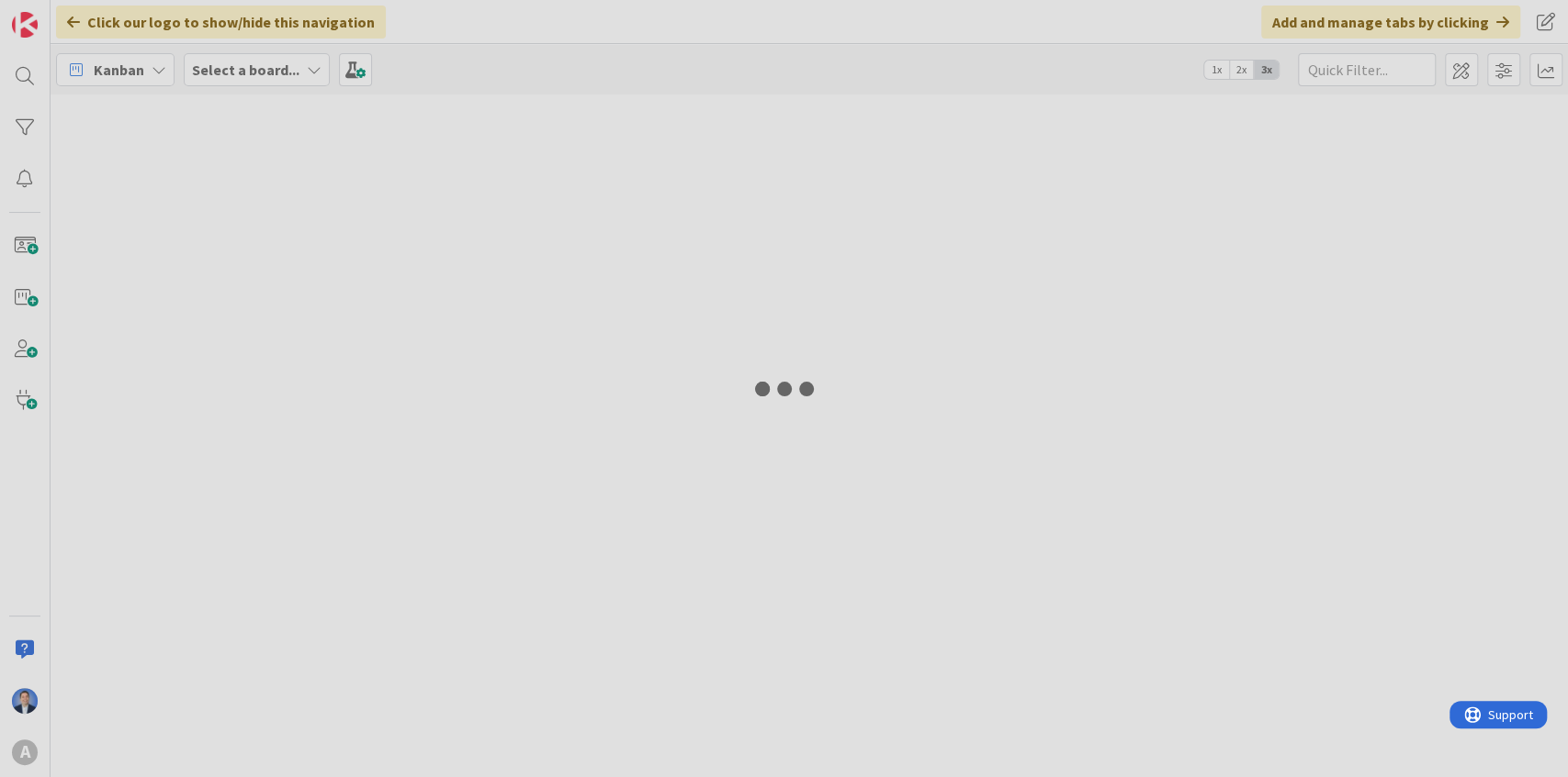
type input "730"
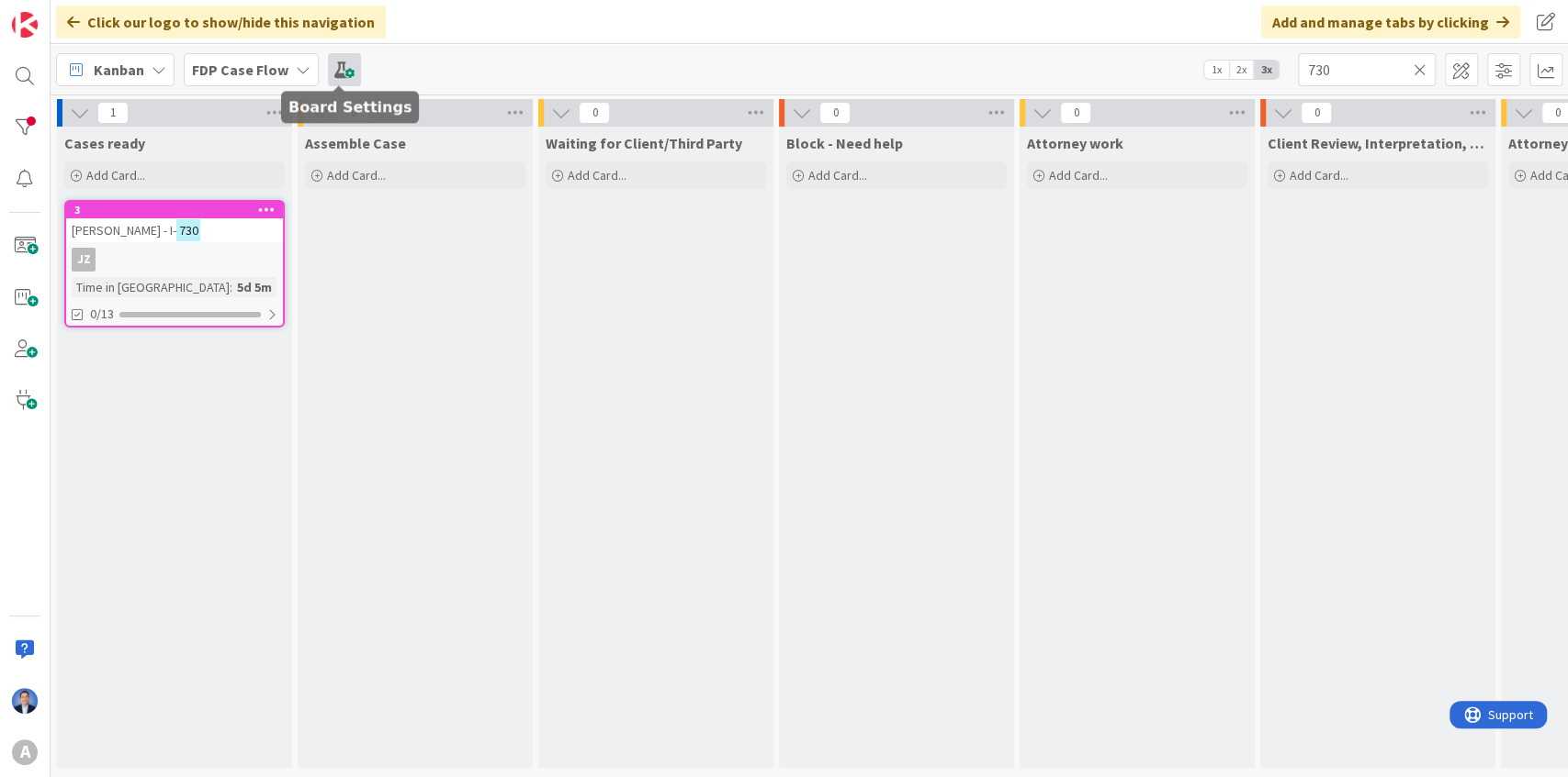
click at [348, 64] on span at bounding box center [344, 69] width 33 height 33
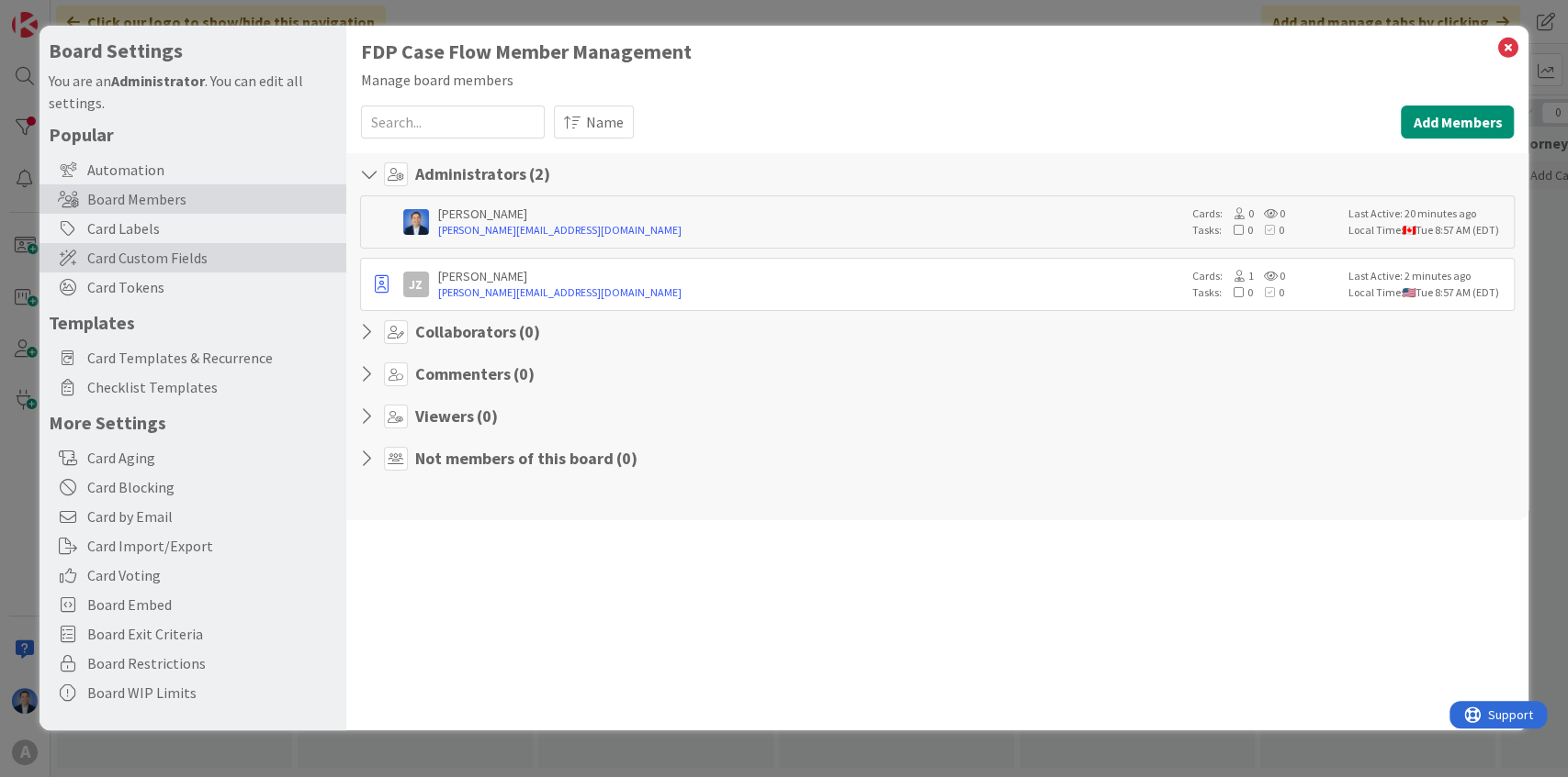
click at [131, 255] on span "Card Custom Fields" at bounding box center [212, 258] width 249 height 22
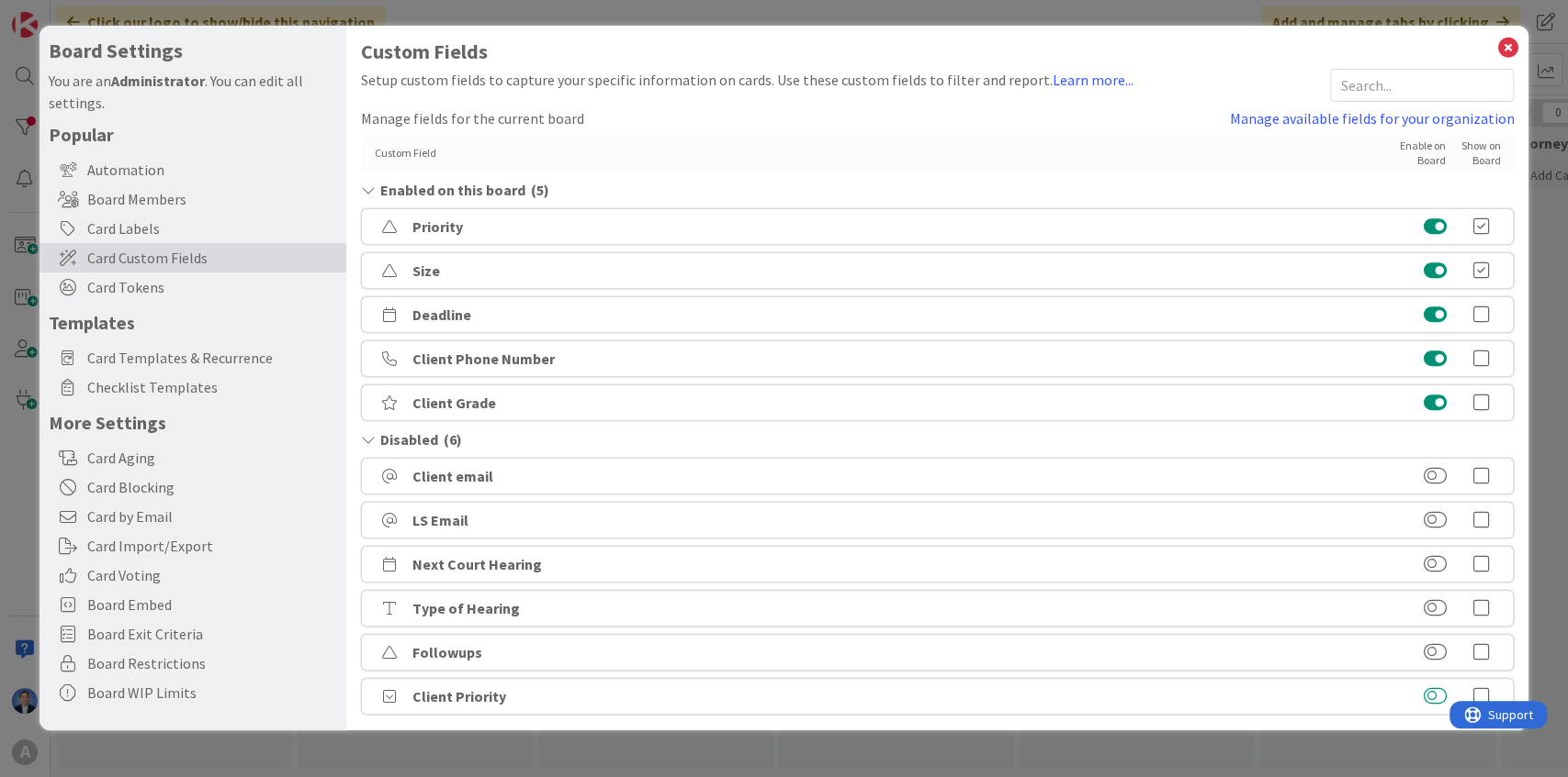
click at [1429, 701] on button at bounding box center [1435, 696] width 23 height 18
click at [1517, 46] on icon at bounding box center [1507, 47] width 24 height 25
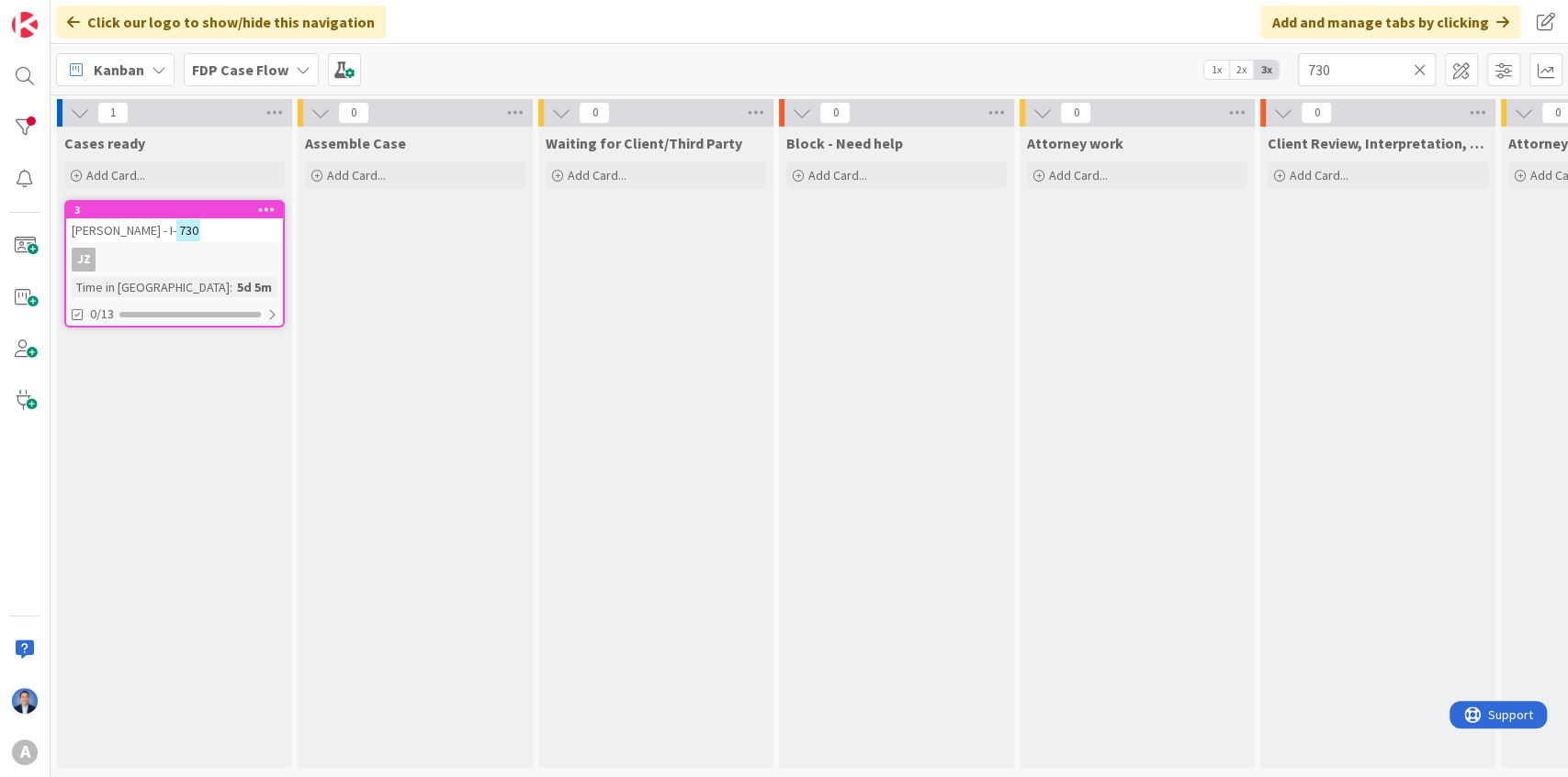
click at [245, 231] on div "[PERSON_NAME] - I- 730" at bounding box center [174, 229] width 216 height 24
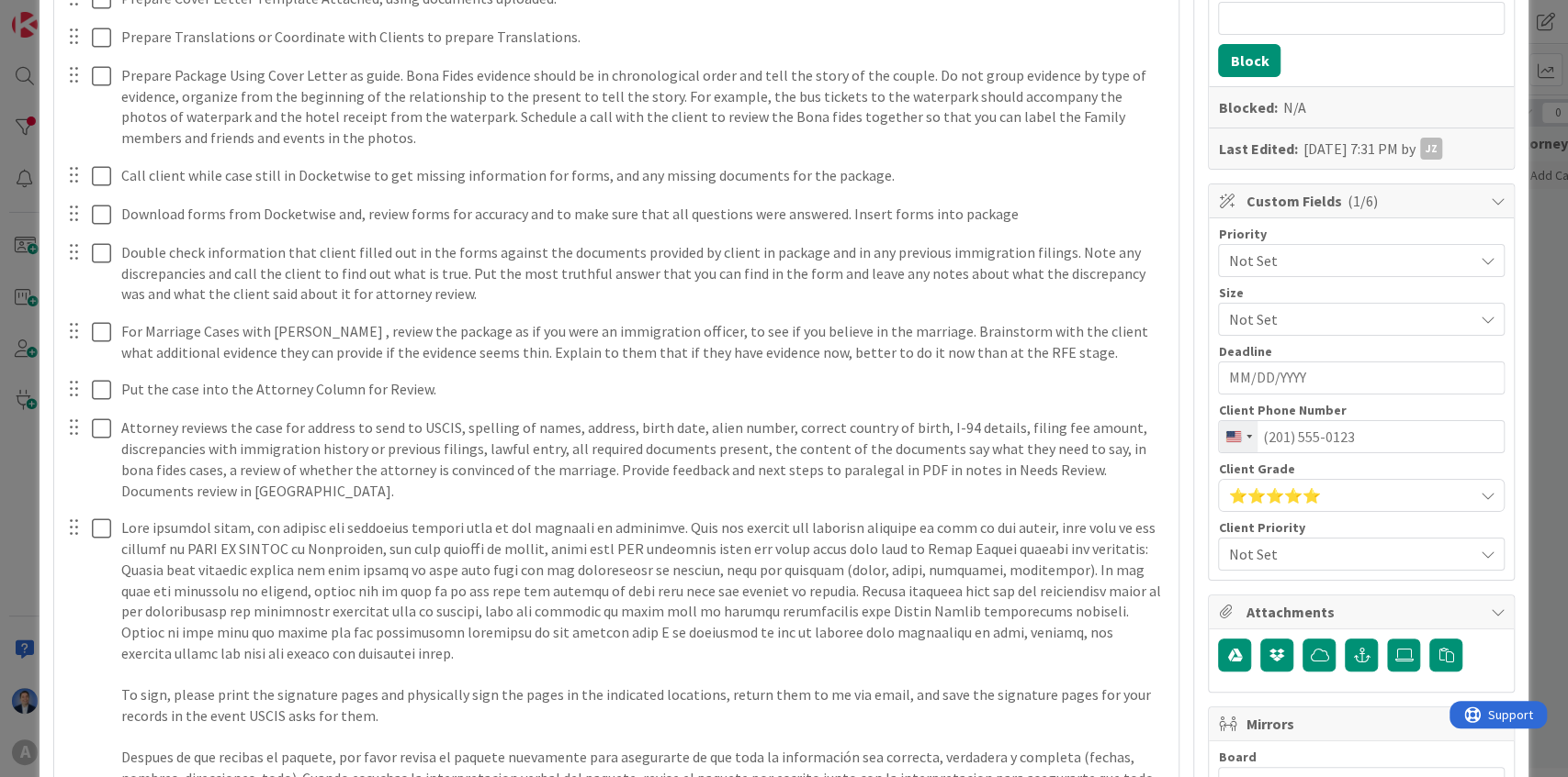
scroll to position [428, 0]
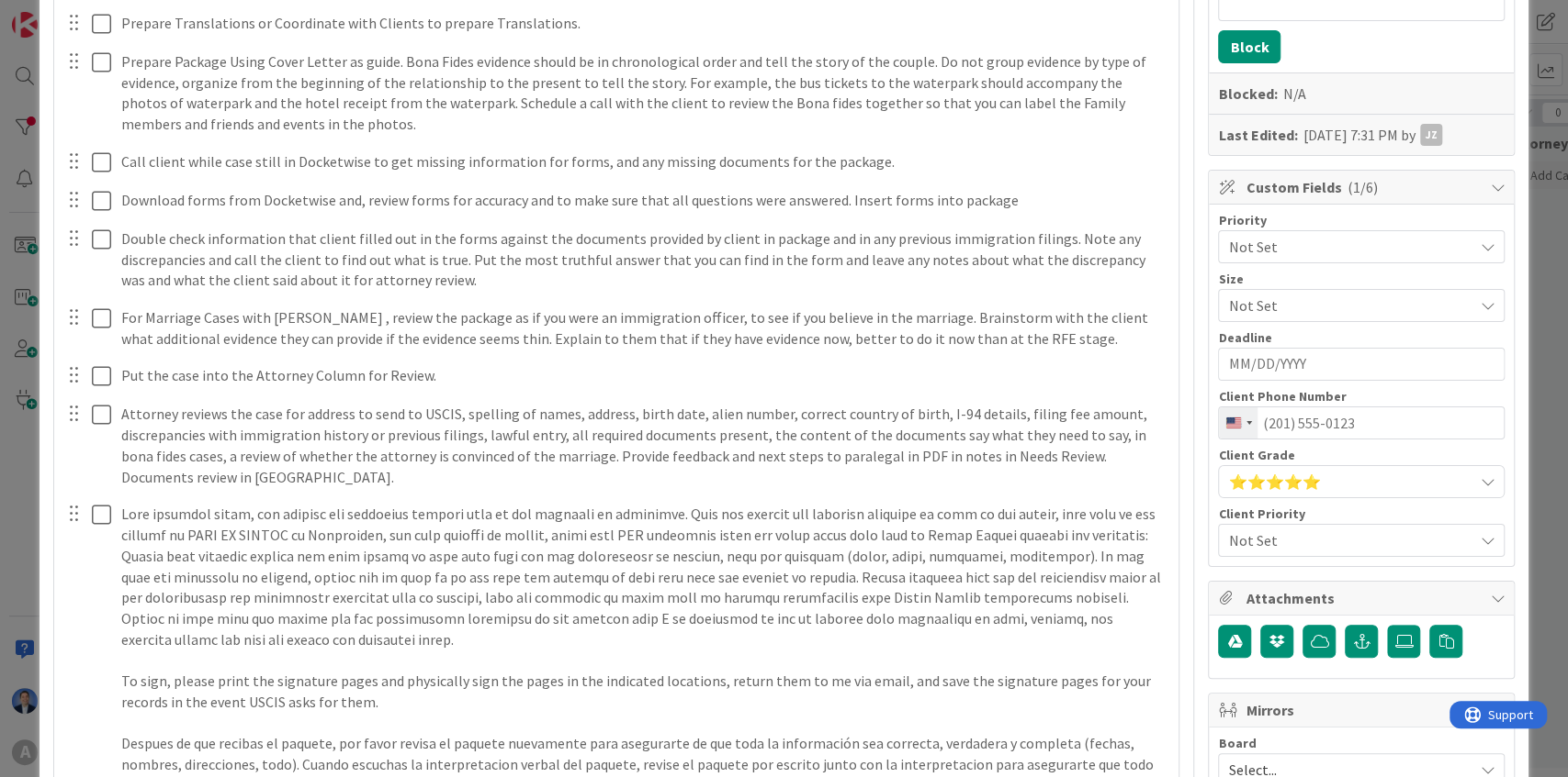
click at [1276, 531] on span "Not Set" at bounding box center [1345, 540] width 235 height 25
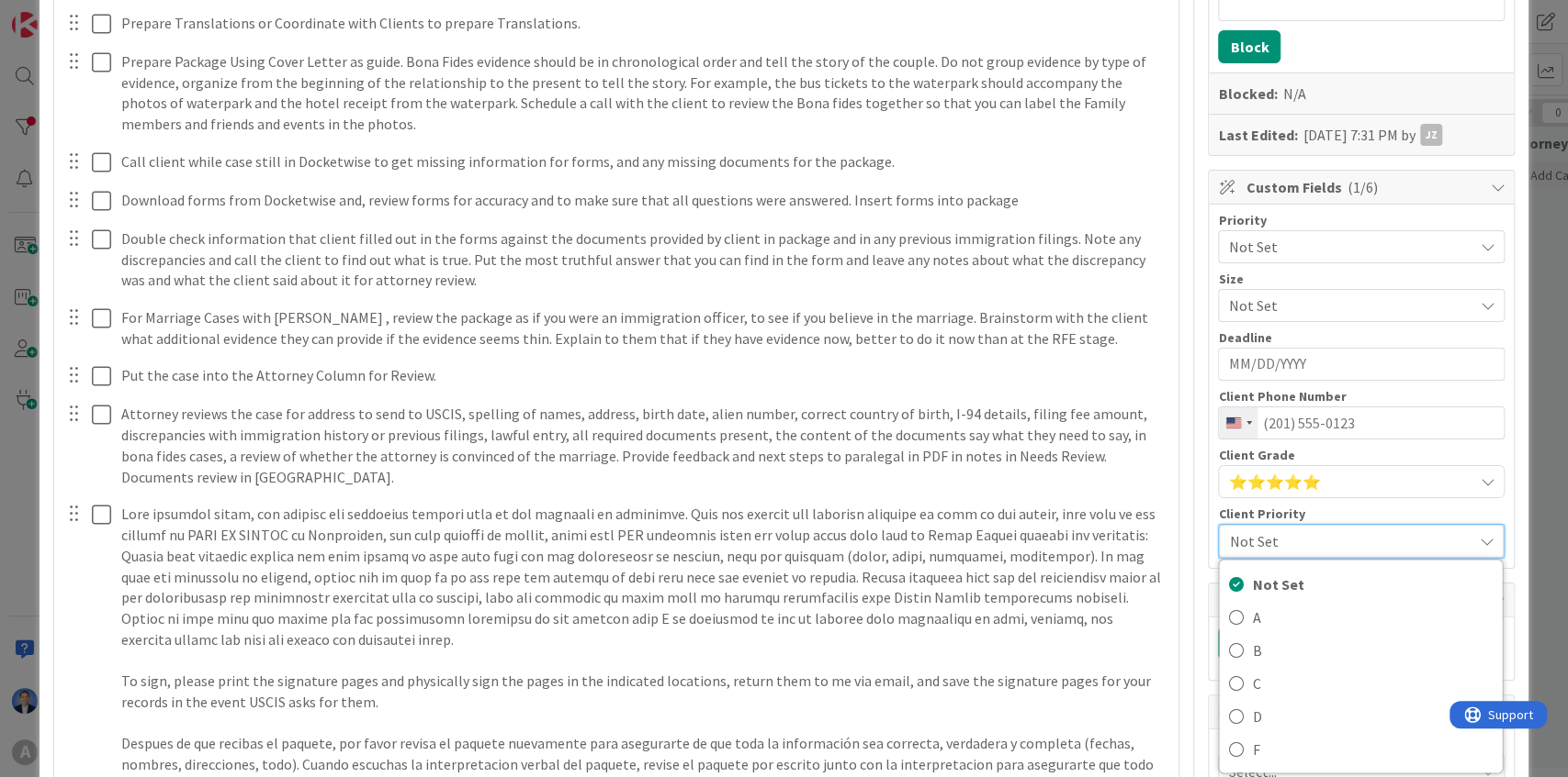
click at [1319, 475] on span "⭐ ⭐ ⭐ ⭐ ⭐" at bounding box center [1350, 481] width 245 height 25
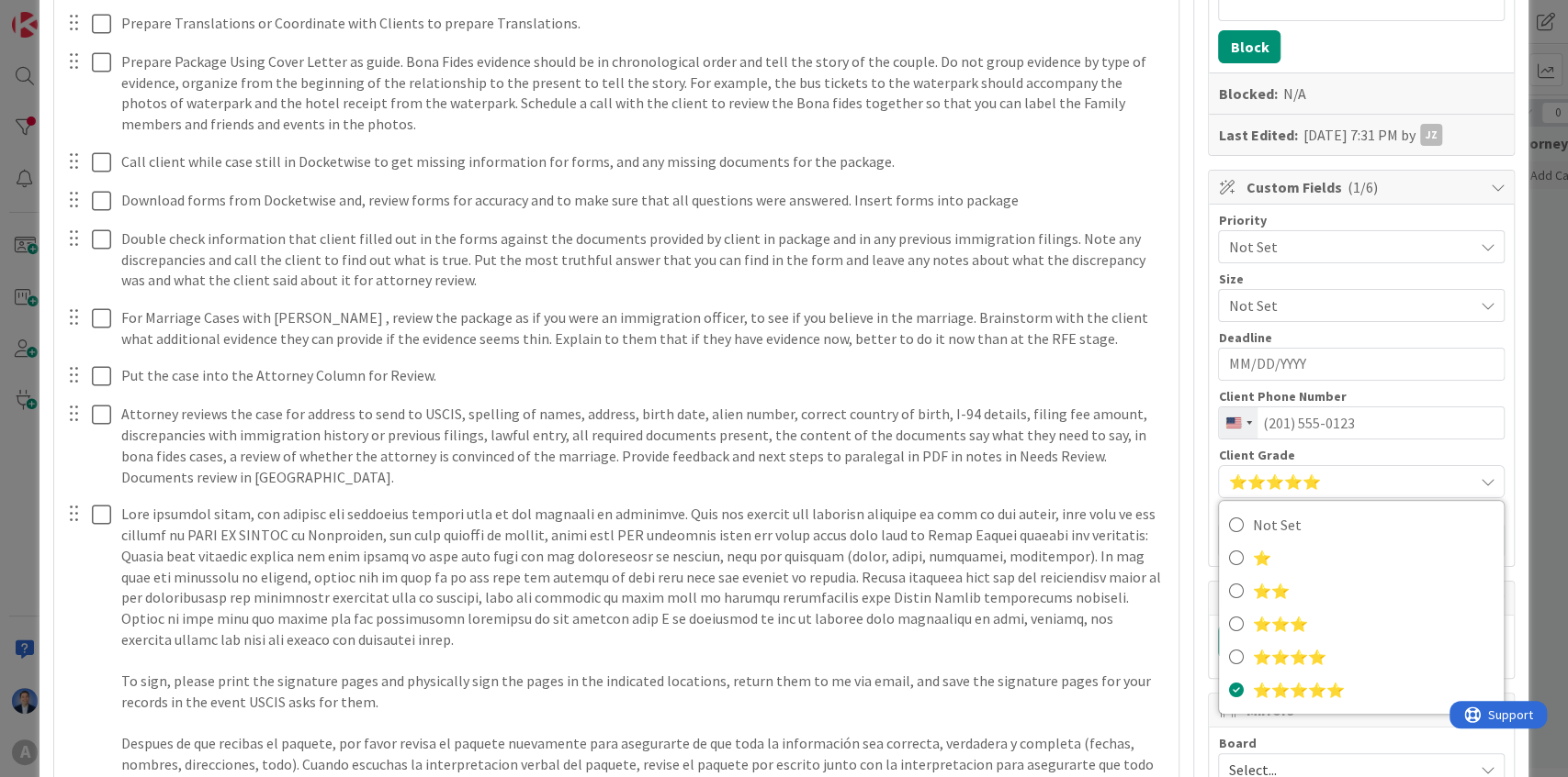
click at [1319, 475] on span "⭐ ⭐ ⭐ ⭐ ⭐" at bounding box center [1350, 481] width 245 height 25
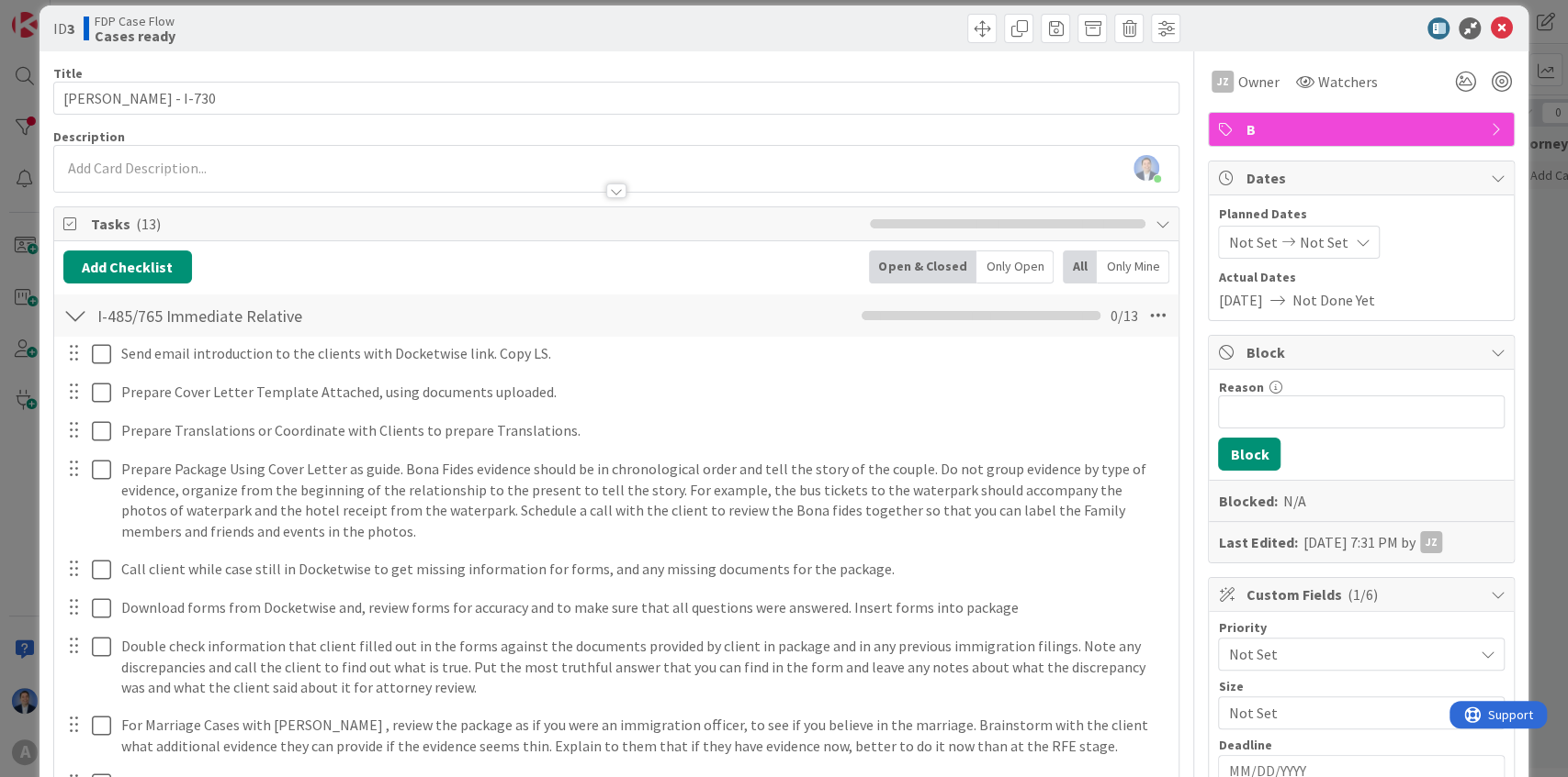
scroll to position [0, 0]
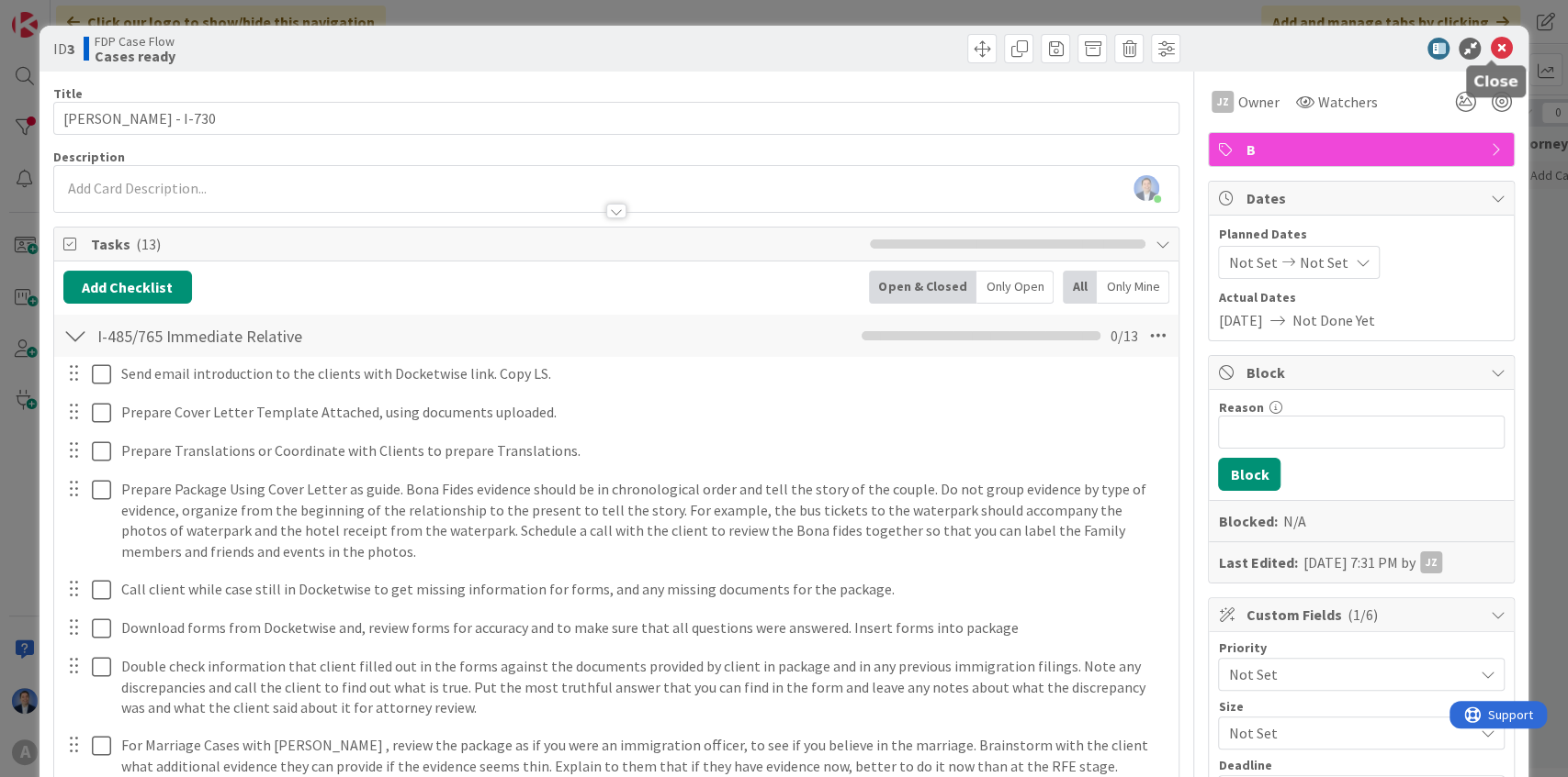
click at [1490, 47] on icon at bounding box center [1500, 48] width 22 height 22
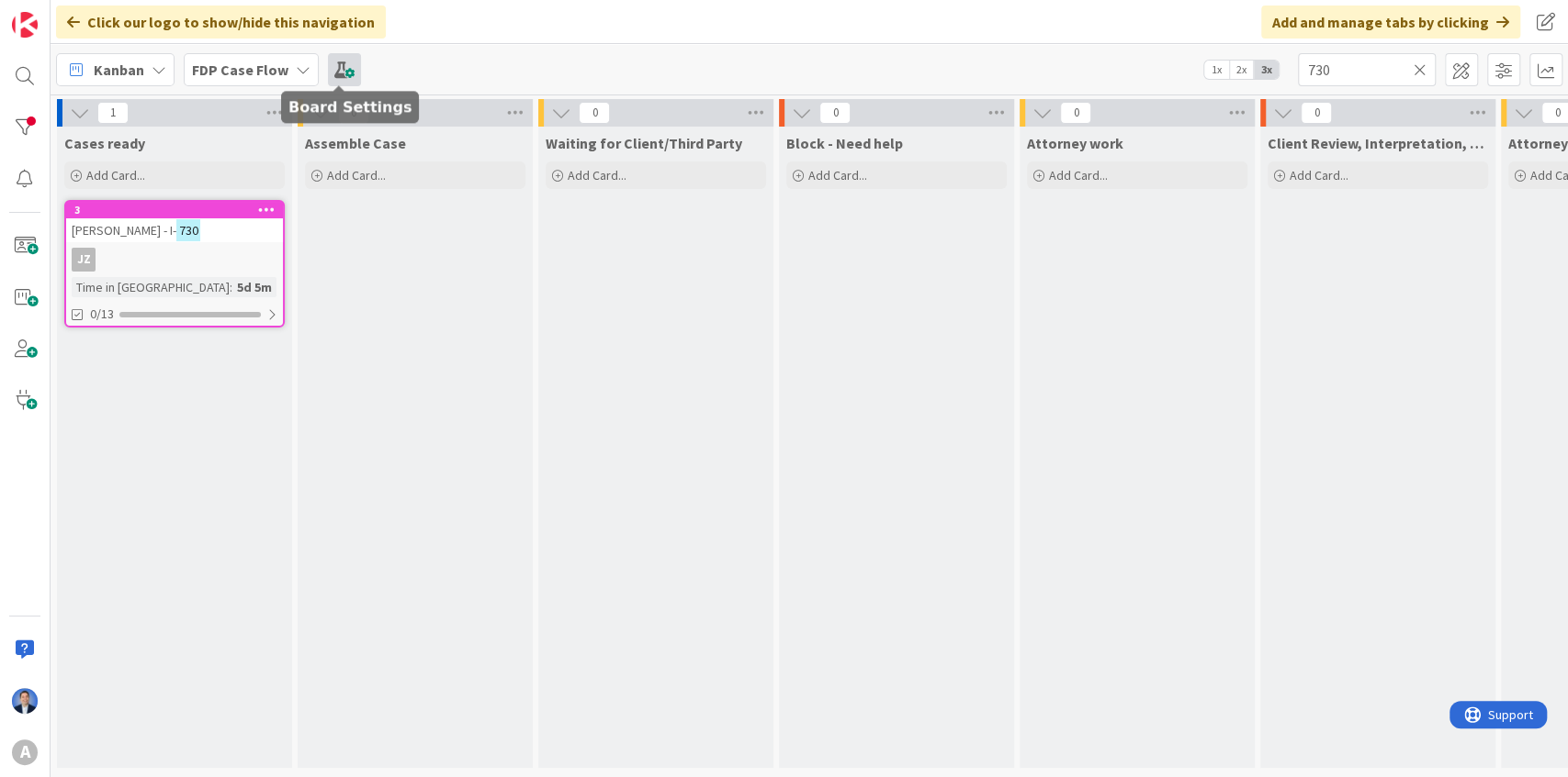
click at [349, 68] on span at bounding box center [344, 69] width 33 height 33
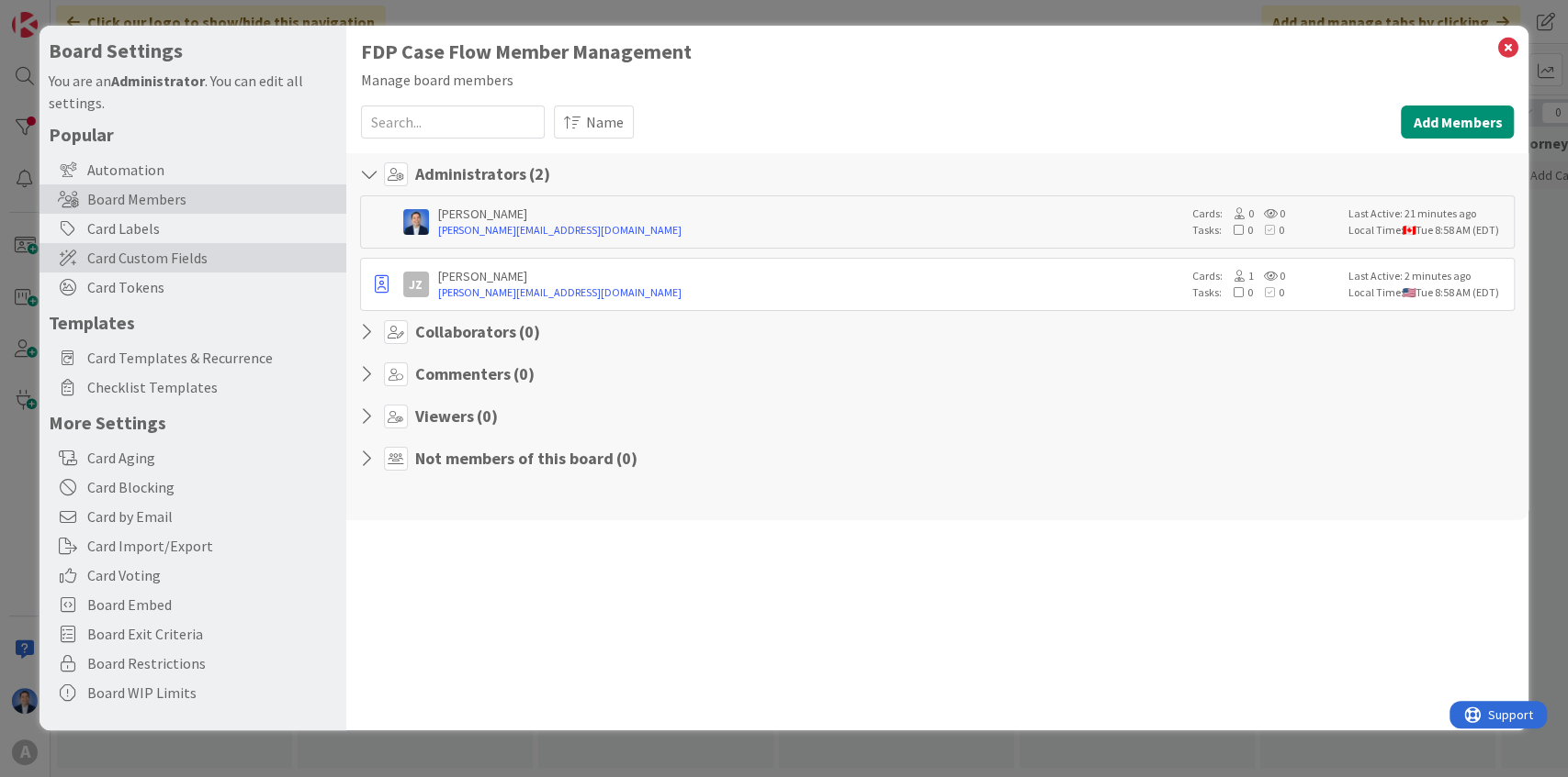
drag, startPoint x: 165, startPoint y: 261, endPoint x: 208, endPoint y: 264, distance: 43.1
click at [166, 261] on span "Card Custom Fields" at bounding box center [212, 258] width 249 height 22
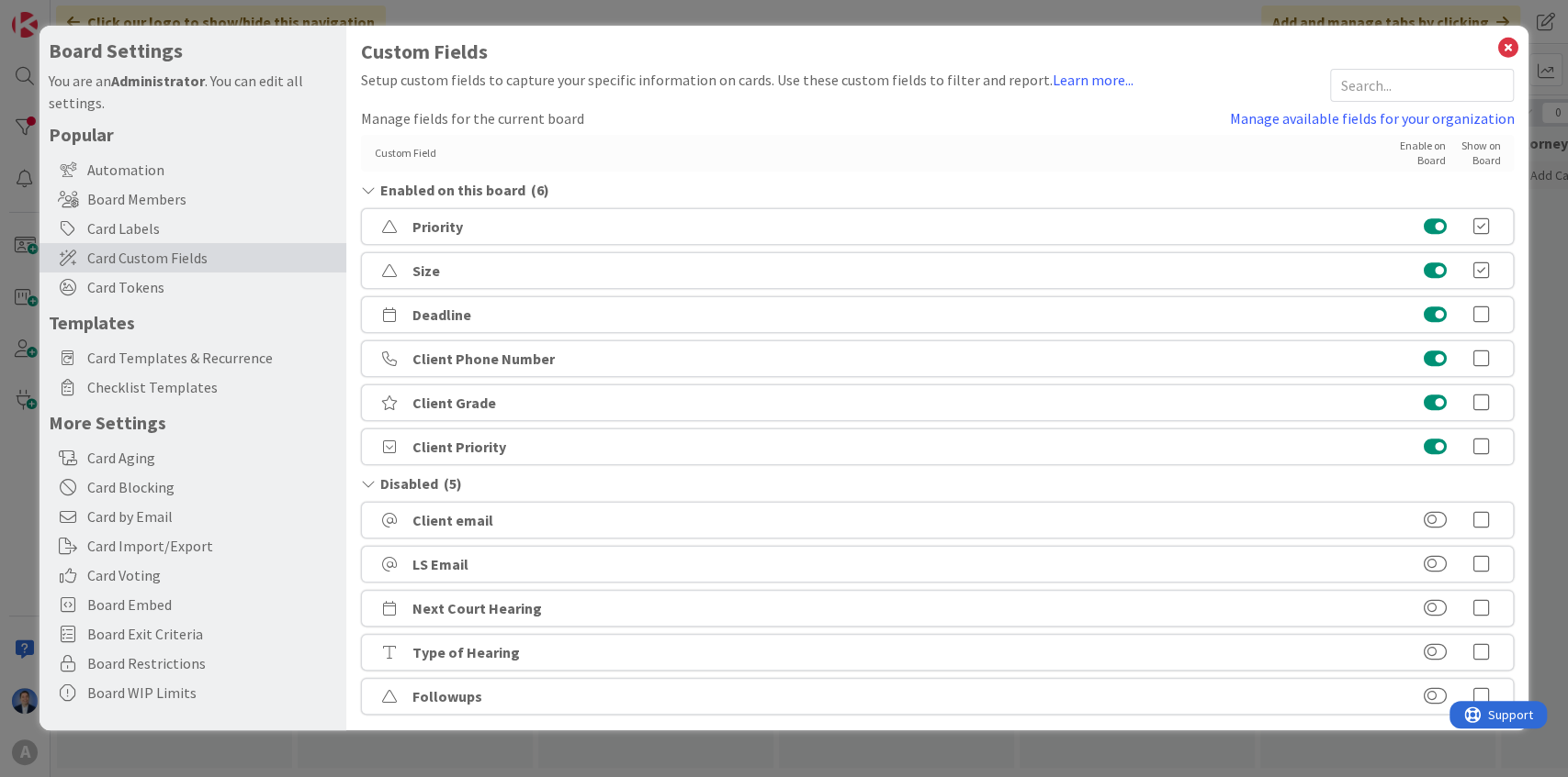
click at [1479, 321] on icon at bounding box center [1480, 314] width 37 height 18
click at [1478, 359] on icon at bounding box center [1480, 358] width 37 height 18
click at [1478, 397] on icon at bounding box center [1480, 402] width 37 height 18
click at [1482, 445] on icon at bounding box center [1480, 447] width 37 height 18
click at [1515, 48] on icon at bounding box center [1507, 47] width 24 height 25
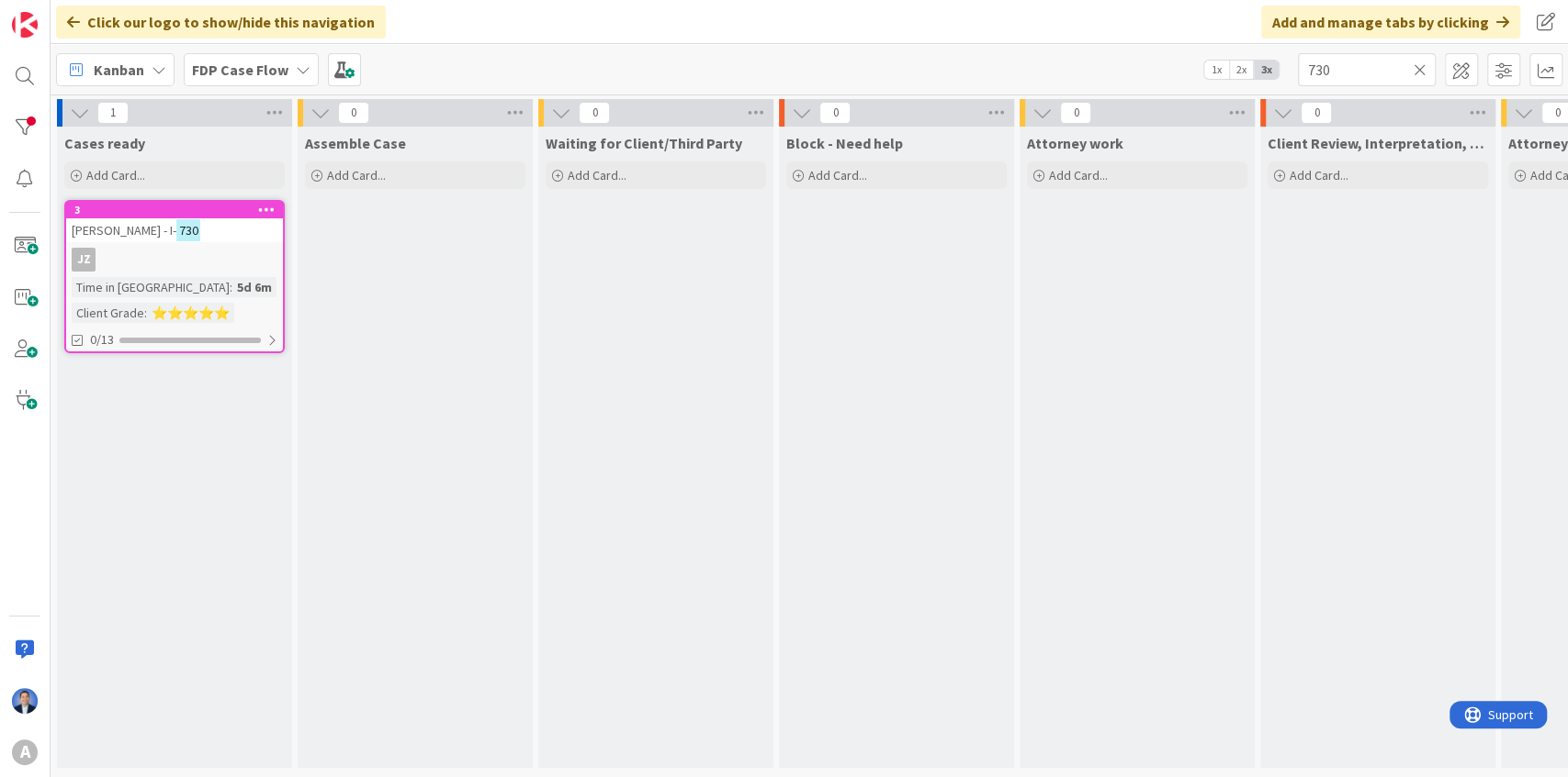
click at [246, 251] on div "JZ" at bounding box center [174, 259] width 216 height 24
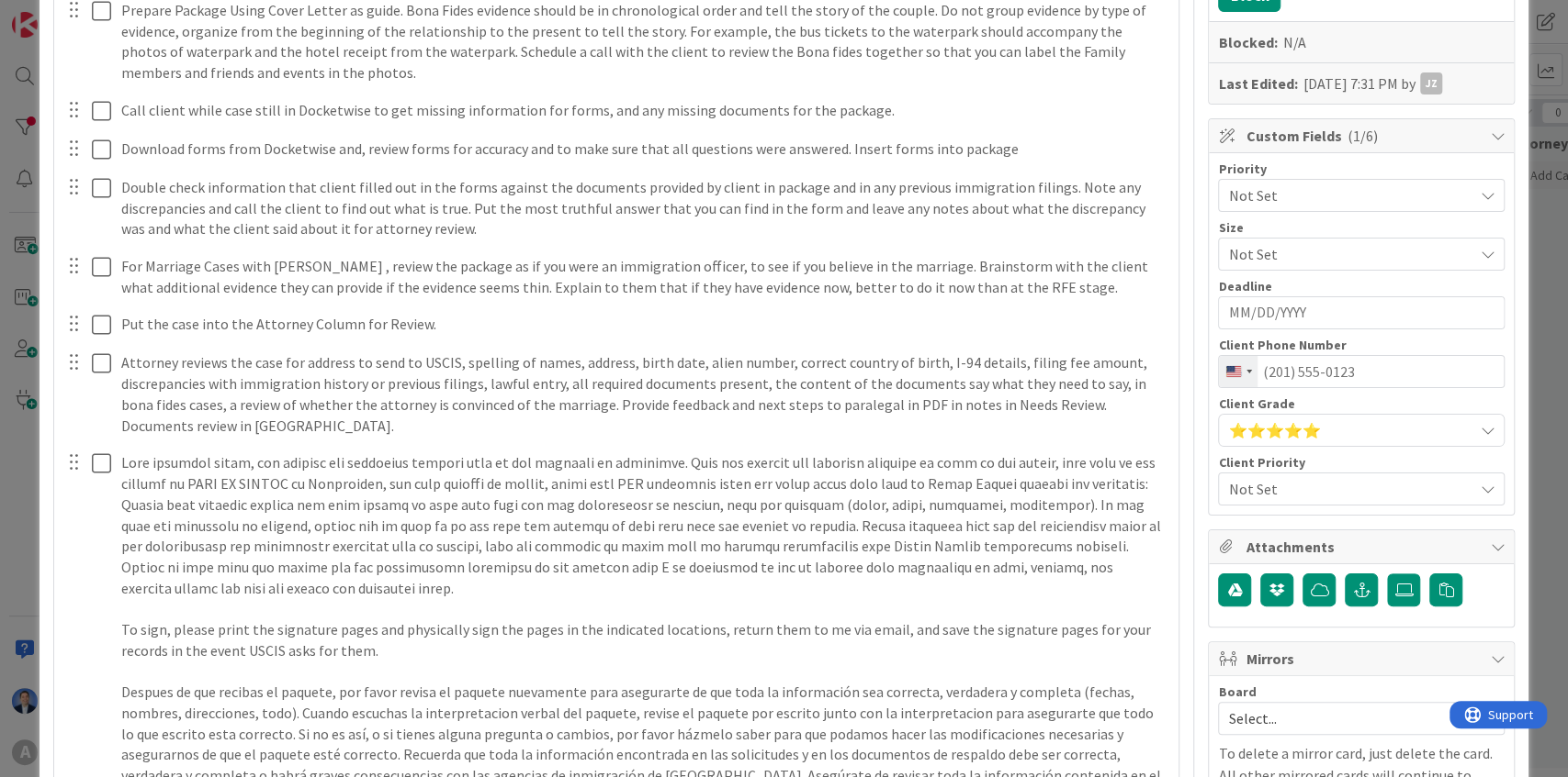
scroll to position [489, 0]
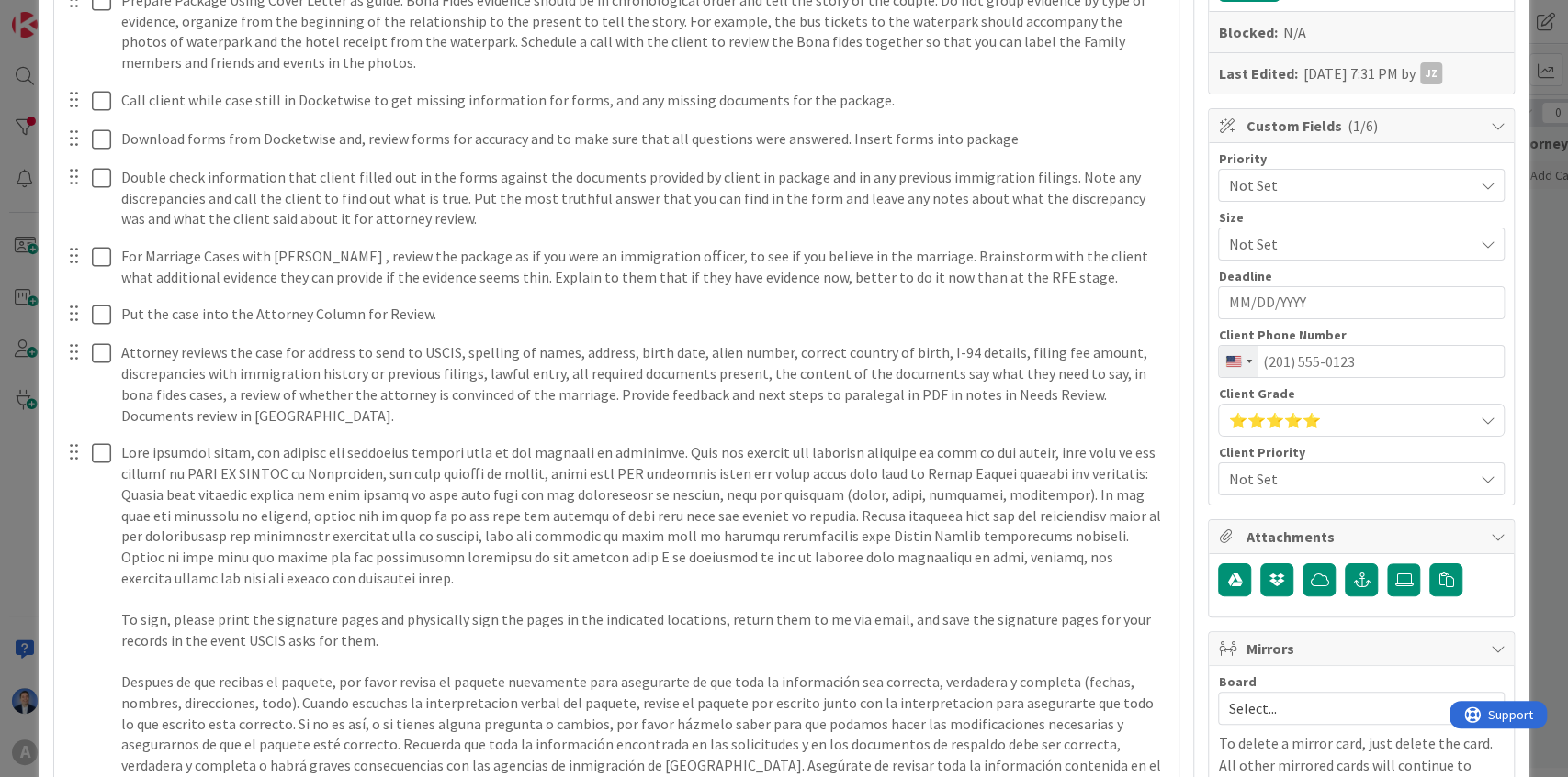
click at [1296, 466] on span "Not Set" at bounding box center [1345, 479] width 235 height 25
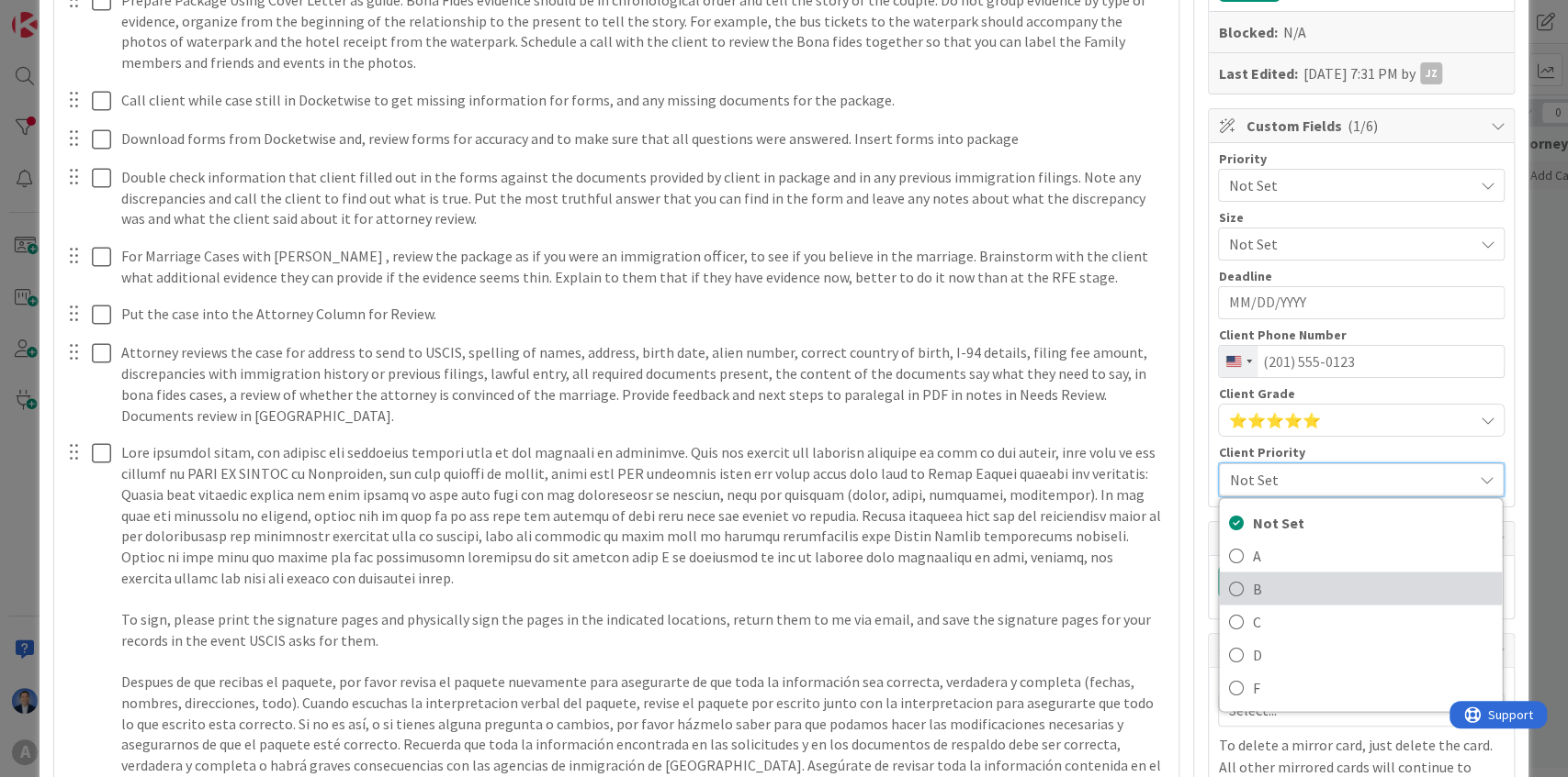
drag, startPoint x: 1271, startPoint y: 578, endPoint x: 1289, endPoint y: 552, distance: 31.6
click at [1271, 578] on span "B" at bounding box center [1372, 588] width 241 height 27
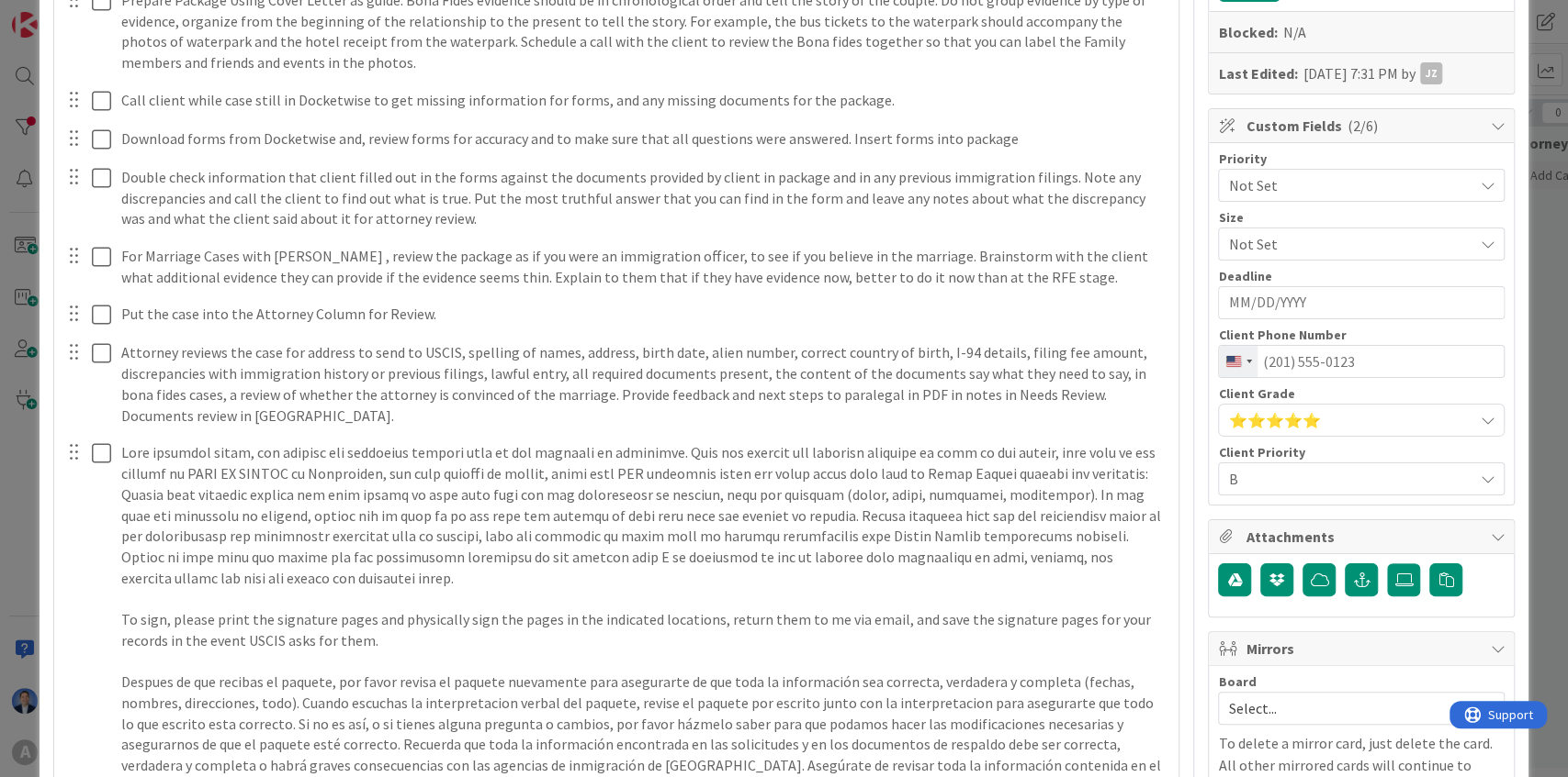
scroll to position [0, 0]
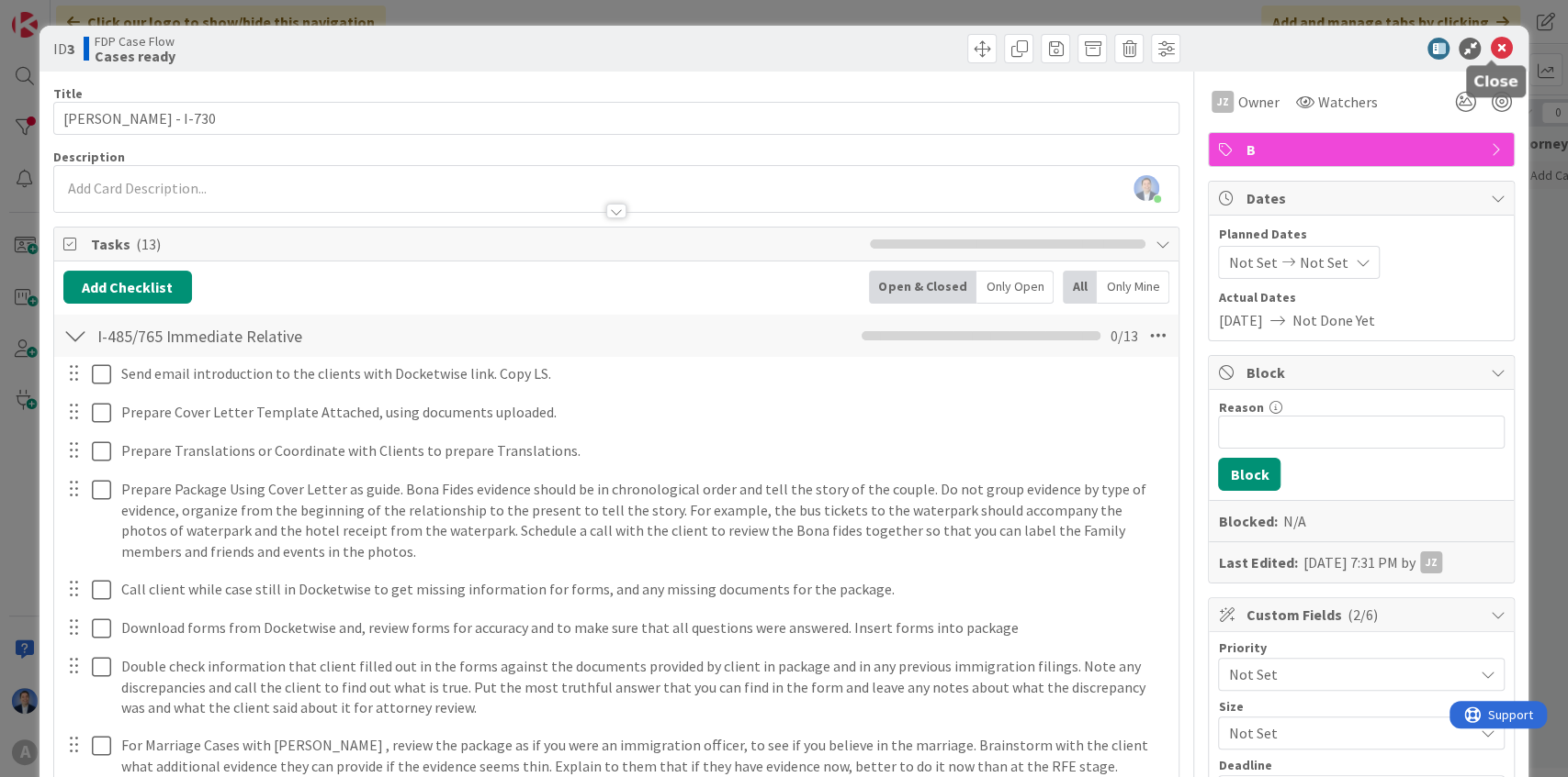
click at [1491, 53] on icon at bounding box center [1500, 48] width 22 height 22
click at [1491, 53] on span at bounding box center [1503, 69] width 33 height 33
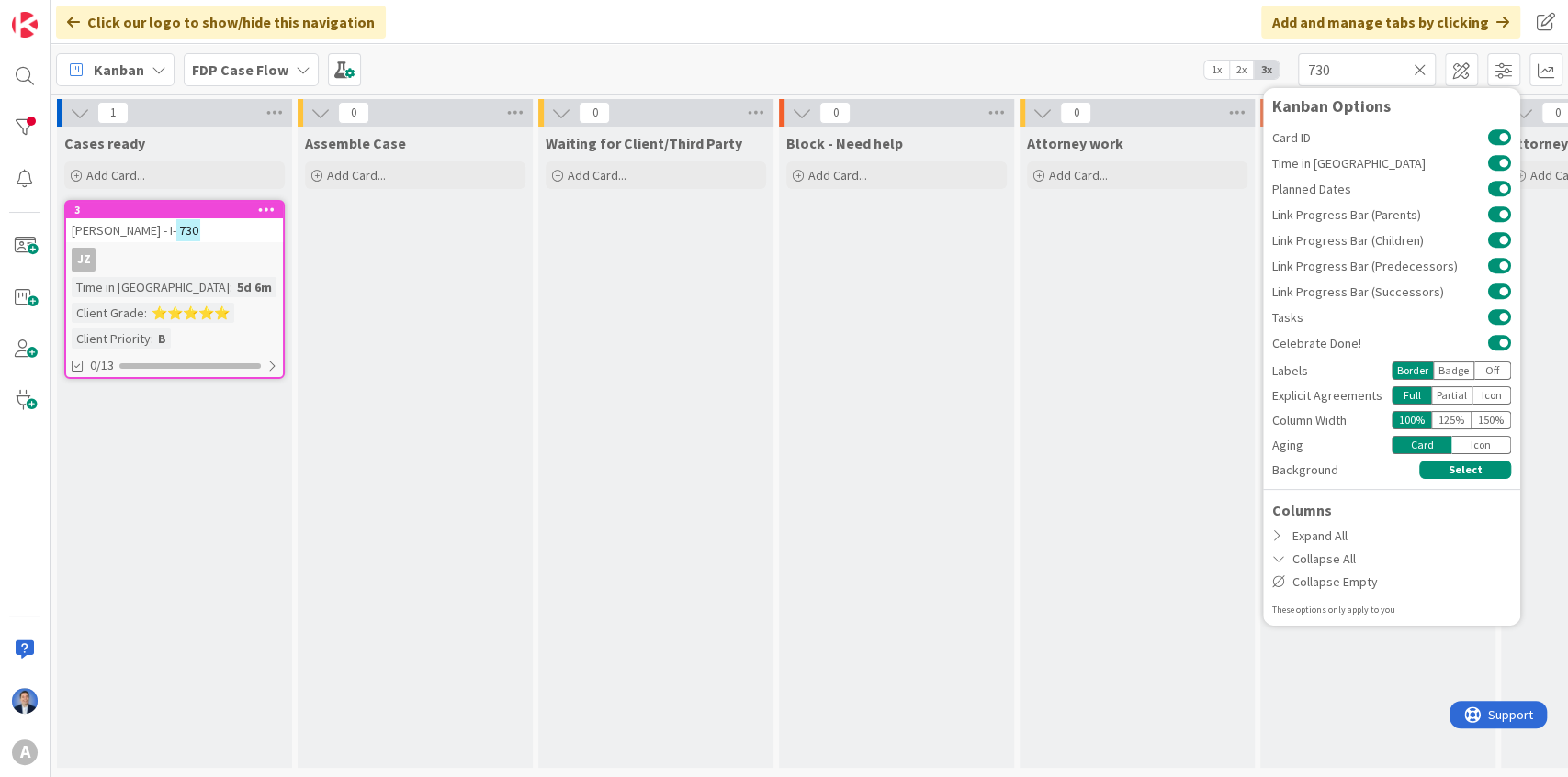
click at [264, 437] on div "Cases ready Add Card... 3 [PERSON_NAME] - I- 730 JZ Time in [GEOGRAPHIC_DATA] :…" at bounding box center [174, 448] width 235 height 642
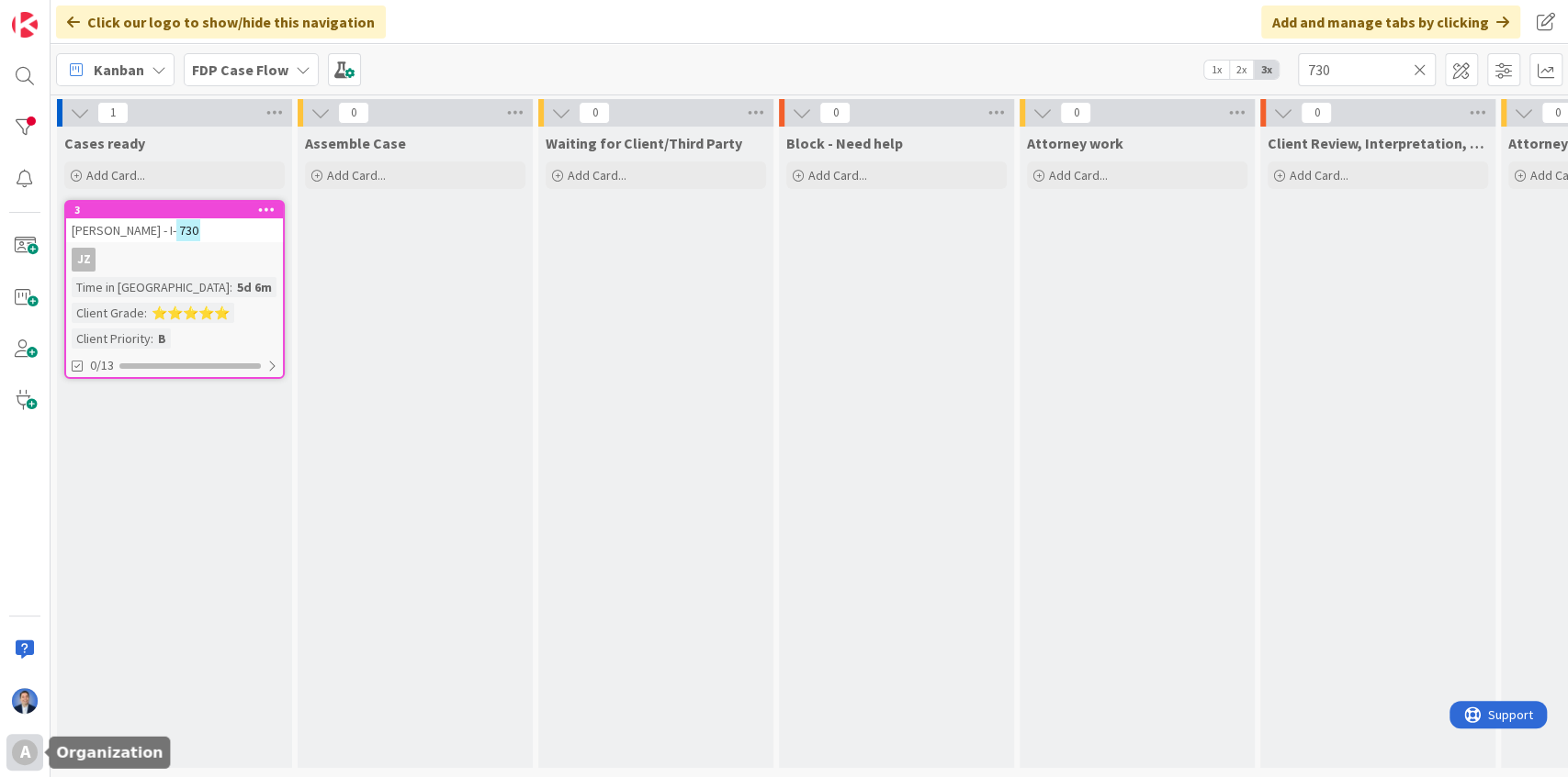
click at [29, 750] on div "A" at bounding box center [25, 752] width 26 height 25
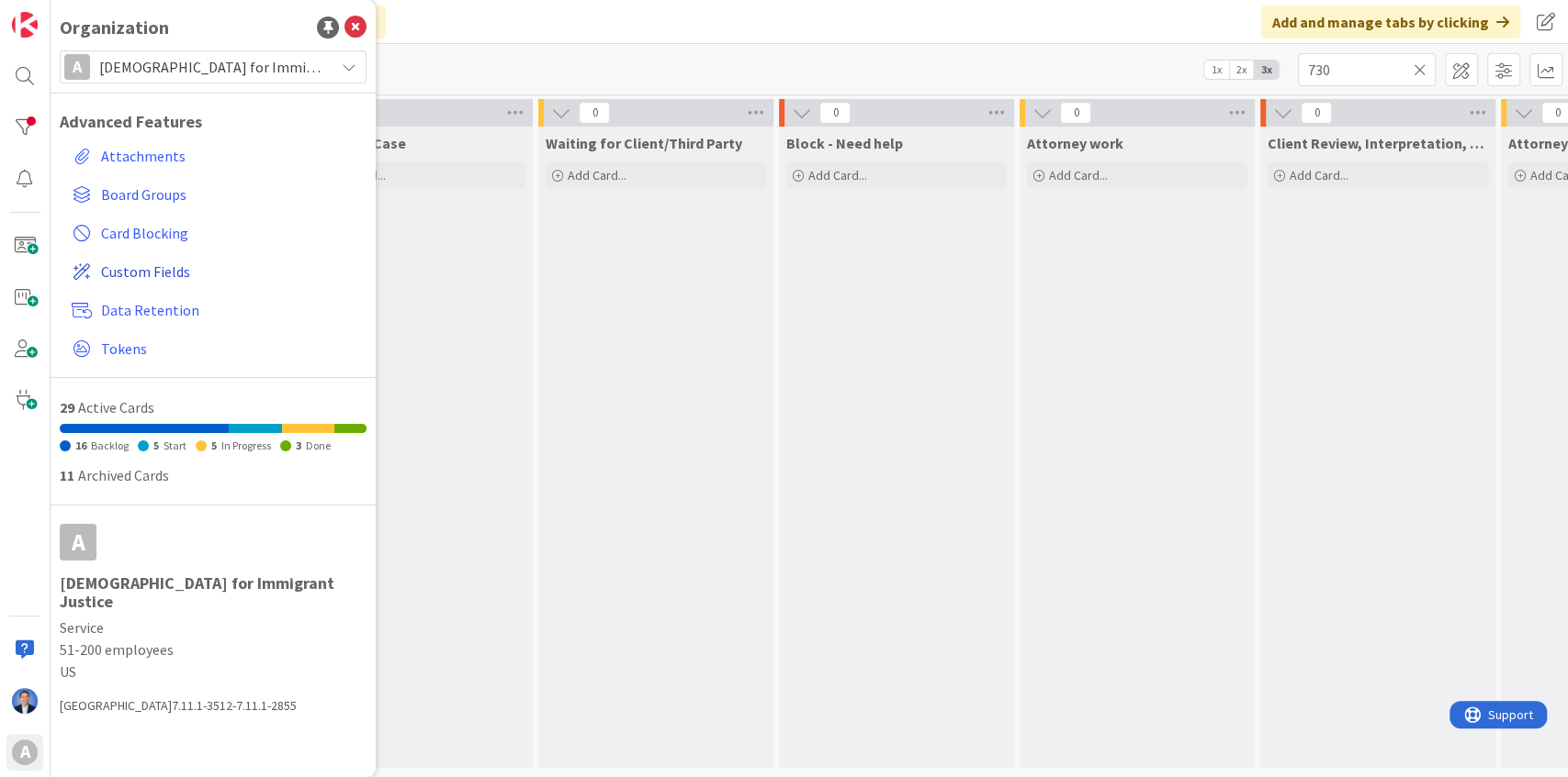
click at [146, 276] on span "Custom Fields" at bounding box center [230, 271] width 258 height 22
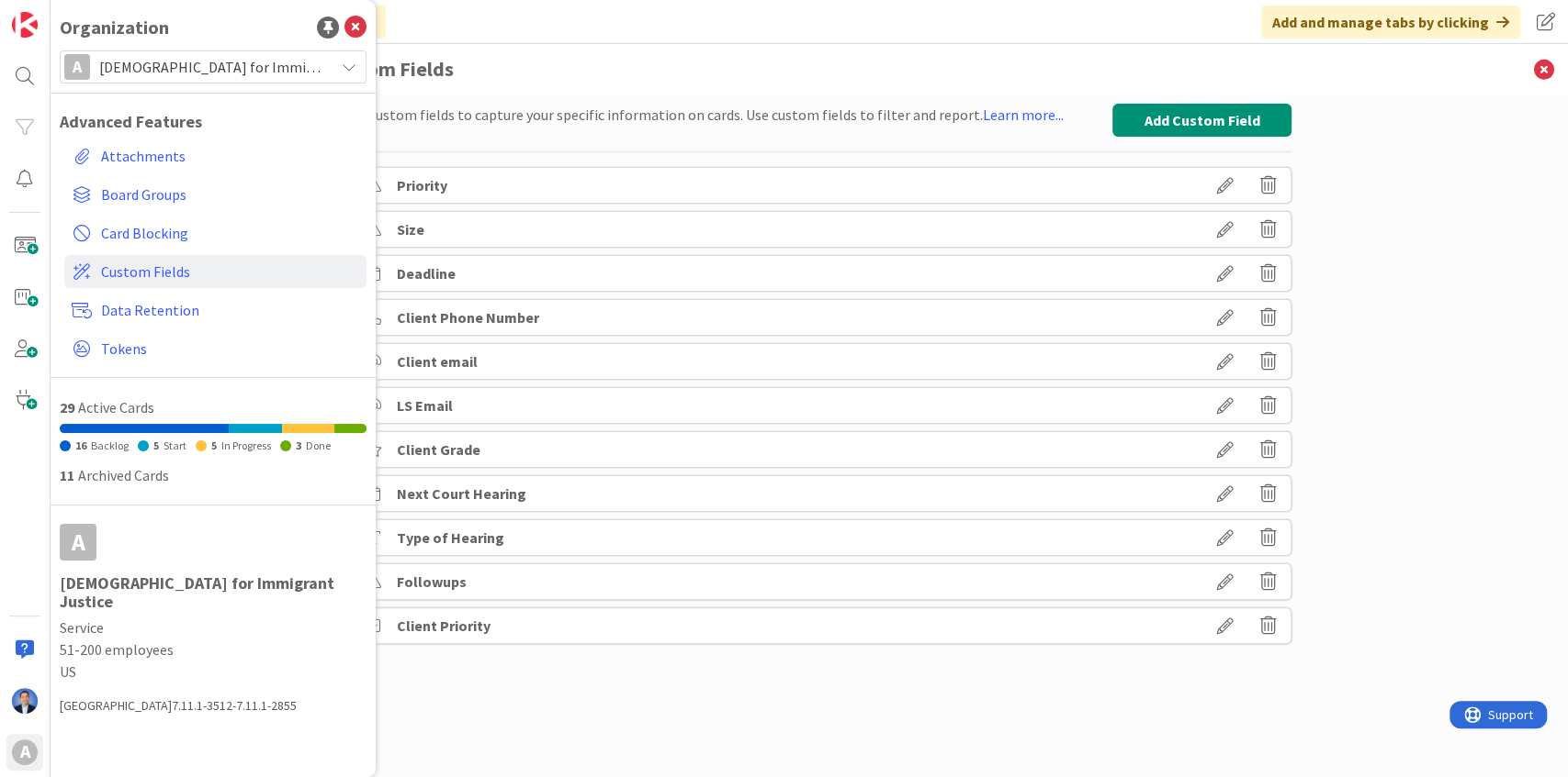
click at [1023, 528] on div "Type of Hearing" at bounding box center [809, 537] width 964 height 37
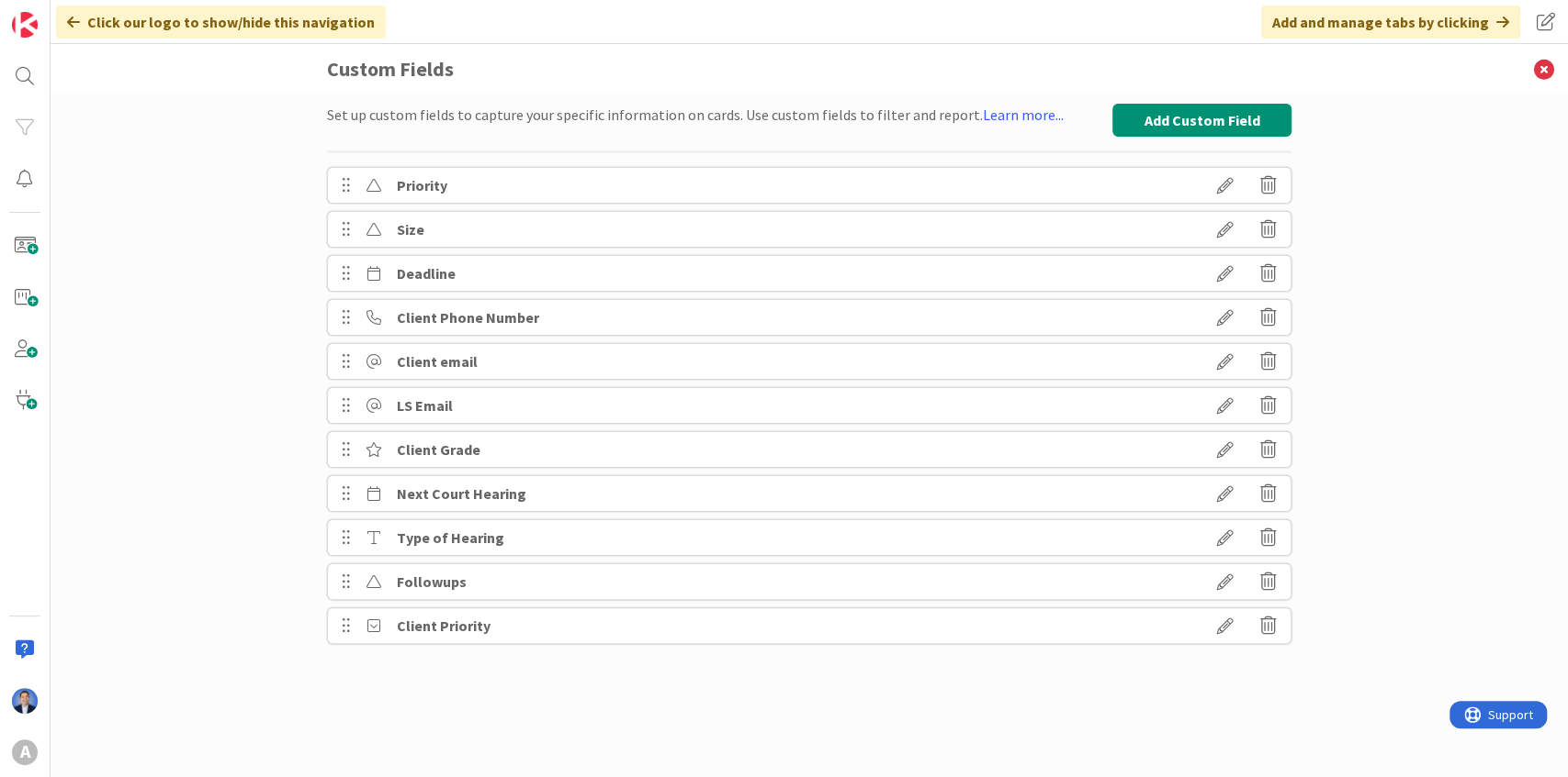
click at [418, 540] on b "Type of Hearing" at bounding box center [451, 537] width 108 height 18
drag, startPoint x: 418, startPoint y: 540, endPoint x: 479, endPoint y: 542, distance: 61.0
click at [479, 542] on b "Type of Hearing" at bounding box center [451, 537] width 108 height 18
click at [1133, 114] on button "Add Custom Field" at bounding box center [1202, 120] width 179 height 33
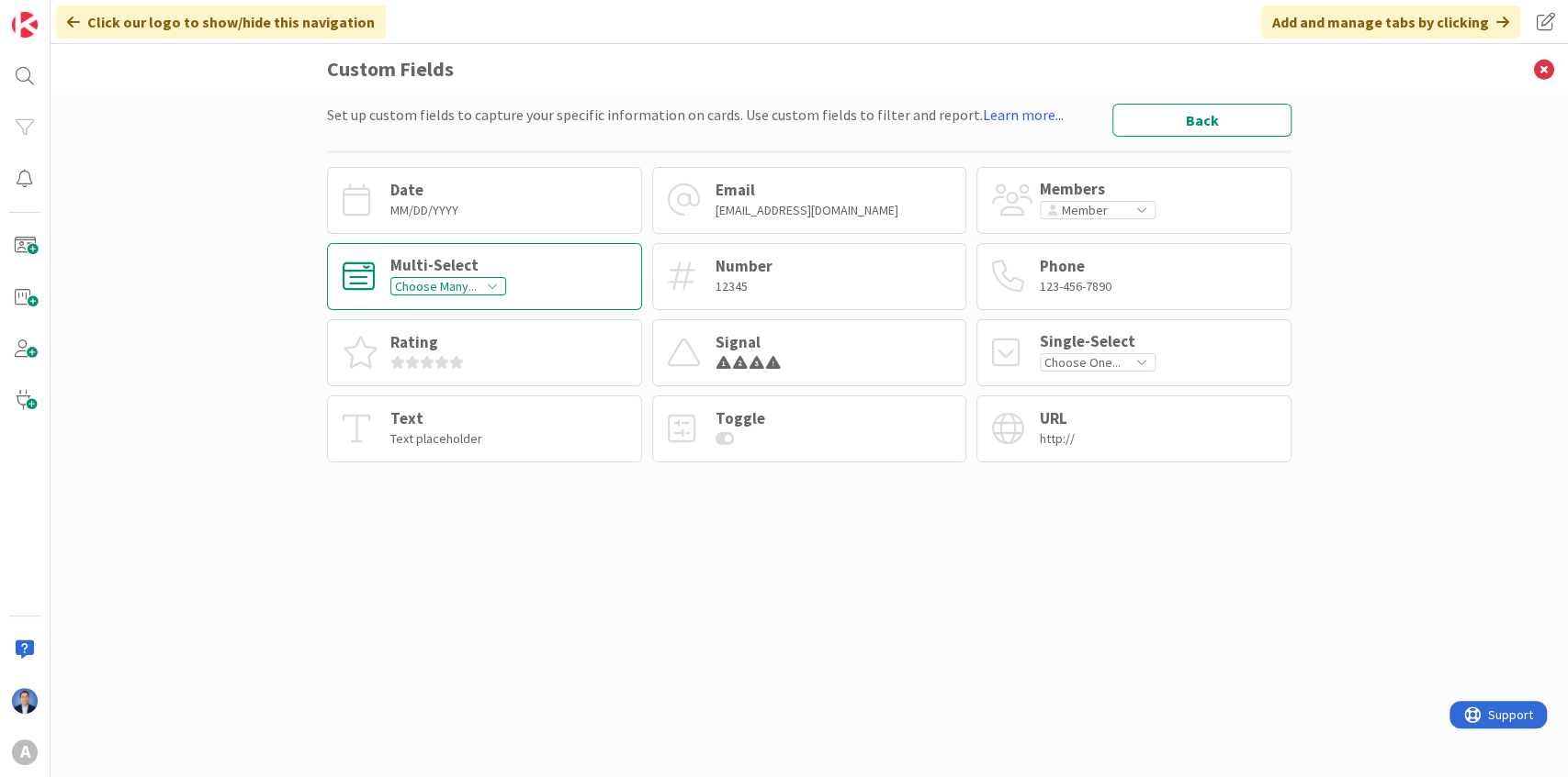
click at [502, 270] on div "Multi-Select" at bounding box center [448, 265] width 115 height 16
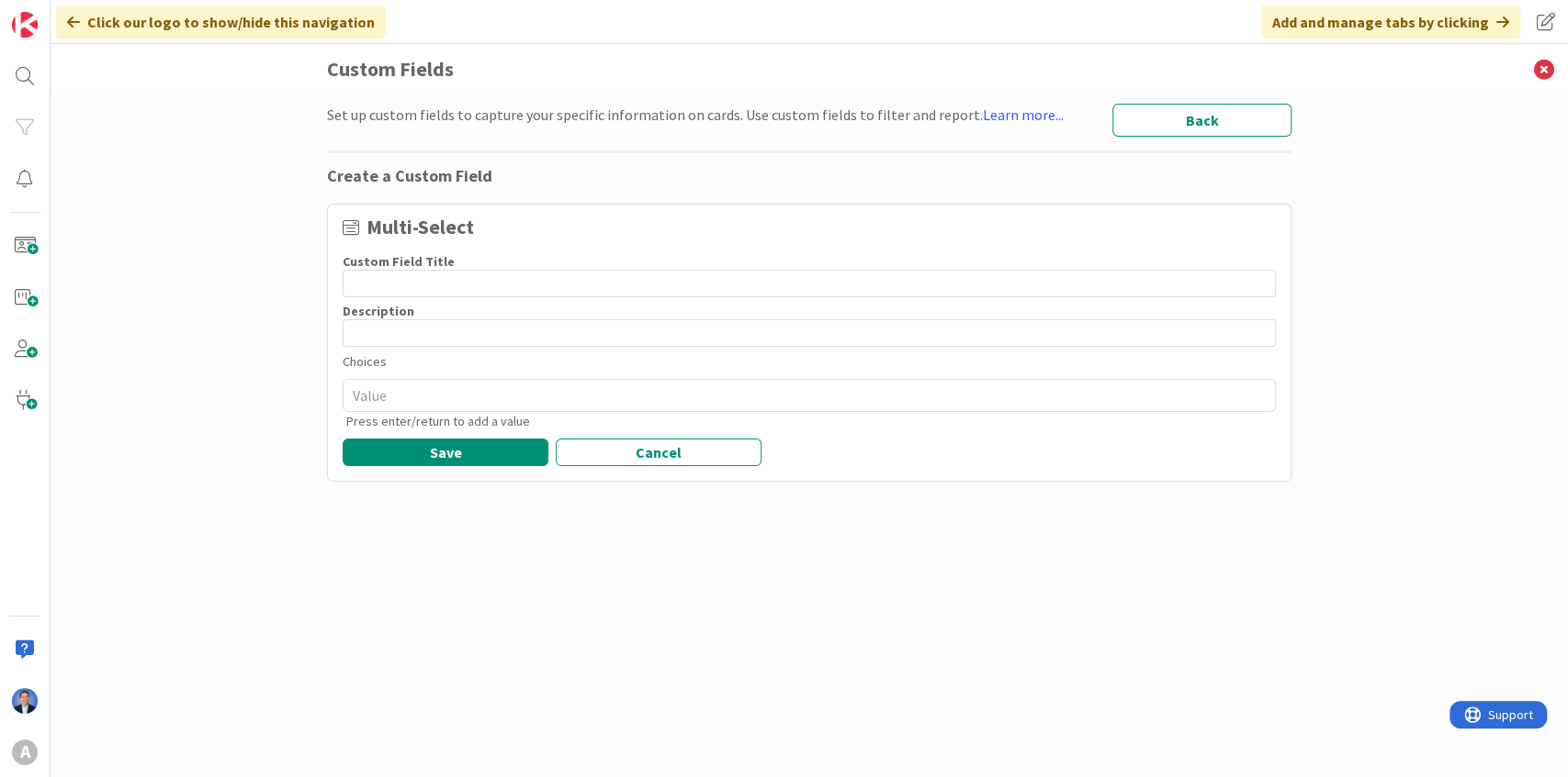
type textarea "x"
type input "C"
type textarea "x"
type input "Ca"
type textarea "x"
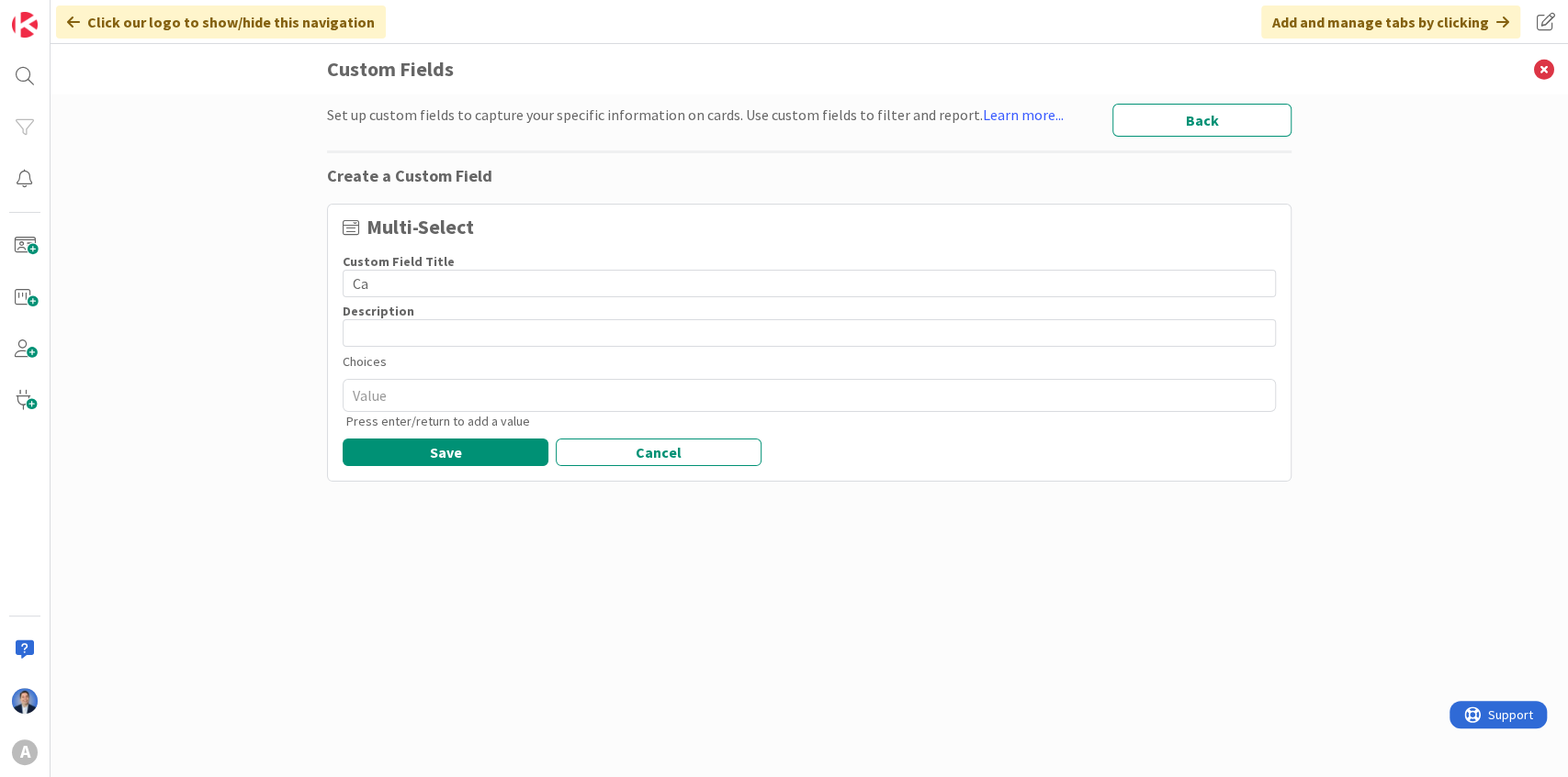
type input "Cas"
type textarea "x"
type input "Case"
type textarea "x"
type input "Case"
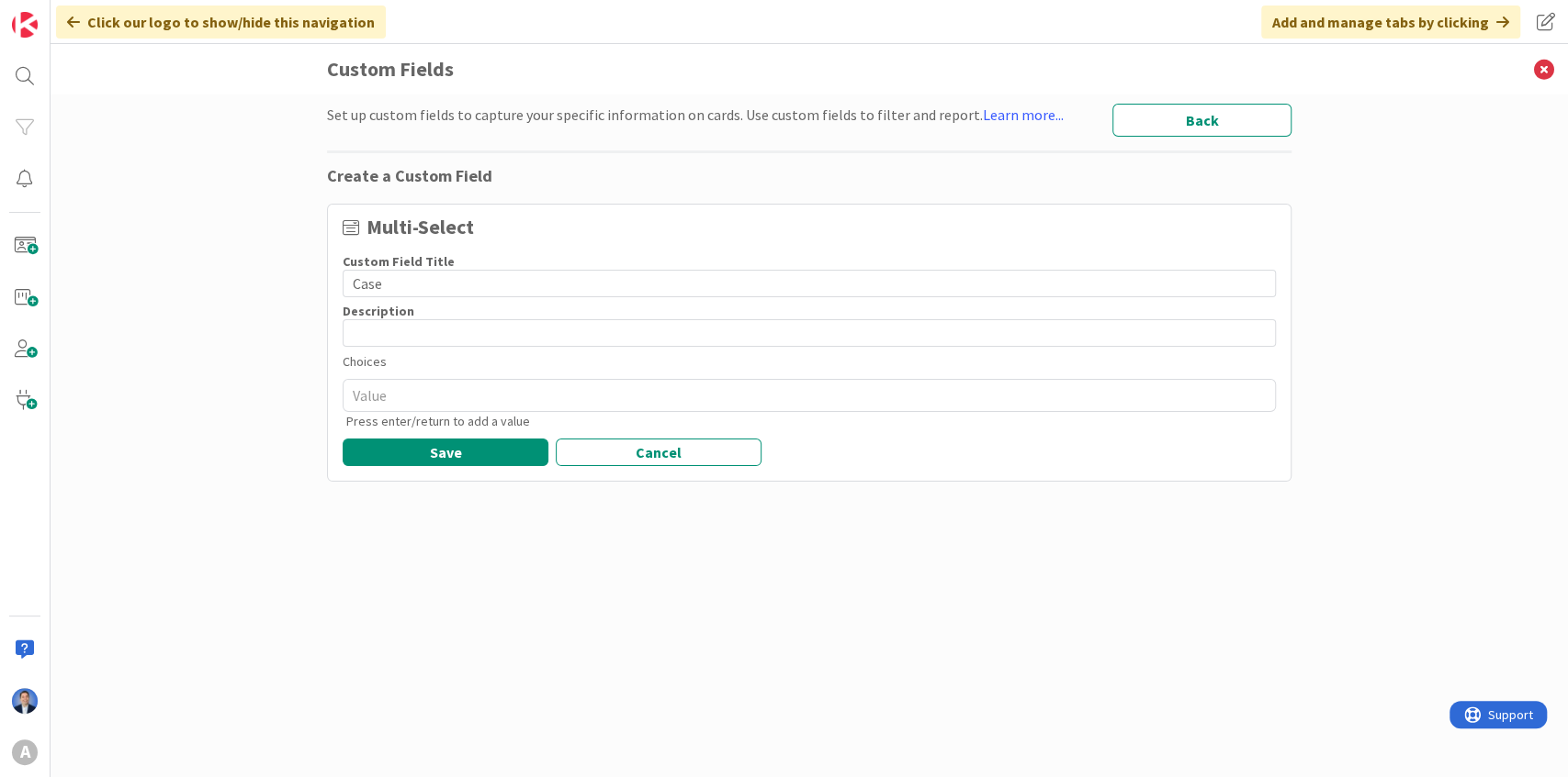
type textarea "x"
type input "Case T"
type textarea "x"
type input "Case Ty"
type textarea "x"
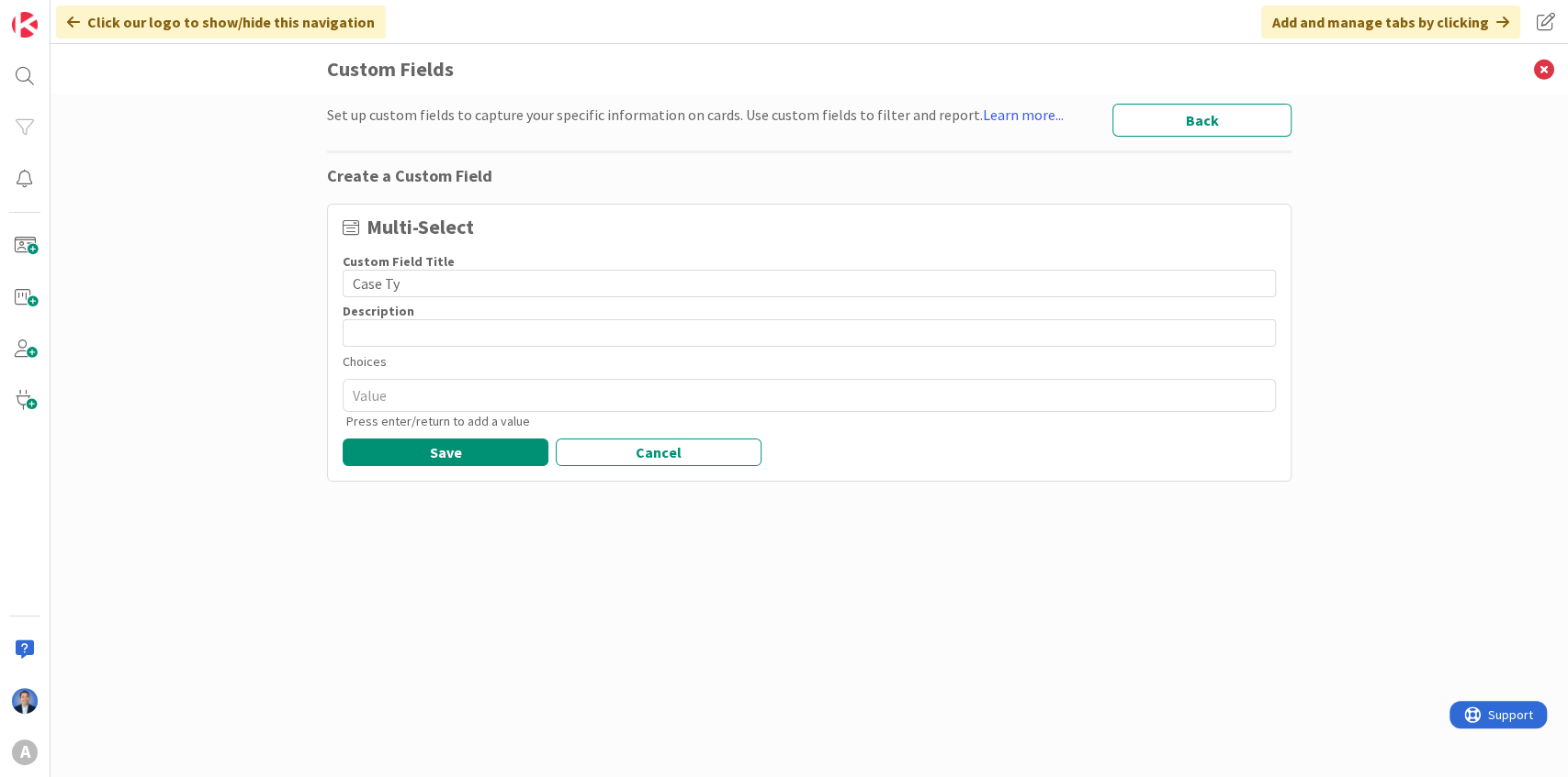
type input "Case Typ"
type textarea "x"
type input "Case Type"
type textarea "x"
type input "Case Types"
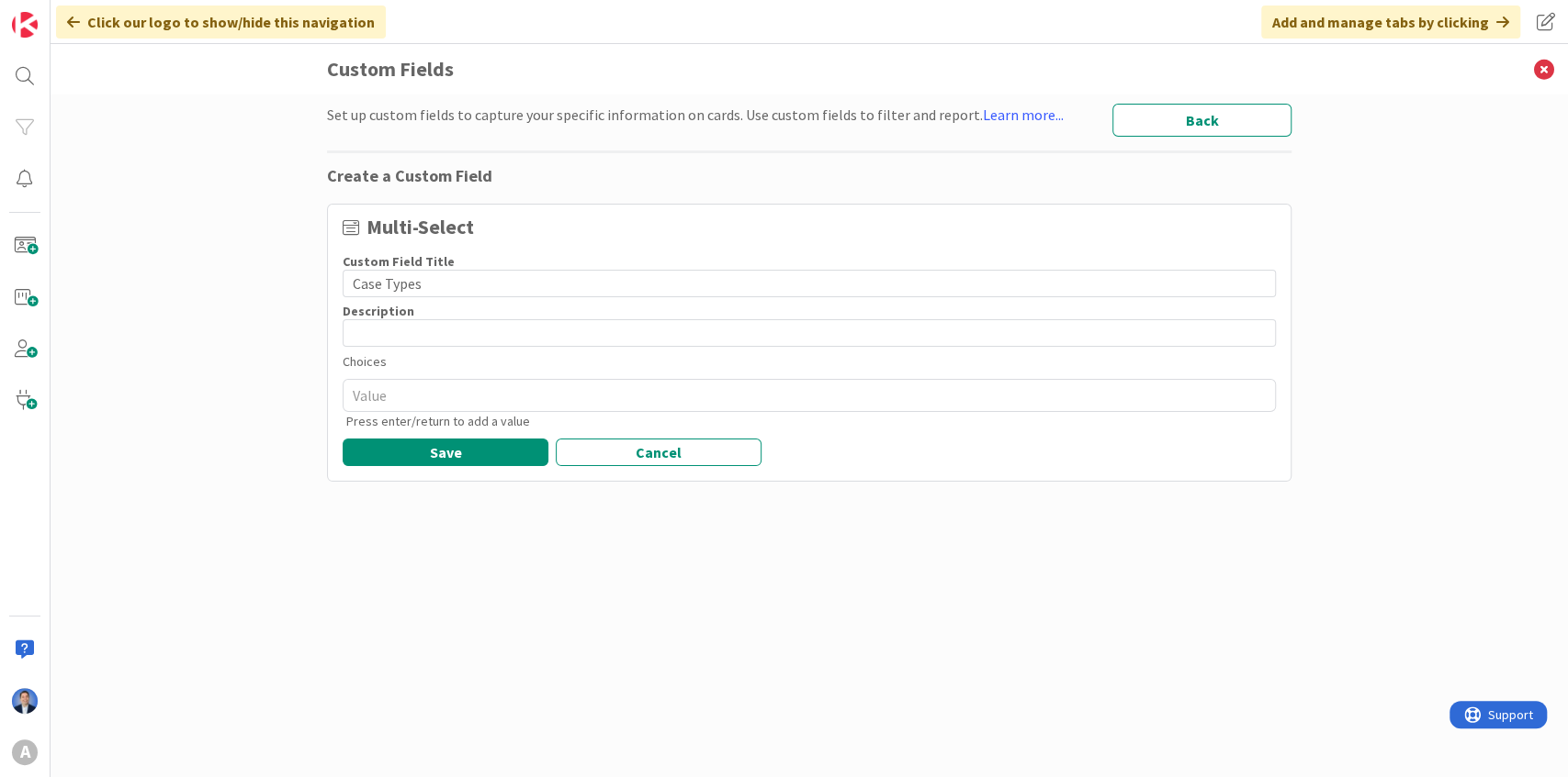
click at [446, 414] on p "Press enter/return to add a value" at bounding box center [811, 422] width 929 height 19
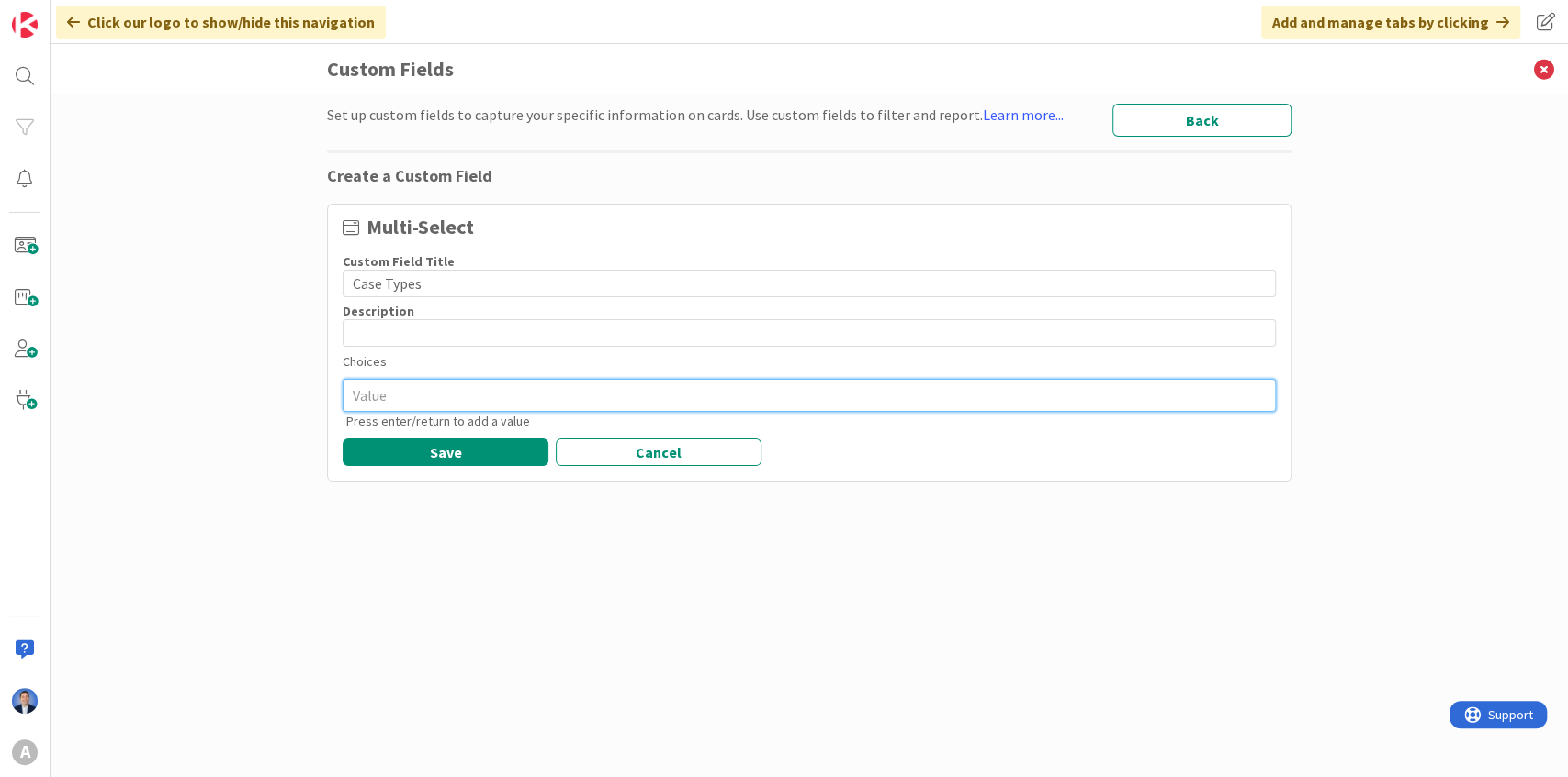
click at [442, 391] on textarea at bounding box center [810, 396] width 933 height 33
type textarea "x"
type textarea "A"
type textarea "x"
type textarea "As"
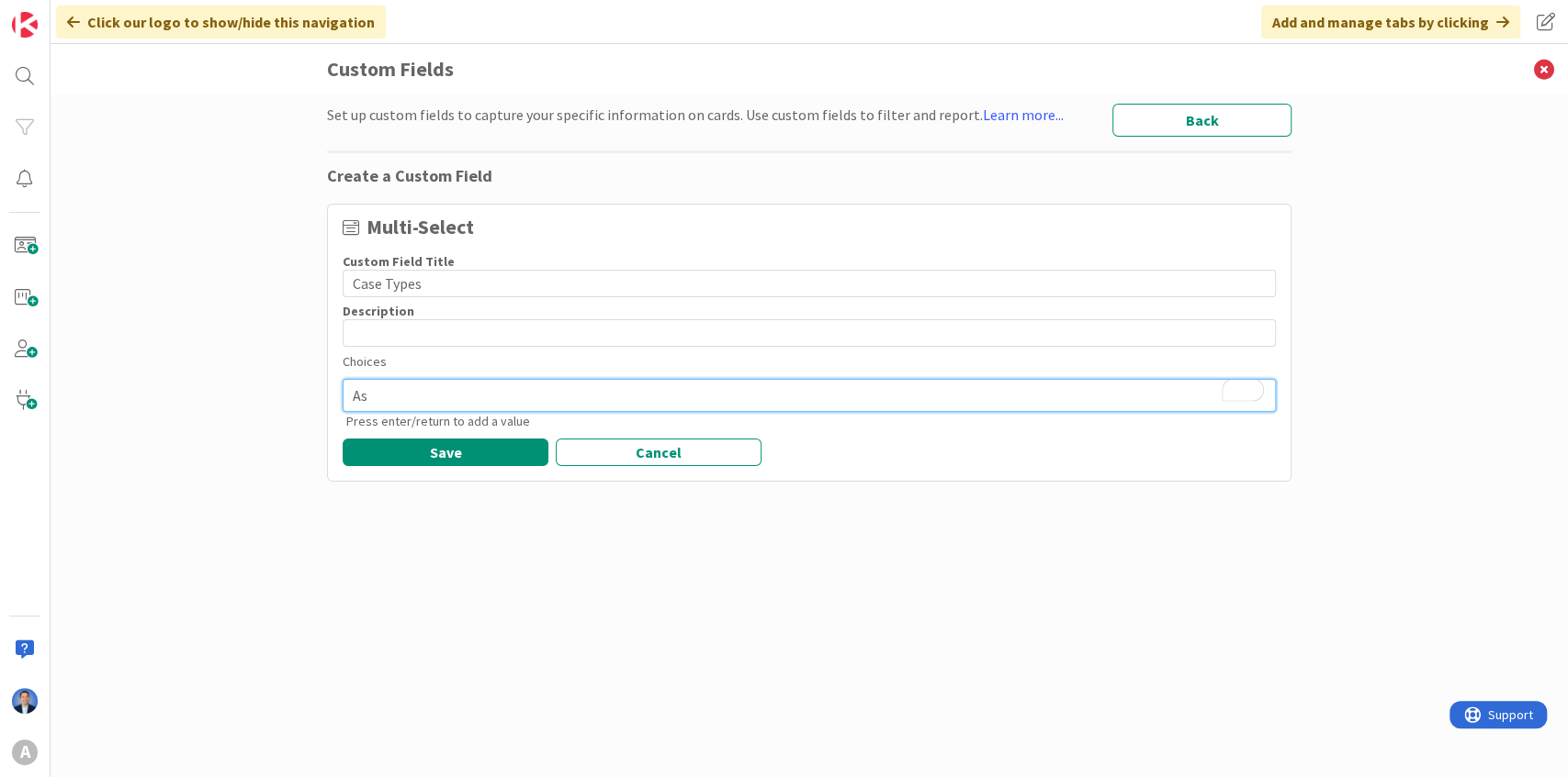
type textarea "x"
type textarea "Asy"
type textarea "x"
type textarea "Asyl"
type textarea "x"
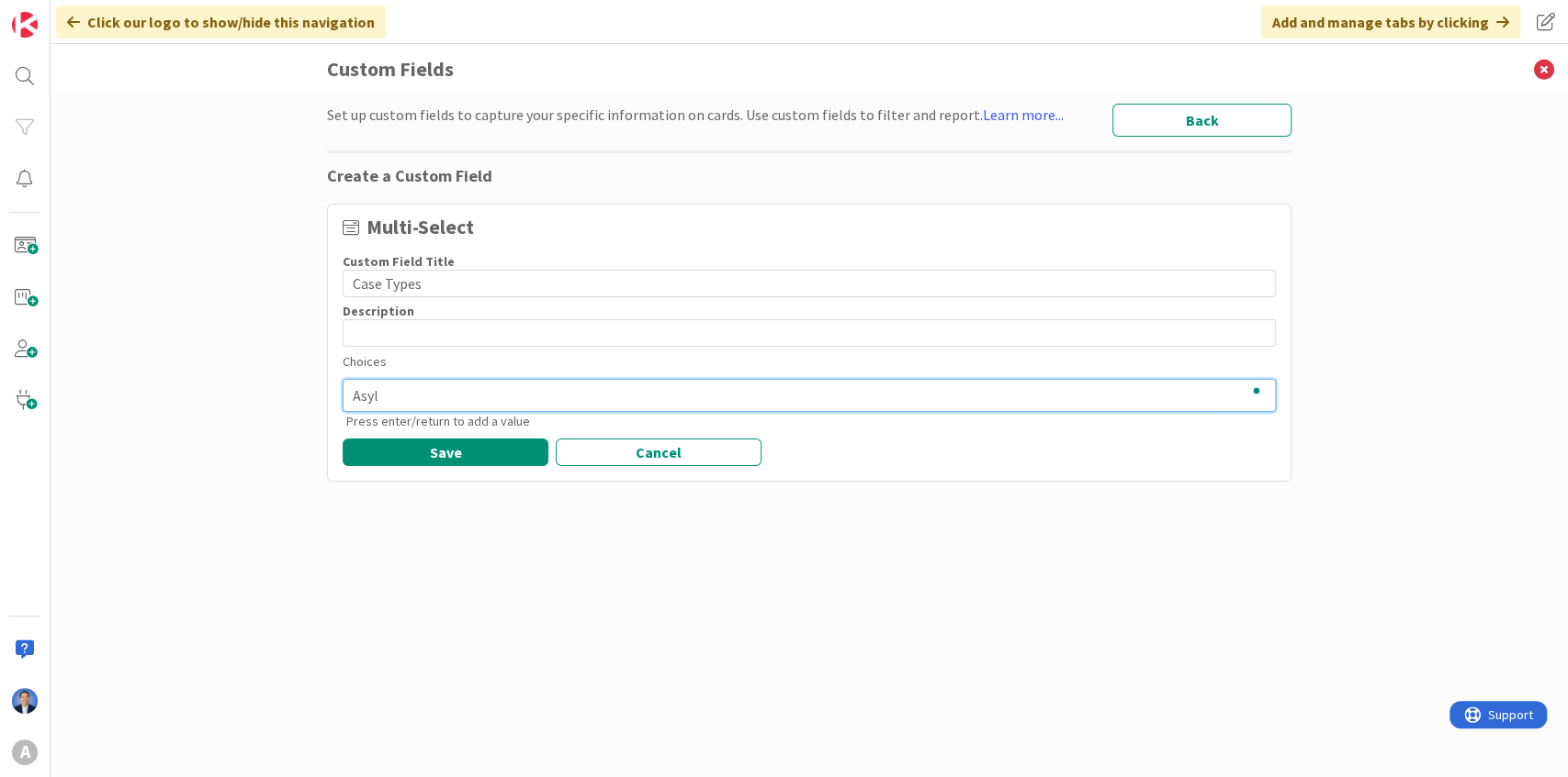
type textarea "Asylu"
type textarea "x"
type textarea "Asylum"
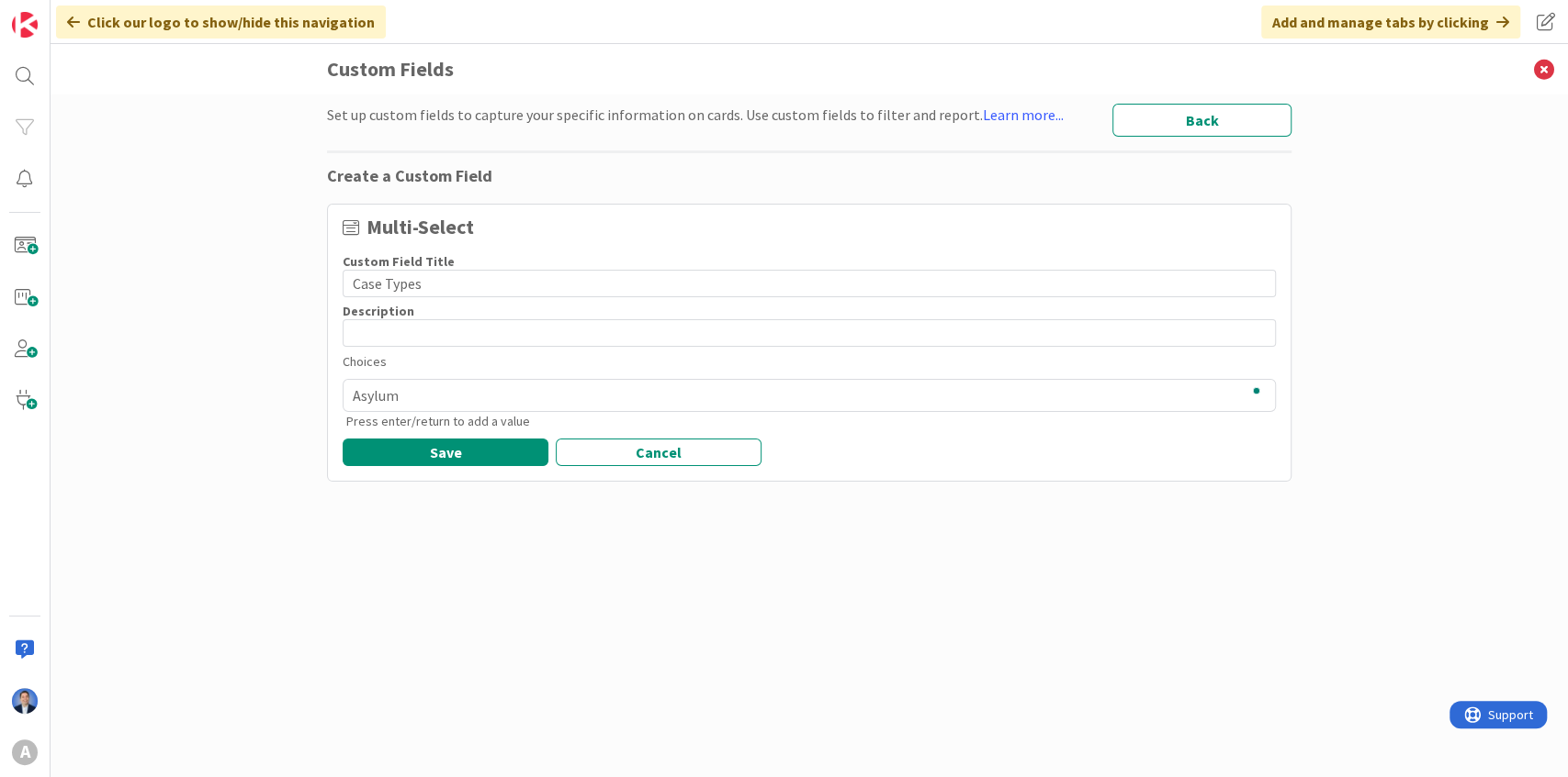
type textarea "x"
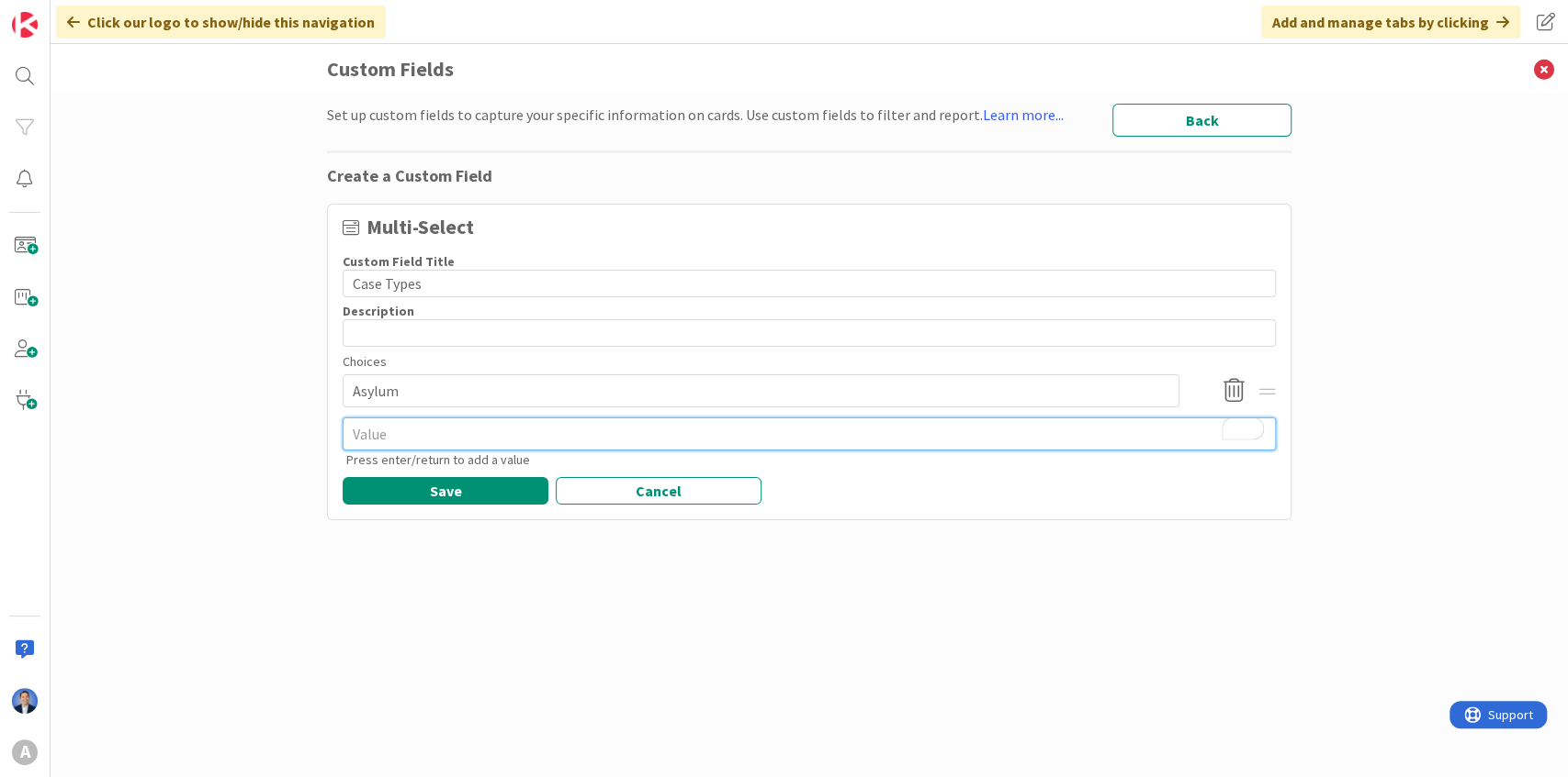
click at [737, 439] on textarea "To enrich screen reader interactions, please activate Accessibility in Grammarl…" at bounding box center [810, 433] width 933 height 33
type textarea "x"
type textarea "N"
type textarea "x"
type textarea "Ne"
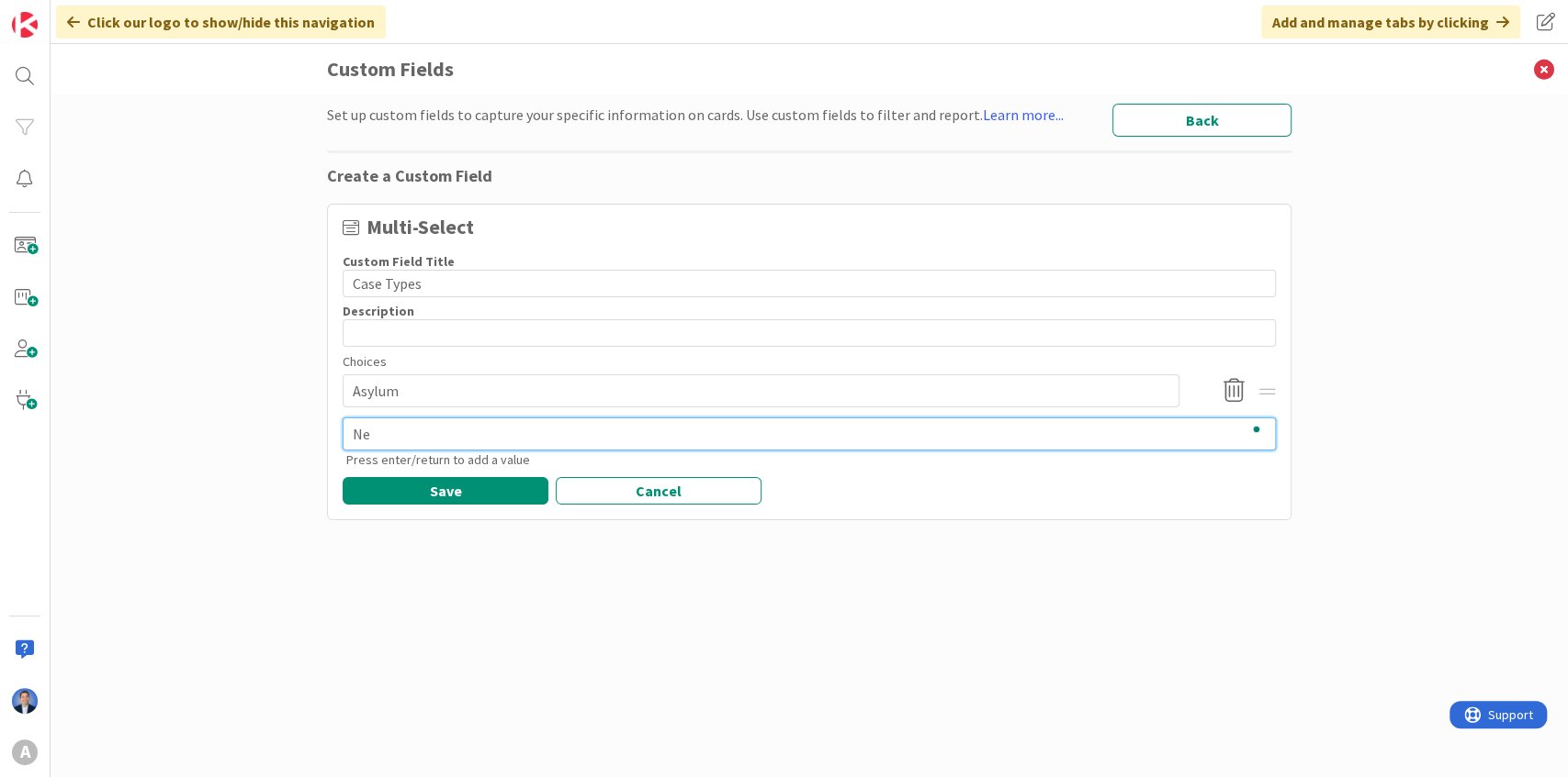
type textarea "x"
type textarea "New"
type textarea "x"
type textarea "New"
type textarea "x"
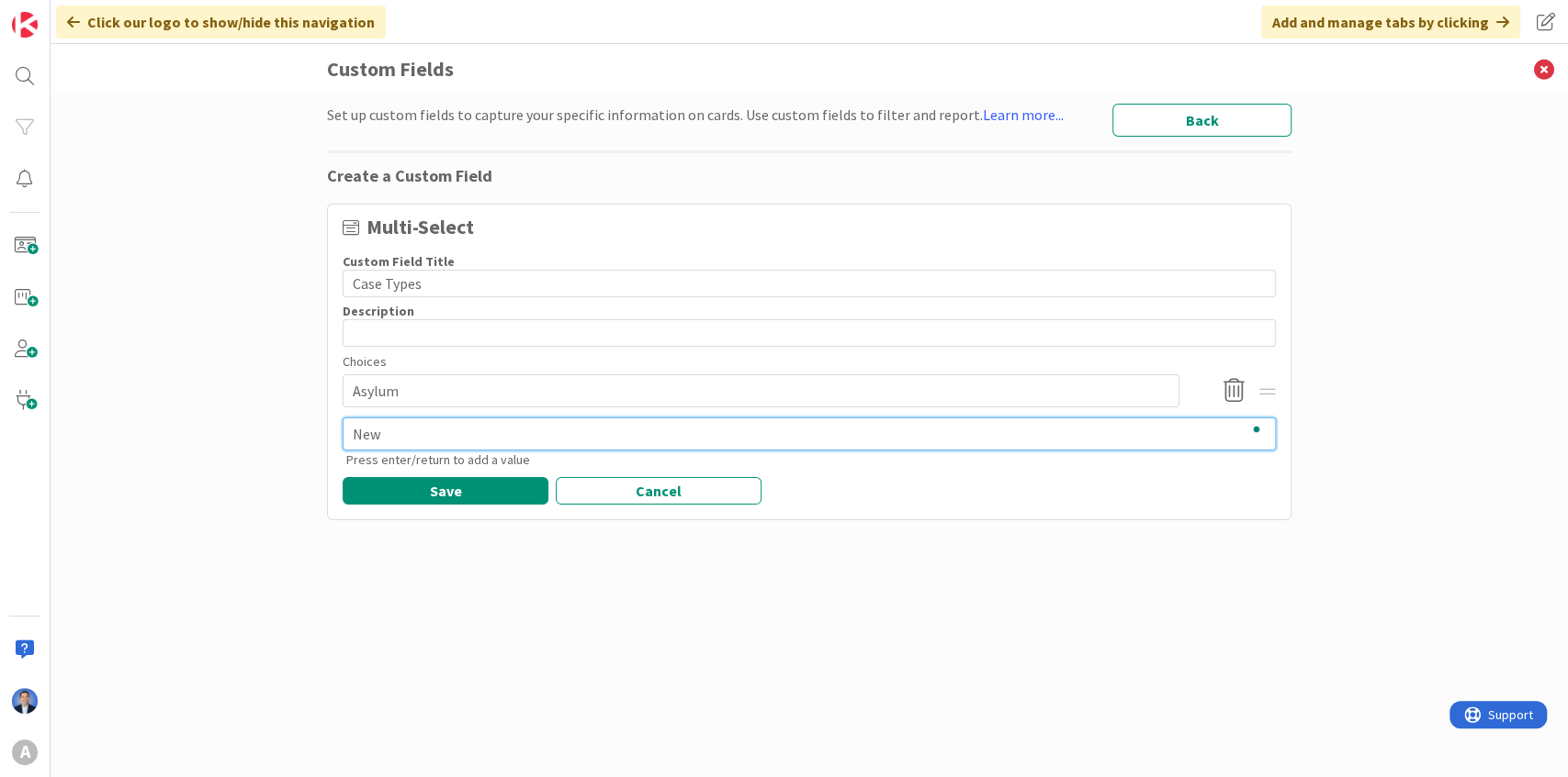
type textarea "New V"
type textarea "x"
type textarea "New Vi"
type textarea "x"
type textarea "New Vis"
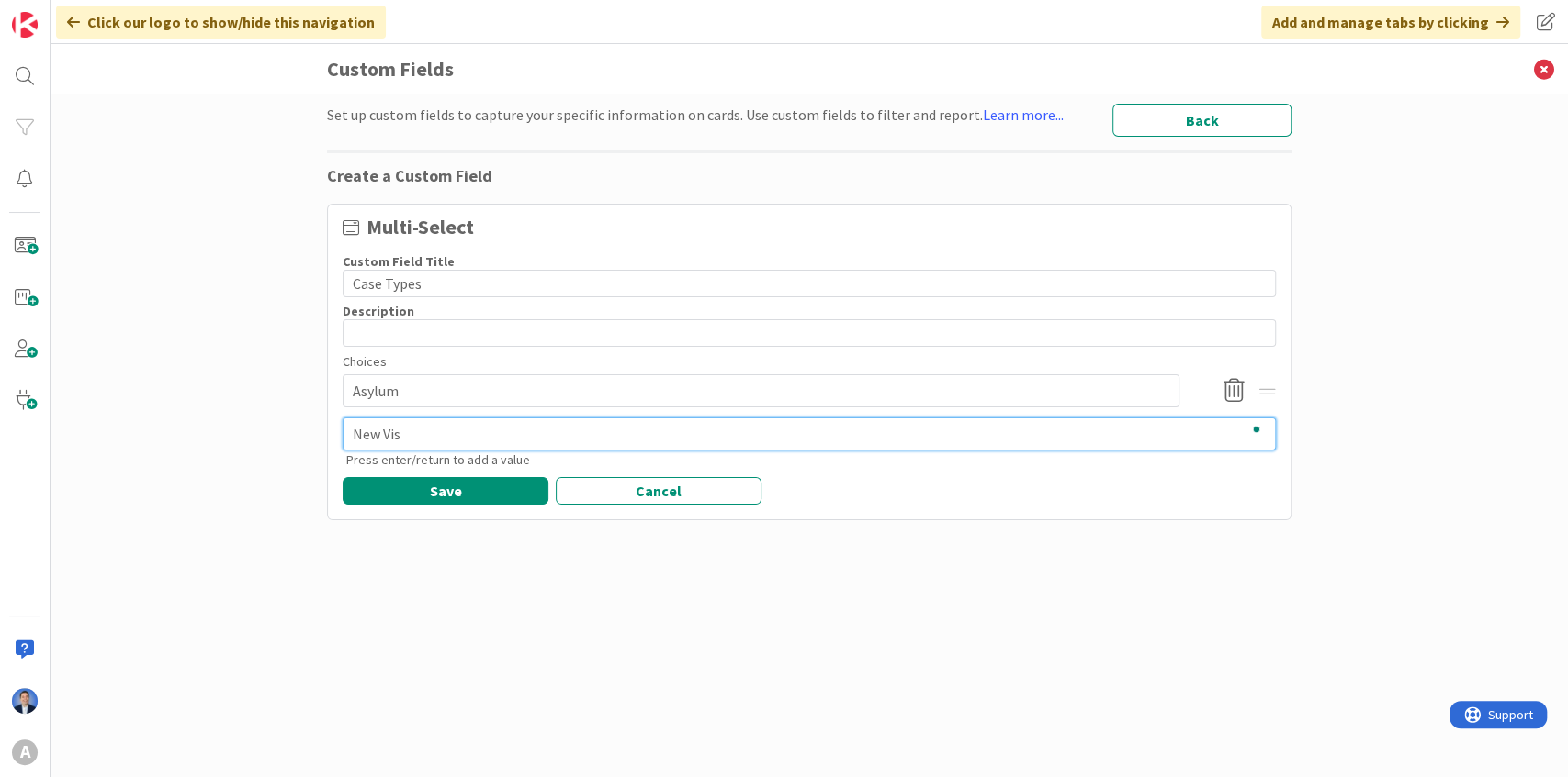
type textarea "x"
type textarea "New Visa"
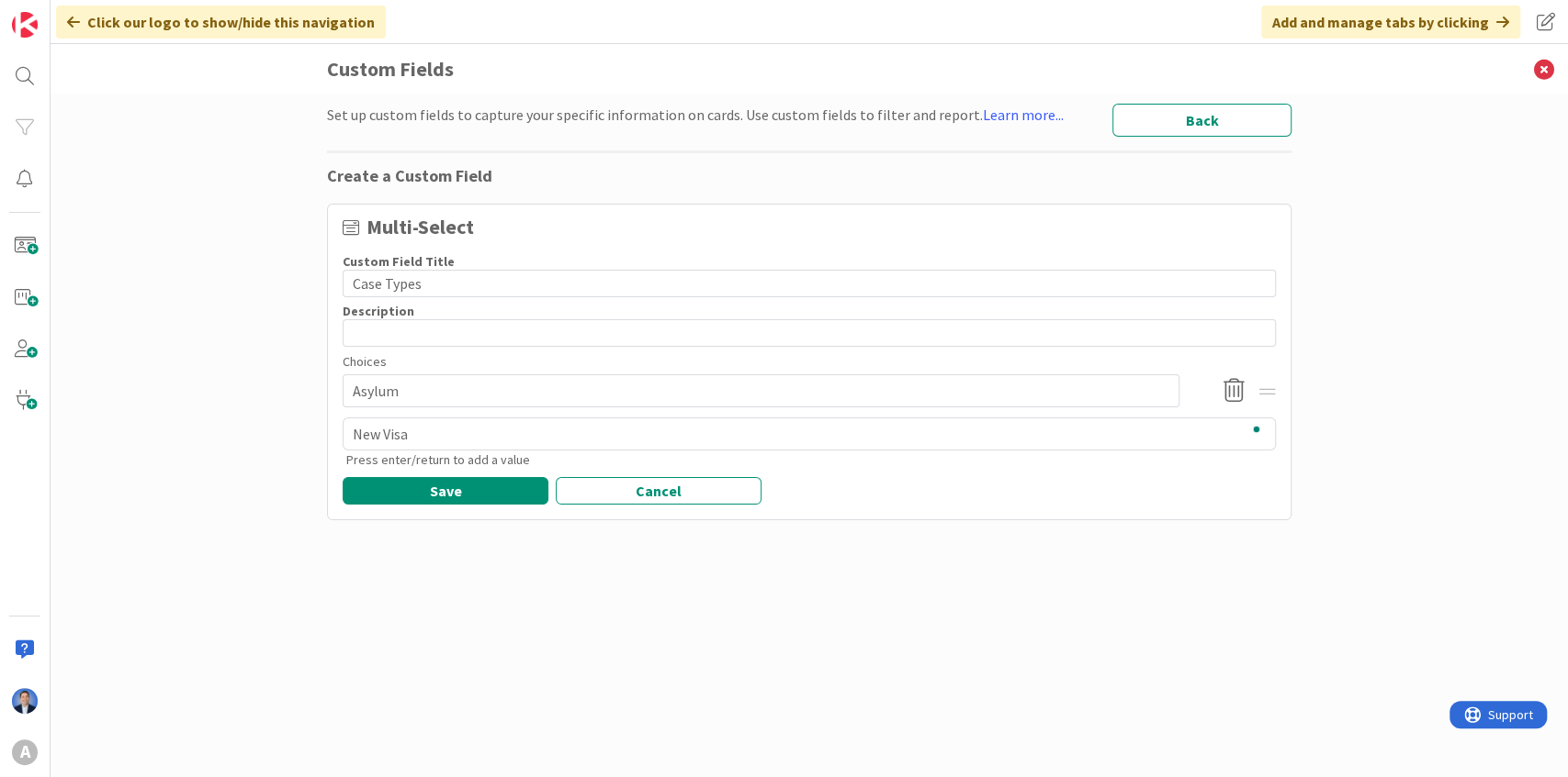
type textarea "x"
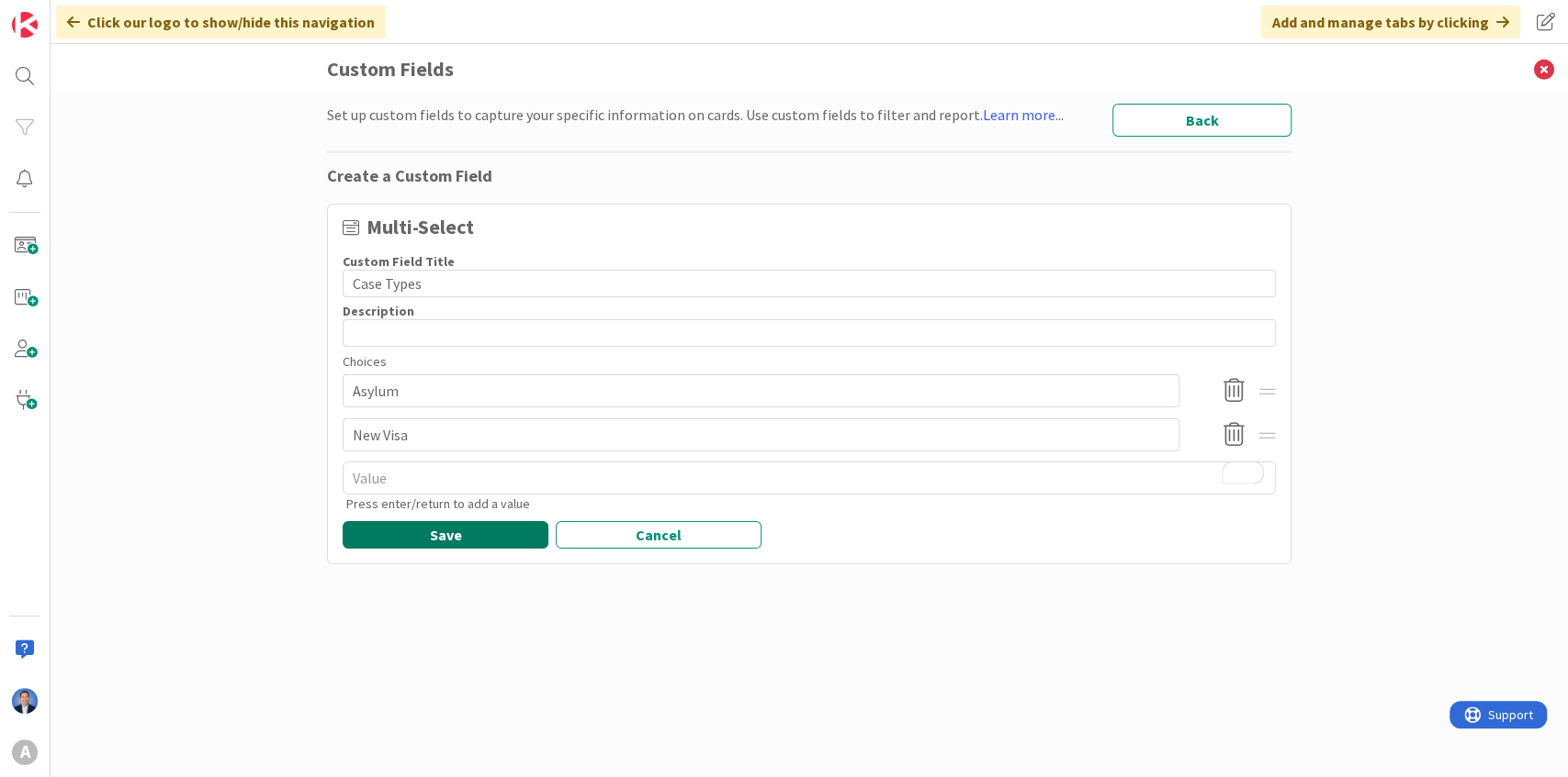
click at [468, 544] on button "Save" at bounding box center [446, 534] width 206 height 27
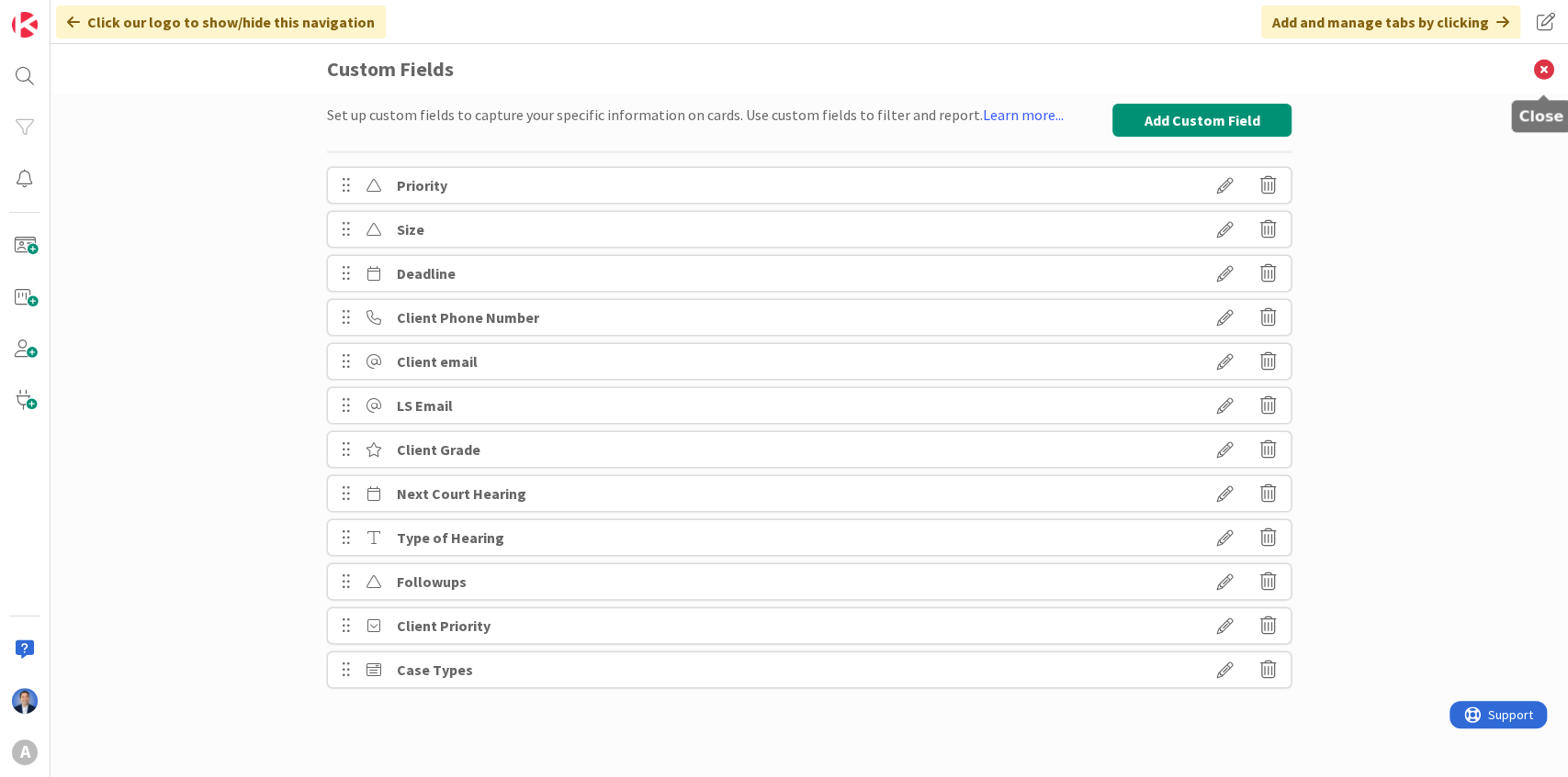
click at [1537, 71] on icon at bounding box center [1543, 69] width 48 height 50
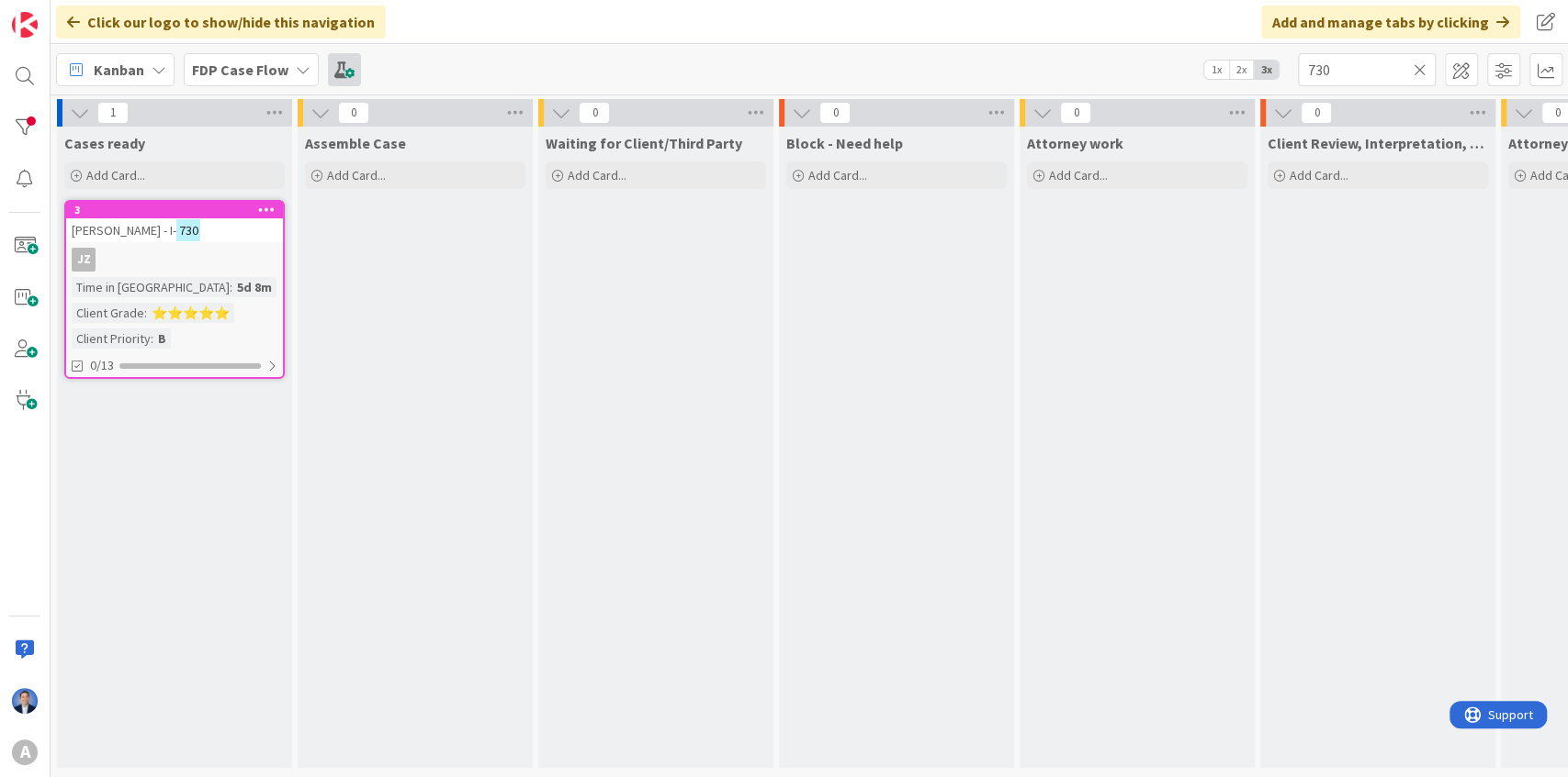
click at [354, 76] on span at bounding box center [344, 69] width 33 height 33
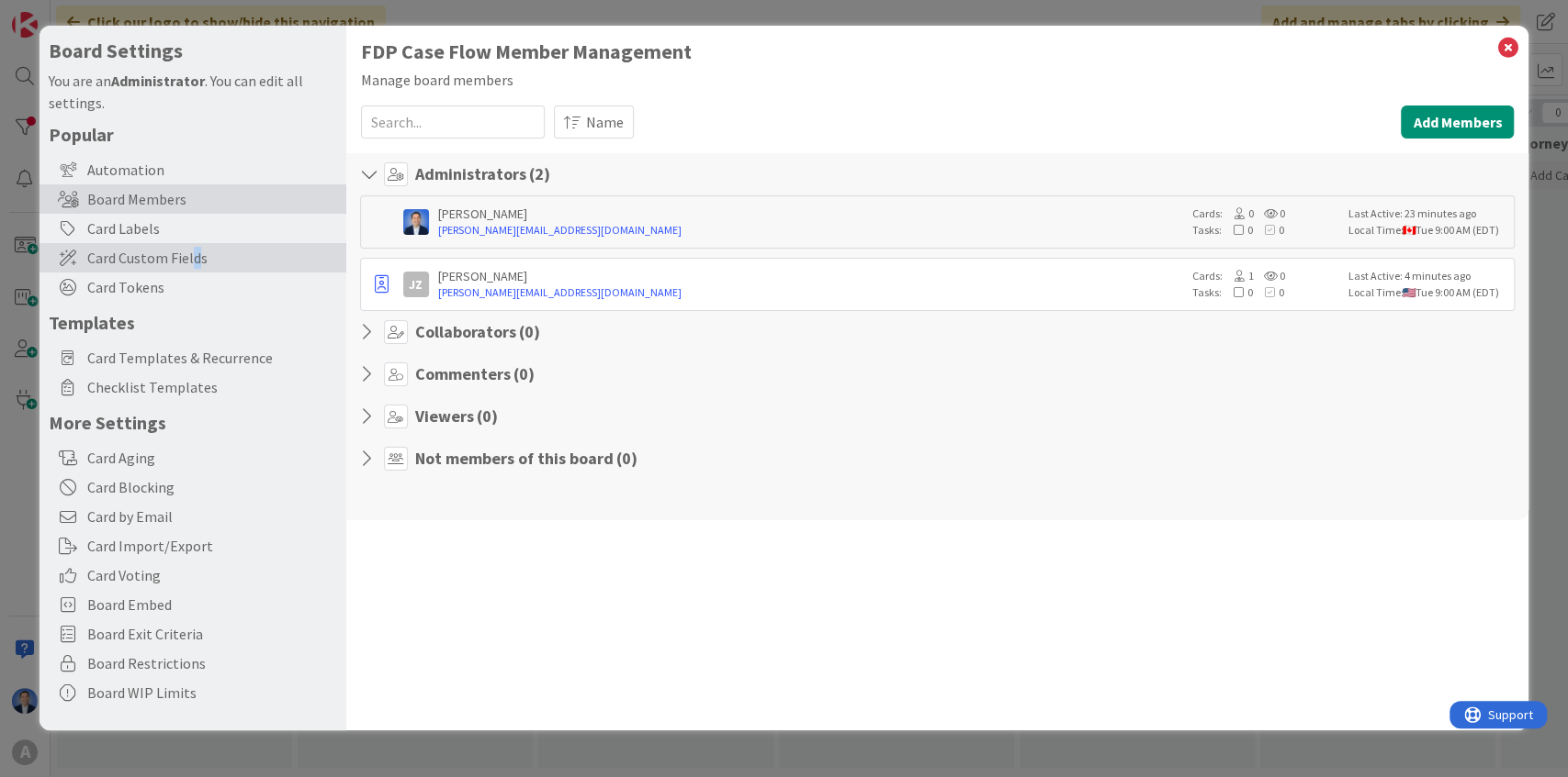
click at [195, 259] on span "Card Custom Fields" at bounding box center [212, 258] width 249 height 22
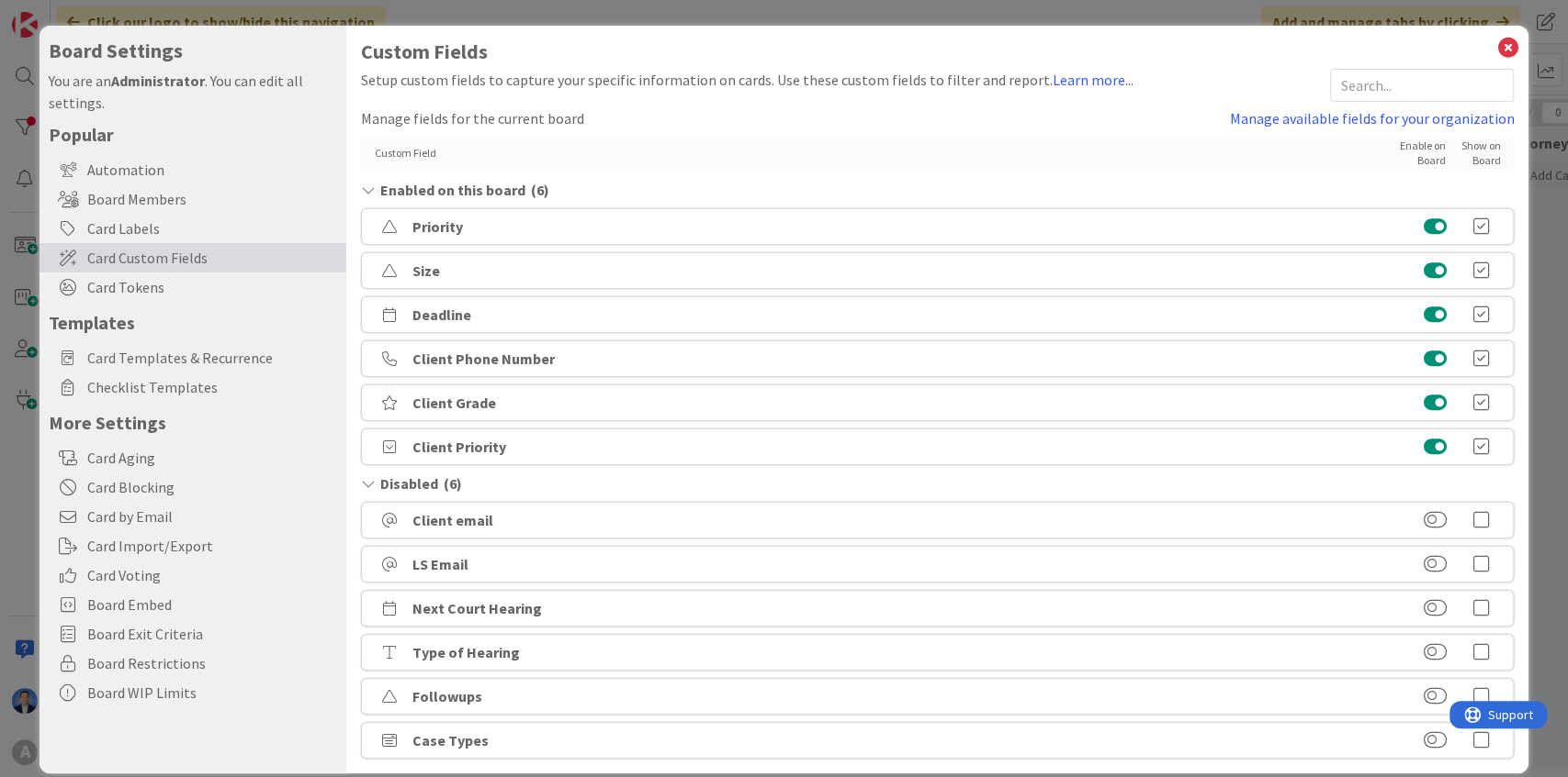
click at [1475, 742] on icon at bounding box center [1480, 740] width 37 height 18
click at [1495, 44] on icon at bounding box center [1507, 47] width 24 height 25
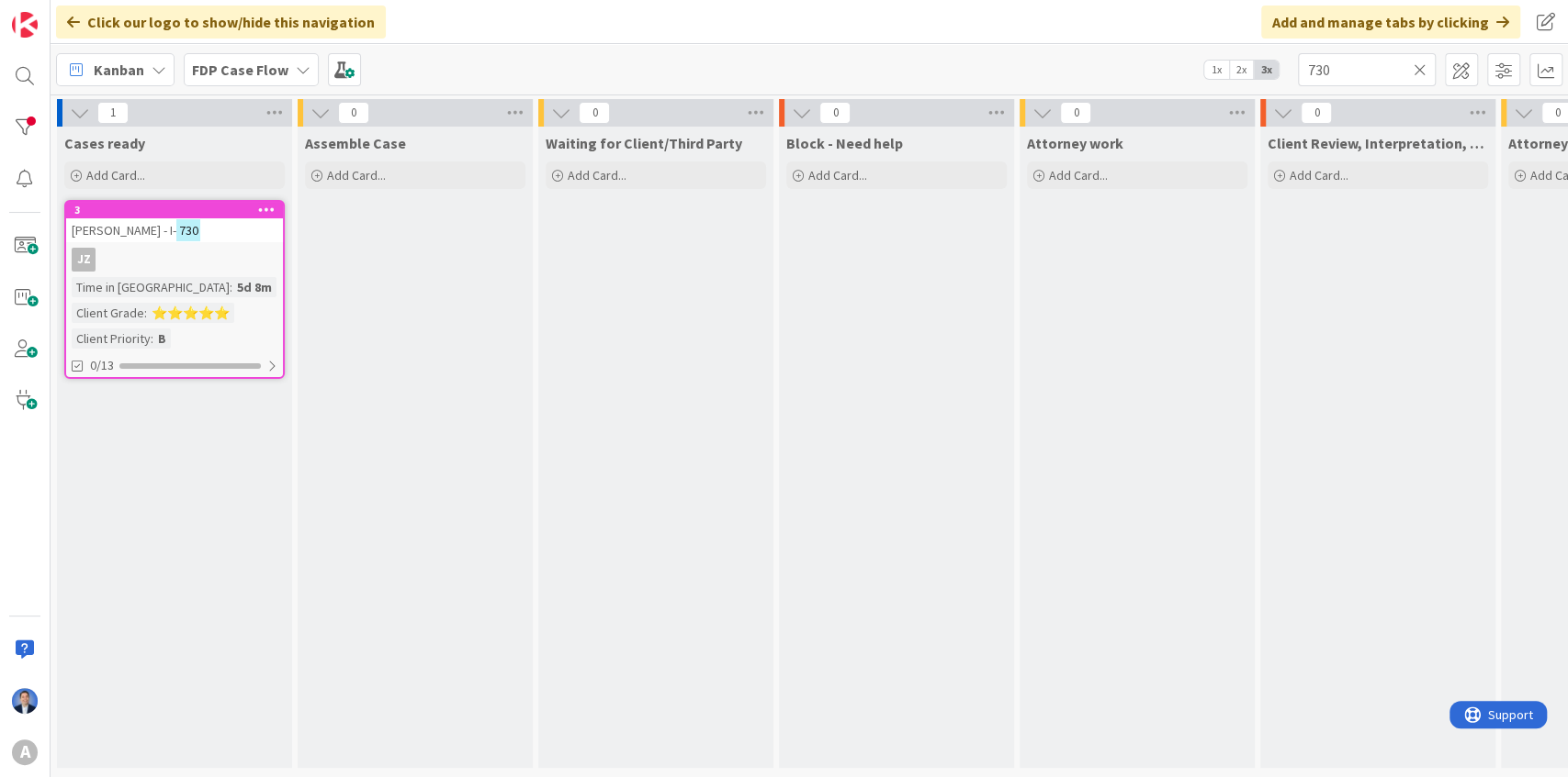
click at [239, 245] on div "3 [PERSON_NAME] - I- 730 JZ Time in [GEOGRAPHIC_DATA] : 5d 8m Client Grade : ⭐⭐…" at bounding box center [174, 290] width 220 height 179
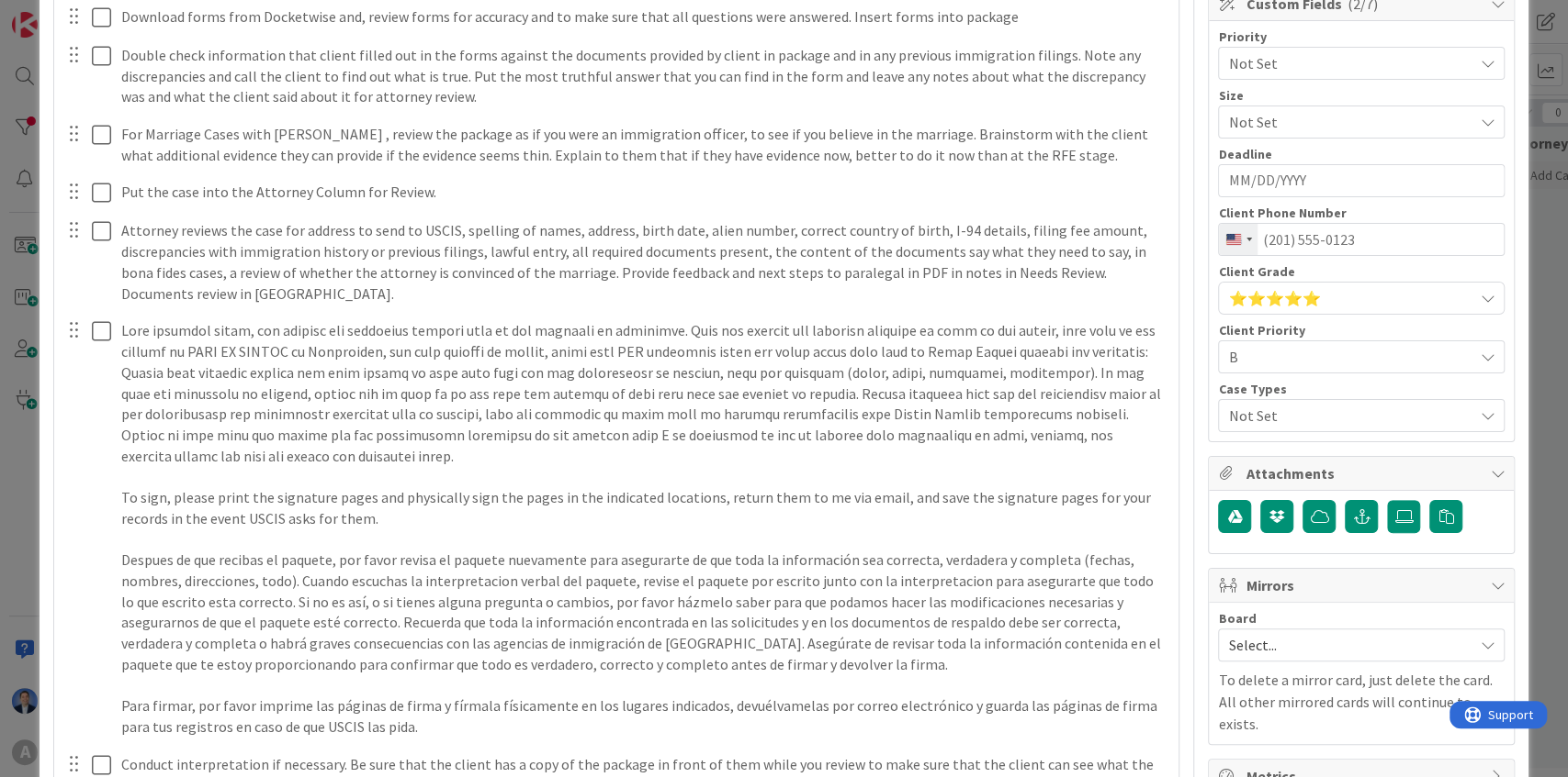
click at [1256, 405] on span "Not Set" at bounding box center [1350, 415] width 245 height 22
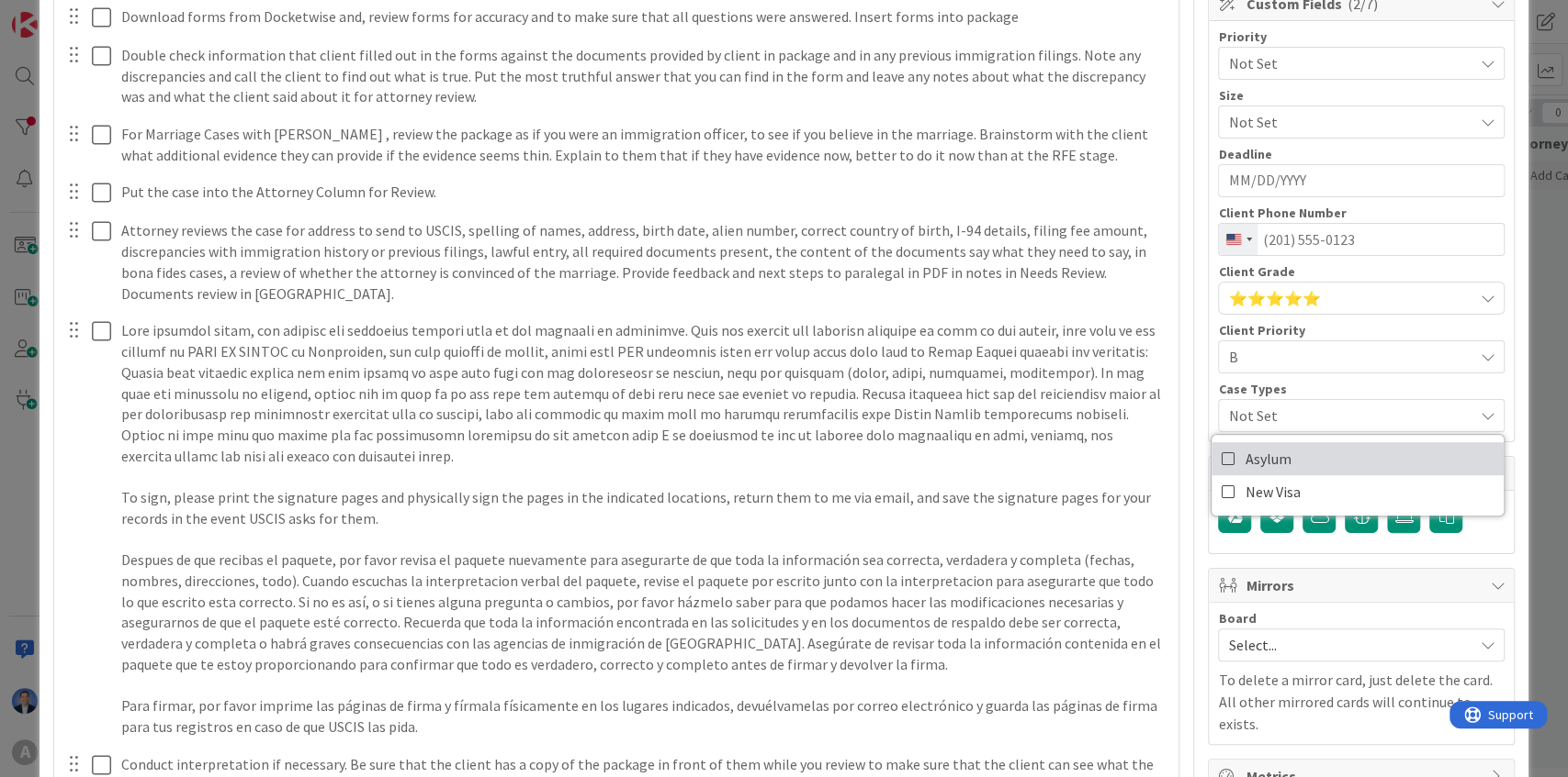
click at [1225, 452] on icon at bounding box center [1228, 459] width 15 height 27
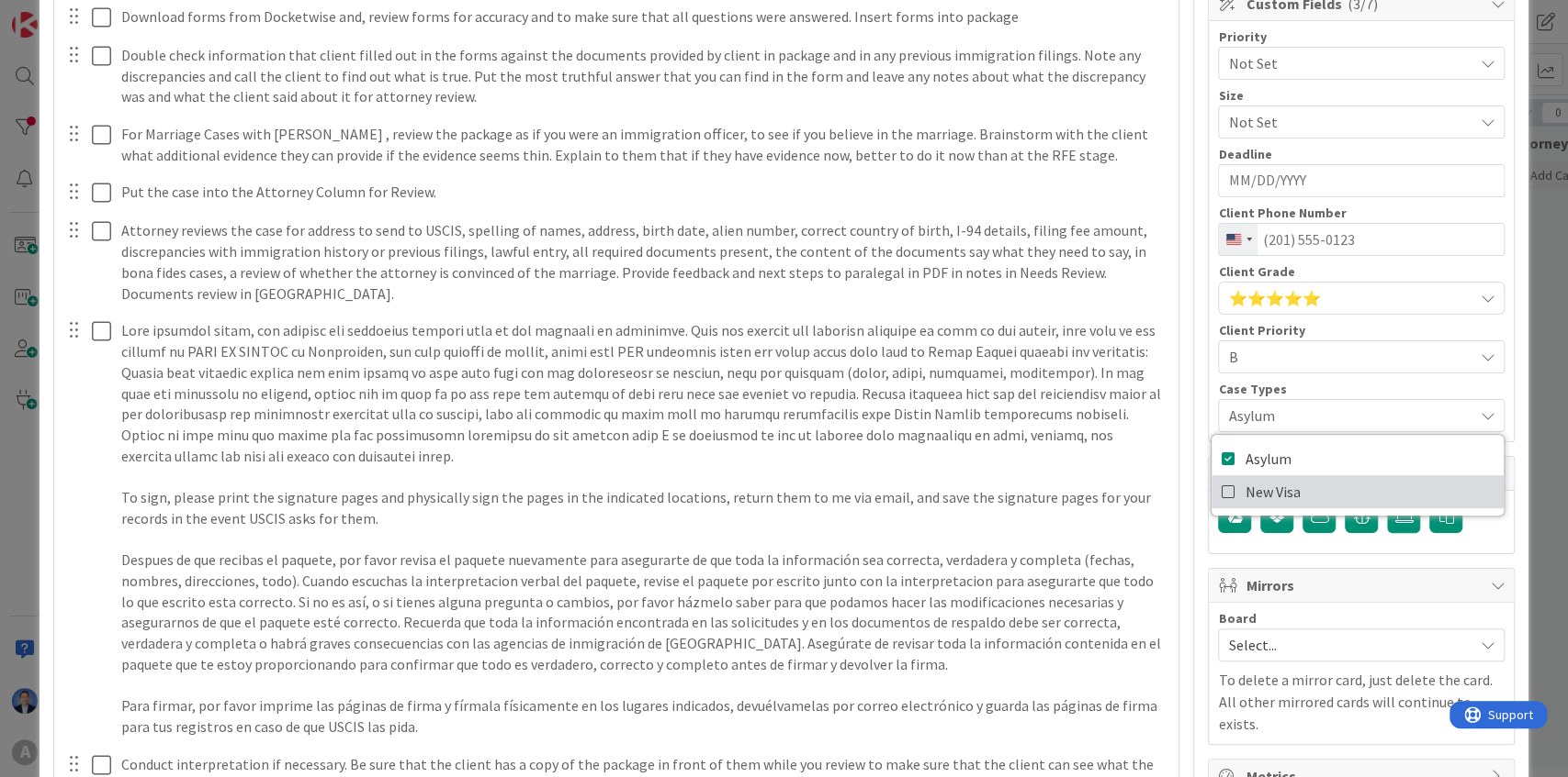
click at [1224, 490] on icon at bounding box center [1228, 492] width 15 height 27
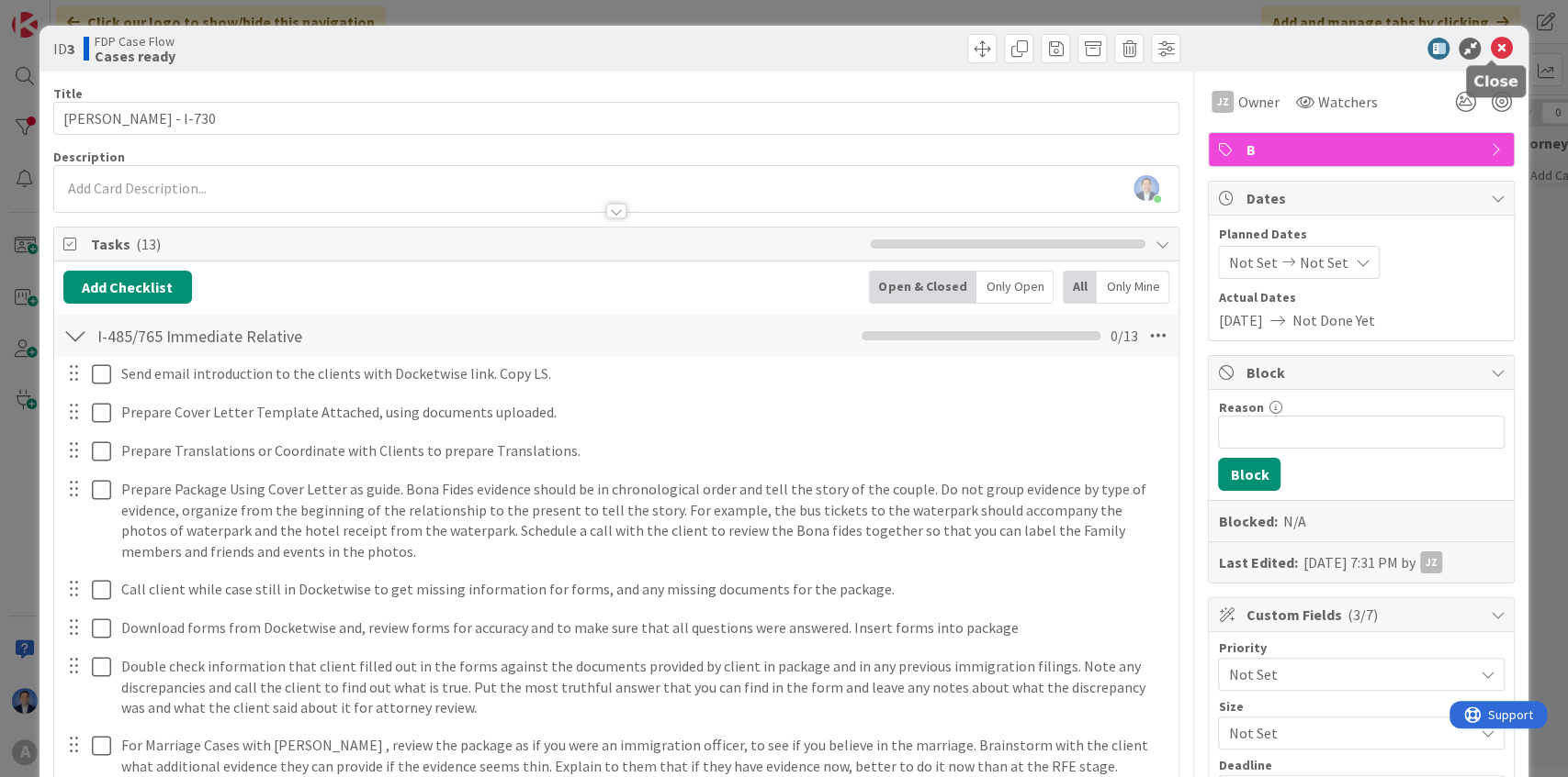
click at [1491, 49] on icon at bounding box center [1500, 48] width 22 height 22
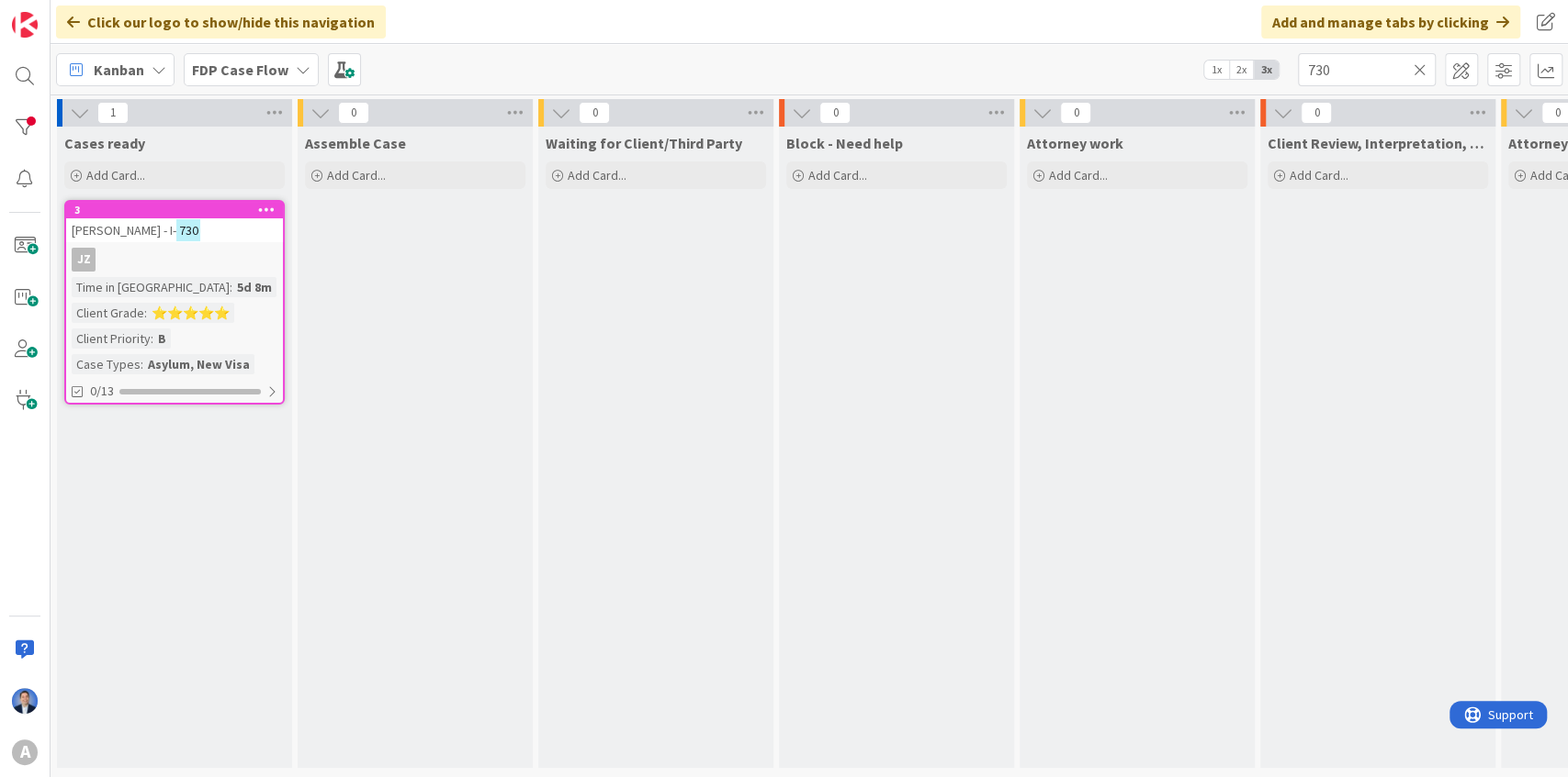
click at [197, 319] on span "⭐⭐⭐⭐⭐" at bounding box center [190, 312] width 78 height 16
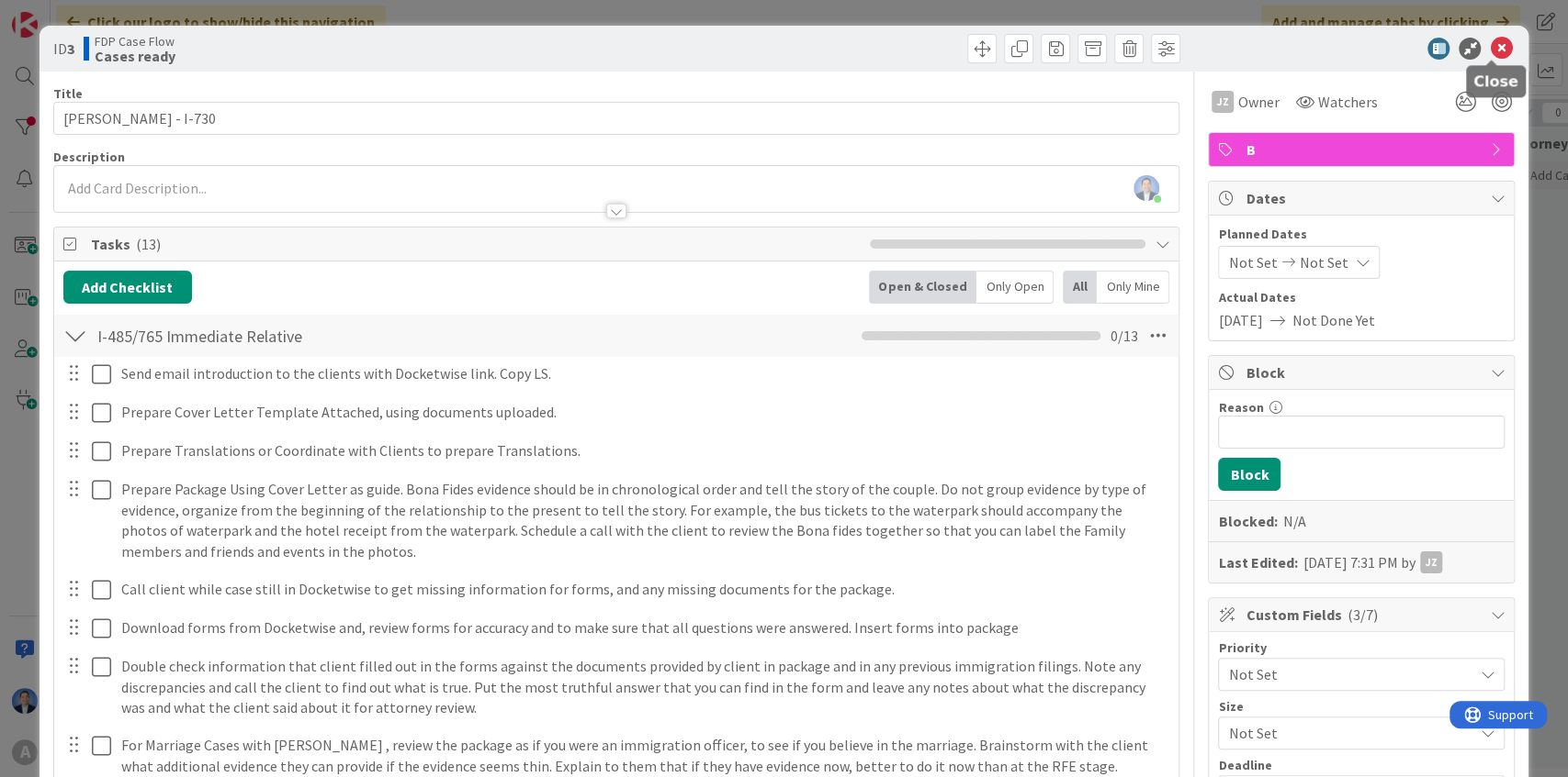
click at [1497, 43] on icon at bounding box center [1500, 48] width 22 height 22
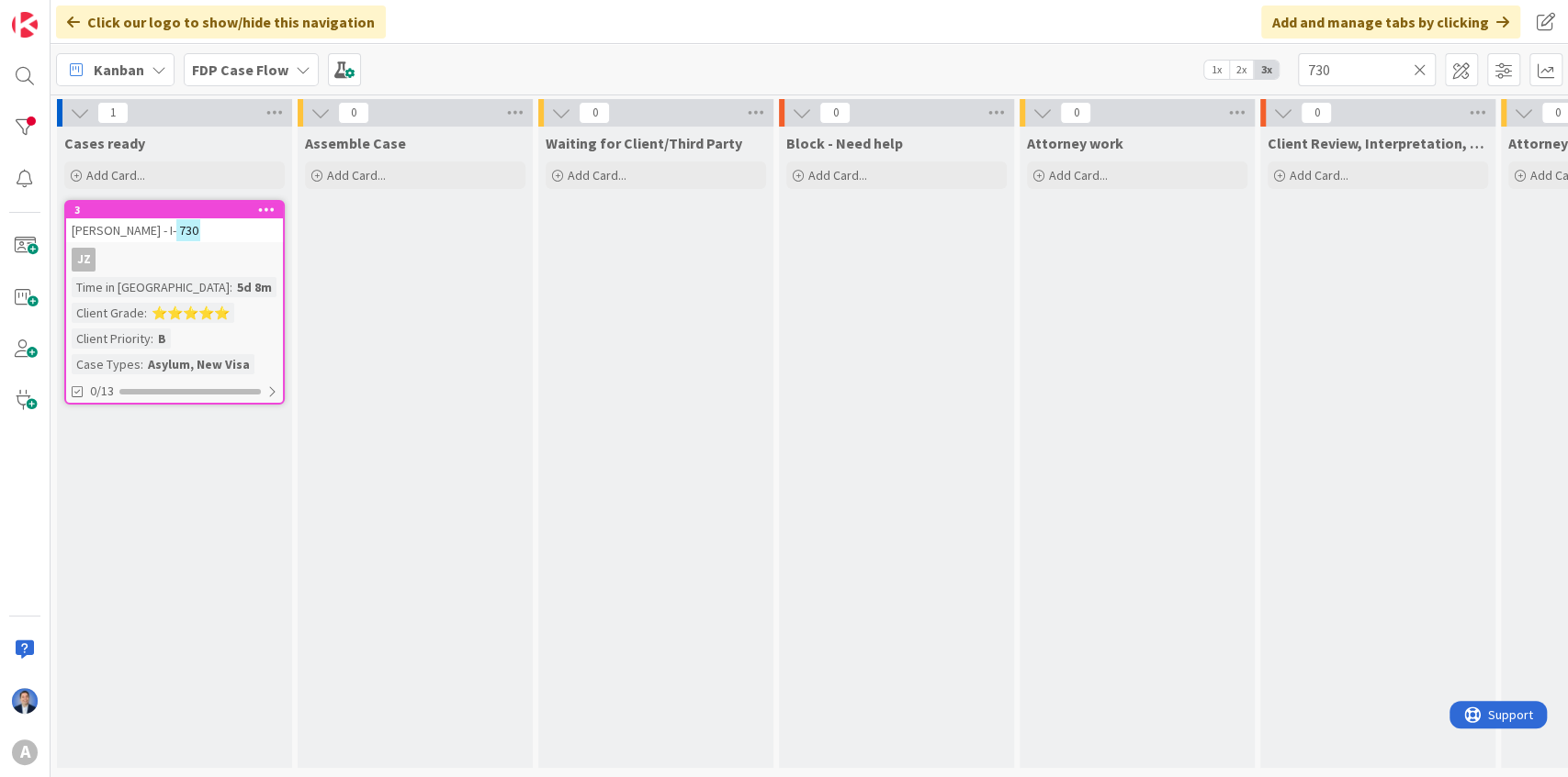
click at [578, 452] on div "Waiting for Client/Third Party Add Card..." at bounding box center [656, 448] width 235 height 642
